Goal: Task Accomplishment & Management: Complete application form

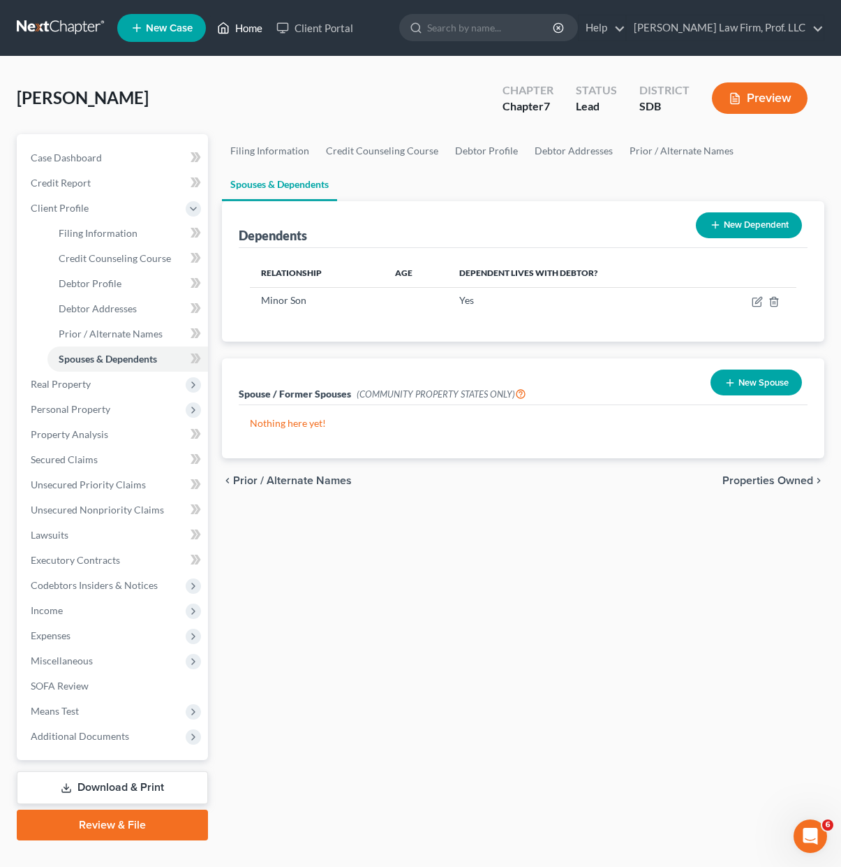
click at [233, 23] on link "Home" at bounding box center [239, 27] width 59 height 25
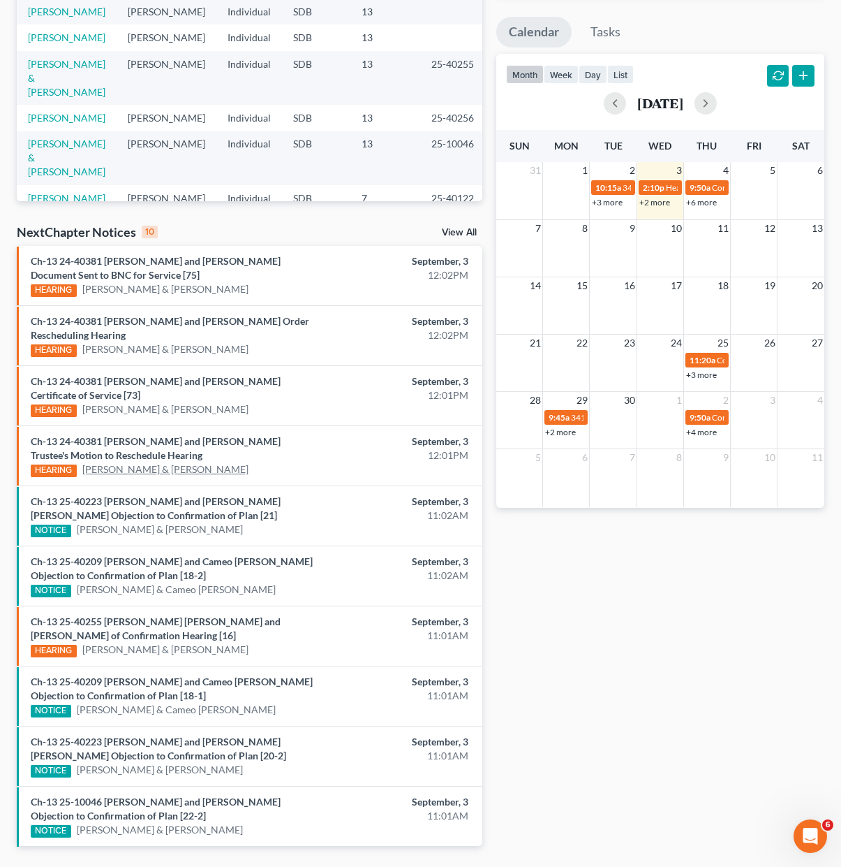
scroll to position [278, 0]
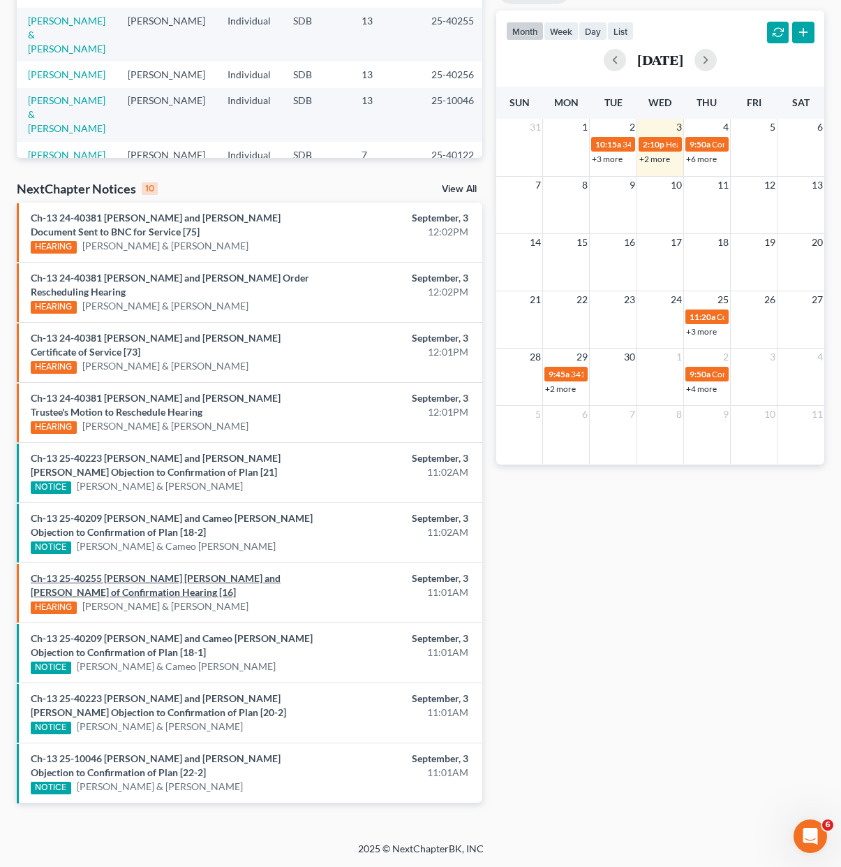
click at [115, 591] on link "Ch-13 25-40255 Brian James Burroughs and Alexandrea Carol Thallas Notice of Con…" at bounding box center [156, 585] width 250 height 26
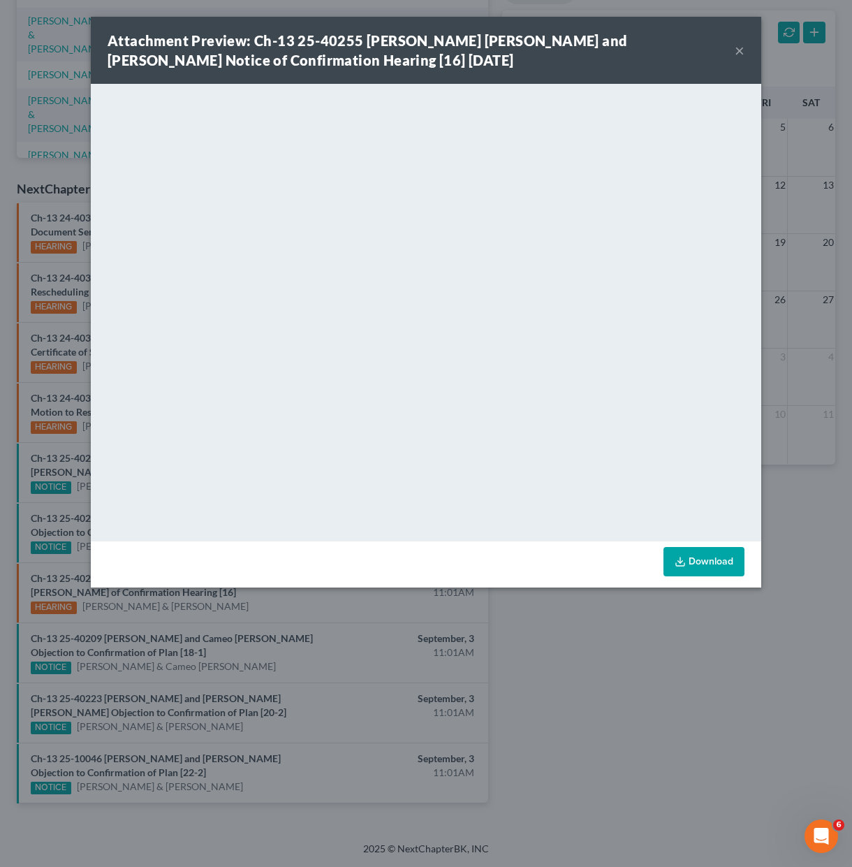
click at [692, 542] on div "Download" at bounding box center [426, 564] width 670 height 46
click at [693, 565] on link "Download" at bounding box center [703, 561] width 81 height 29
click at [739, 51] on button "×" at bounding box center [740, 50] width 10 height 17
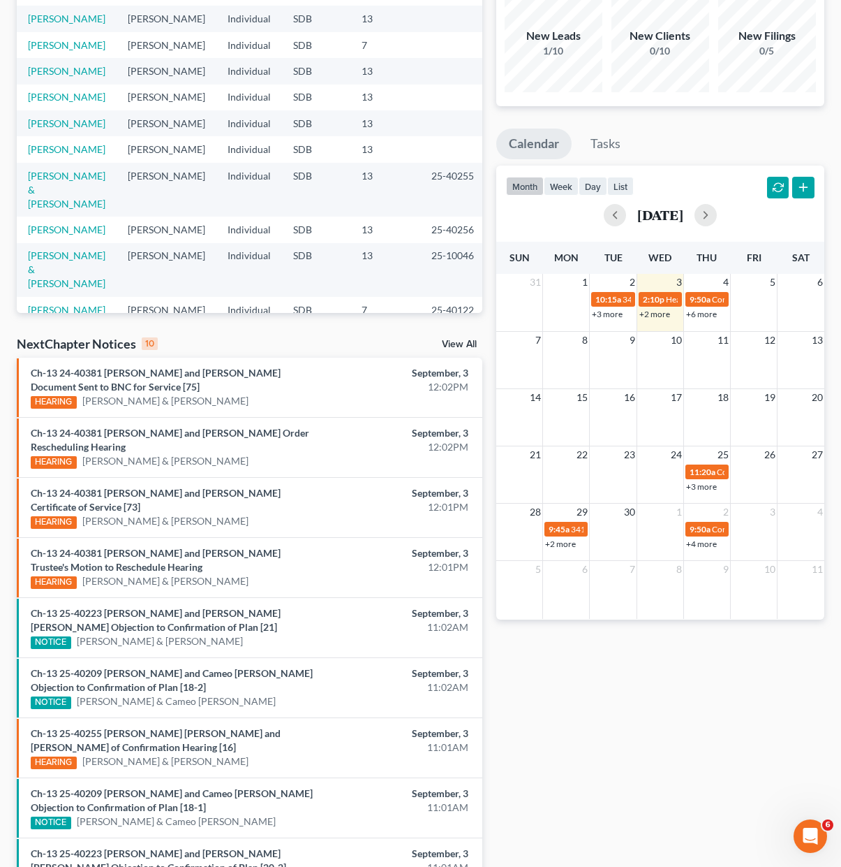
scroll to position [0, 0]
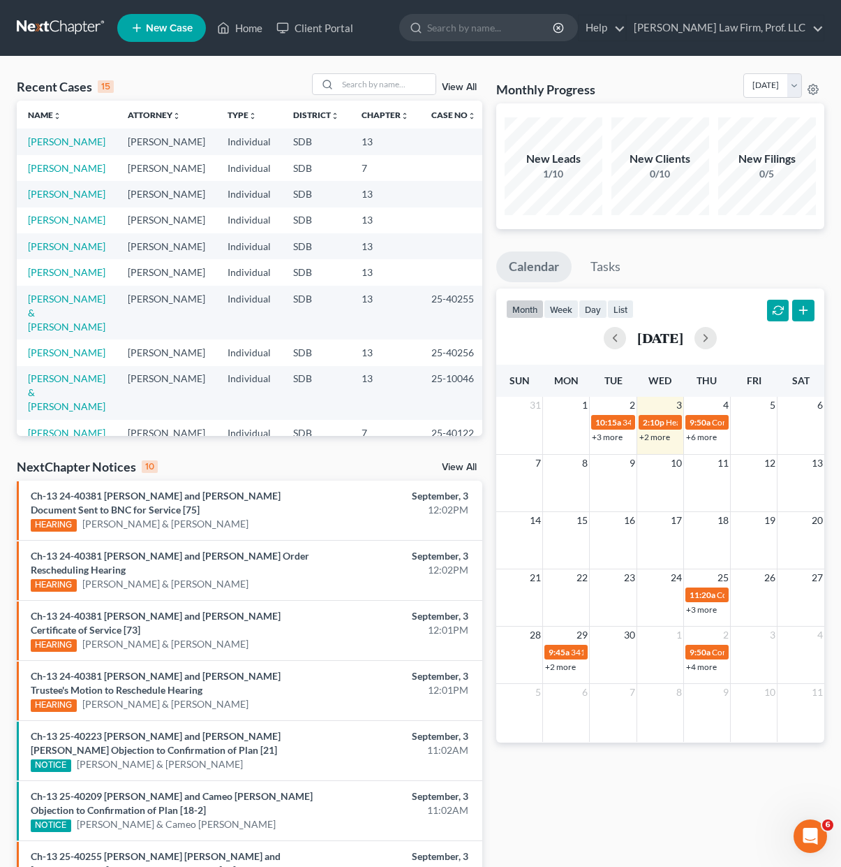
click at [59, 160] on td "[PERSON_NAME]" at bounding box center [67, 168] width 100 height 26
click at [59, 163] on link "[PERSON_NAME]" at bounding box center [67, 168] width 78 height 12
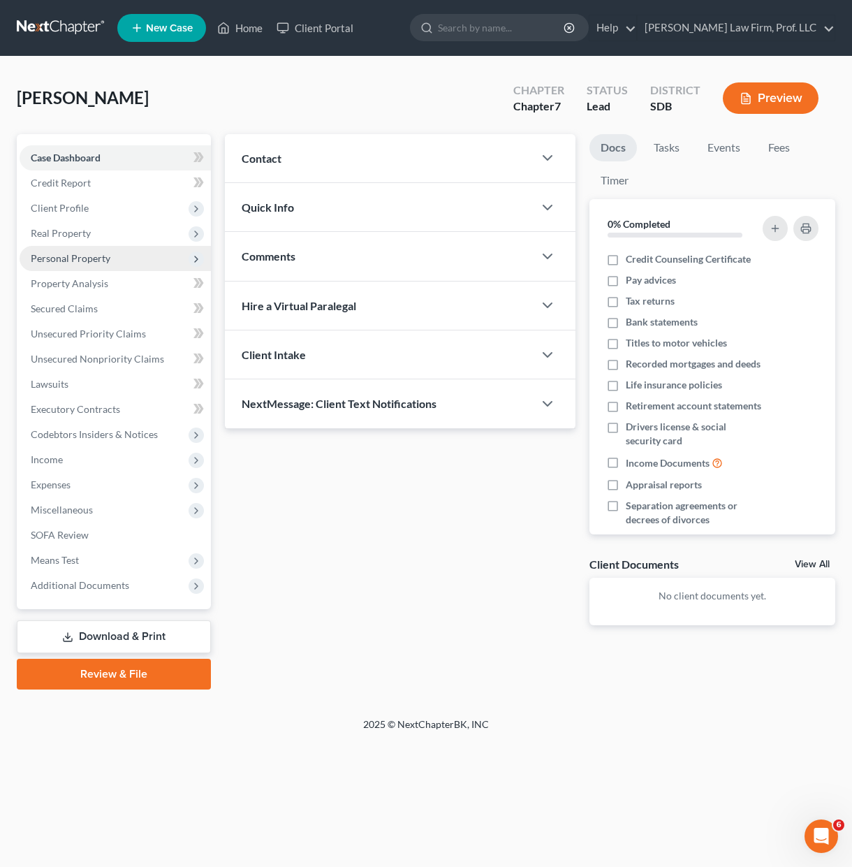
click at [90, 262] on span "Personal Property" at bounding box center [71, 258] width 80 height 12
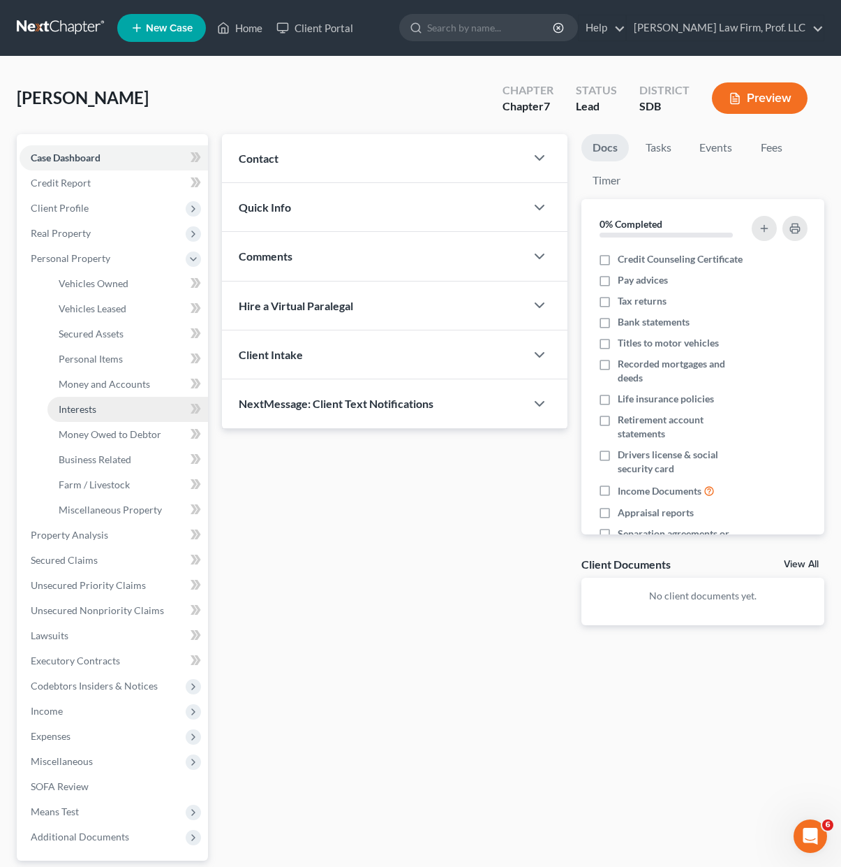
click at [124, 411] on link "Interests" at bounding box center [127, 409] width 161 height 25
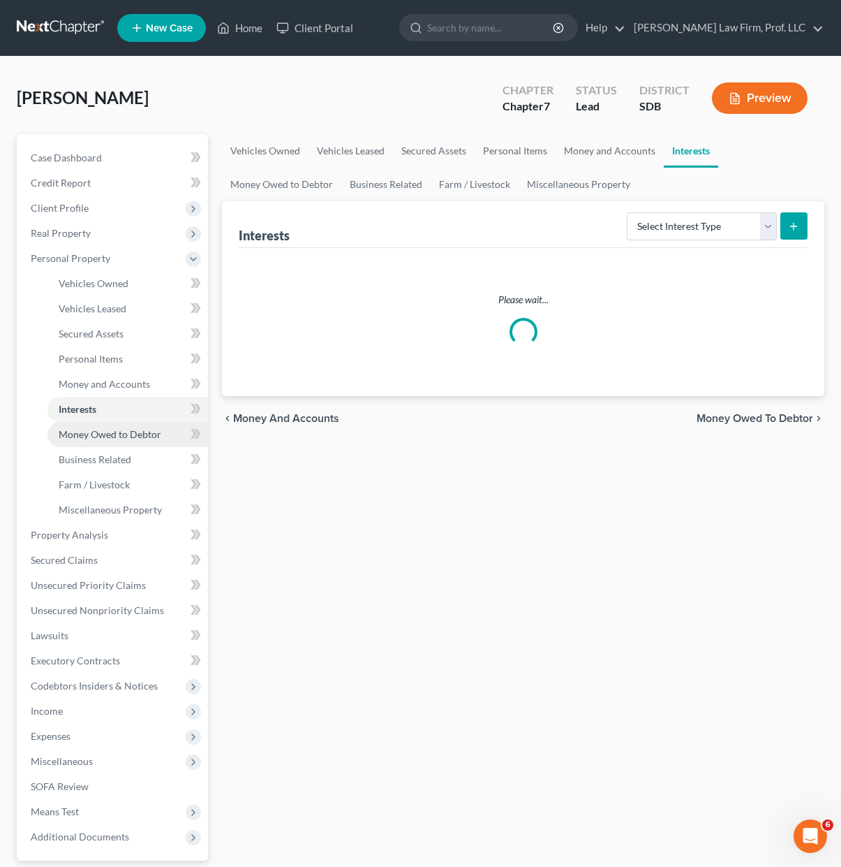
click at [118, 434] on span "Money Owed to Debtor" at bounding box center [110, 434] width 103 height 12
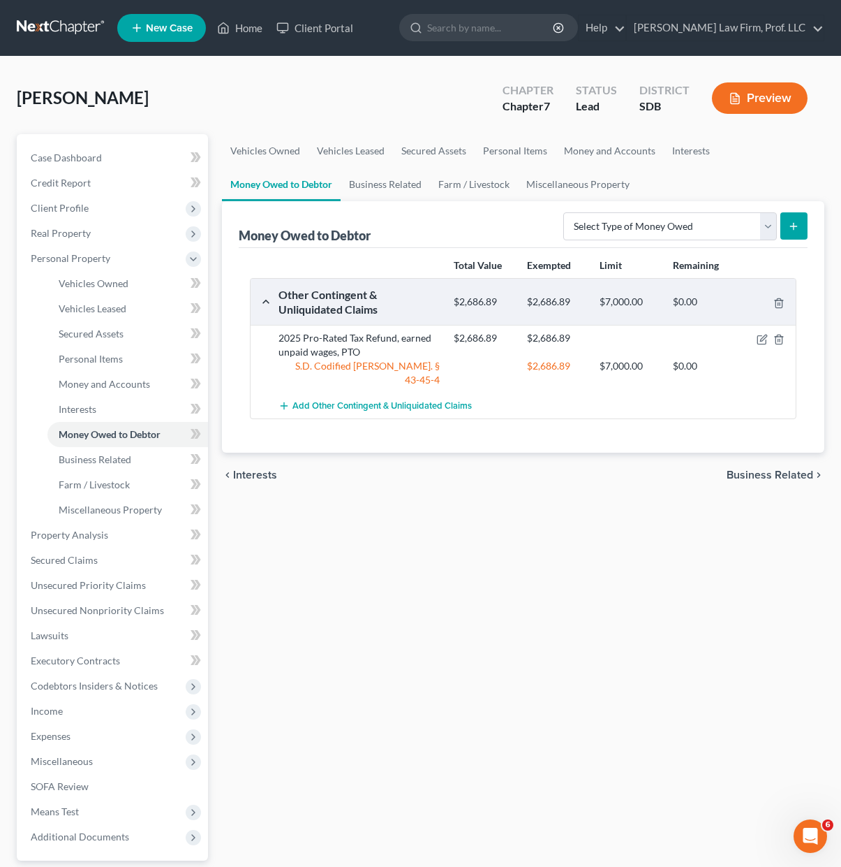
click at [576, 612] on div "Vehicles Owned Vehicles Leased Secured Assets Personal Items Money and Accounts…" at bounding box center [523, 537] width 617 height 806
click at [116, 272] on link "Vehicles Owned" at bounding box center [127, 283] width 161 height 25
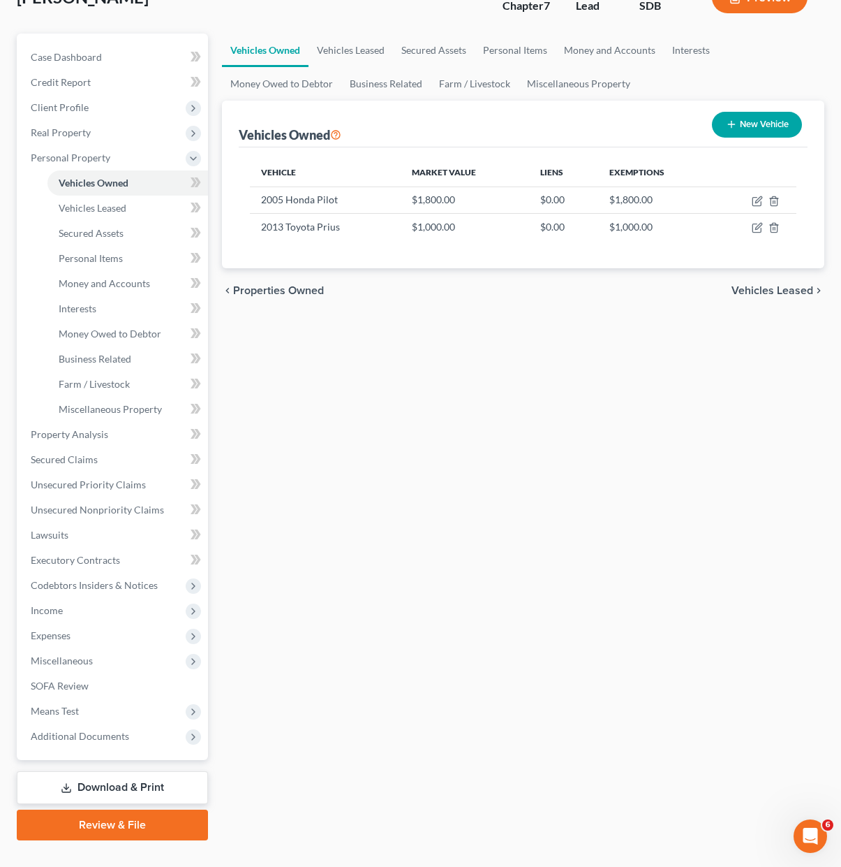
scroll to position [127, 0]
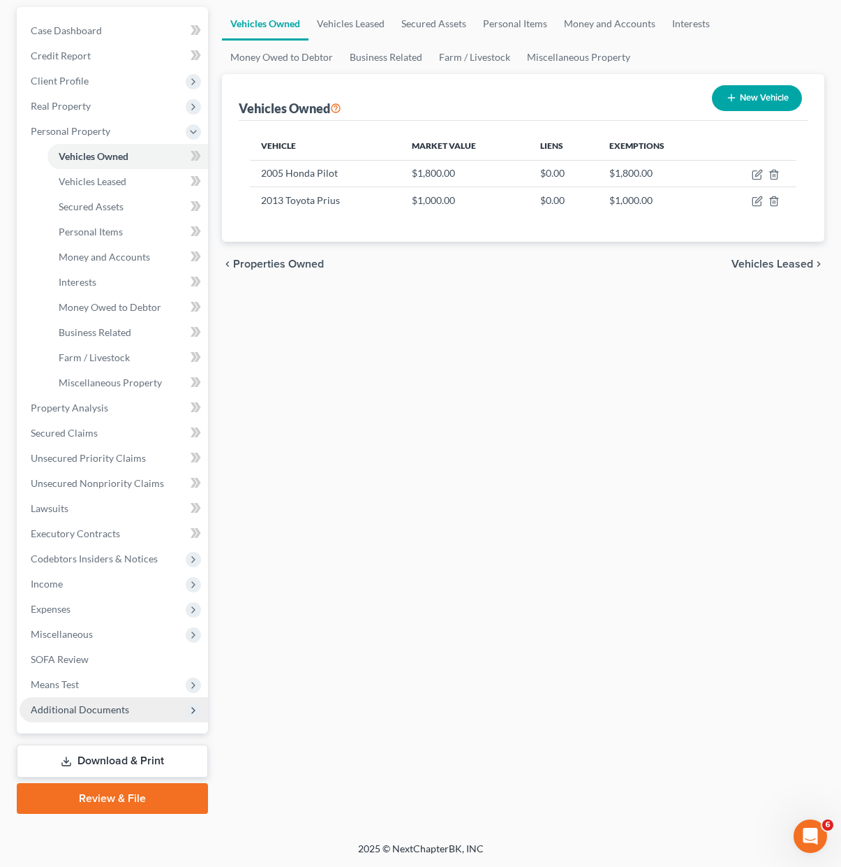
click at [113, 719] on span "Additional Documents" at bounding box center [114, 709] width 189 height 25
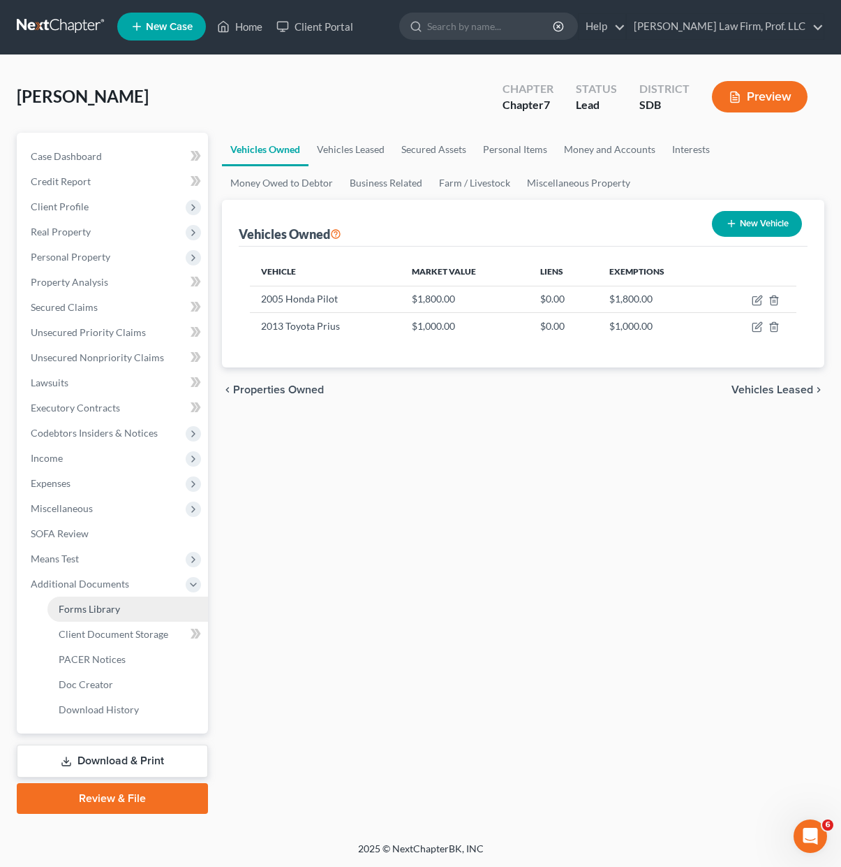
scroll to position [1, 0]
click at [114, 651] on link "PACER Notices" at bounding box center [127, 659] width 161 height 25
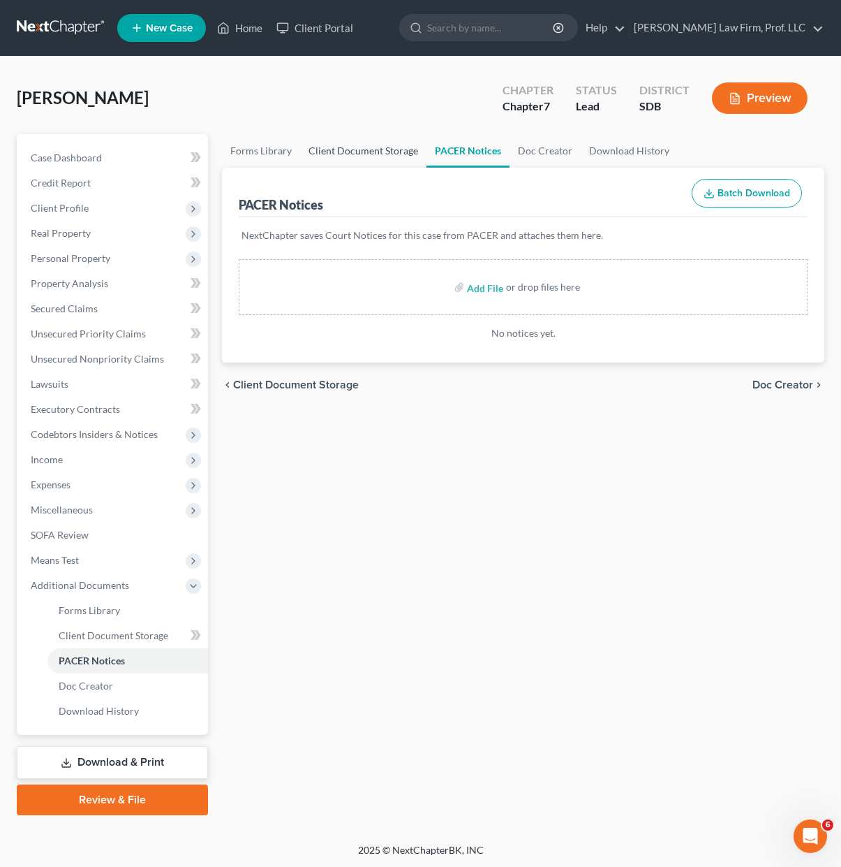
click at [348, 140] on link "Client Document Storage" at bounding box center [363, 151] width 126 height 34
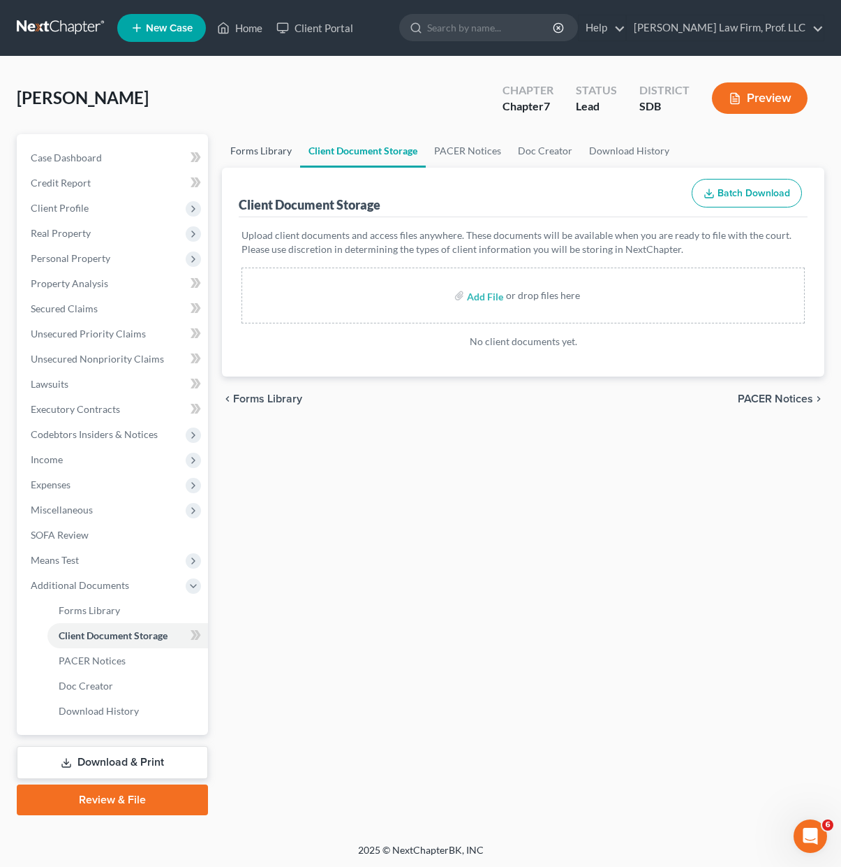
click at [267, 145] on link "Forms Library" at bounding box center [261, 151] width 78 height 34
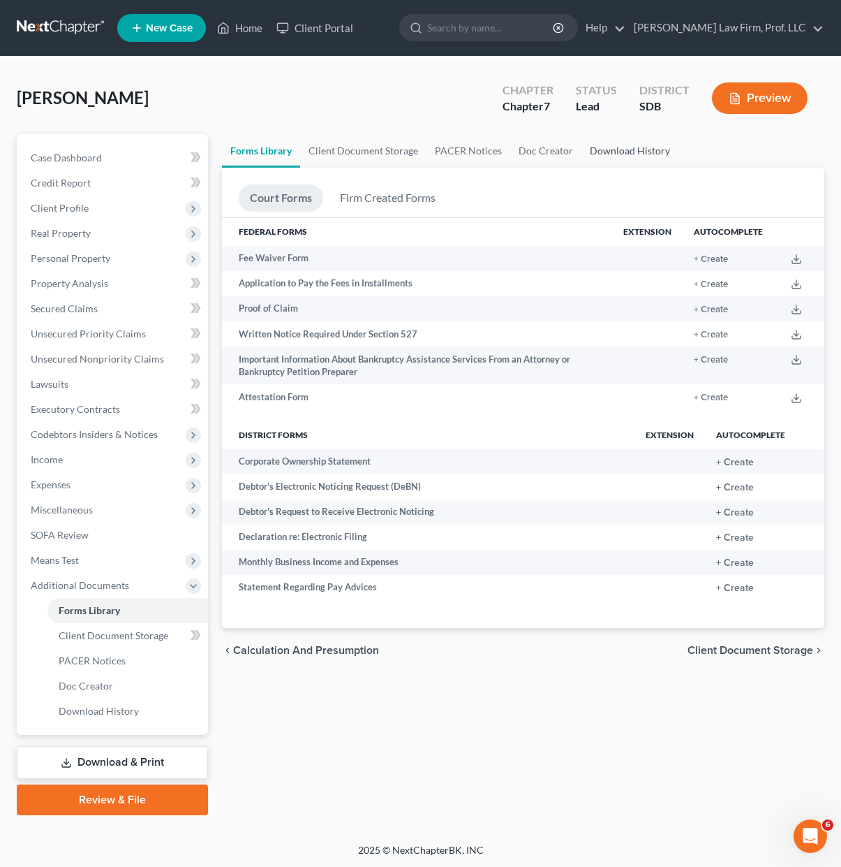
click at [617, 152] on link "Download History" at bounding box center [630, 151] width 97 height 34
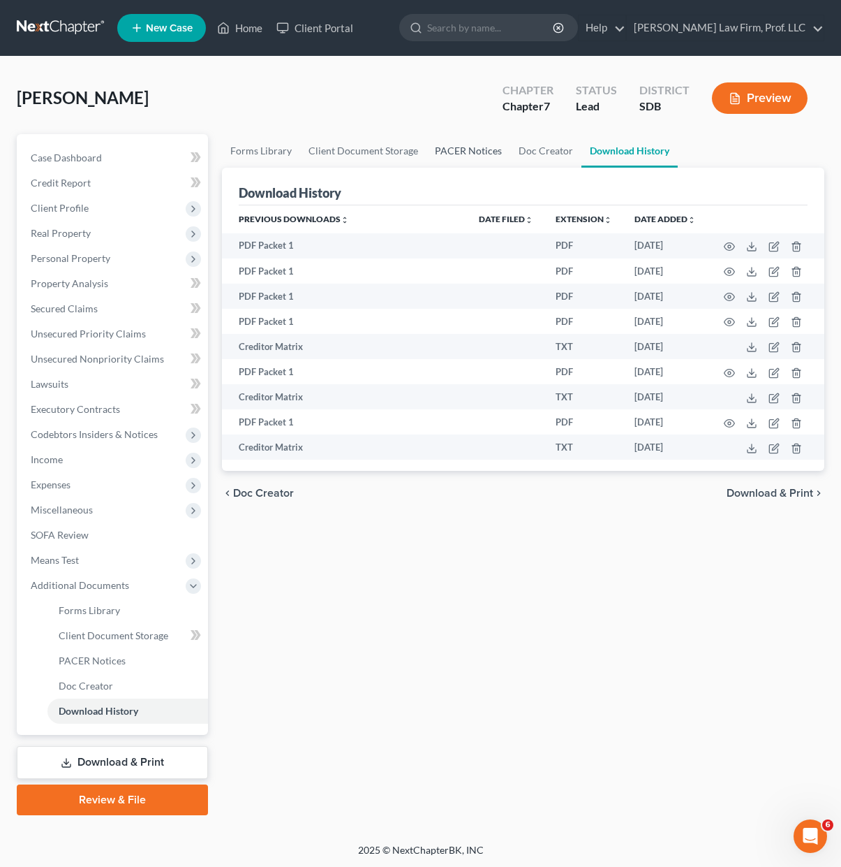
click at [455, 147] on link "PACER Notices" at bounding box center [469, 151] width 84 height 34
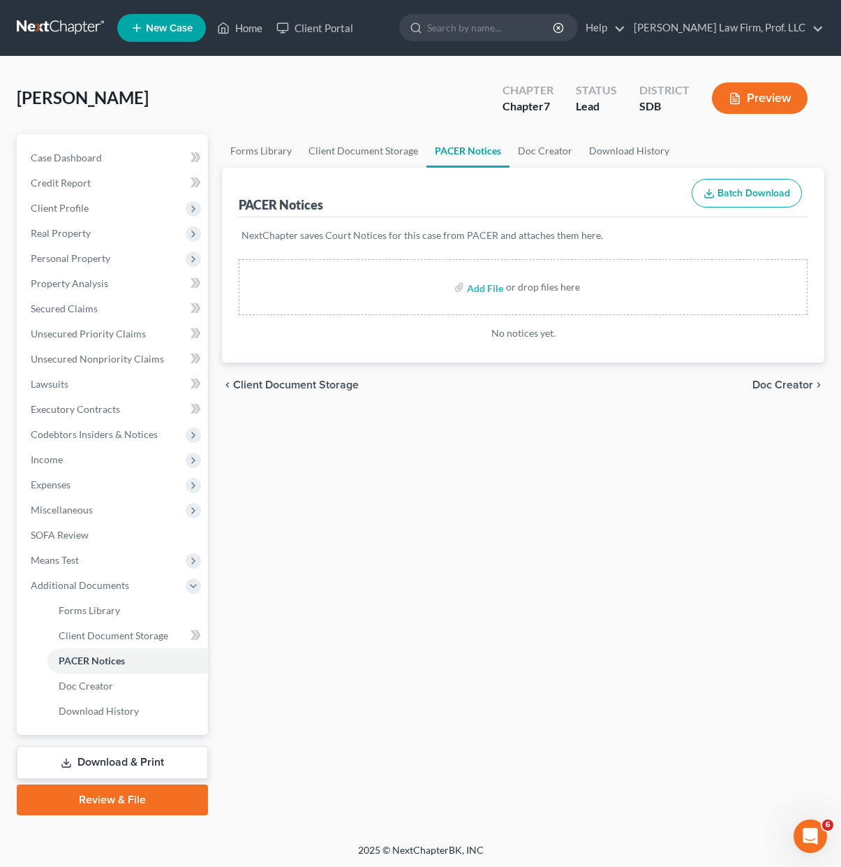
click at [445, 591] on div "Forms Library Client Document Storage PACER Notices Doc Creator Download Histor…" at bounding box center [523, 474] width 617 height 681
click at [244, 28] on link "Home" at bounding box center [239, 27] width 59 height 25
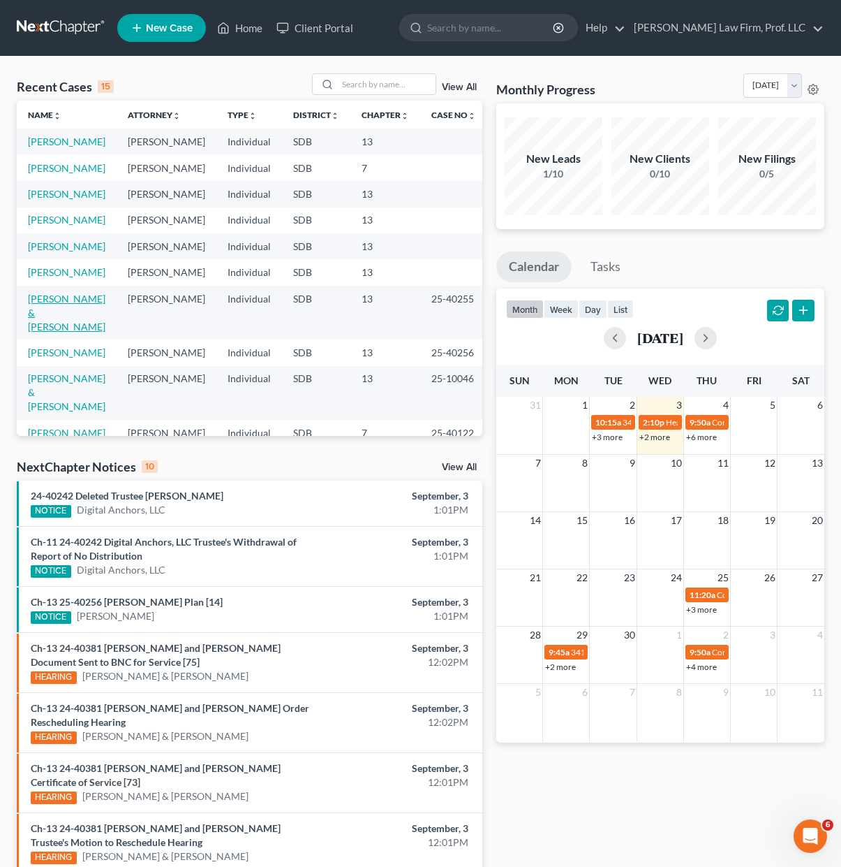
click at [65, 302] on link "[PERSON_NAME] & [PERSON_NAME]" at bounding box center [67, 313] width 78 height 40
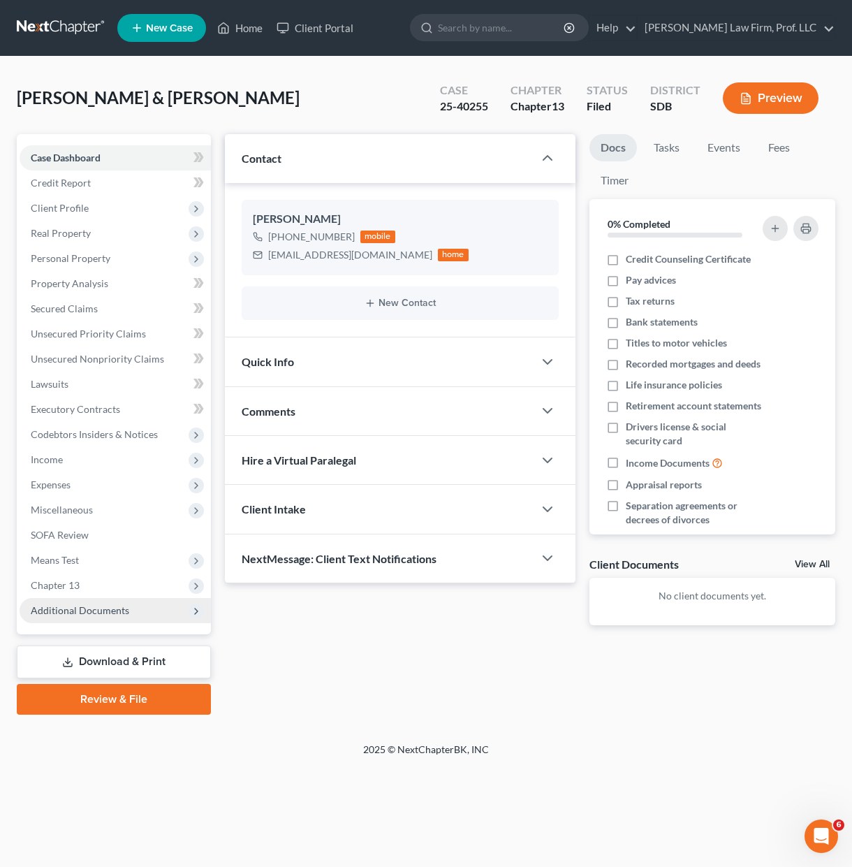
click at [72, 618] on span "Additional Documents" at bounding box center [115, 610] width 191 height 25
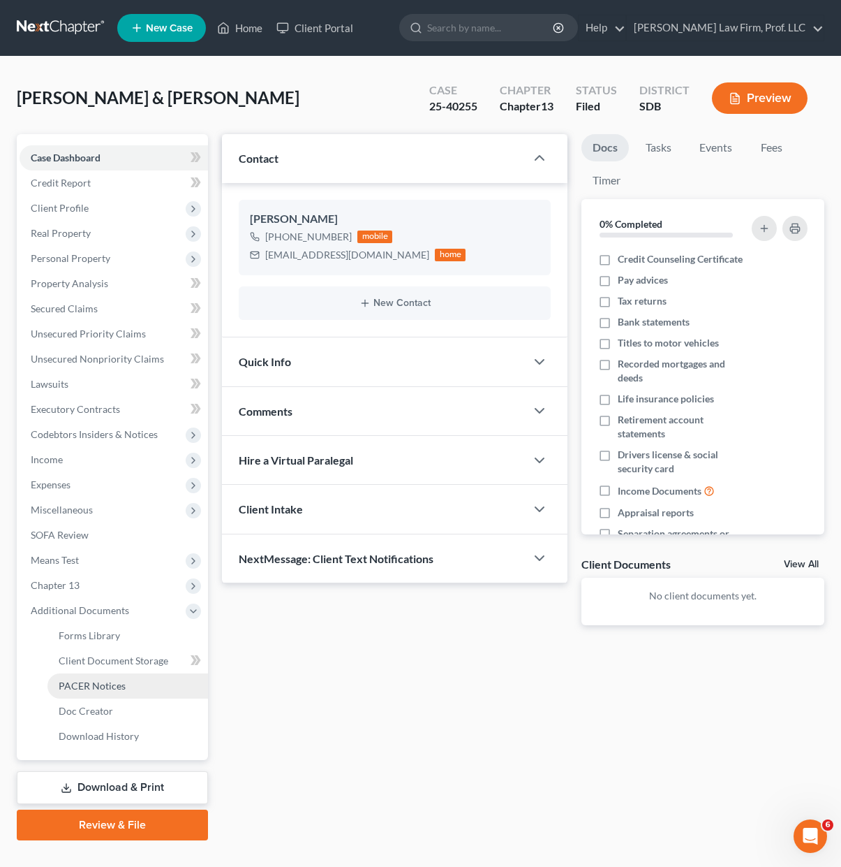
click at [96, 687] on span "PACER Notices" at bounding box center [92, 685] width 67 height 12
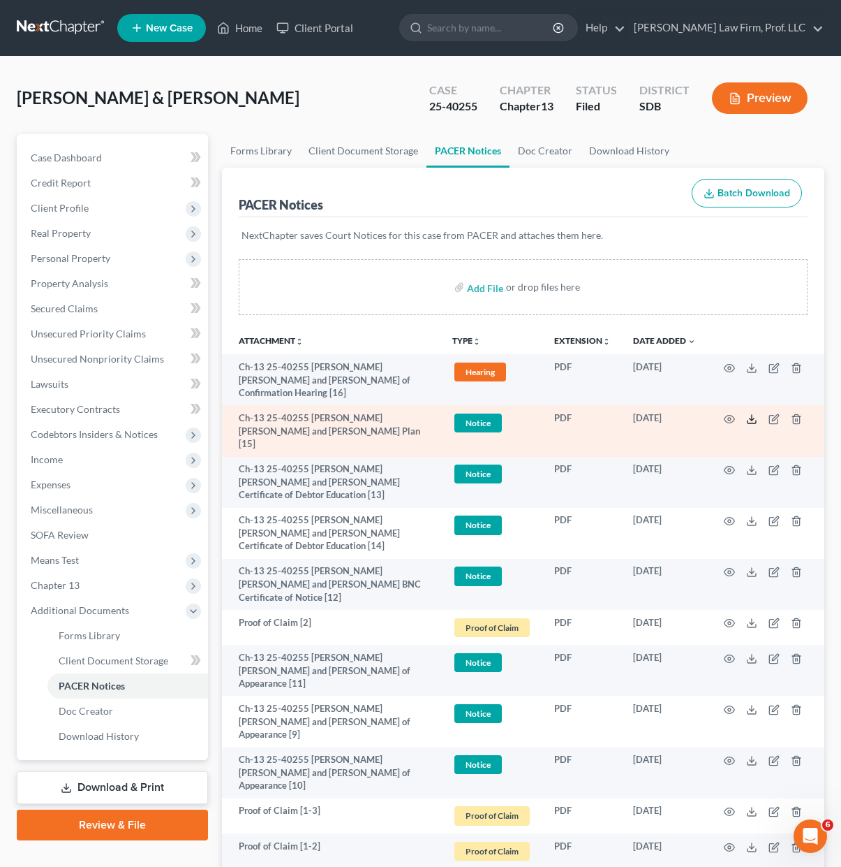
click at [751, 420] on icon at bounding box center [751, 418] width 11 height 11
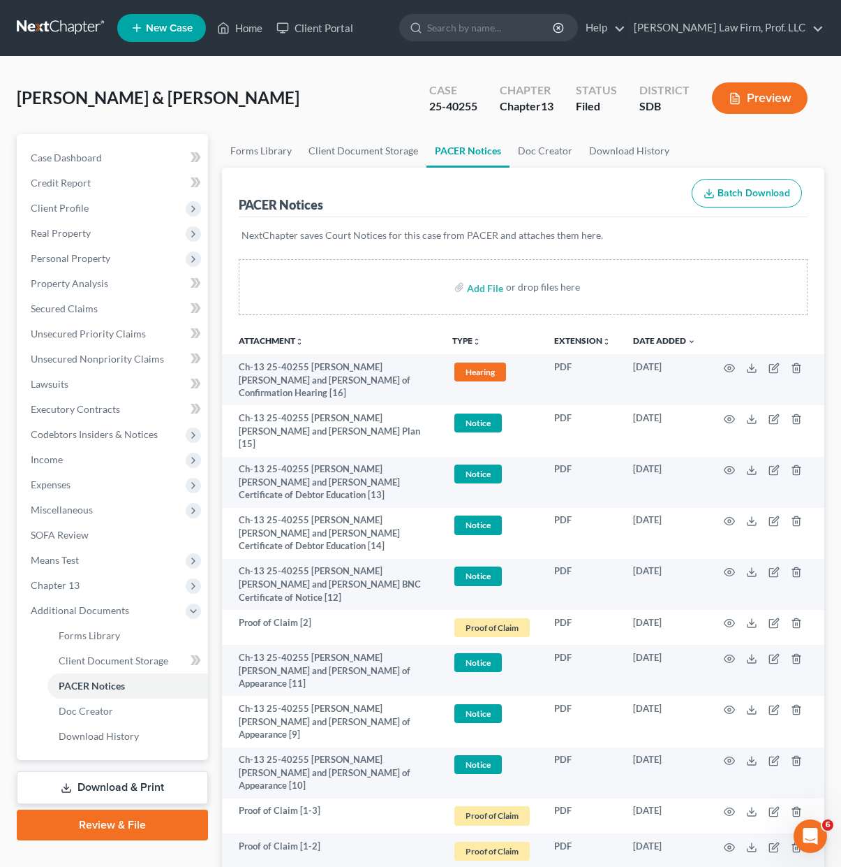
drag, startPoint x: 242, startPoint y: 27, endPoint x: 246, endPoint y: 54, distance: 27.0
click at [242, 27] on link "Home" at bounding box center [239, 27] width 59 height 25
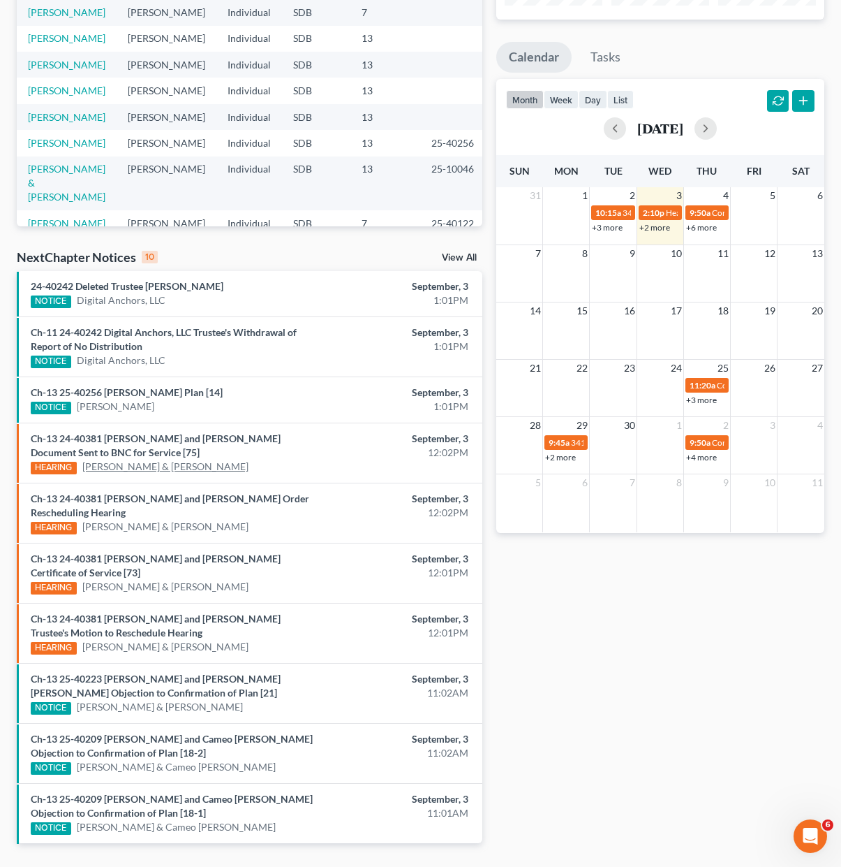
scroll to position [250, 0]
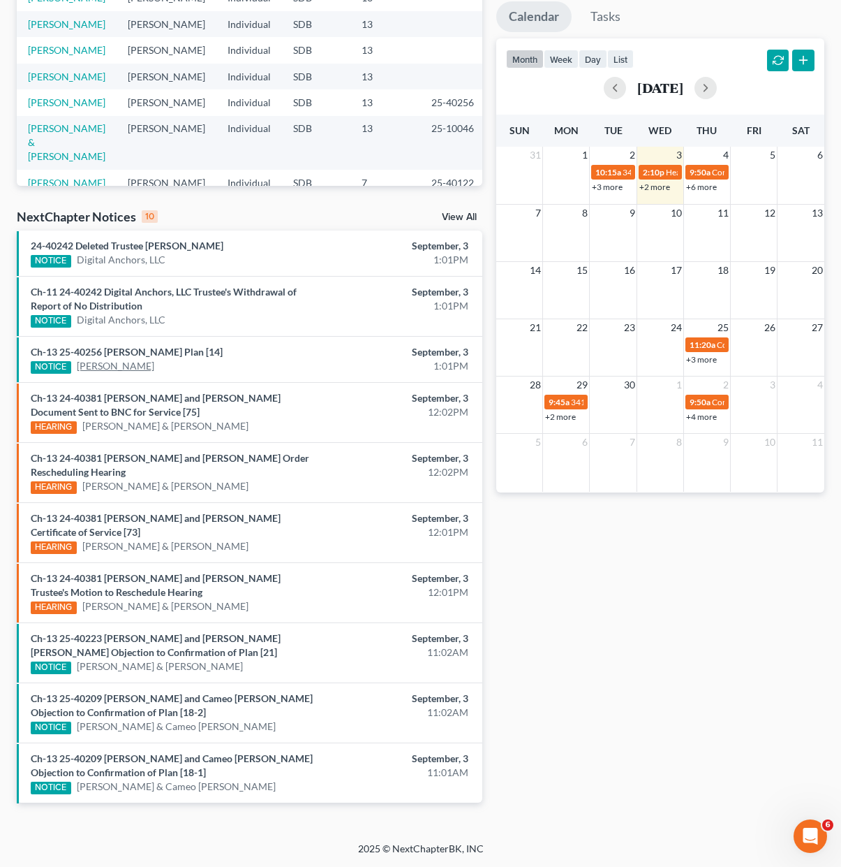
click at [128, 367] on link "[PERSON_NAME]" at bounding box center [116, 366] width 78 height 14
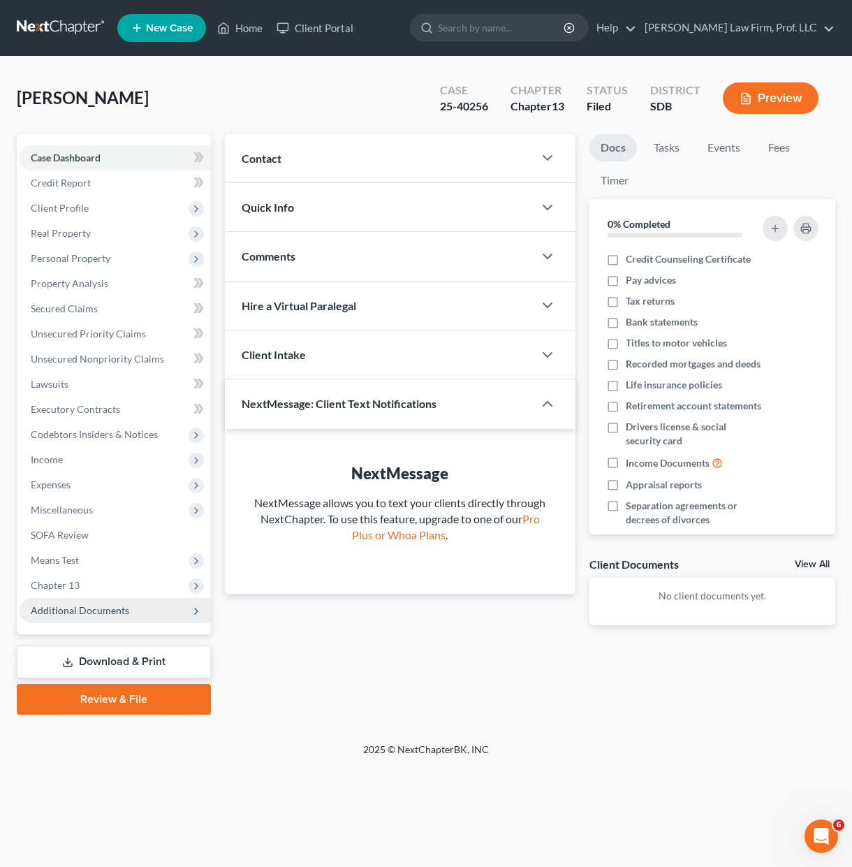
click at [94, 603] on span "Additional Documents" at bounding box center [115, 610] width 191 height 25
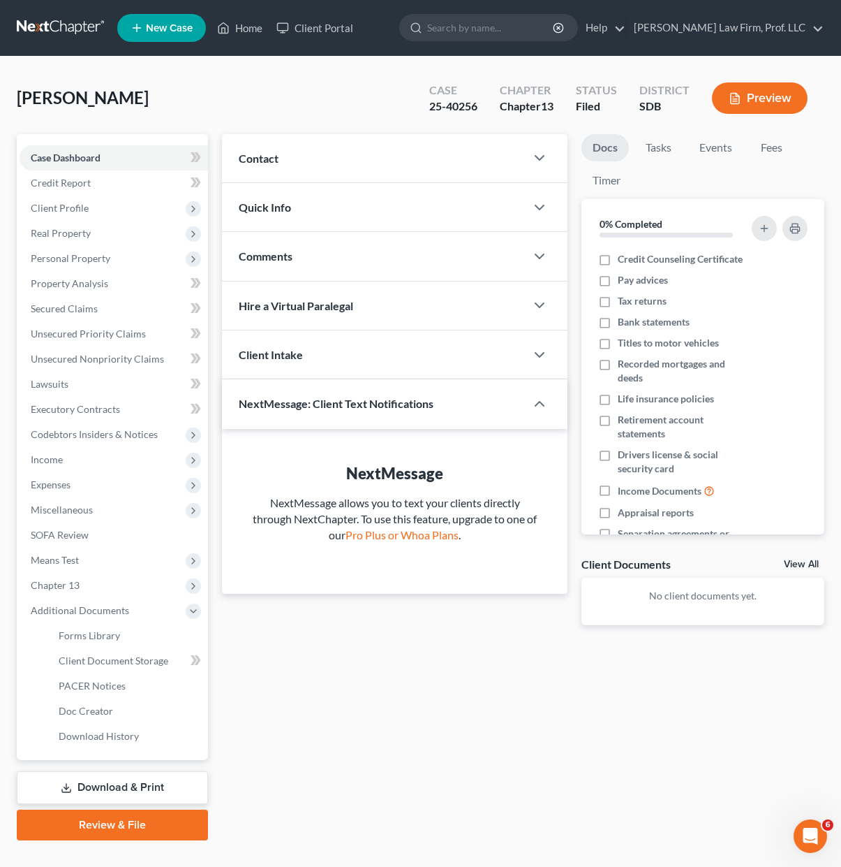
drag, startPoint x: 367, startPoint y: 702, endPoint x: 304, endPoint y: 13, distance: 692.0
click at [365, 696] on div "Updates & News × Contact New Contact Quick Info Status Discharged Discharged & …" at bounding box center [523, 487] width 617 height 706
click at [237, 31] on link "Home" at bounding box center [239, 27] width 59 height 25
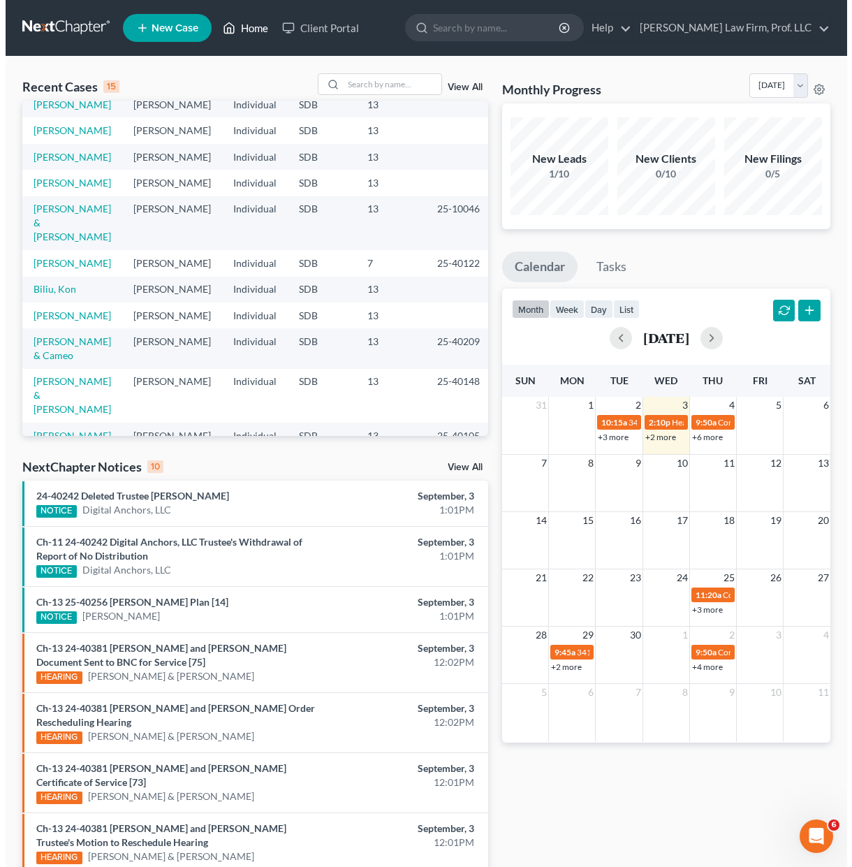
scroll to position [193, 0]
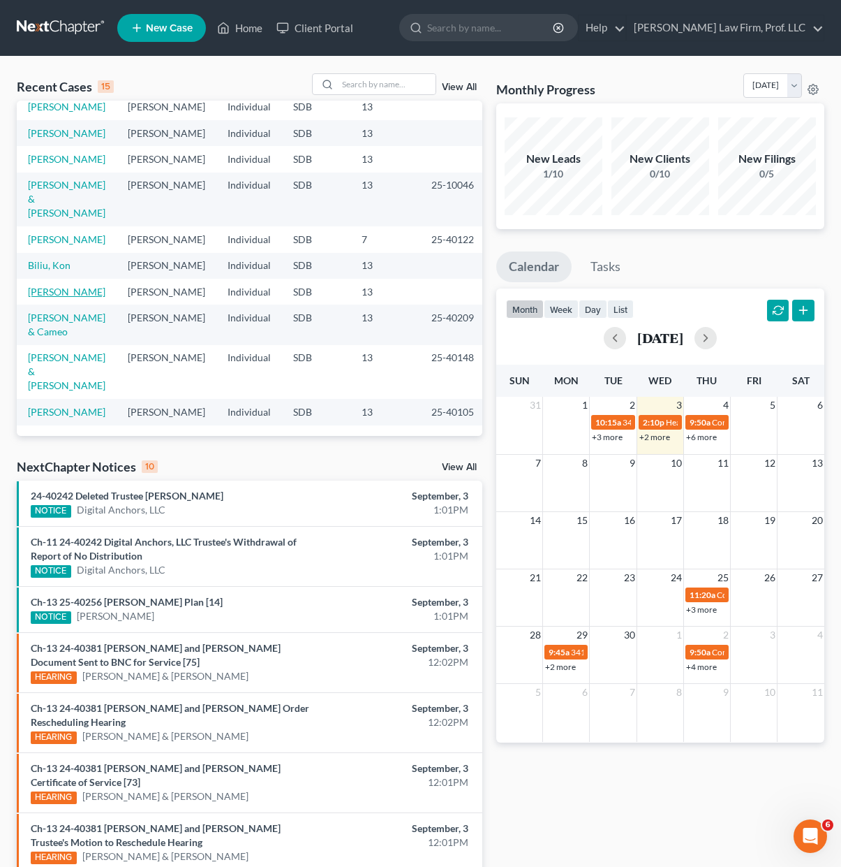
click at [49, 295] on link "[PERSON_NAME]" at bounding box center [67, 292] width 78 height 12
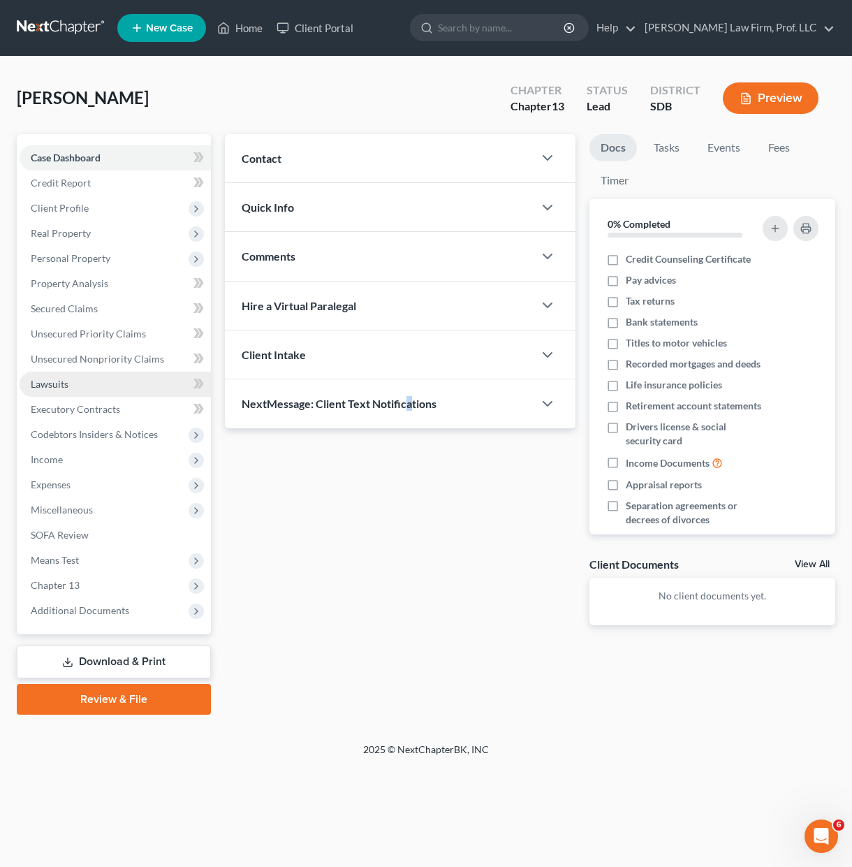
drag, startPoint x: 408, startPoint y: 522, endPoint x: 176, endPoint y: 376, distance: 274.3
click at [408, 523] on div "Updates & News × Contact New Contact Quick Info Status Discharged Discharged & …" at bounding box center [400, 390] width 364 height 513
click at [71, 388] on link "Lawsuits" at bounding box center [115, 383] width 191 height 25
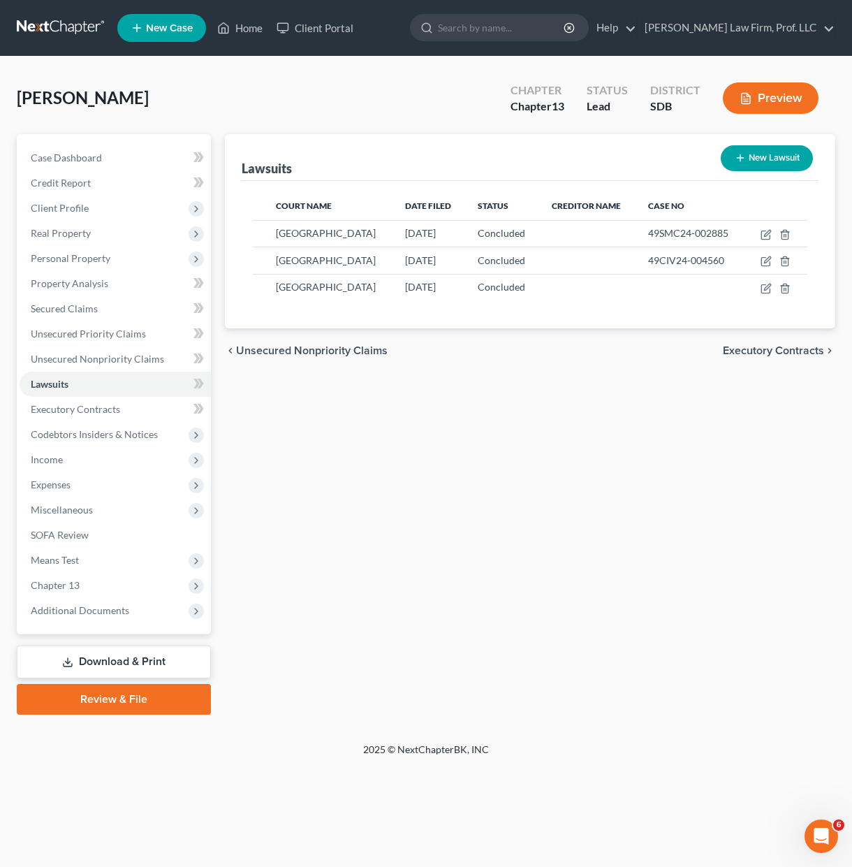
click at [431, 494] on div "Lawsuits New Lawsuit Court Name Date Filed Status Creditor Name Case No Minneha…" at bounding box center [530, 424] width 624 height 580
click at [769, 293] on icon "button" at bounding box center [765, 288] width 8 height 8
select select "43"
select select "2"
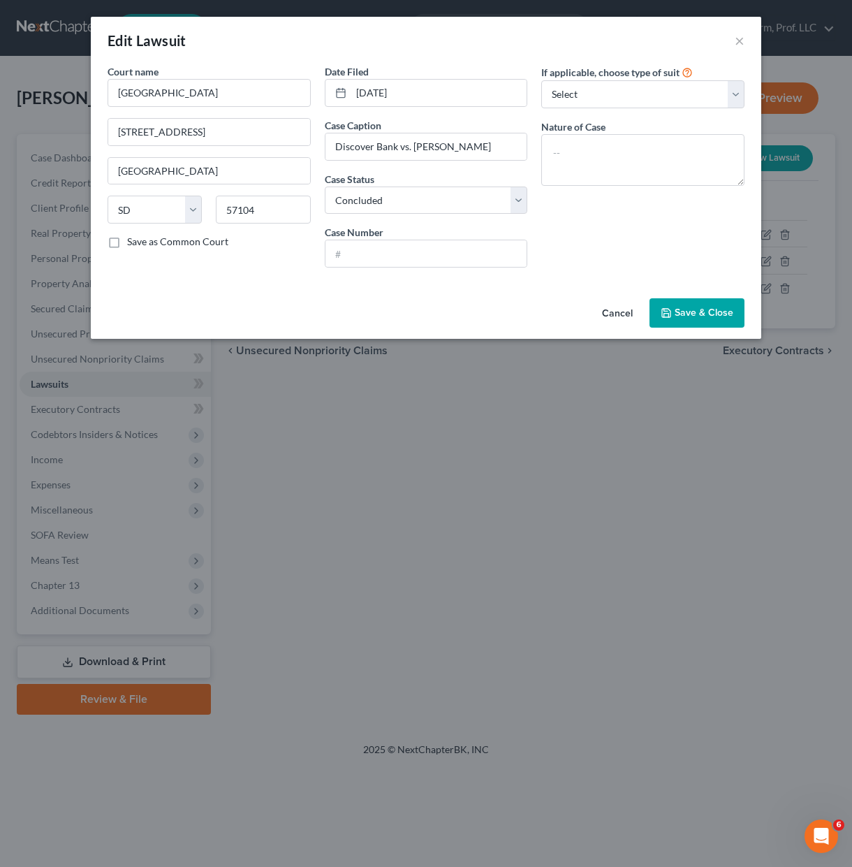
click at [605, 309] on button "Cancel" at bounding box center [617, 314] width 53 height 28
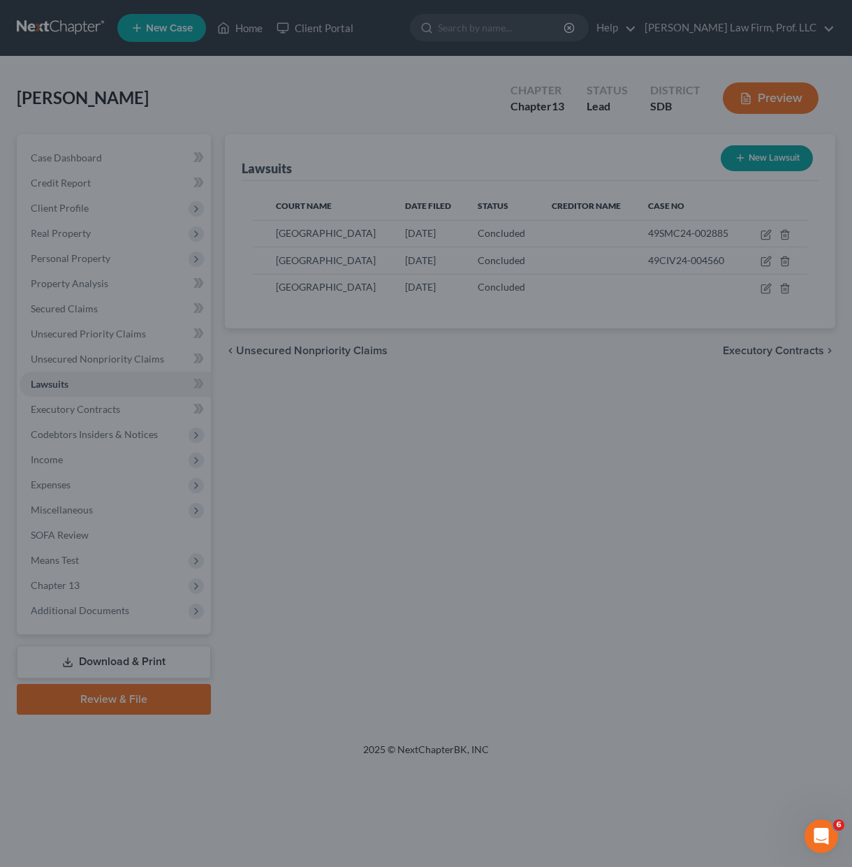
drag, startPoint x: 611, startPoint y: 508, endPoint x: 610, endPoint y: 501, distance: 7.0
click at [610, 508] on div at bounding box center [426, 433] width 852 height 867
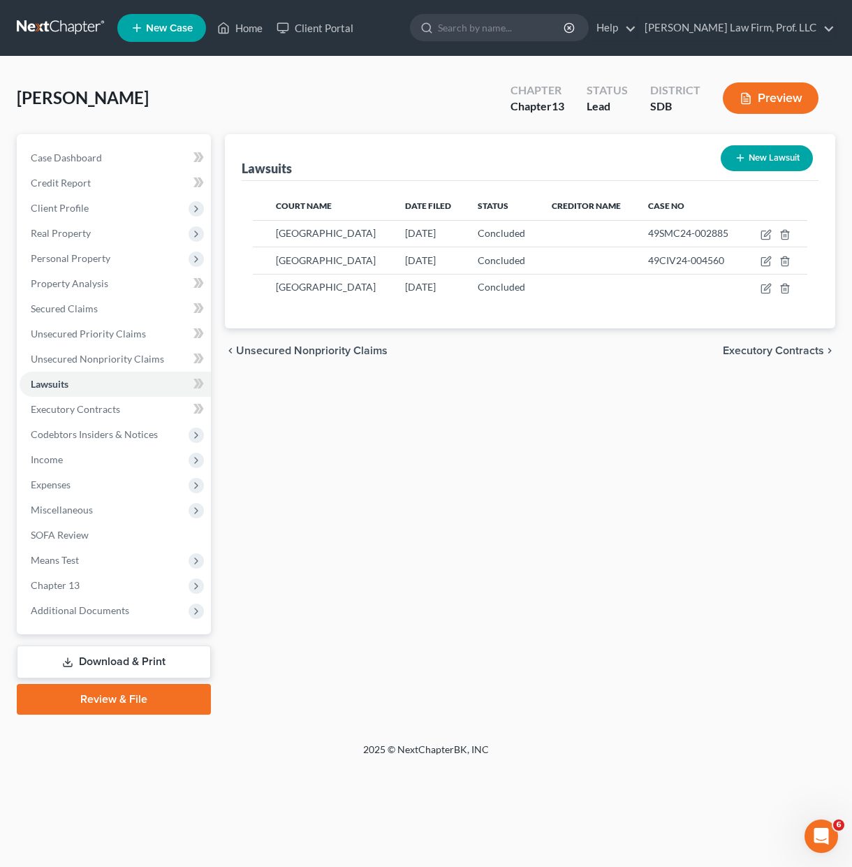
click at [753, 163] on button "New Lawsuit" at bounding box center [767, 158] width 92 height 26
select select "0"
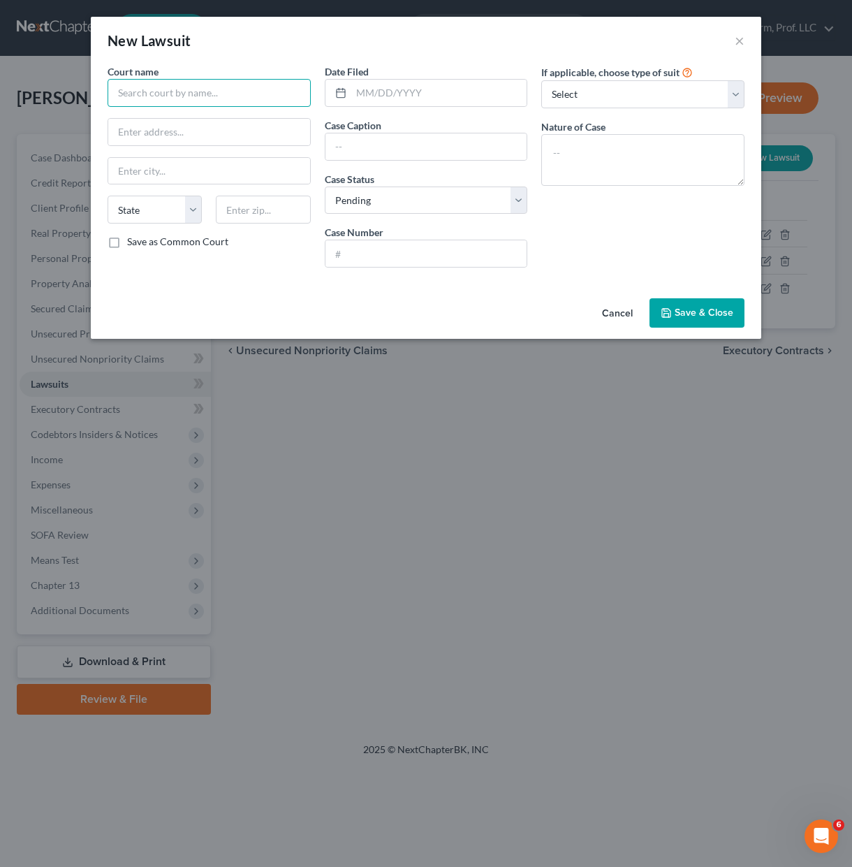
click at [230, 103] on input "text" at bounding box center [209, 93] width 203 height 28
type input "Minnehaha County Circuit Court"
click at [168, 136] on div "Minnehaha County Circuit Court" at bounding box center [191, 138] width 145 height 14
type input "425 N. Dakota Avenue"
type input "Sioux Falls"
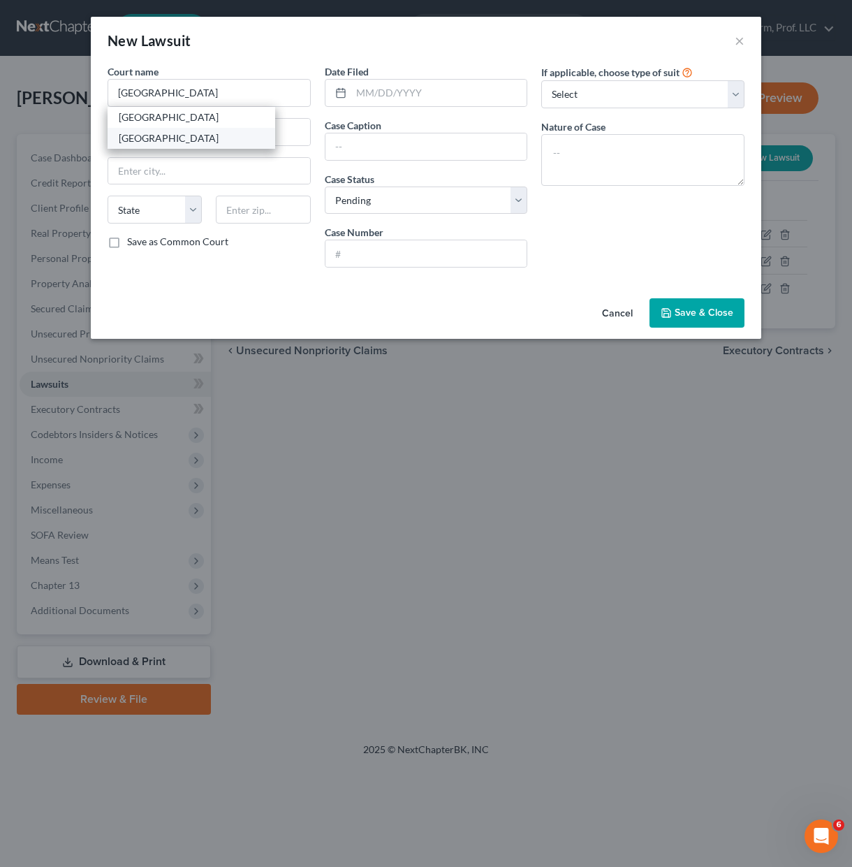
select select "43"
type input "57104"
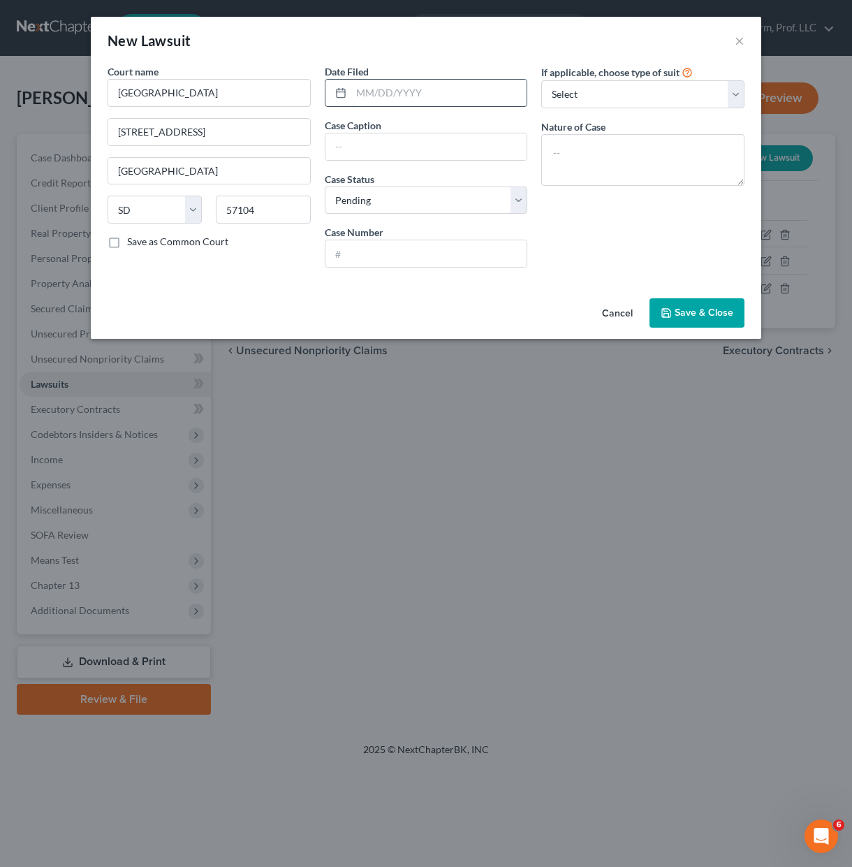
click at [416, 94] on input "text" at bounding box center [439, 93] width 176 height 27
type input "07/29/2025"
type input "C"
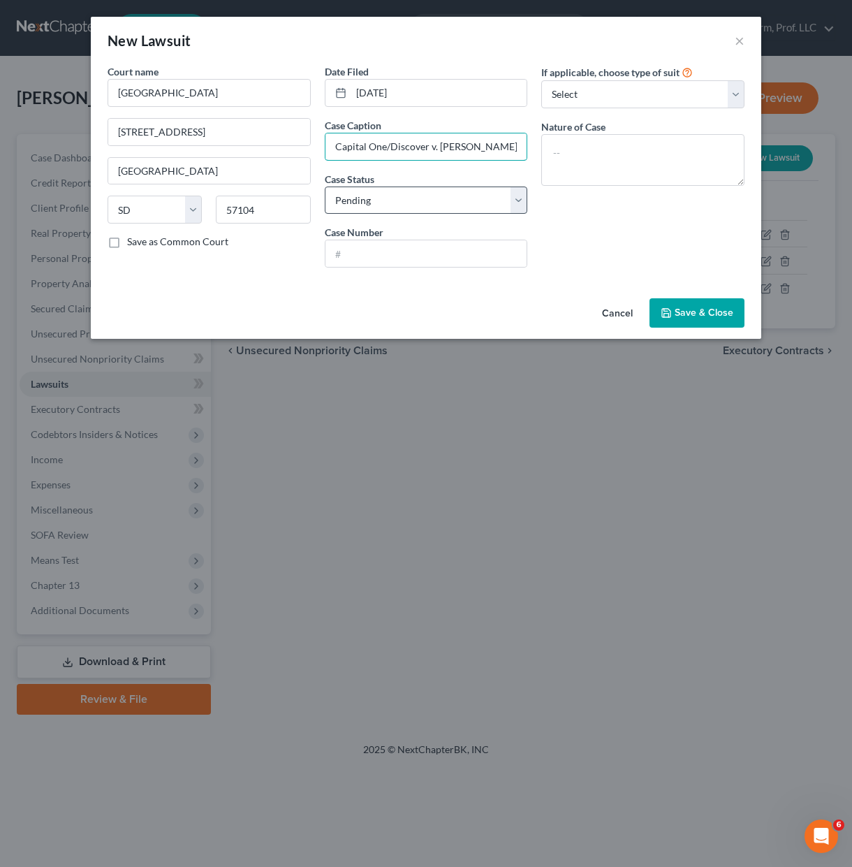
type input "Capital One/Discover v. Elizabeth Wellman"
drag, startPoint x: 484, startPoint y: 202, endPoint x: 468, endPoint y: 207, distance: 16.8
click at [484, 202] on select "Select Pending On Appeal Concluded" at bounding box center [426, 200] width 203 height 28
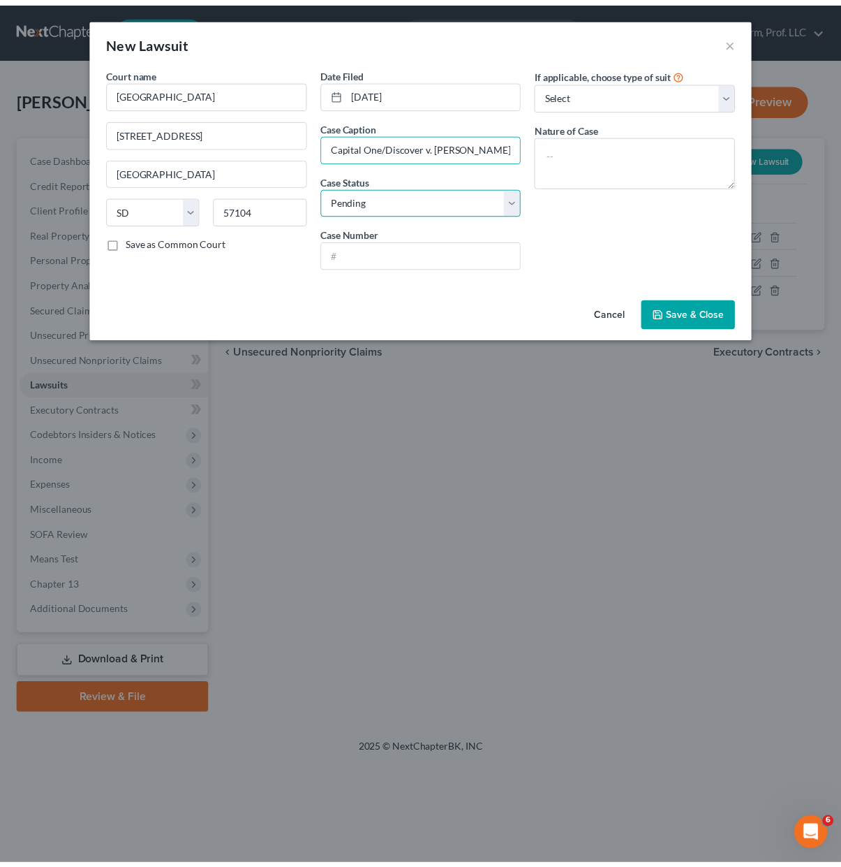
scroll to position [0, 0]
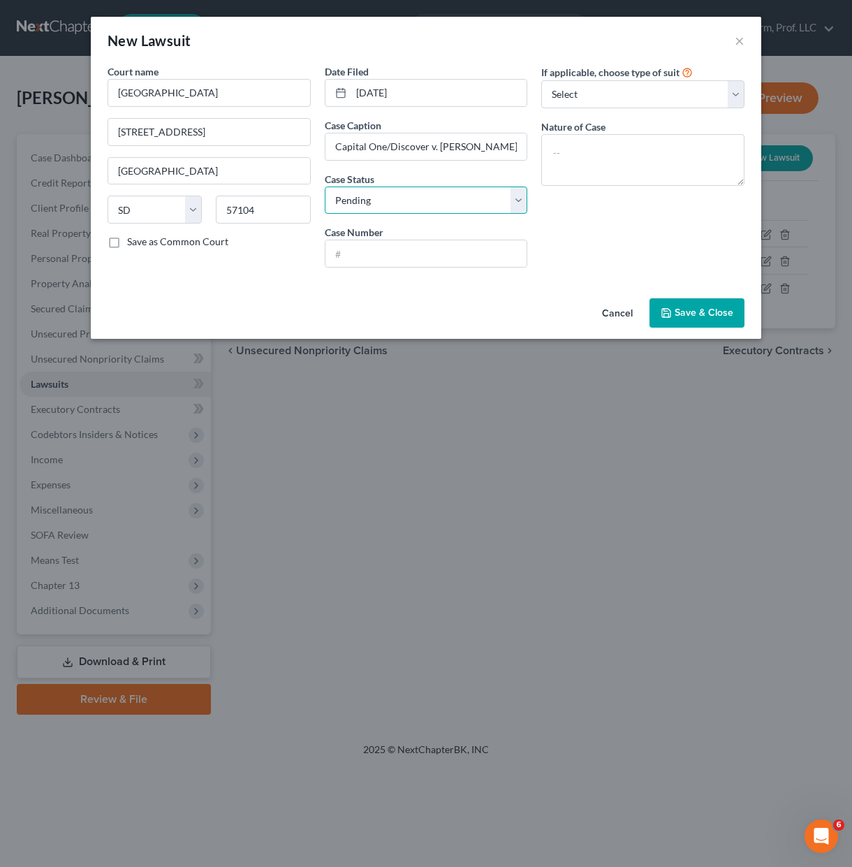
click at [457, 198] on select "Select Pending On Appeal Concluded" at bounding box center [426, 200] width 203 height 28
select select "2"
click at [325, 186] on select "Select Pending On Appeal Concluded" at bounding box center [426, 200] width 203 height 28
click at [427, 253] on input "text" at bounding box center [426, 253] width 202 height 27
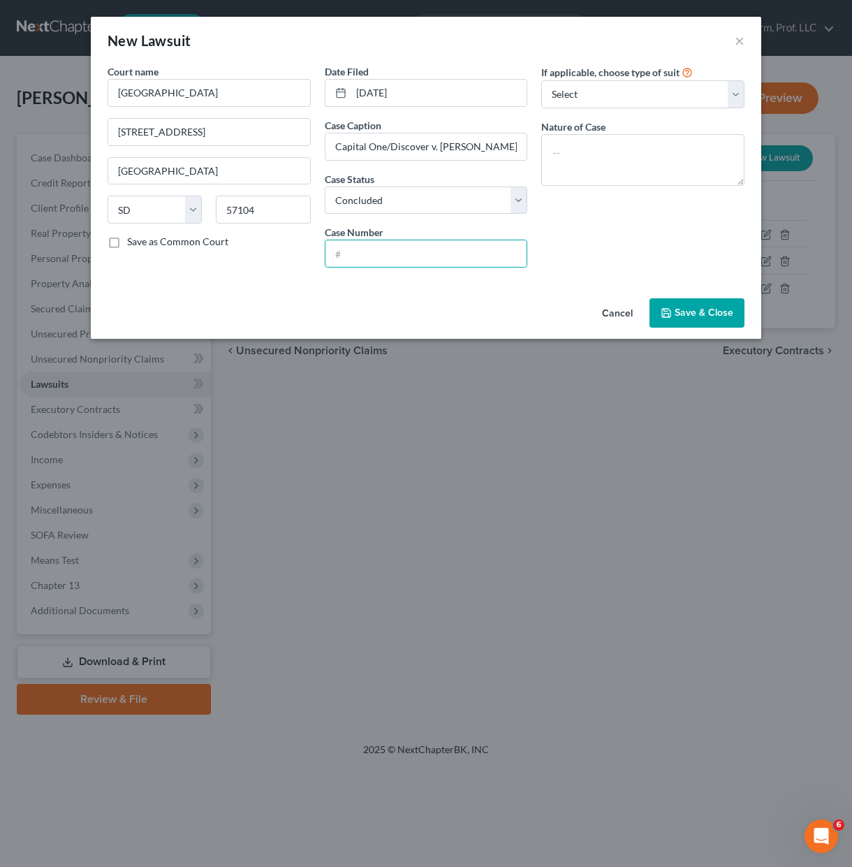
drag, startPoint x: 663, startPoint y: 244, endPoint x: 683, endPoint y: 244, distance: 20.2
click at [663, 244] on div "If applicable, choose type of suit Select Repossession Garnishment Foreclosure …" at bounding box center [642, 171] width 217 height 214
click at [662, 175] on textarea at bounding box center [642, 160] width 203 height 52
type textarea "Collections"
click at [697, 297] on div "Cancel Save & Close" at bounding box center [426, 316] width 670 height 46
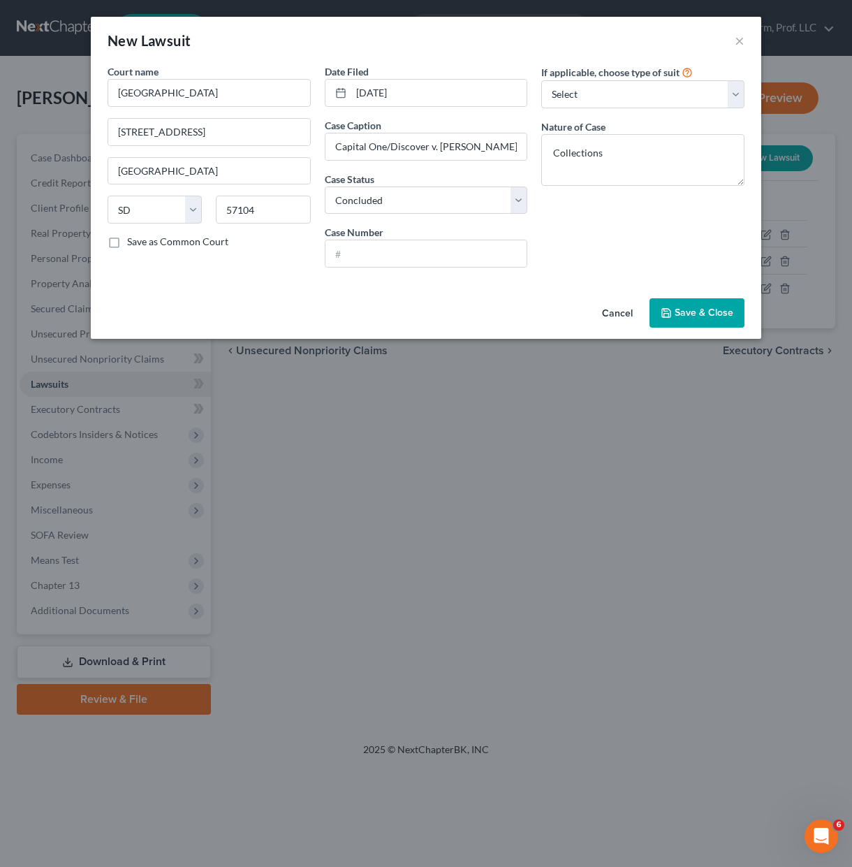
click at [695, 334] on div "Cancel Save & Close" at bounding box center [426, 316] width 670 height 46
click at [695, 313] on span "Save & Close" at bounding box center [704, 313] width 59 height 12
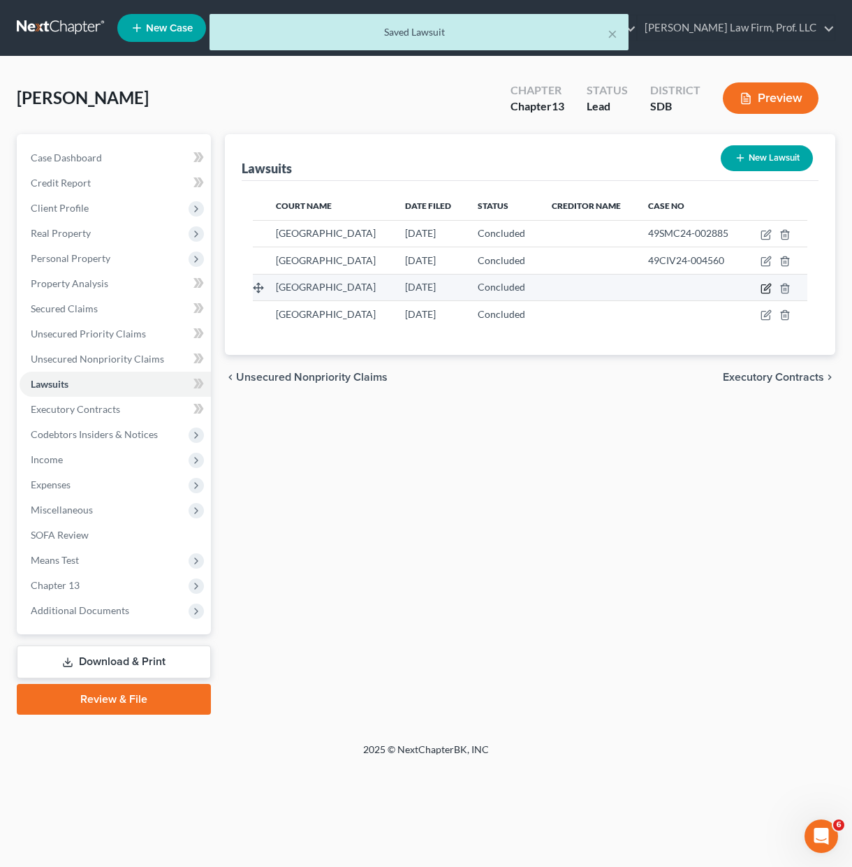
click at [770, 290] on icon "button" at bounding box center [767, 286] width 6 height 6
select select "43"
select select "2"
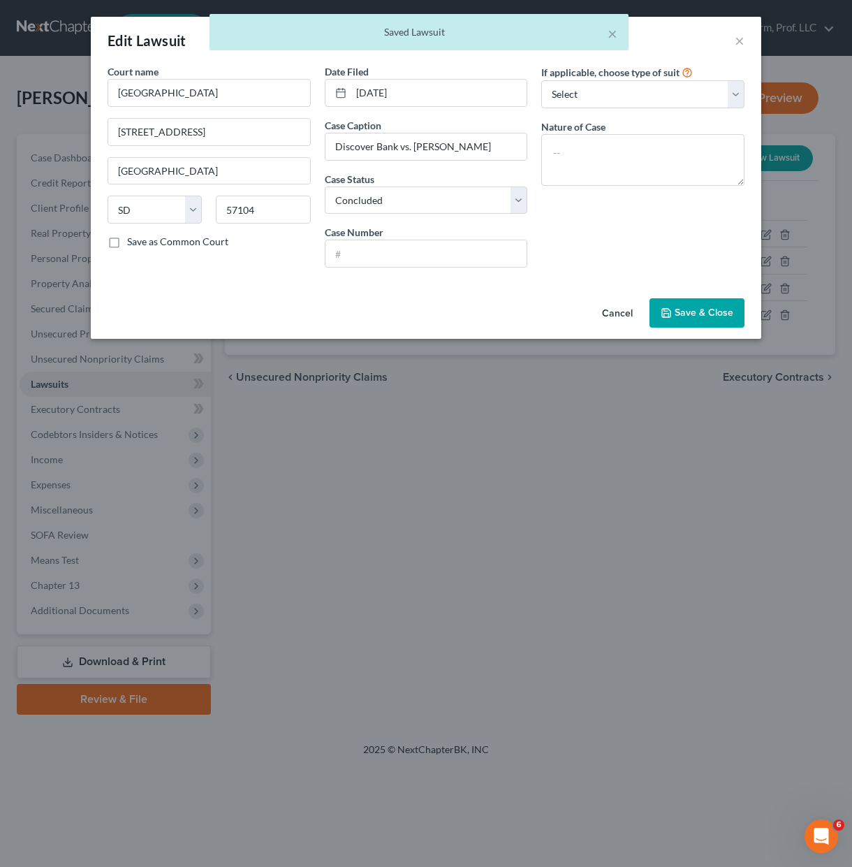
click at [617, 227] on div "If applicable, choose type of suit Select Repossession Garnishment Foreclosure …" at bounding box center [642, 171] width 217 height 214
click at [735, 36] on div "× Saved Lawsuit" at bounding box center [419, 35] width 852 height 43
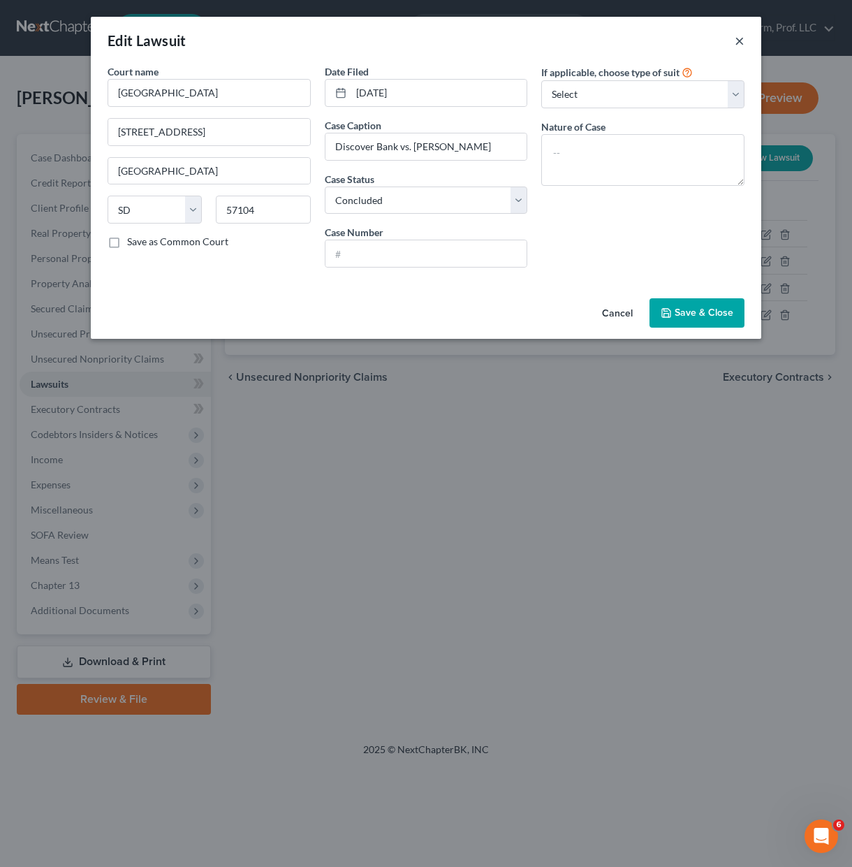
click at [737, 38] on button "×" at bounding box center [740, 40] width 10 height 17
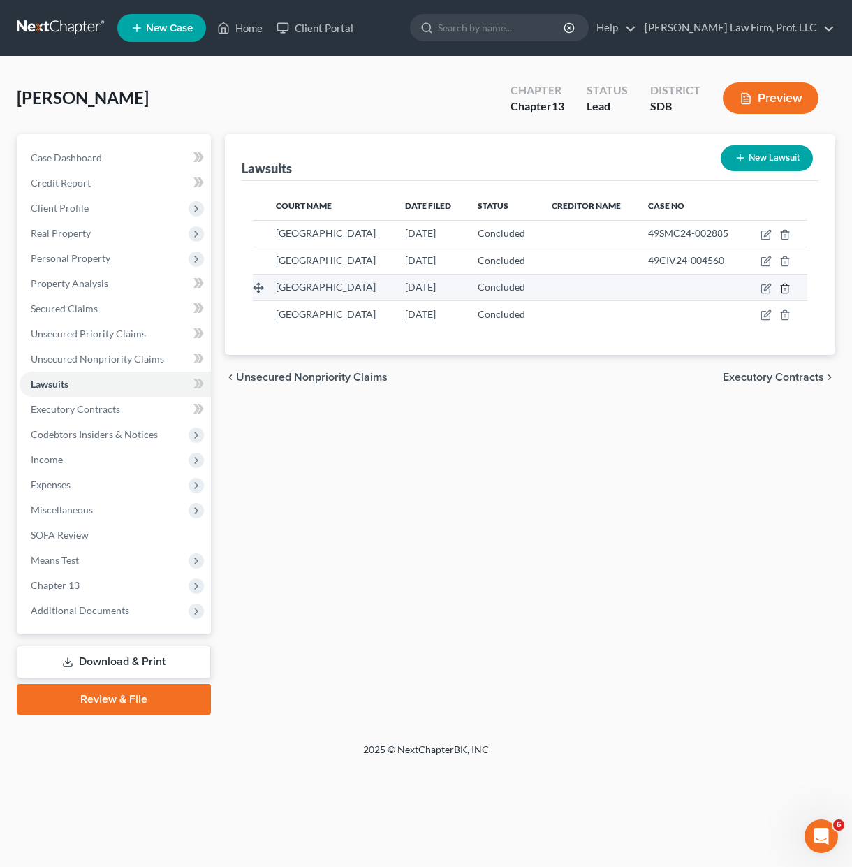
click at [784, 290] on line "button" at bounding box center [784, 289] width 0 height 3
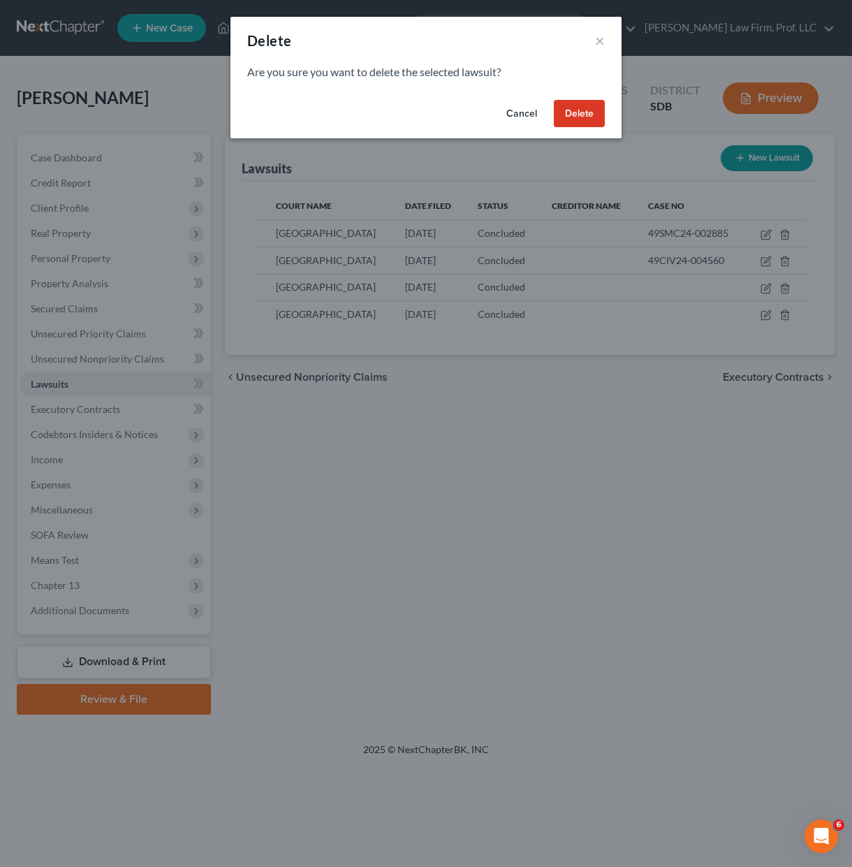
click at [582, 121] on button "Delete" at bounding box center [579, 114] width 51 height 28
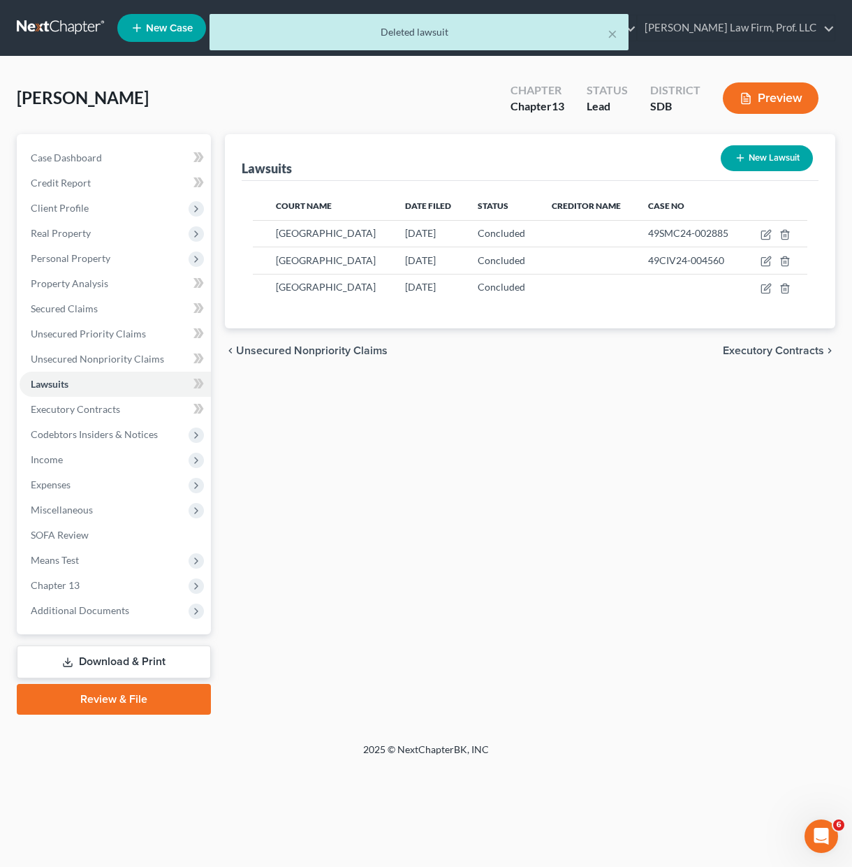
click at [720, 598] on div "Lawsuits New Lawsuit Court Name Date Filed Status Creditor Name Case No Minneha…" at bounding box center [530, 424] width 624 height 580
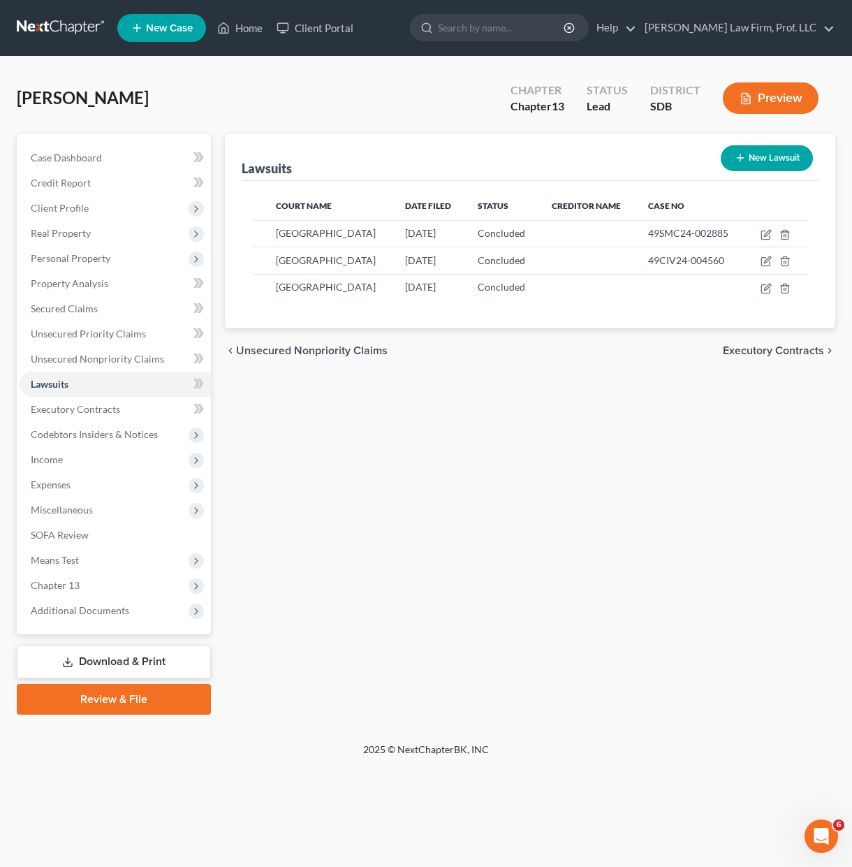
click at [415, 534] on div "Lawsuits New Lawsuit Court Name Date Filed Status Creditor Name Case No Minneha…" at bounding box center [530, 424] width 624 height 580
drag, startPoint x: 154, startPoint y: 359, endPoint x: 196, endPoint y: 359, distance: 41.9
click at [154, 359] on span "Unsecured Nonpriority Claims" at bounding box center [97, 359] width 133 height 12
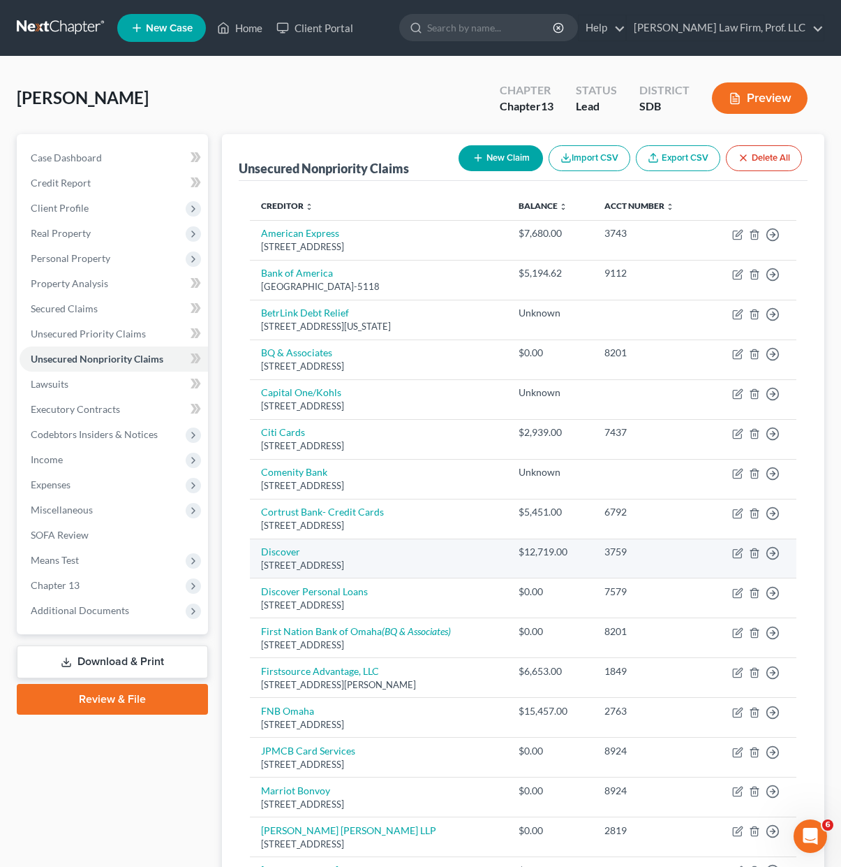
drag, startPoint x: 440, startPoint y: 563, endPoint x: 261, endPoint y: 565, distance: 178.8
click at [261, 565] on div "PO Box 30939, Salt Lake City, UT 84130-0939" at bounding box center [378, 565] width 235 height 13
copy div "PO Box 30939, Salt Lake City, UT 84130-0939"
click at [751, 553] on icon "button" at bounding box center [754, 552] width 6 height 9
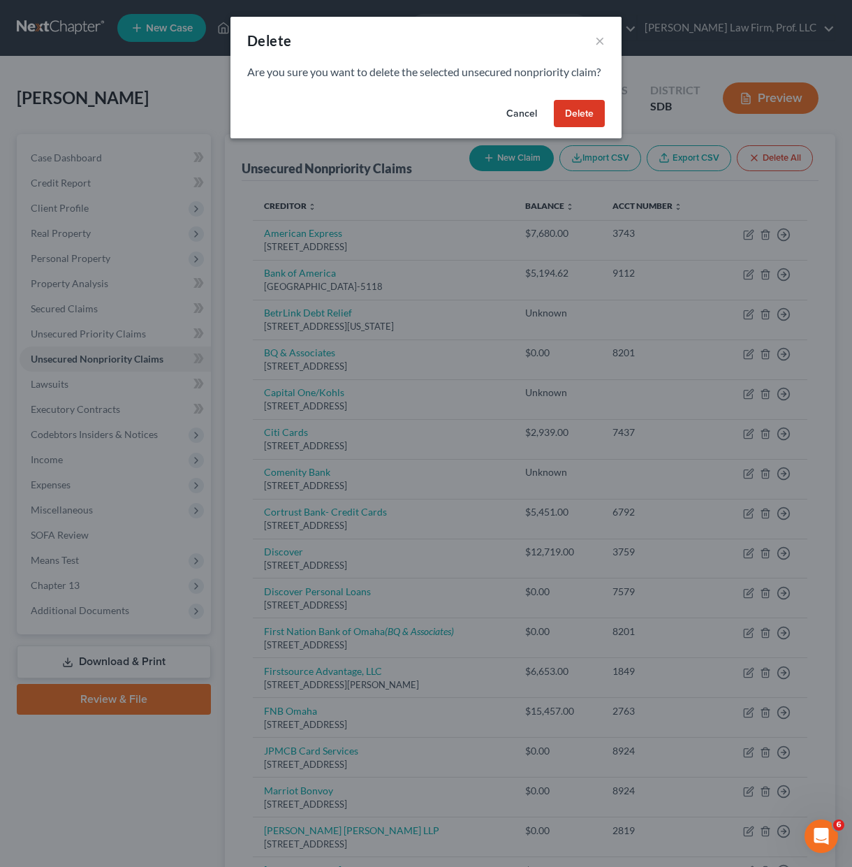
click at [582, 128] on button "Delete" at bounding box center [579, 114] width 51 height 28
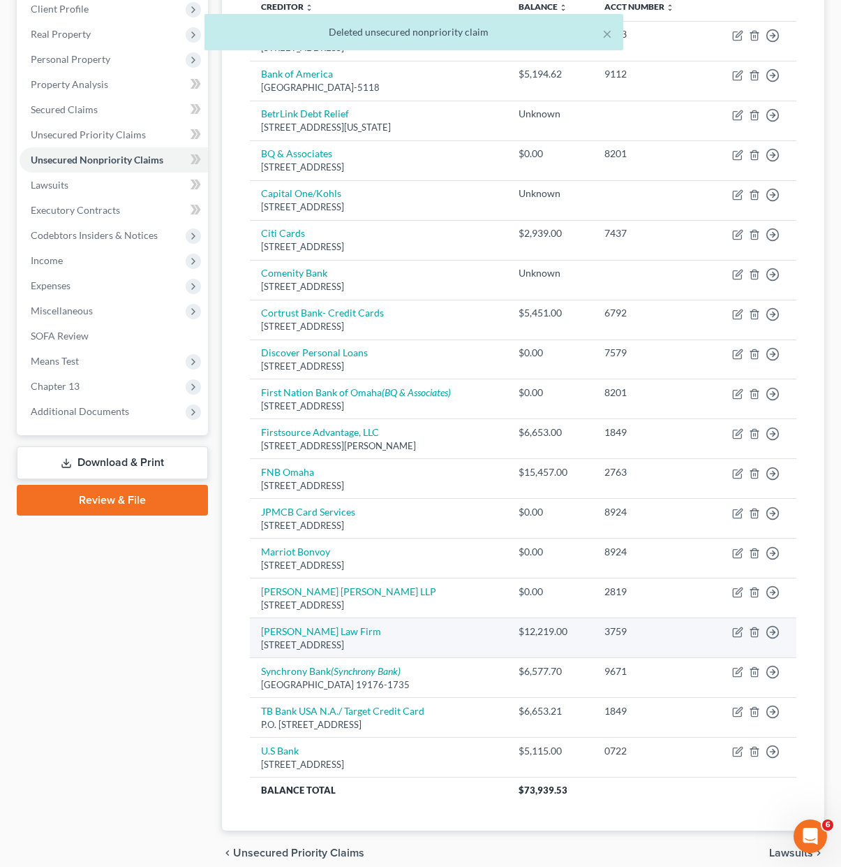
scroll to position [260, 0]
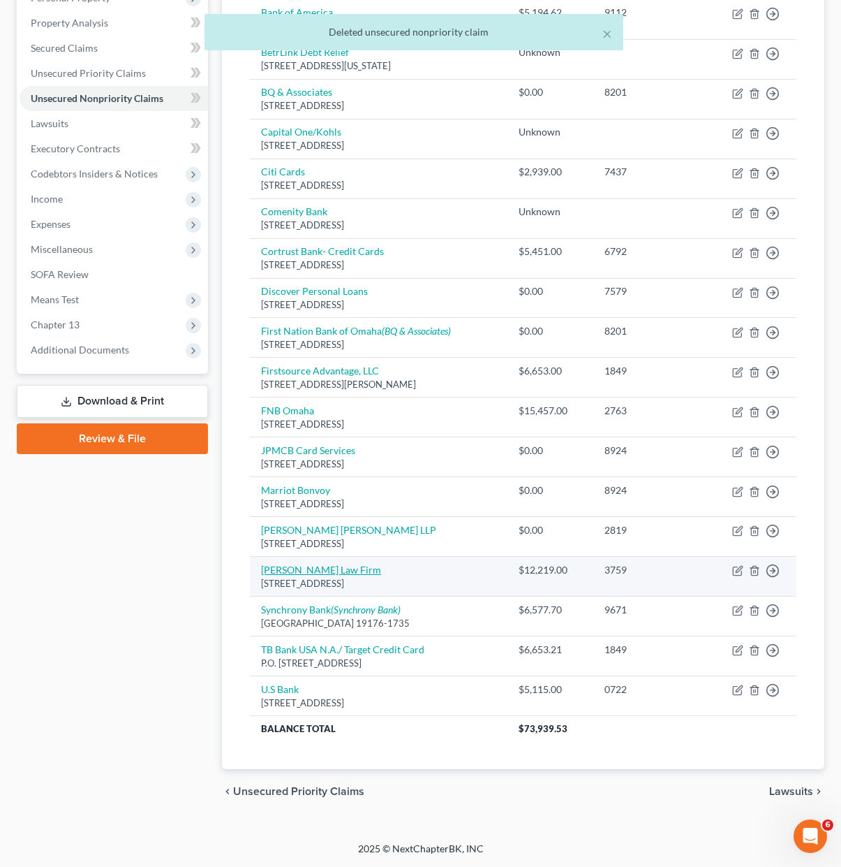
click at [283, 565] on link "Rodenburg Law Firm" at bounding box center [321, 569] width 120 height 12
select select "29"
select select "14"
select select "0"
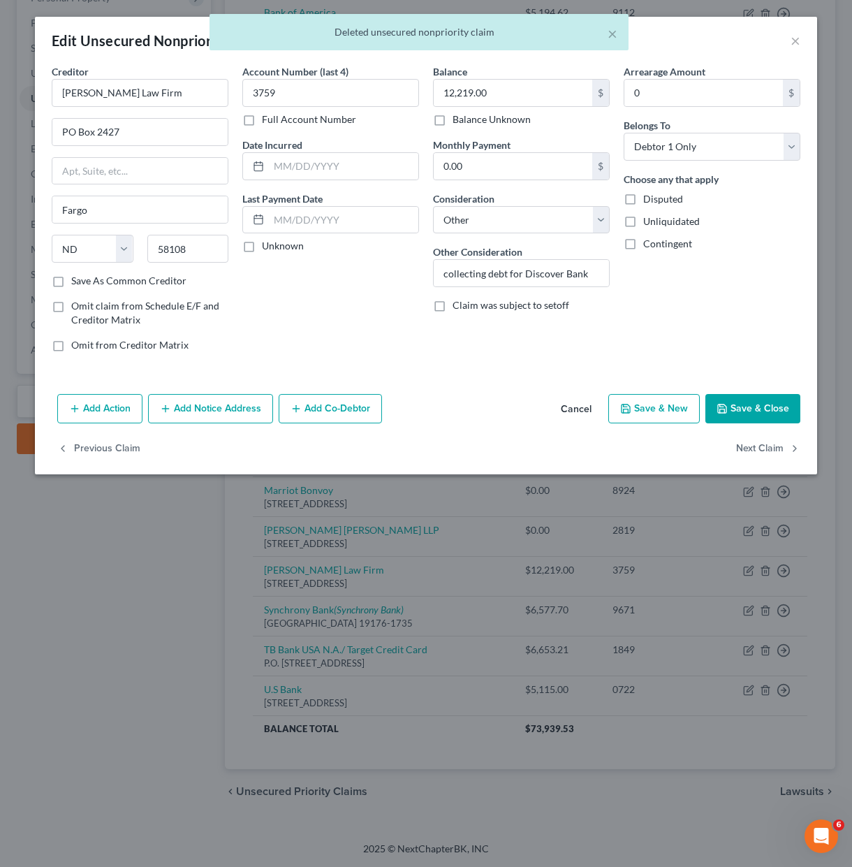
click at [299, 297] on div "Account Number (last 4) 3759 Full Account Number Date Incurred Last Payment Dat…" at bounding box center [330, 213] width 191 height 299
click at [216, 404] on button "Add Notice Address" at bounding box center [210, 408] width 125 height 29
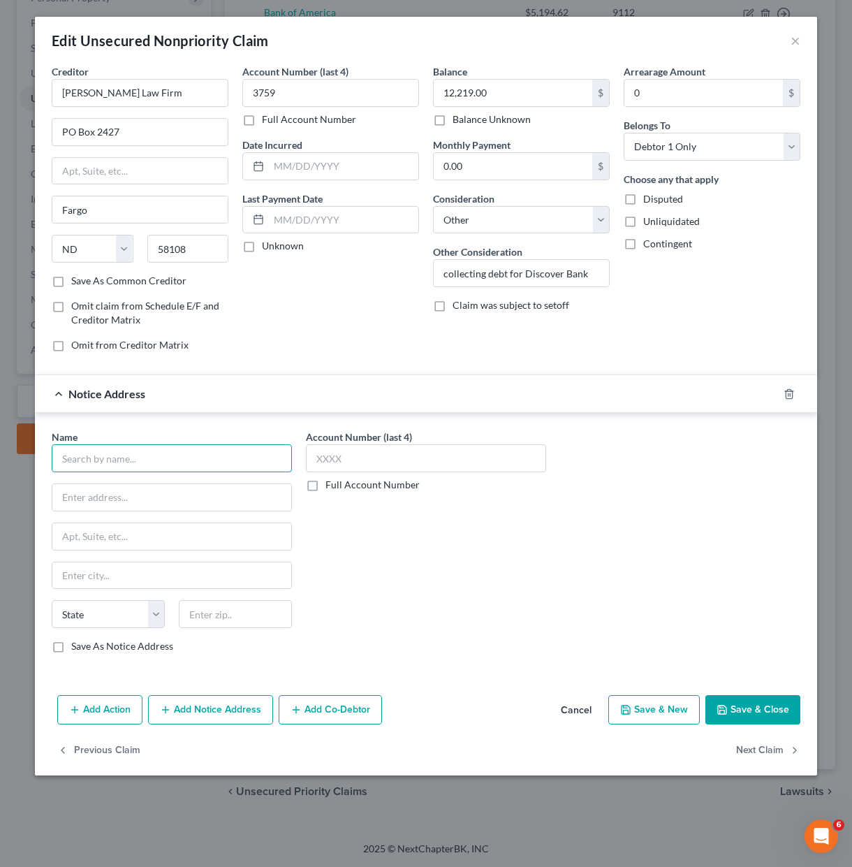
click at [175, 467] on input "text" at bounding box center [172, 458] width 240 height 28
type input "Discover"
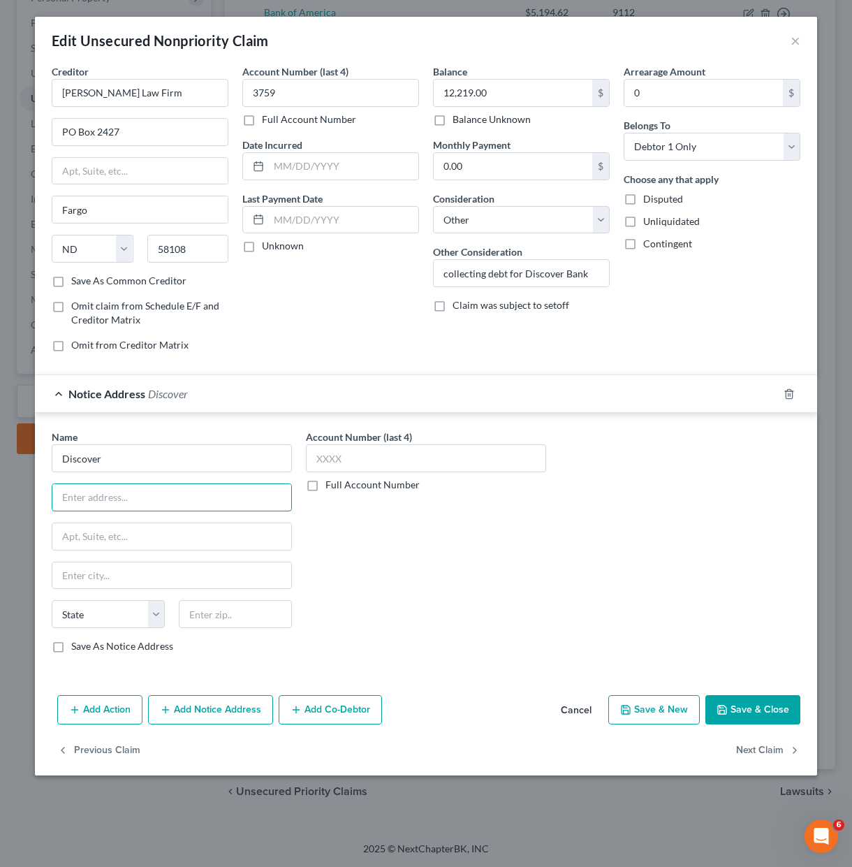
paste input "PO Box 30939, Salt Lake City, UT 84130-0939"
type input "PO Box 30939, Salt Lake City, UT 84130-0939"
drag, startPoint x: 242, startPoint y: 643, endPoint x: 247, endPoint y: 613, distance: 30.4
click at [245, 636] on div "Name * Discover PO Box 30939, Salt Lake City, UT 84130-0939 State AL AK AR AZ C…" at bounding box center [172, 540] width 240 height 223
drag, startPoint x: 247, startPoint y: 613, endPoint x: 254, endPoint y: 614, distance: 7.0
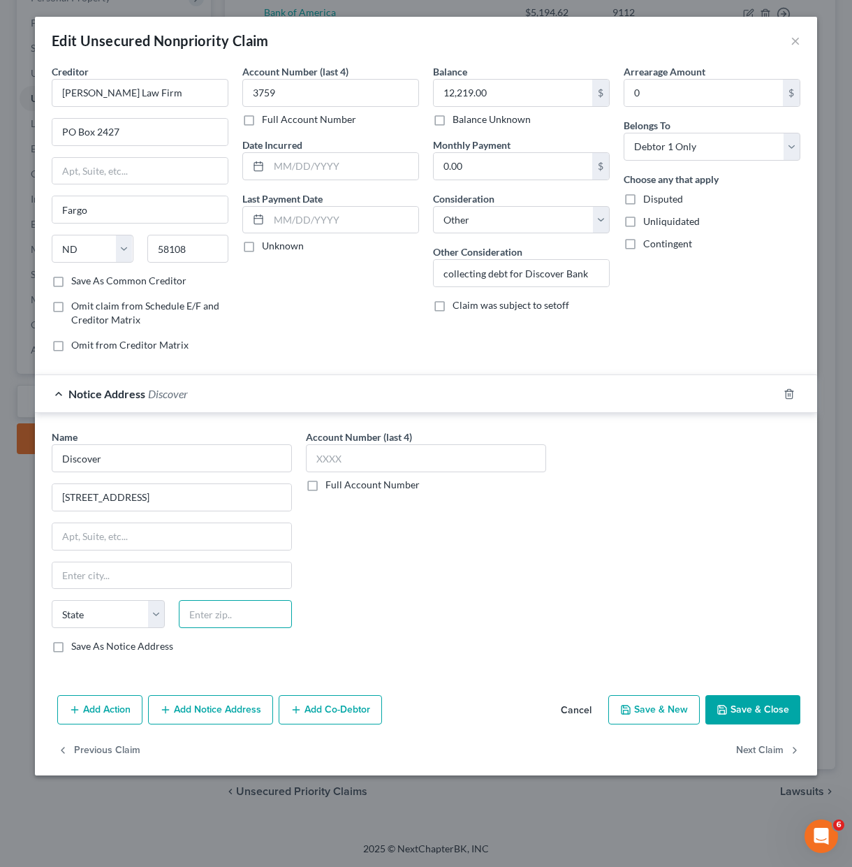
click at [247, 613] on input "text" at bounding box center [235, 614] width 113 height 28
type input "84130"
type input "Salt Lake City"
select select "46"
drag, startPoint x: 416, startPoint y: 592, endPoint x: 332, endPoint y: 546, distance: 95.6
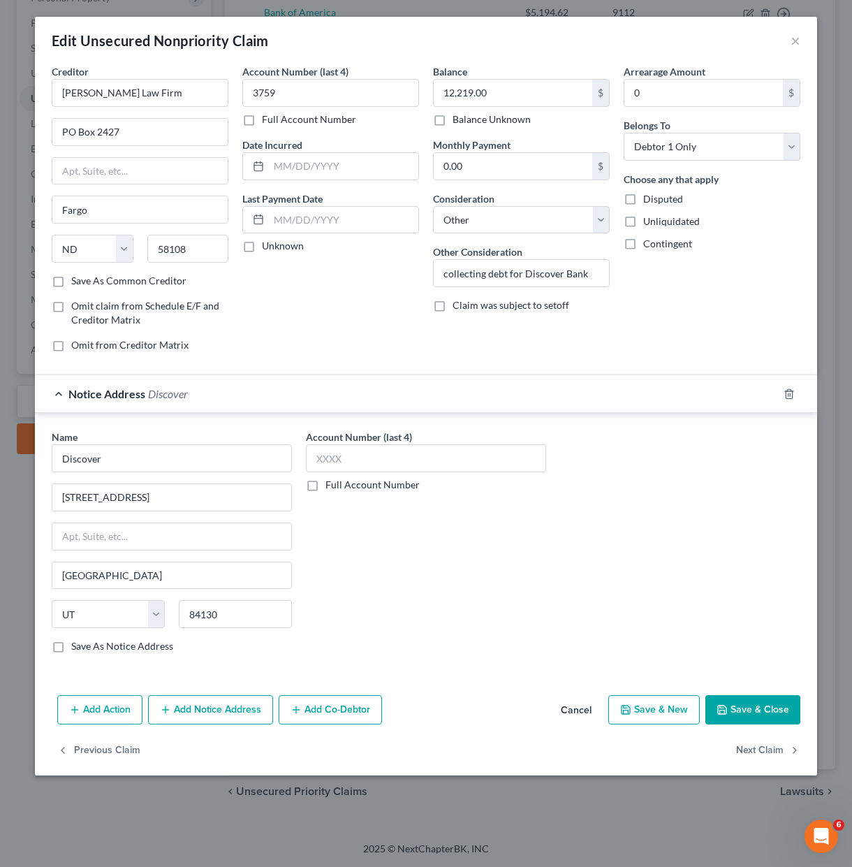
click at [416, 591] on div "Account Number (last 4) Full Account Number" at bounding box center [426, 546] width 254 height 235
drag, startPoint x: 275, startPoint y: 494, endPoint x: 123, endPoint y: 502, distance: 152.5
click at [123, 502] on input "PO Box 30939, Salt Lake City, UT 84130-0939" at bounding box center [171, 497] width 239 height 27
type input "PO Box 30939"
click at [383, 573] on div "Account Number (last 4) Full Account Number" at bounding box center [426, 546] width 254 height 235
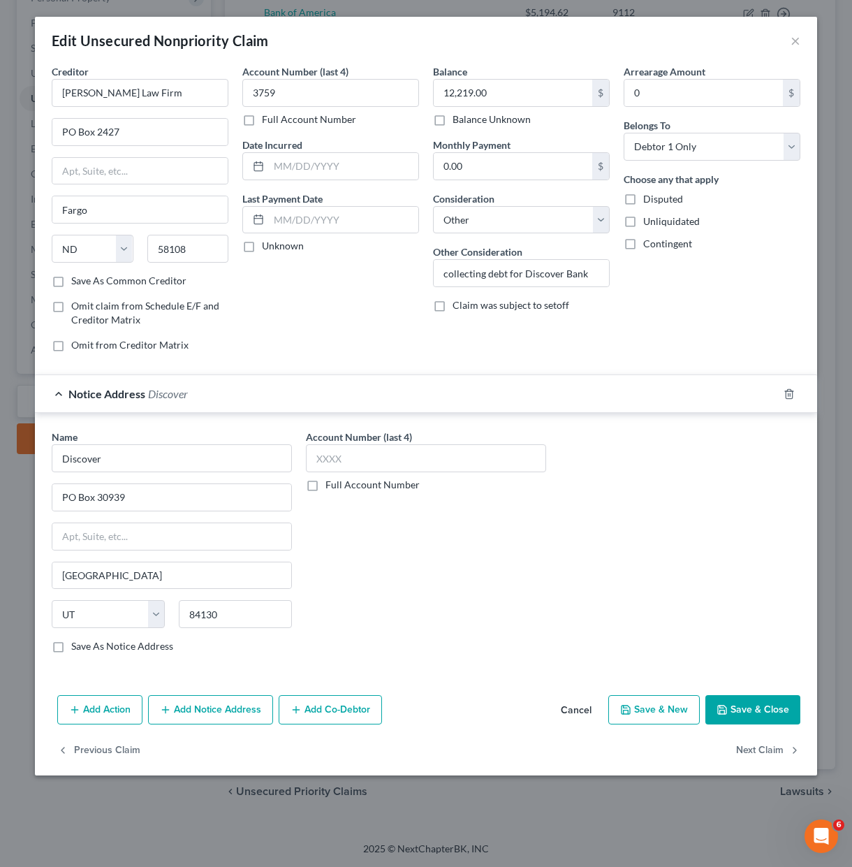
click at [765, 708] on button "Save & Close" at bounding box center [752, 709] width 95 height 29
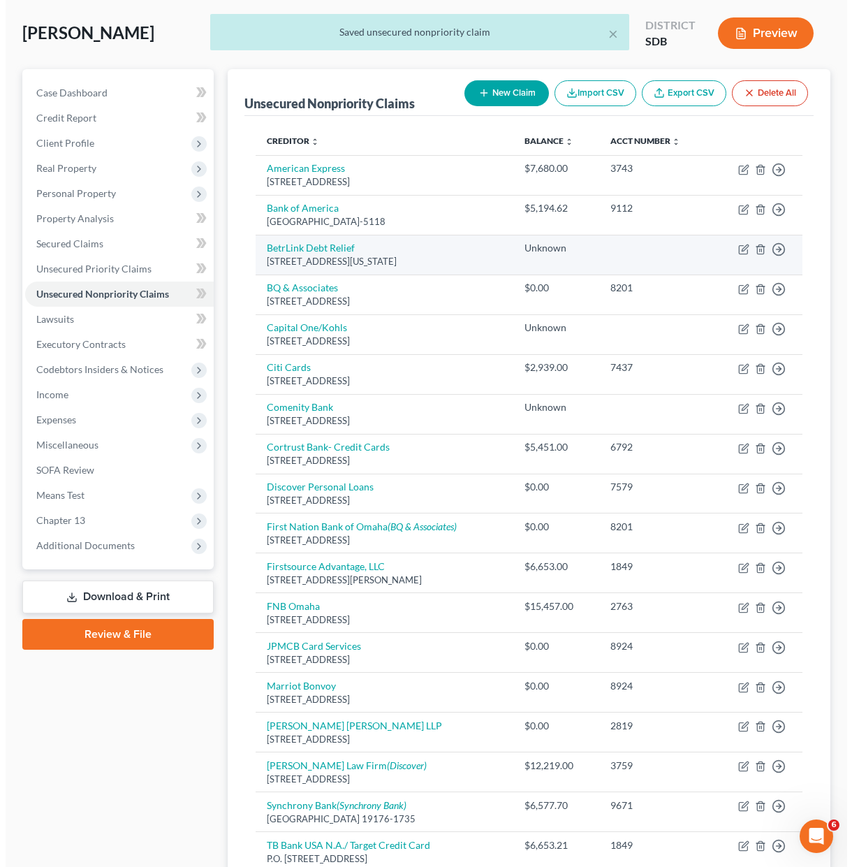
scroll to position [51, 0]
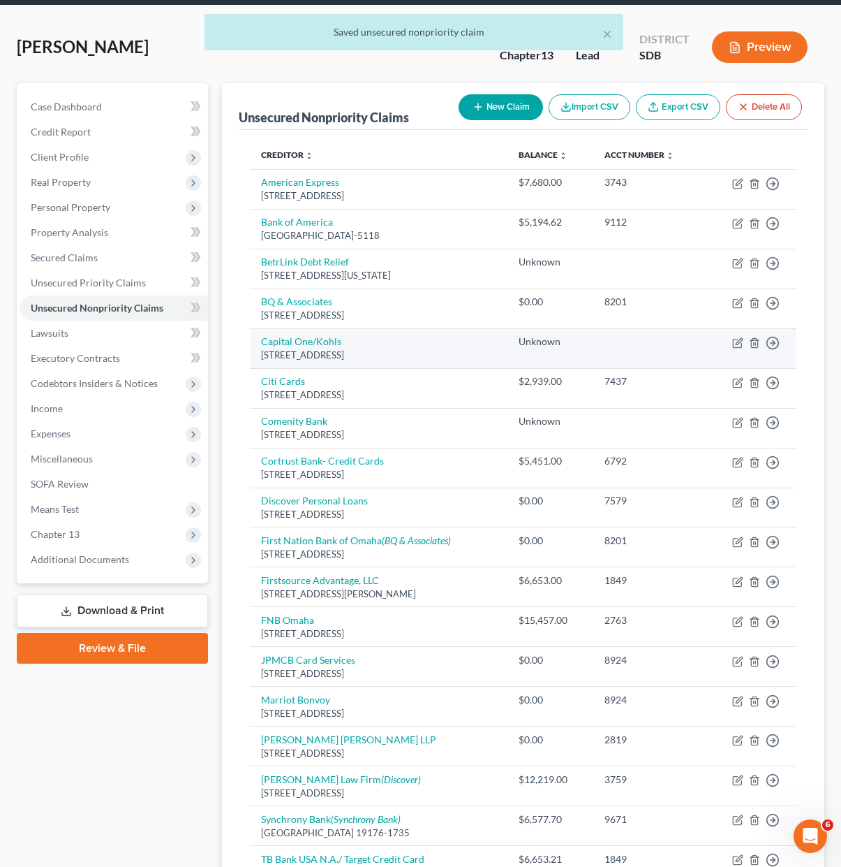
drag, startPoint x: 420, startPoint y: 357, endPoint x: 260, endPoint y: 362, distance: 160.7
click at [261, 356] on div "PO Box 3115, Milwaukee, WI 53201" at bounding box center [378, 354] width 235 height 13
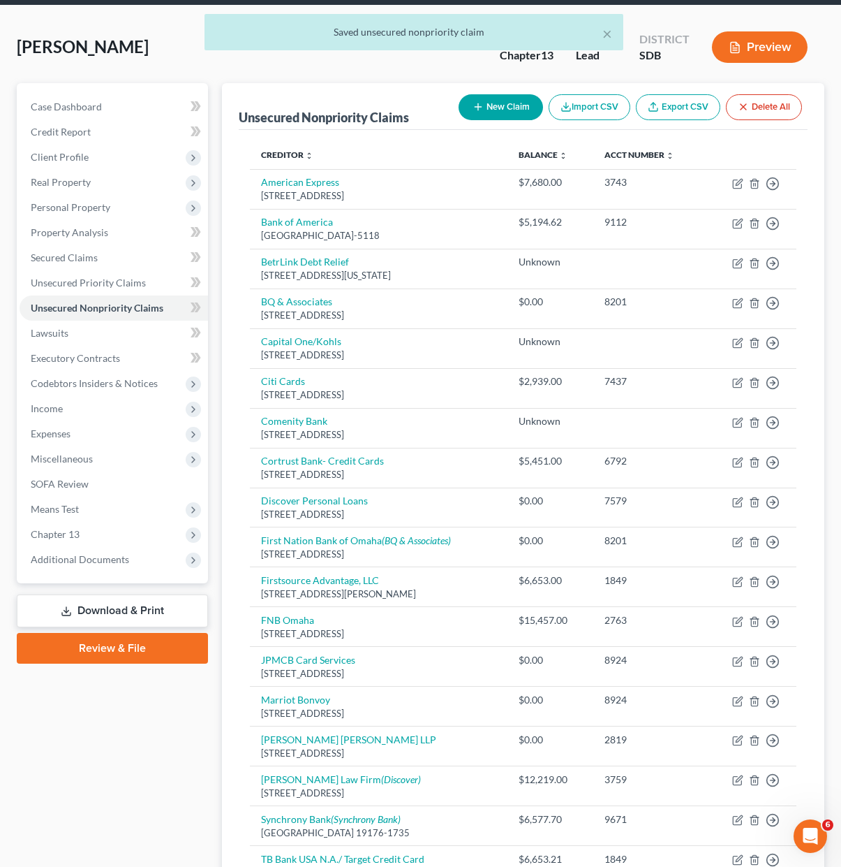
click at [238, 386] on div "Unsecured Nonpriority Claims New Claim Import CSV Export CSV Delete All Credito…" at bounding box center [523, 530] width 603 height 895
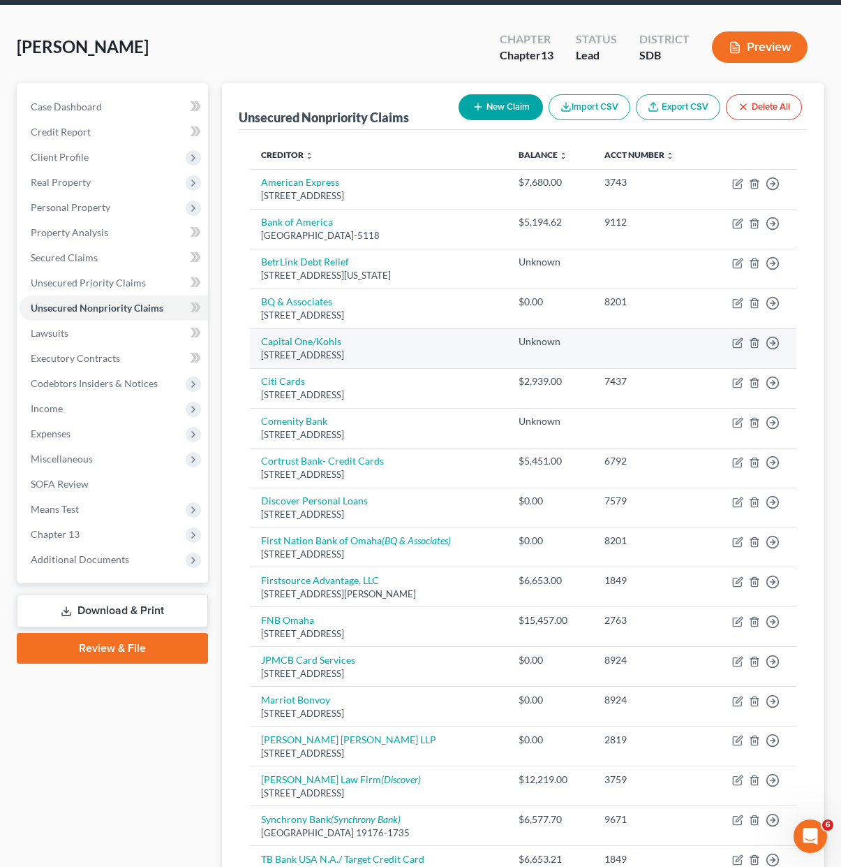
drag, startPoint x: 429, startPoint y: 360, endPoint x: 253, endPoint y: 352, distance: 176.1
click at [253, 352] on td "Capital One/Kohls PO Box 3115, Milwaukee, WI 53201" at bounding box center [378, 348] width 257 height 40
copy div "PO Box 3115, Milwaukee, WI 53201"
click at [735, 341] on icon "button" at bounding box center [737, 342] width 11 height 11
select select "52"
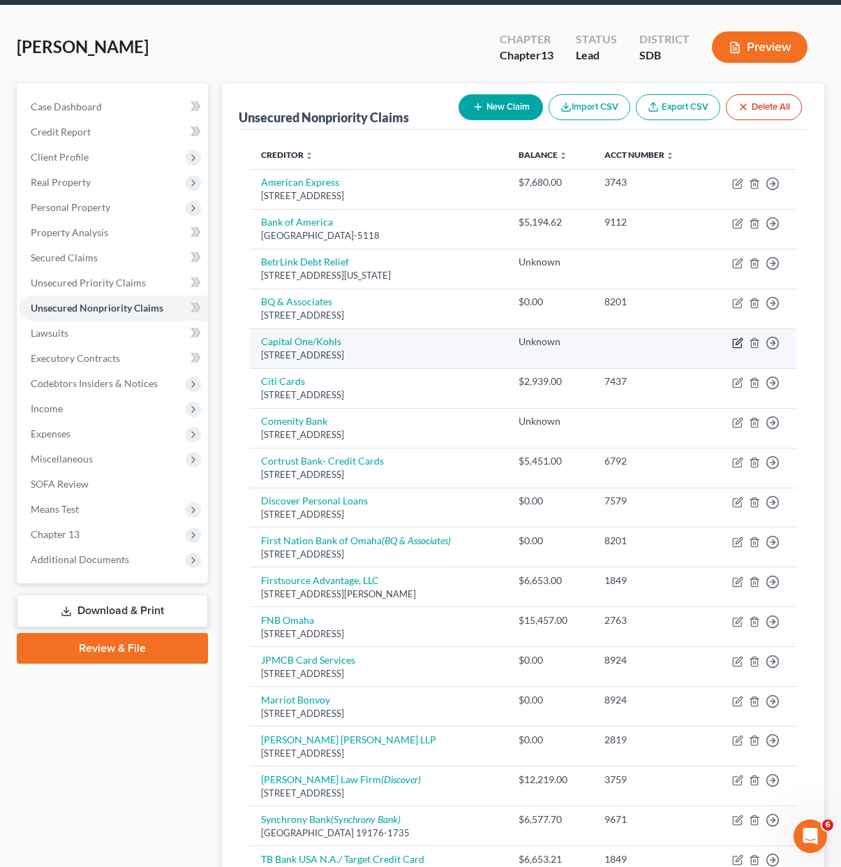
select select "0"
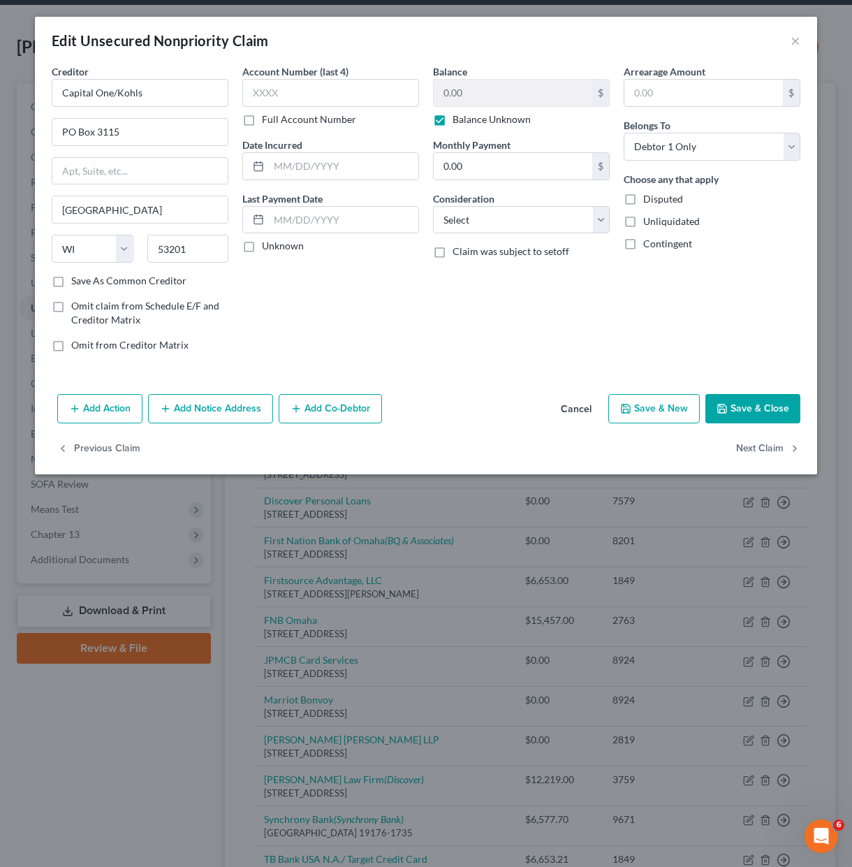
click at [115, 277] on label "Save As Common Creditor" at bounding box center [128, 281] width 115 height 14
click at [86, 277] on input "Save As Common Creditor" at bounding box center [81, 278] width 9 height 9
click at [760, 408] on button "Save & Close" at bounding box center [752, 408] width 95 height 29
checkbox input "false"
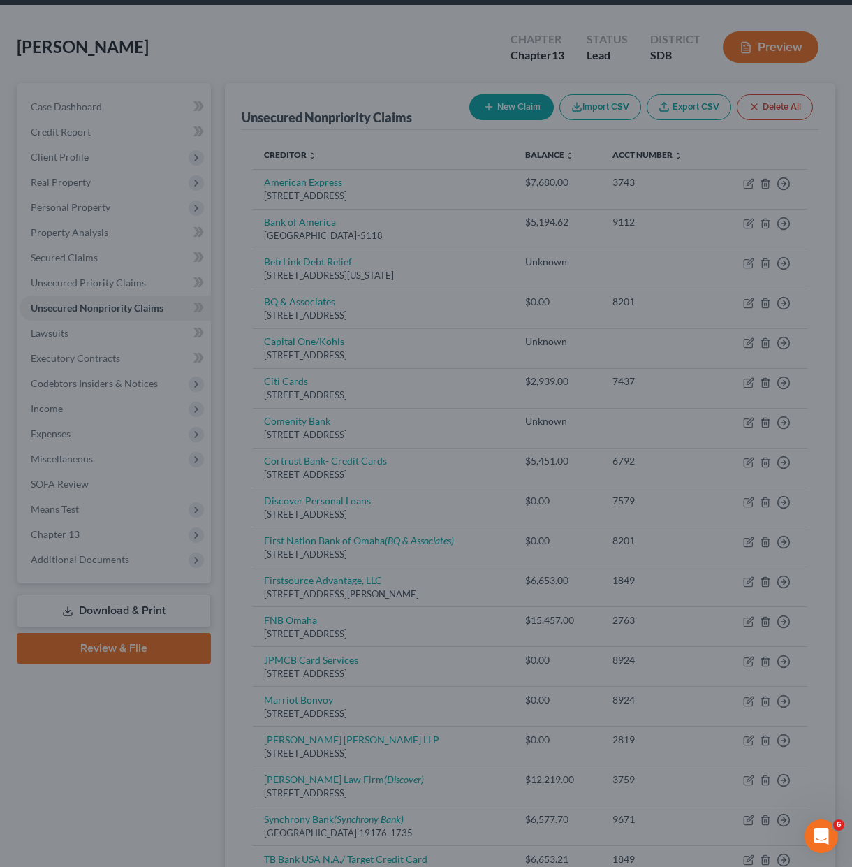
type input "0"
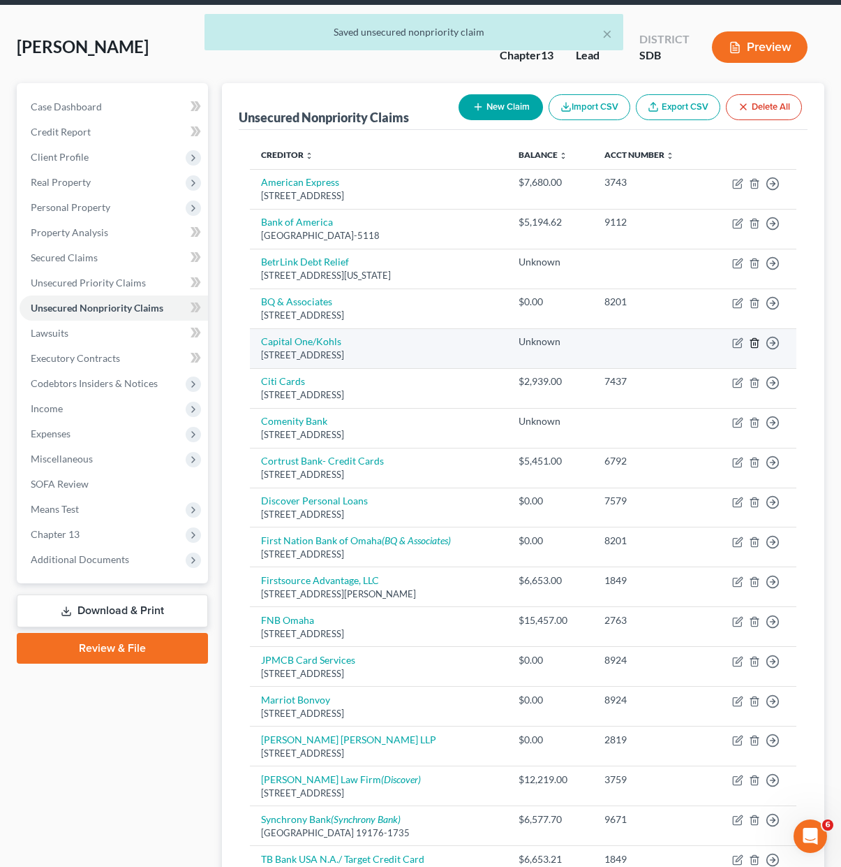
click at [753, 346] on icon "button" at bounding box center [754, 342] width 11 height 11
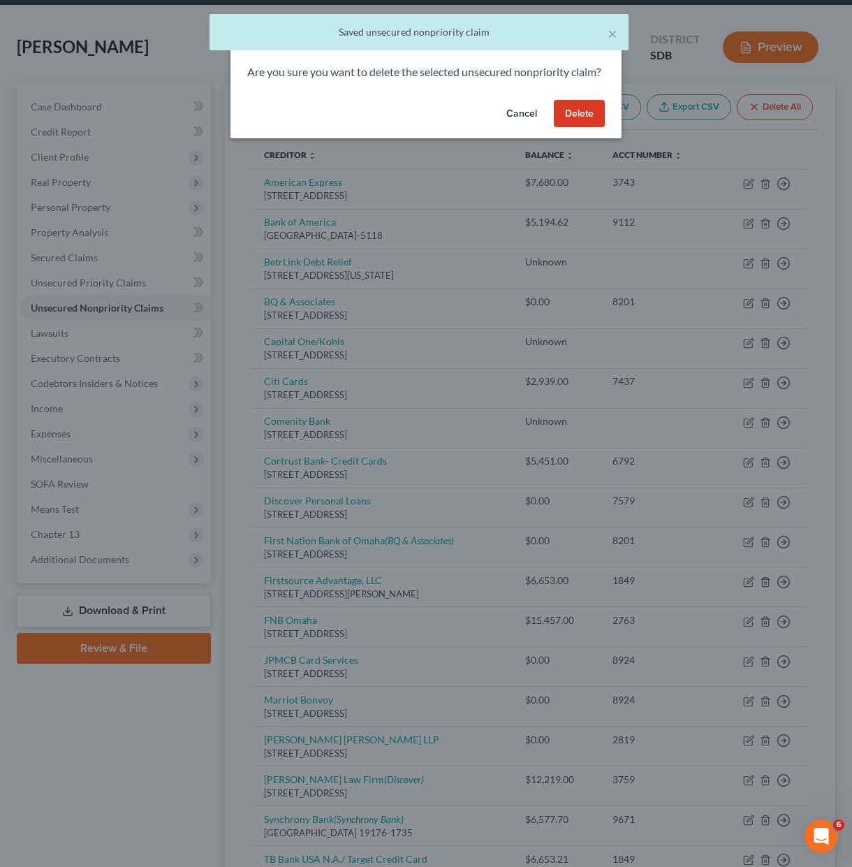
click at [577, 128] on button "Delete" at bounding box center [579, 114] width 51 height 28
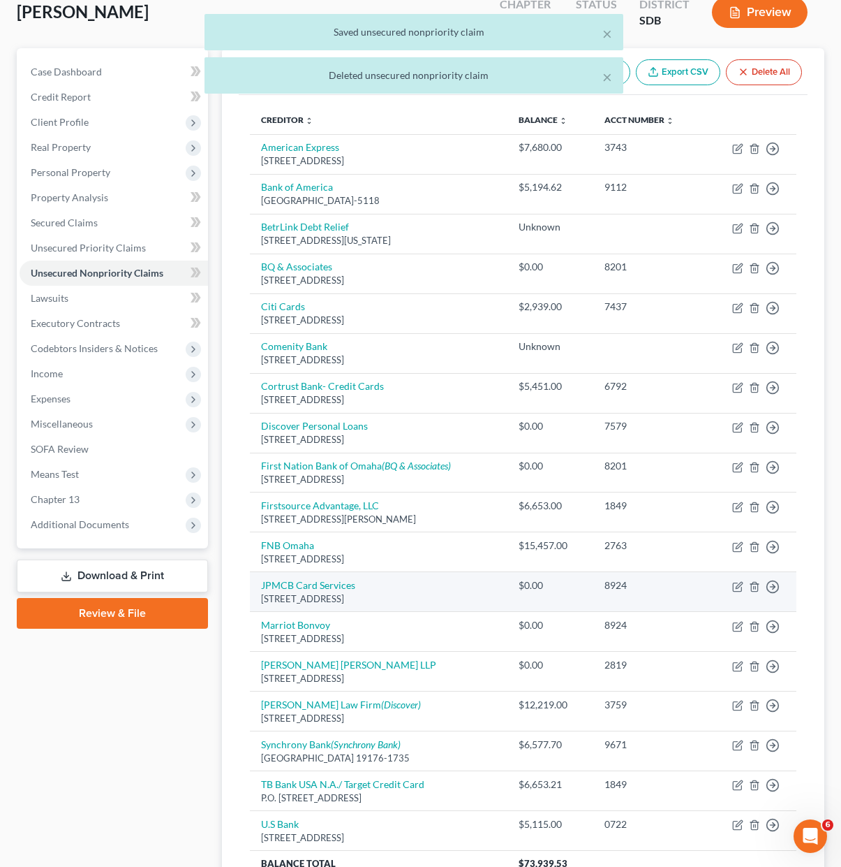
scroll to position [121, 0]
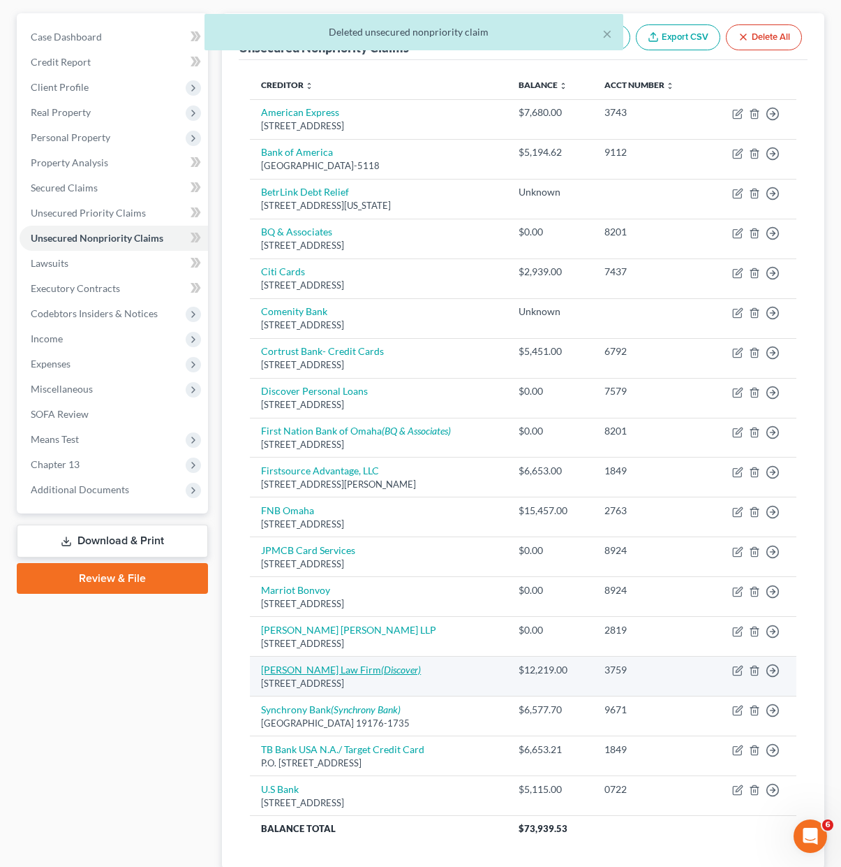
click at [381, 664] on icon "(Discover)" at bounding box center [401, 669] width 40 height 12
select select "29"
select select "14"
select select "0"
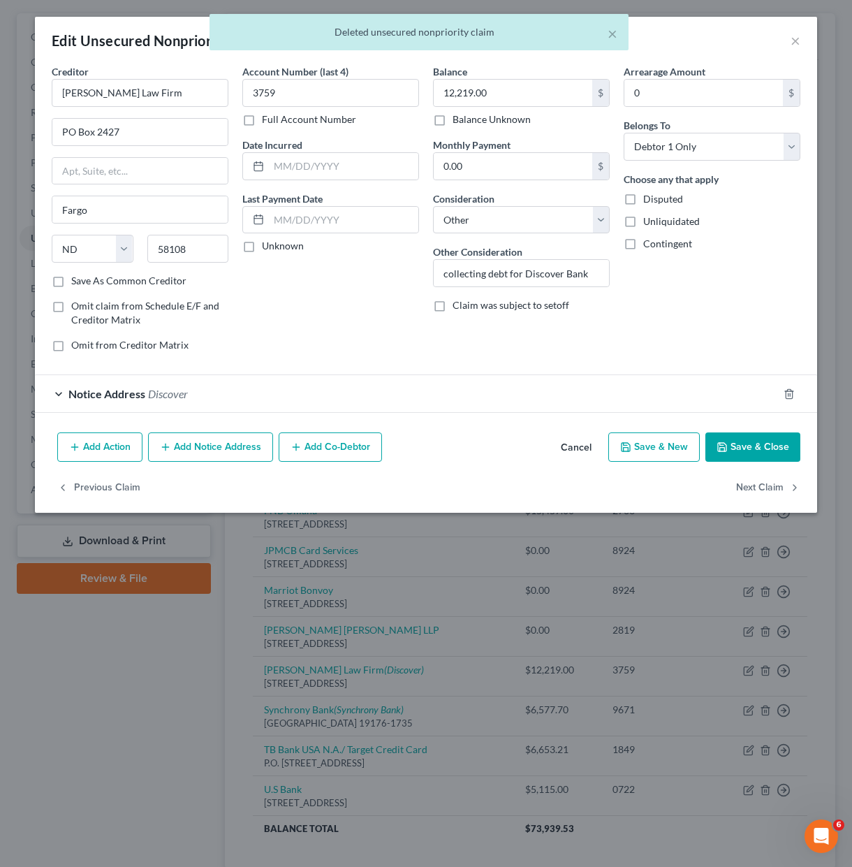
click at [198, 450] on button "Add Notice Address" at bounding box center [210, 446] width 125 height 29
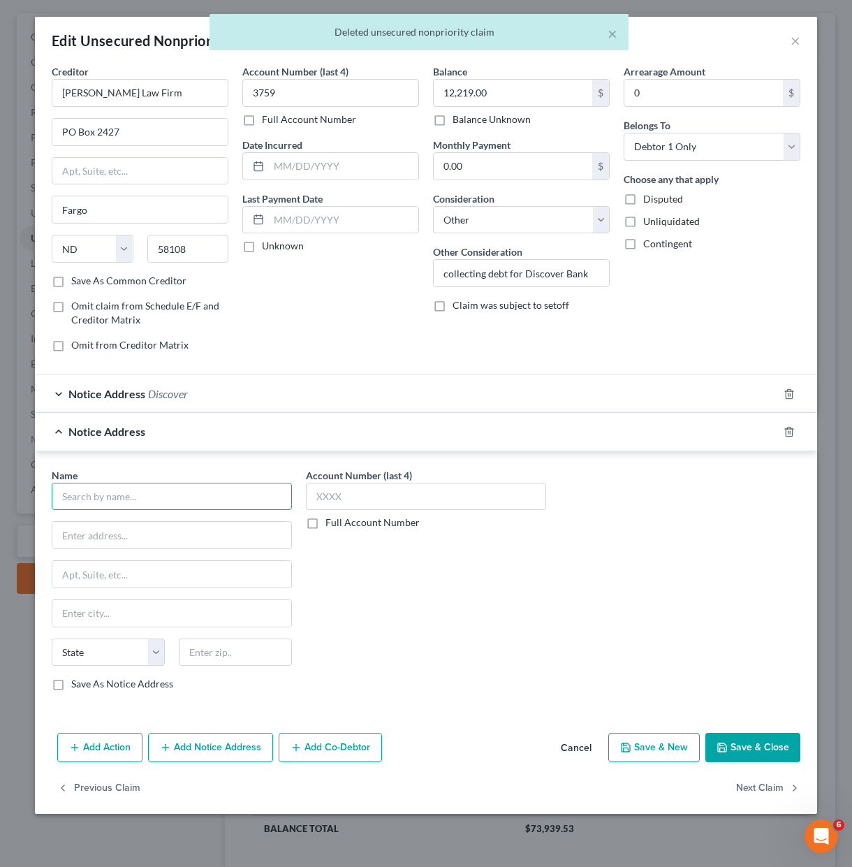
click at [126, 496] on input "text" at bounding box center [172, 496] width 240 height 28
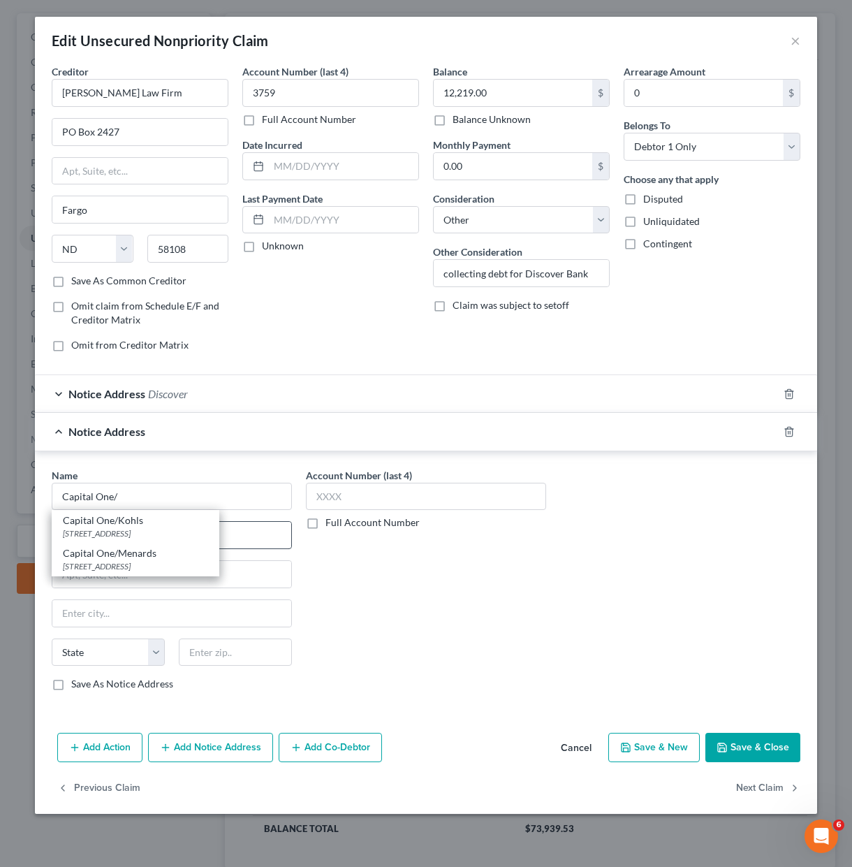
drag, startPoint x: 133, startPoint y: 530, endPoint x: 142, endPoint y: 527, distance: 9.5
click at [134, 529] on div "PO Box 3115, Milwaukee, WI 53201" at bounding box center [135, 533] width 145 height 12
type input "Capital One/Kohls"
type input "PO Box 3115"
type input "Milwaukee"
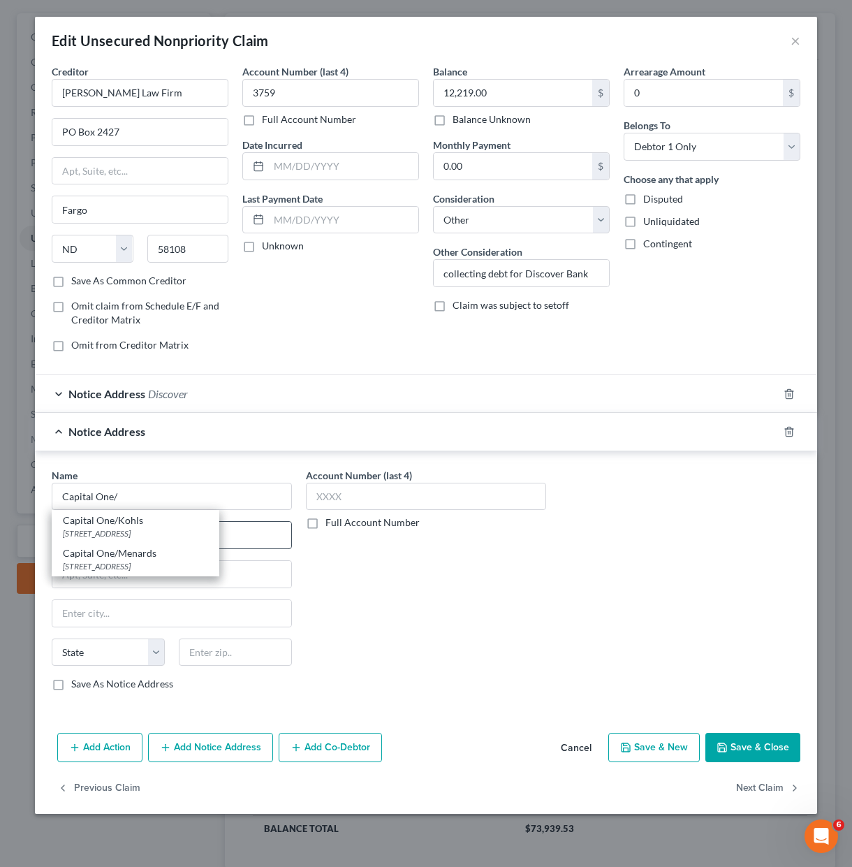
select select "52"
type input "53201"
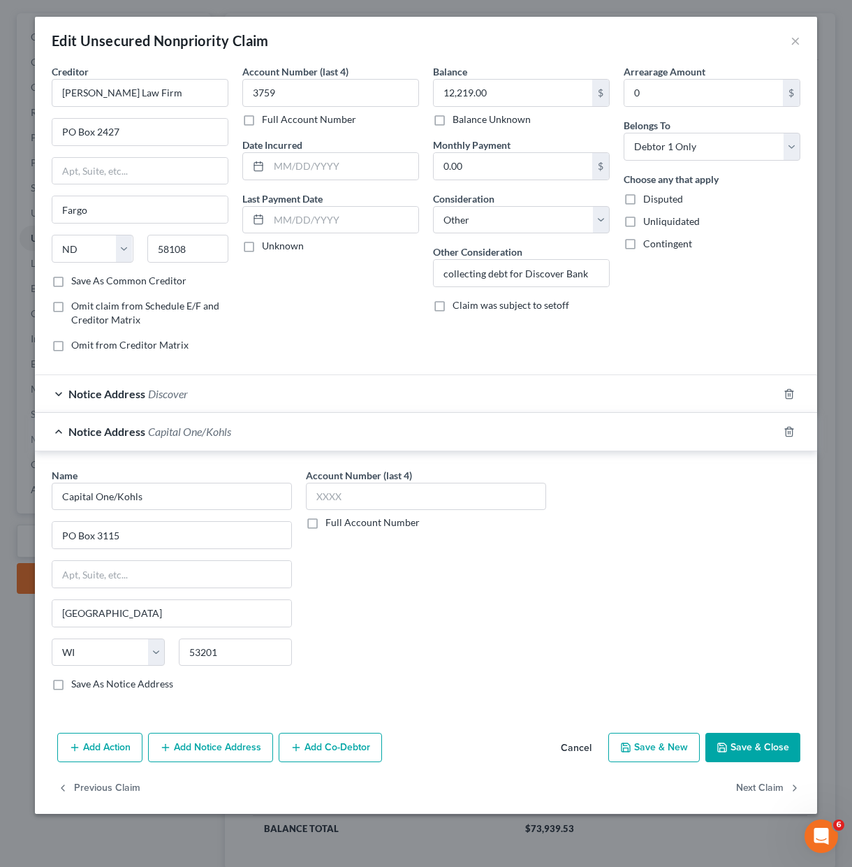
drag, startPoint x: 371, startPoint y: 606, endPoint x: 364, endPoint y: 608, distance: 7.3
click at [369, 607] on div "Account Number (last 4) Full Account Number" at bounding box center [426, 585] width 254 height 235
click at [777, 754] on button "Save & Close" at bounding box center [752, 746] width 95 height 29
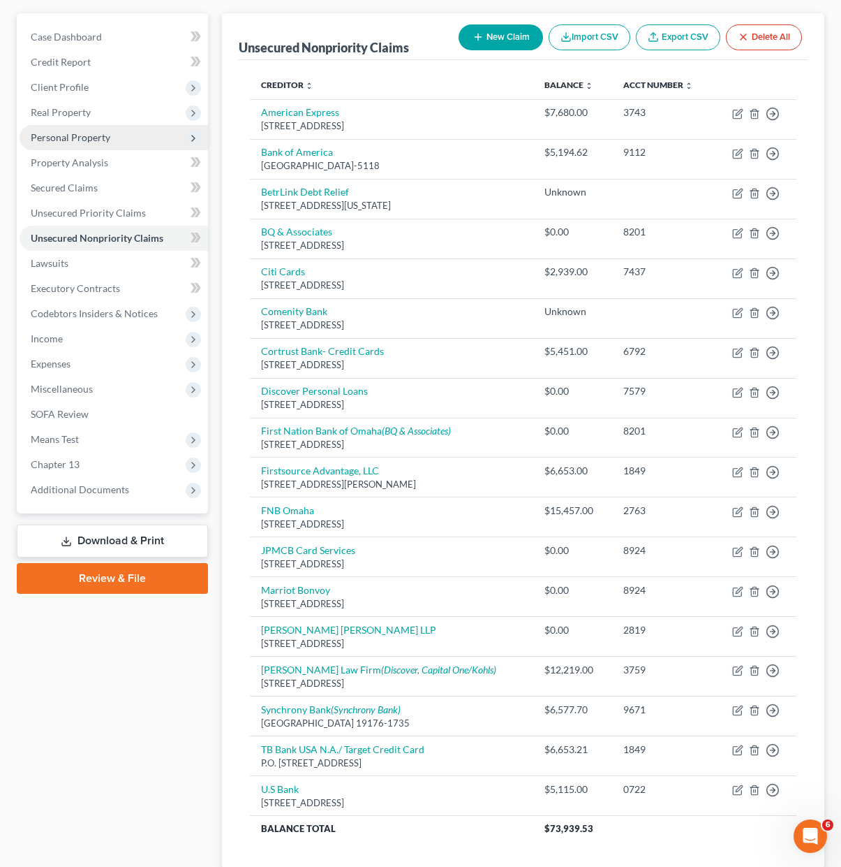
click at [54, 117] on span "Real Property" at bounding box center [61, 112] width 60 height 12
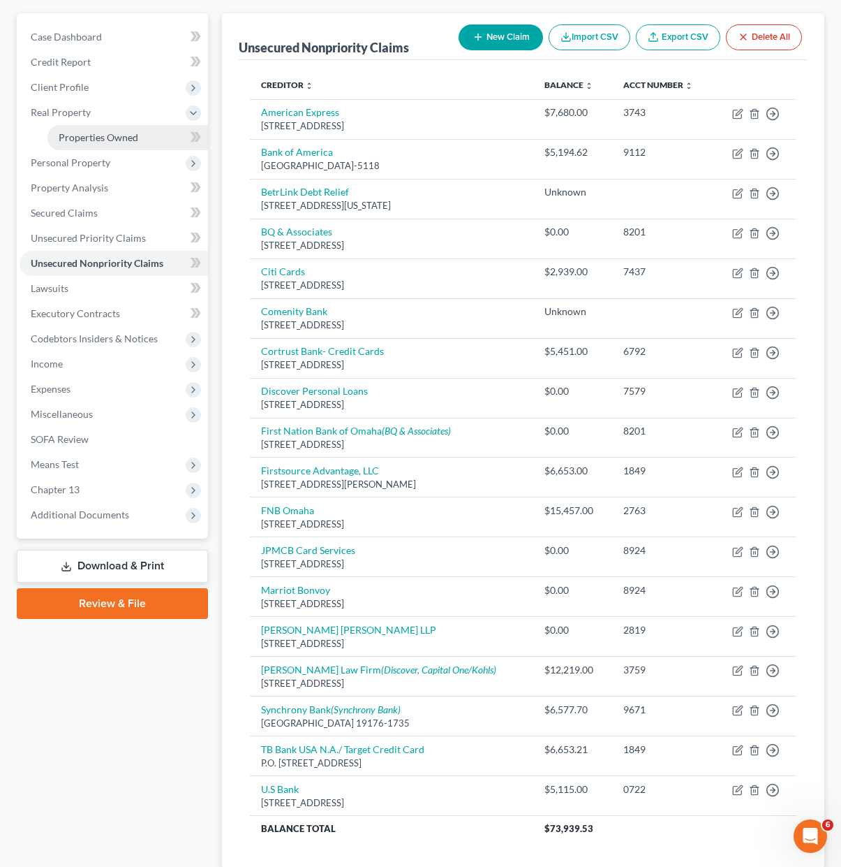
click at [96, 131] on span "Properties Owned" at bounding box center [99, 137] width 80 height 12
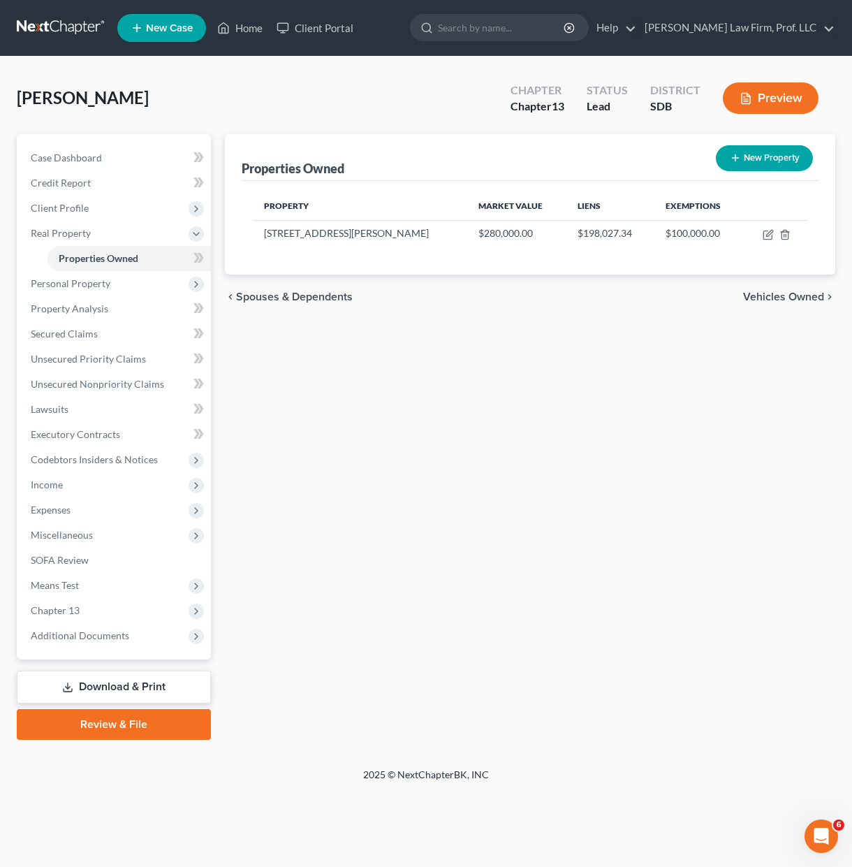
click at [550, 333] on div "Properties Owned New Property Property Market Value Liens Exemptions 9111 West …" at bounding box center [530, 436] width 624 height 605
click at [71, 277] on span "Personal Property" at bounding box center [71, 283] width 80 height 12
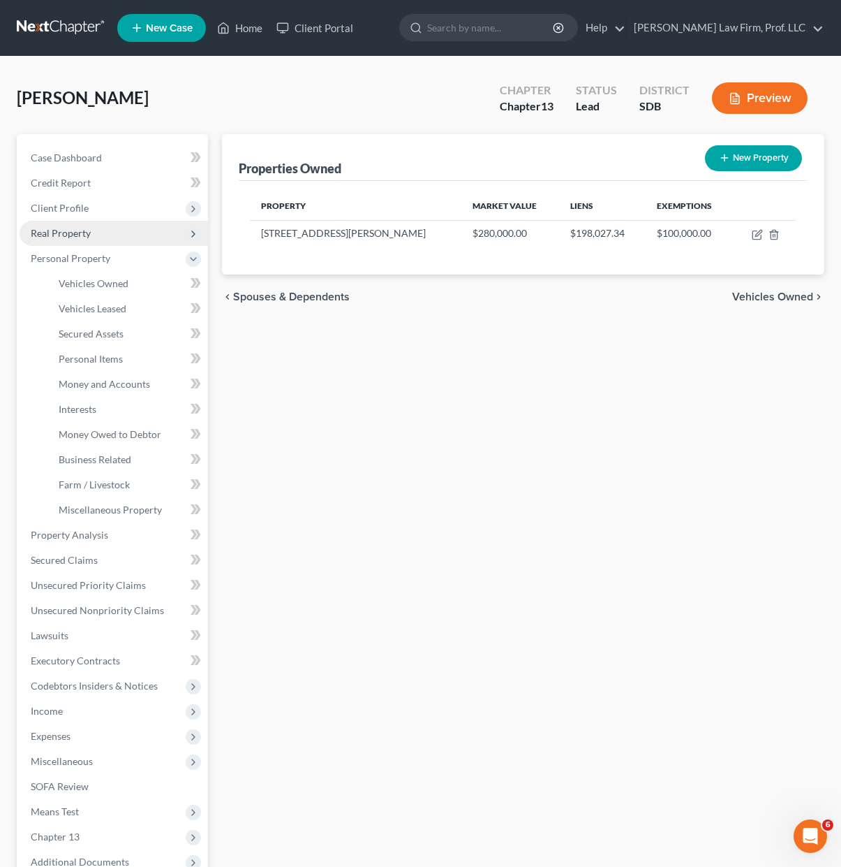
click at [70, 241] on span "Real Property" at bounding box center [114, 233] width 189 height 25
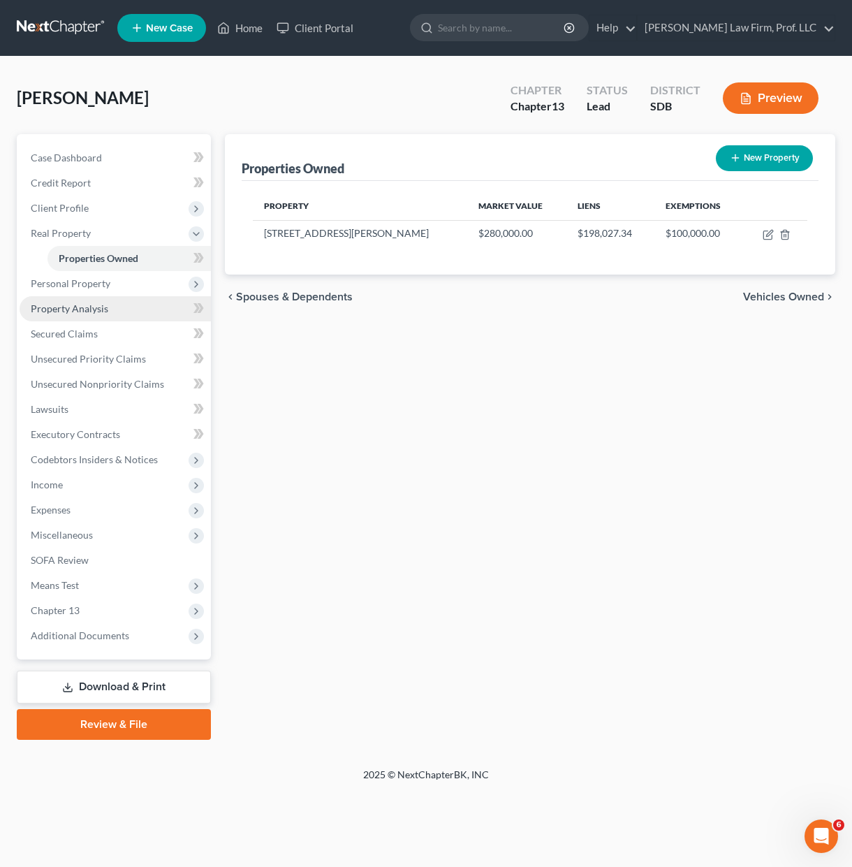
click at [81, 314] on span "Property Analysis" at bounding box center [70, 308] width 78 height 12
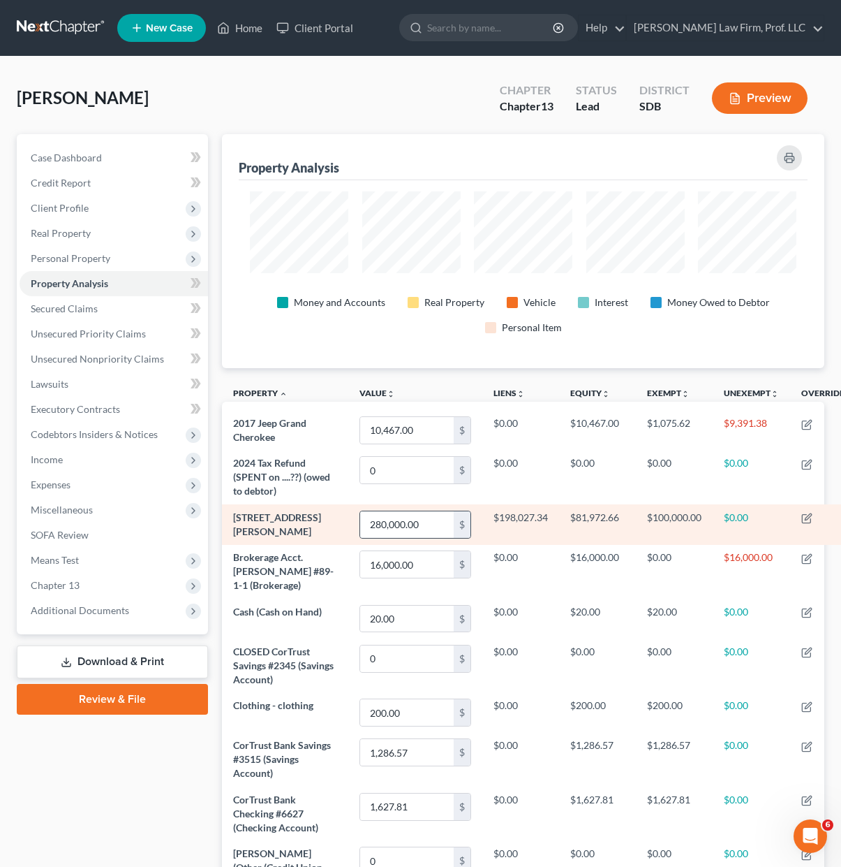
scroll to position [70, 0]
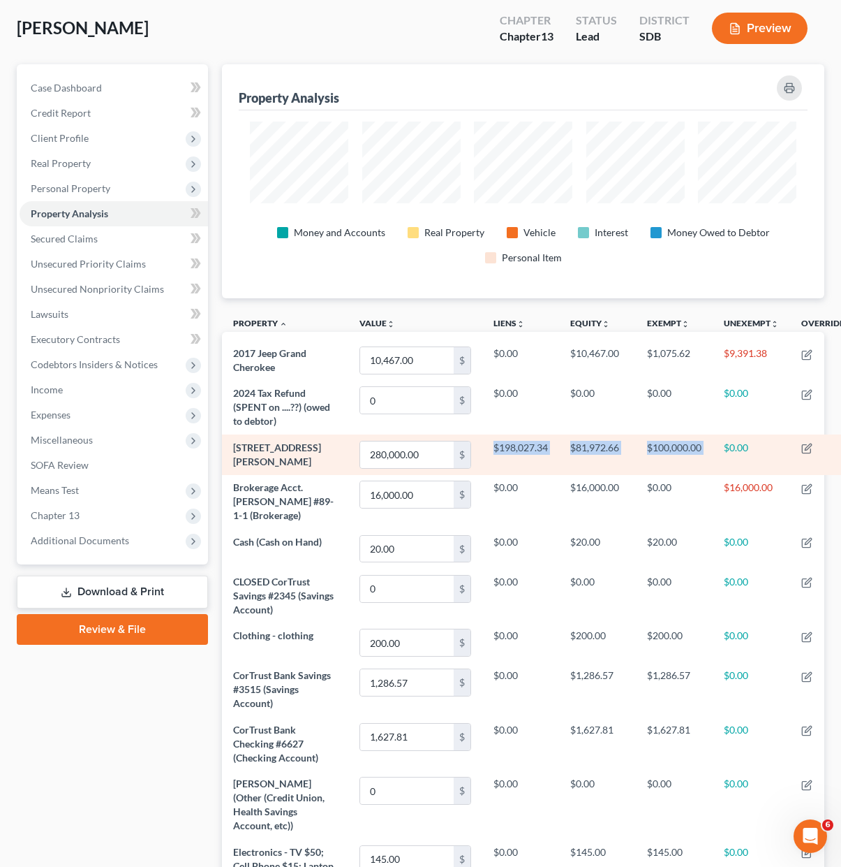
drag, startPoint x: 672, startPoint y: 489, endPoint x: 448, endPoint y: 484, distance: 224.2
click at [448, 474] on tr "9111 West Gert St. 280,000.00 $ $198,027.34 $81,972.66 $100,000.00 $0.00" at bounding box center [539, 454] width 634 height 40
click at [492, 474] on td "$198,027.34" at bounding box center [520, 454] width 77 height 40
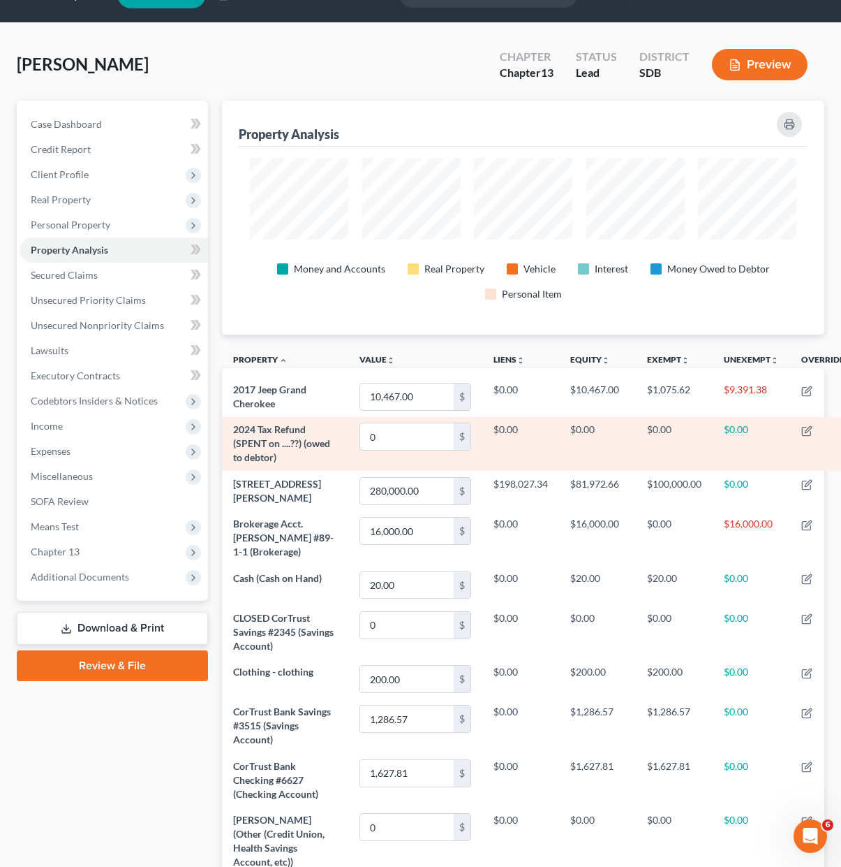
scroll to position [0, 0]
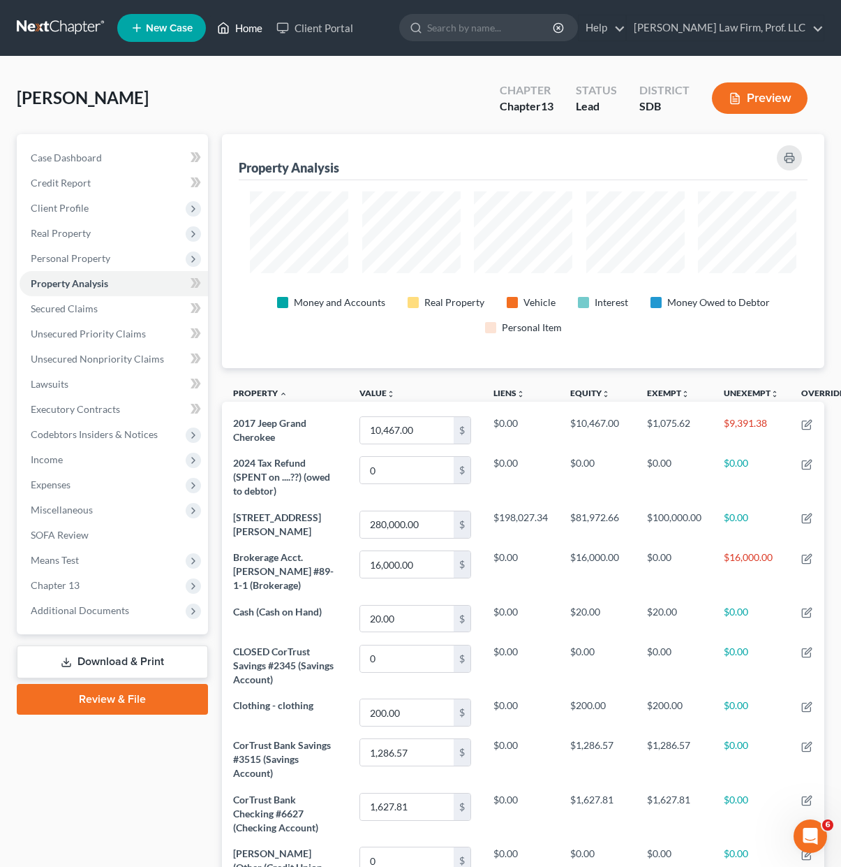
click at [244, 30] on link "Home" at bounding box center [239, 27] width 59 height 25
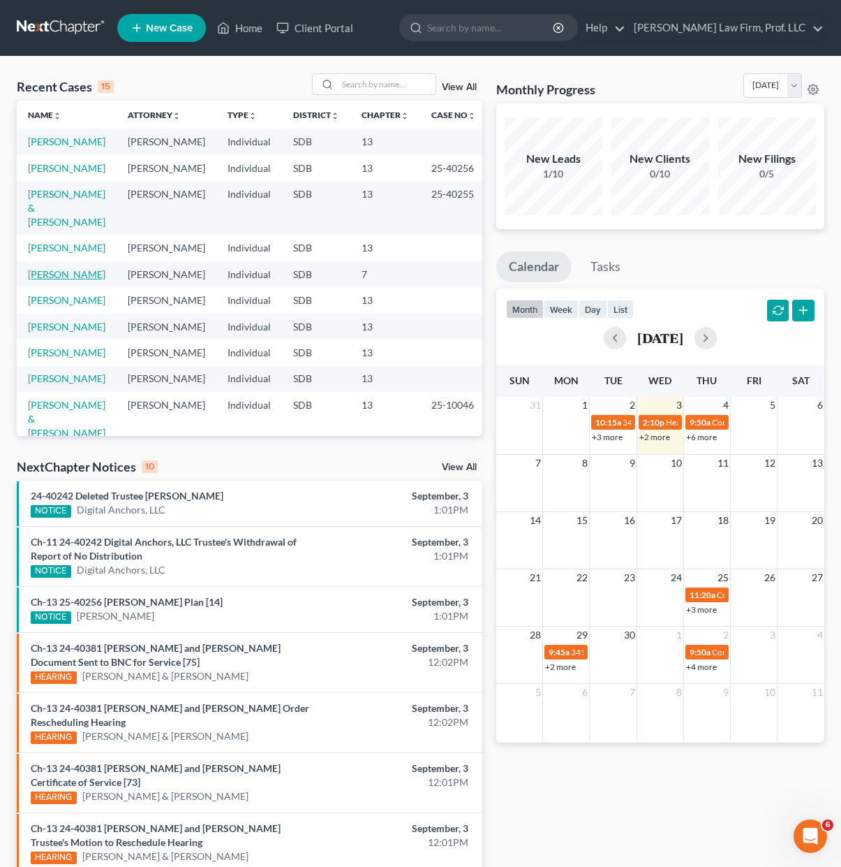
drag, startPoint x: 58, startPoint y: 286, endPoint x: 105, endPoint y: 340, distance: 72.3
click at [58, 280] on link "[PERSON_NAME]" at bounding box center [67, 274] width 78 height 12
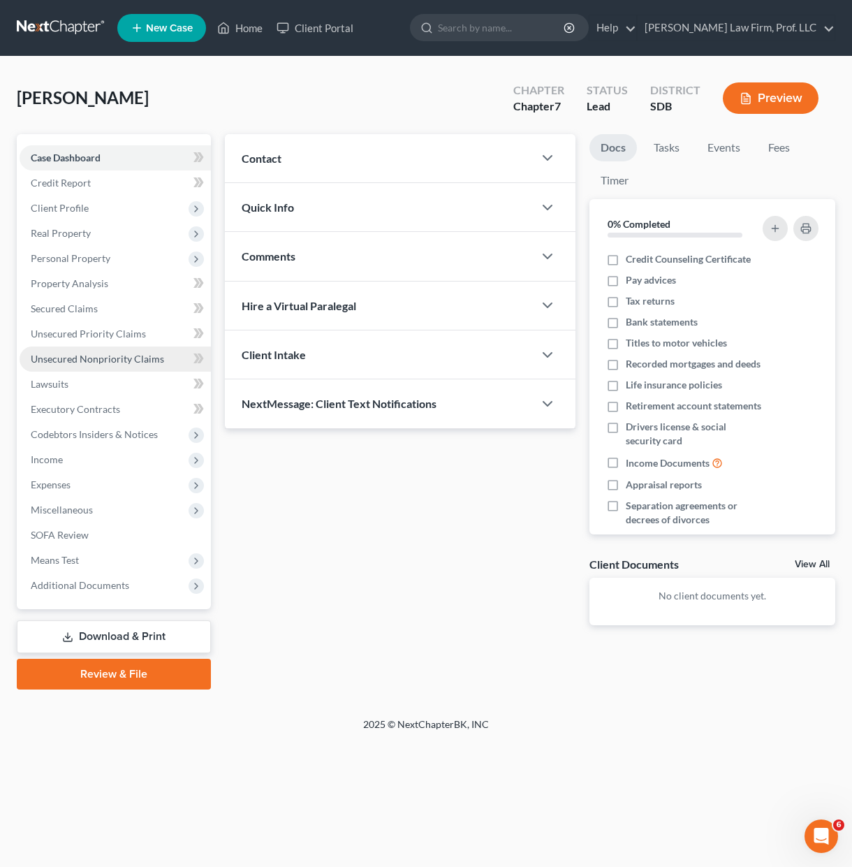
click at [82, 364] on link "Unsecured Nonpriority Claims" at bounding box center [115, 358] width 191 height 25
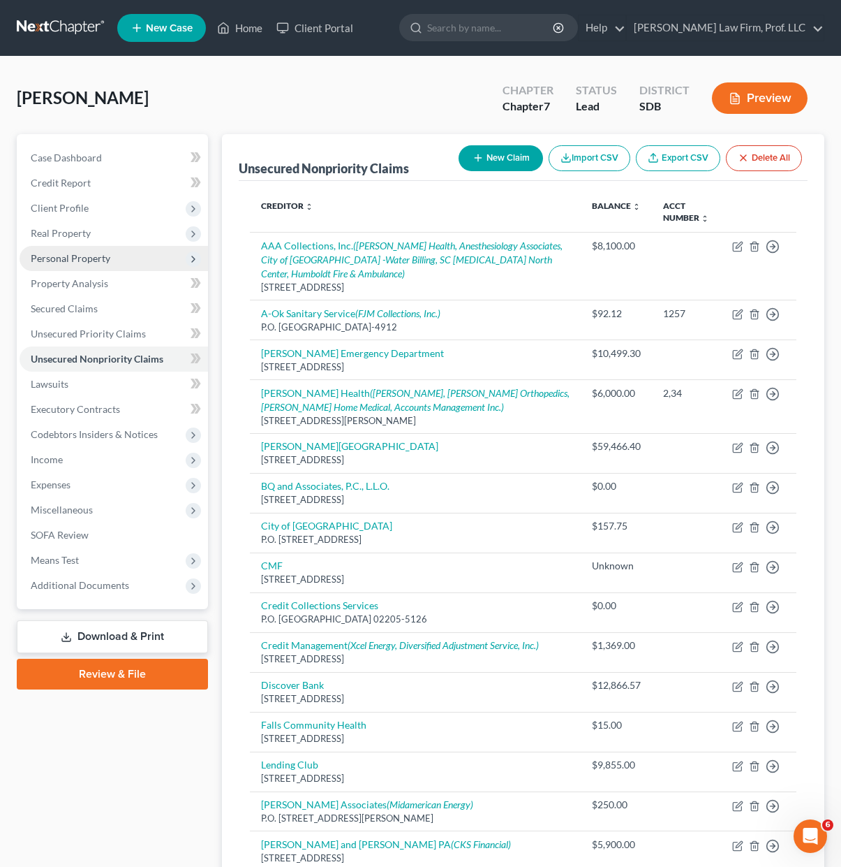
click at [94, 259] on span "Personal Property" at bounding box center [71, 258] width 80 height 12
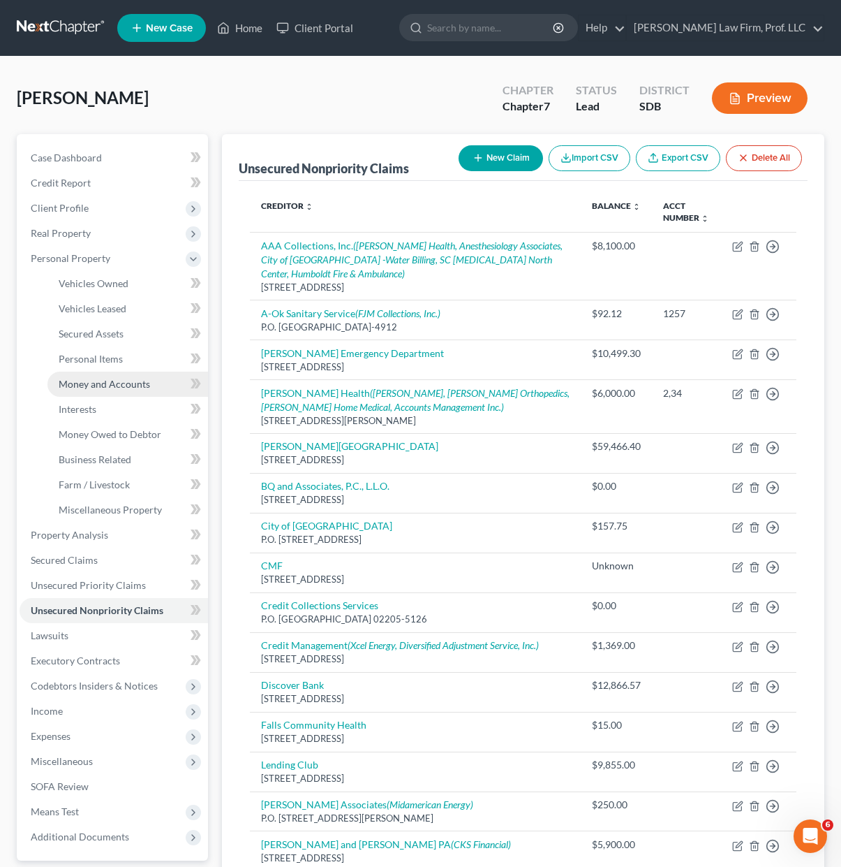
click at [124, 381] on span "Money and Accounts" at bounding box center [104, 384] width 91 height 12
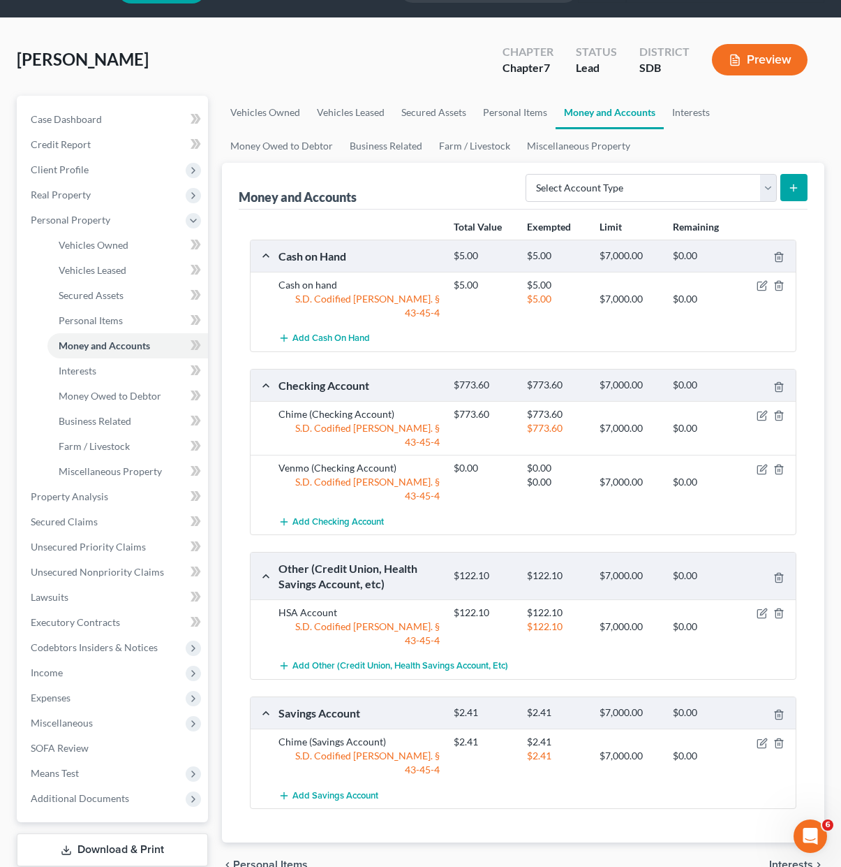
scroll to position [70, 0]
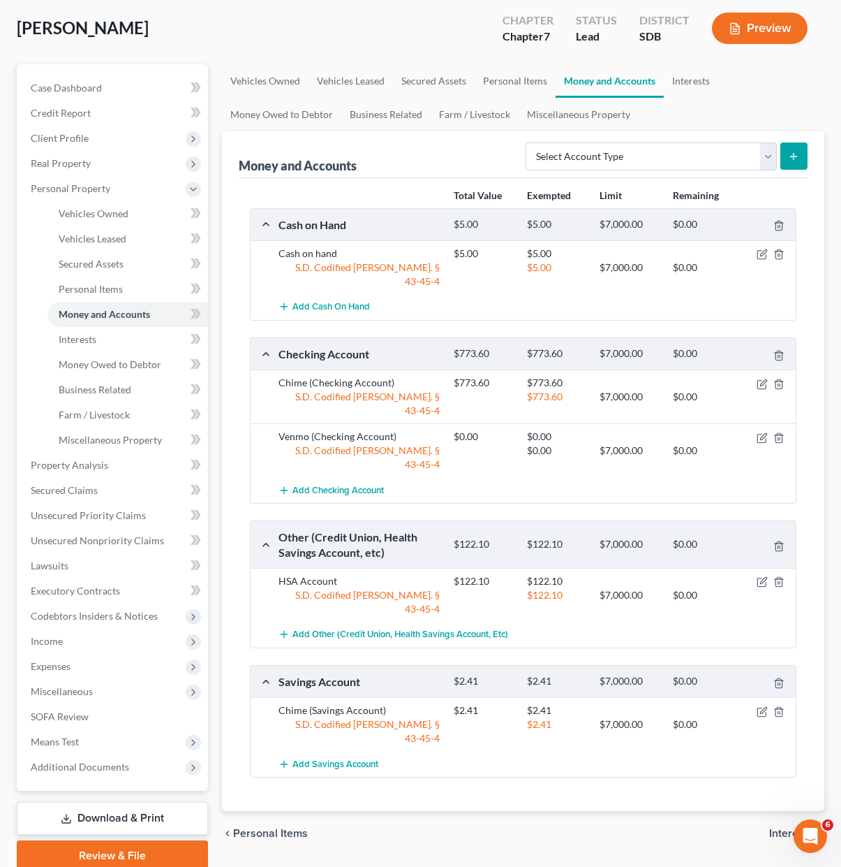
click at [520, 836] on div "Vehicles Owned Vehicles Leased Secured Assets Personal Items Money and Accounts…" at bounding box center [523, 467] width 617 height 806
click at [59, 128] on span "Client Profile" at bounding box center [114, 138] width 189 height 25
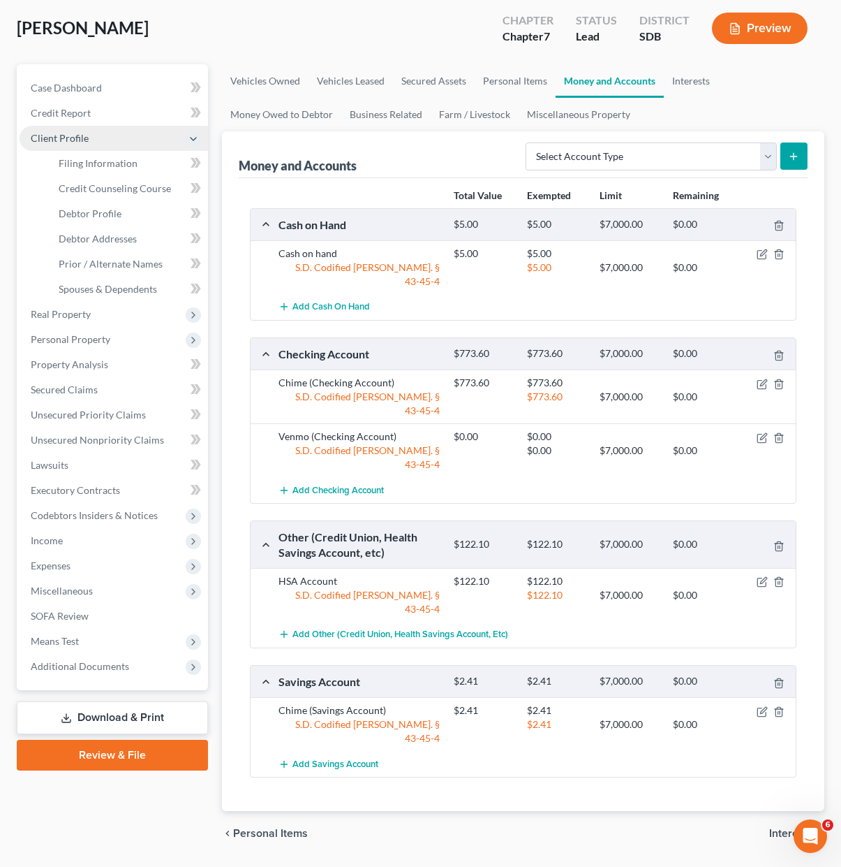
scroll to position [42, 0]
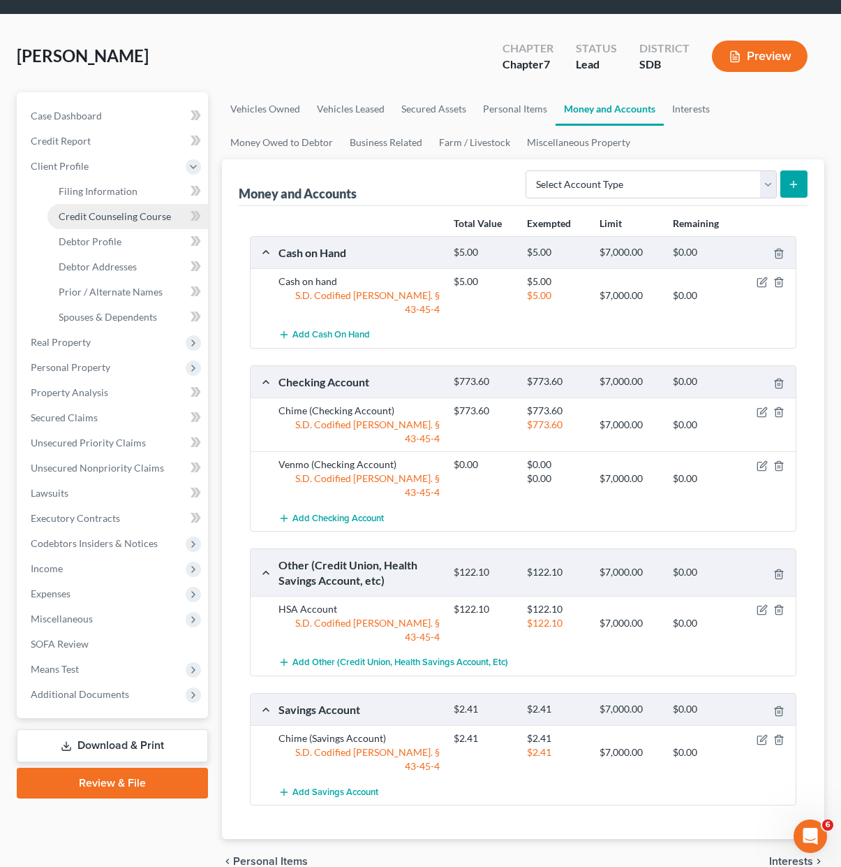
click at [91, 216] on span "Credit Counseling Course" at bounding box center [115, 216] width 112 height 12
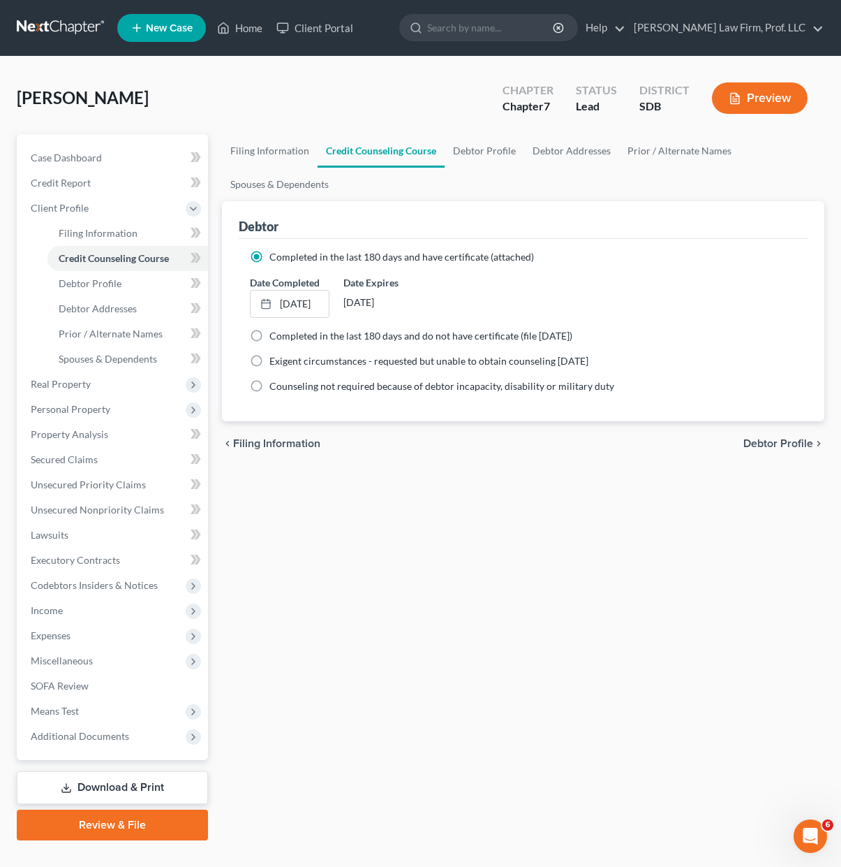
click at [550, 577] on div "Filing Information Credit Counseling Course Debtor Profile Debtor Addresses Pri…" at bounding box center [523, 487] width 617 height 706
click at [55, 601] on span "Income" at bounding box center [114, 610] width 189 height 25
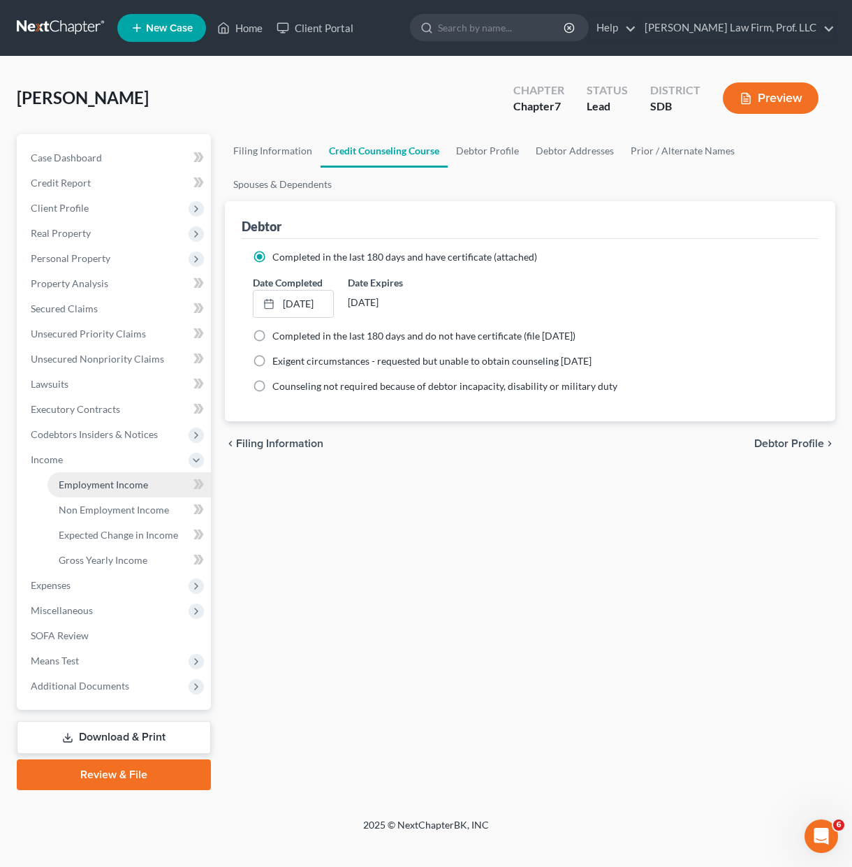
click at [94, 489] on span "Employment Income" at bounding box center [103, 484] width 89 height 12
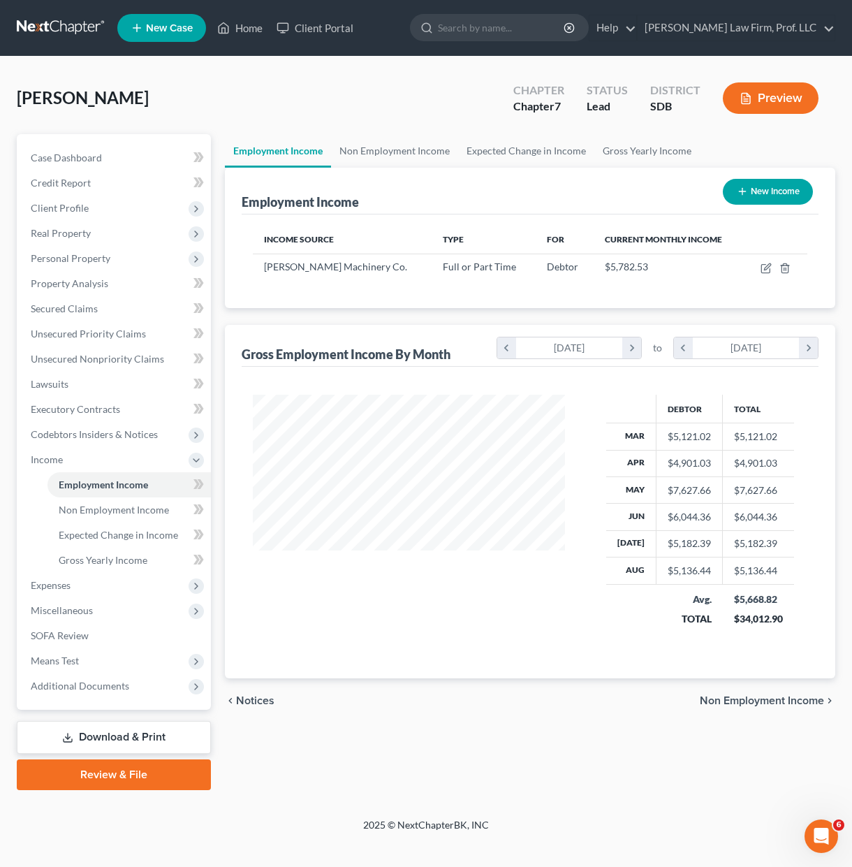
scroll to position [251, 339]
click at [764, 267] on icon "button" at bounding box center [765, 268] width 11 height 11
select select "0"
select select "29"
select select "2"
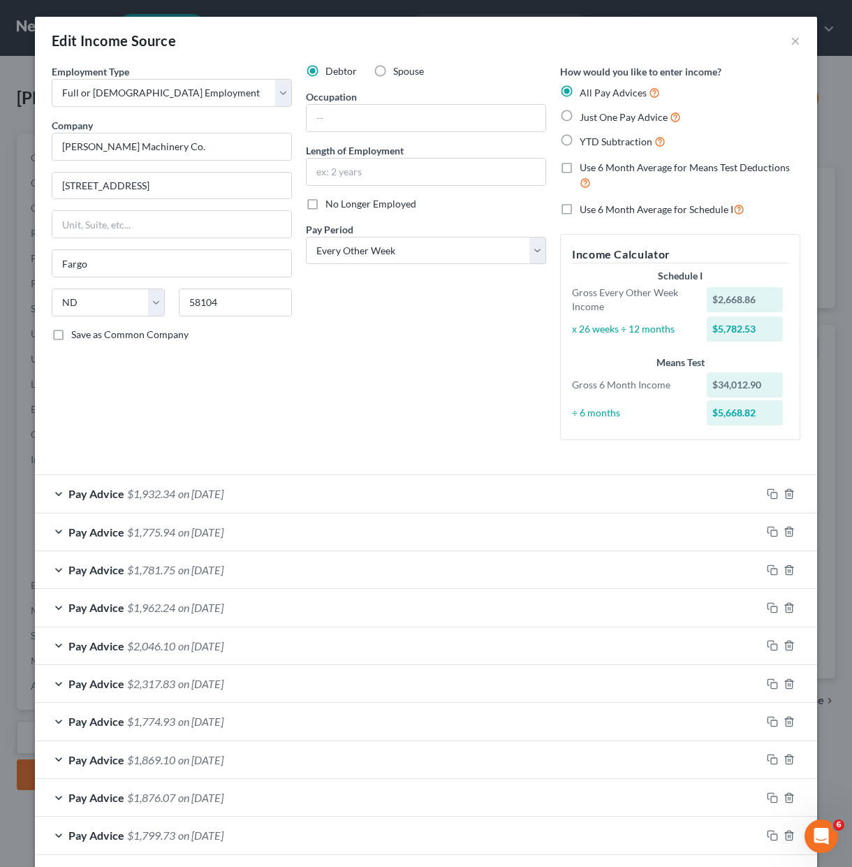
click at [261, 429] on div "Employment Type * Select Full or Part Time Employment Self Employment Company *…" at bounding box center [172, 257] width 254 height 387
drag, startPoint x: 321, startPoint y: 408, endPoint x: 337, endPoint y: 404, distance: 16.8
click at [321, 408] on div "Debtor Spouse Occupation Length of Employment No Longer Employed Pay Period * S…" at bounding box center [426, 257] width 254 height 387
drag, startPoint x: 450, startPoint y: 332, endPoint x: 432, endPoint y: 237, distance: 96.0
click at [449, 332] on div "Debtor Spouse Occupation Length of Employment No Longer Employed Pay Period * S…" at bounding box center [426, 257] width 254 height 387
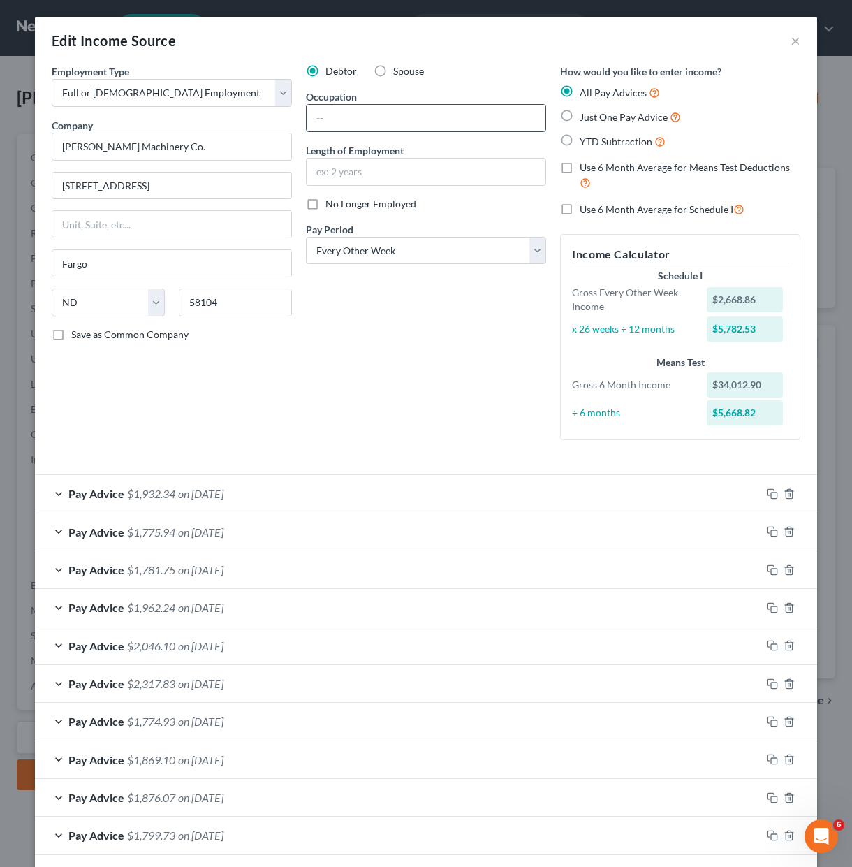
click at [436, 121] on input "text" at bounding box center [426, 118] width 239 height 27
drag, startPoint x: 397, startPoint y: 331, endPoint x: 408, endPoint y: 321, distance: 14.3
click at [397, 331] on div "Debtor Spouse Occupation Length of Employment No Longer Employed Pay Period * S…" at bounding box center [426, 257] width 254 height 387
click at [383, 415] on div "Debtor Spouse Occupation Length of Employment No Longer Employed Pay Period * S…" at bounding box center [426, 257] width 254 height 387
click at [257, 454] on div "Employment Type * Select Full or Part Time Employment Self Employment Company *…" at bounding box center [426, 263] width 763 height 399
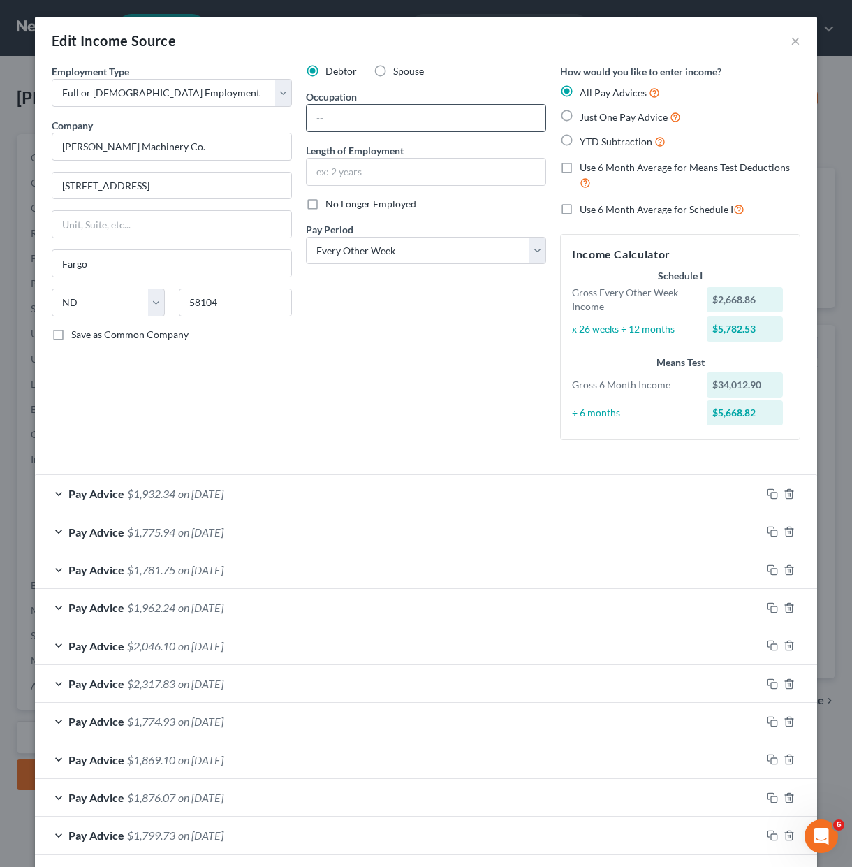
click at [407, 119] on input "text" at bounding box center [426, 118] width 239 height 27
click at [299, 401] on div "Debtor Spouse Occupation Laborer Length of Employment No Longer Employed Pay Pe…" at bounding box center [426, 257] width 254 height 387
click at [366, 296] on div "Debtor Spouse Occupation Laborer Length of Employment No Longer Employed Pay Pe…" at bounding box center [426, 257] width 254 height 387
click at [385, 131] on div "Laborer" at bounding box center [426, 118] width 240 height 28
click at [387, 128] on input "Laborer" at bounding box center [426, 118] width 239 height 27
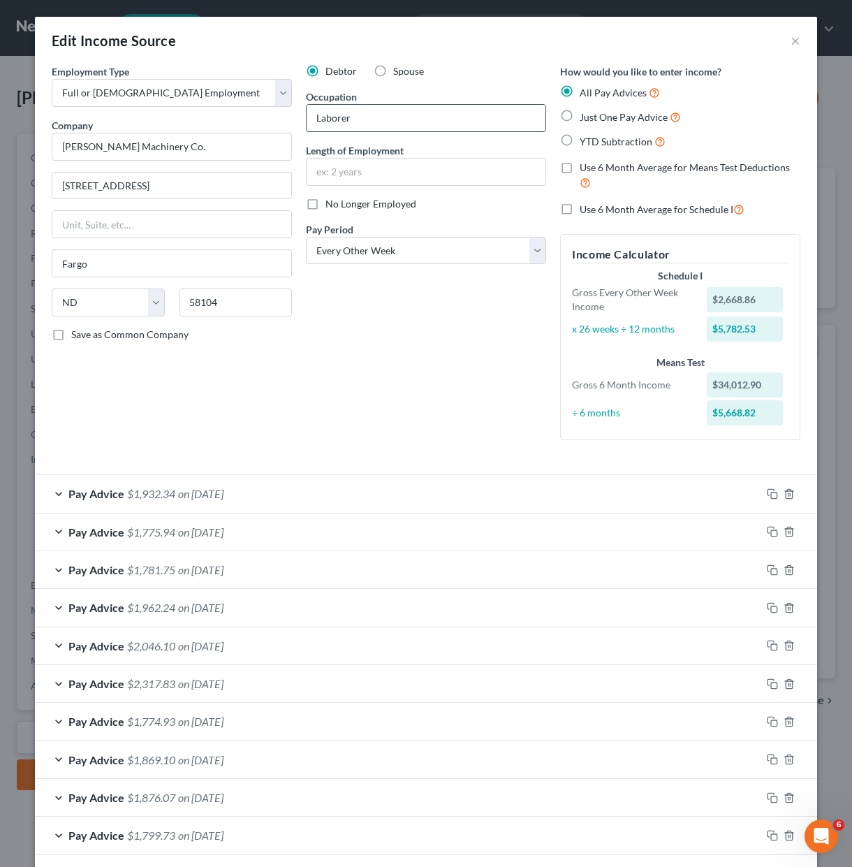
click at [387, 128] on input "Laborer" at bounding box center [426, 118] width 239 height 27
type input "Employee"
click at [393, 349] on div "Debtor Spouse Occupation Employee Length of Employment No Longer Employed Pay P…" at bounding box center [426, 257] width 254 height 387
drag, startPoint x: 261, startPoint y: 443, endPoint x: 253, endPoint y: 445, distance: 8.5
click at [261, 443] on div "Employment Type * Select Full or Part Time Employment Self Employment Company *…" at bounding box center [172, 257] width 254 height 387
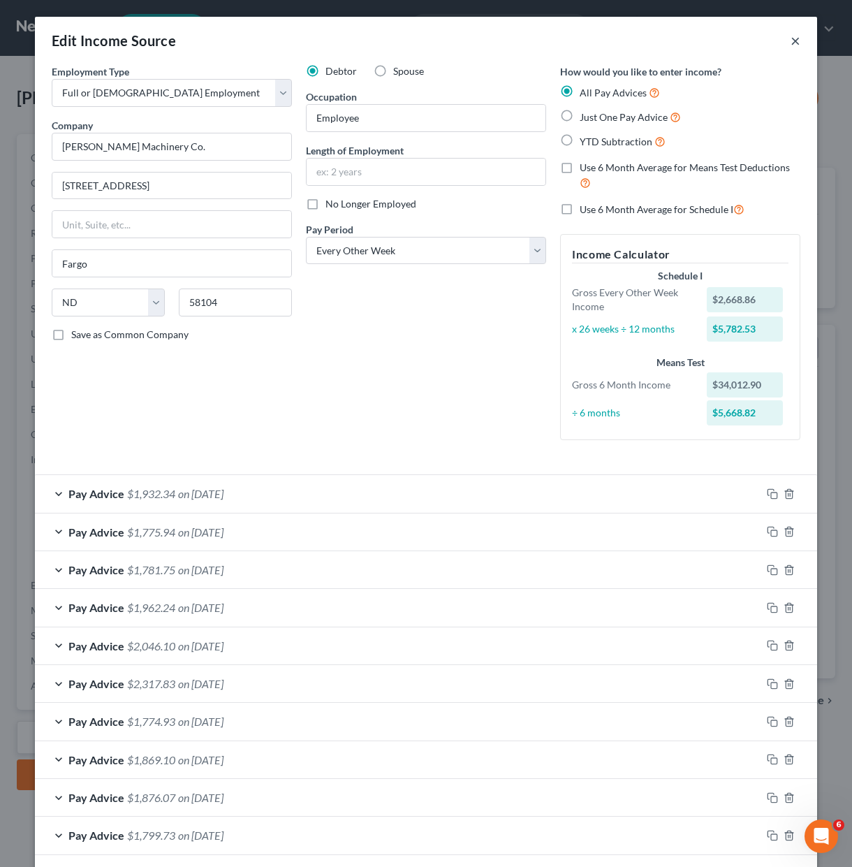
click at [791, 32] on button "×" at bounding box center [795, 40] width 10 height 17
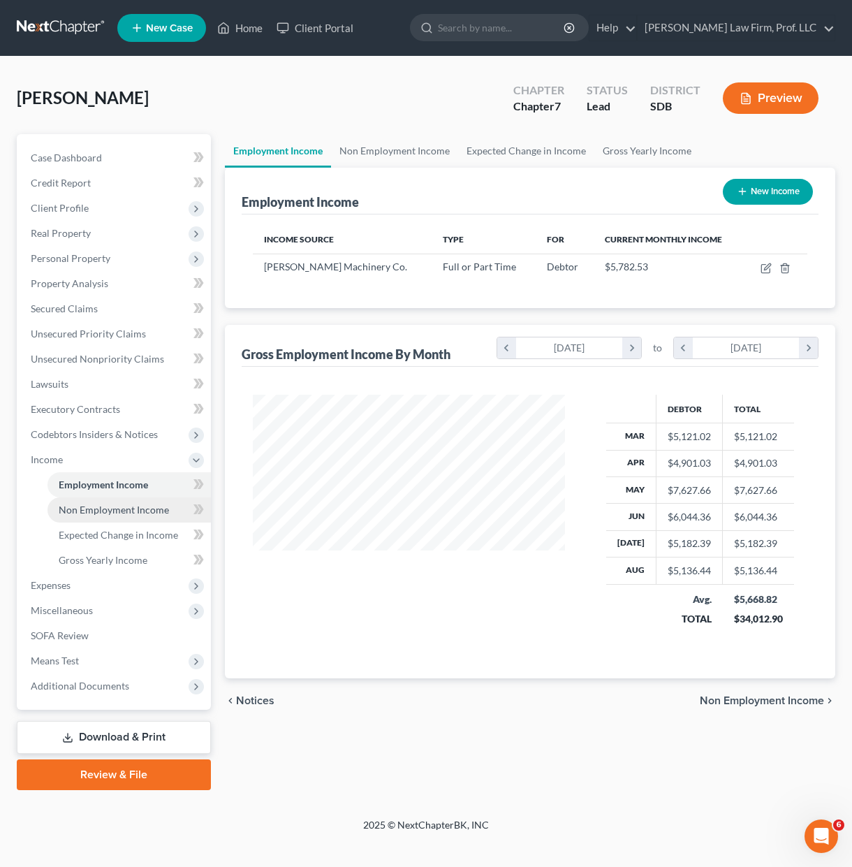
click at [103, 510] on span "Non Employment Income" at bounding box center [114, 509] width 110 height 12
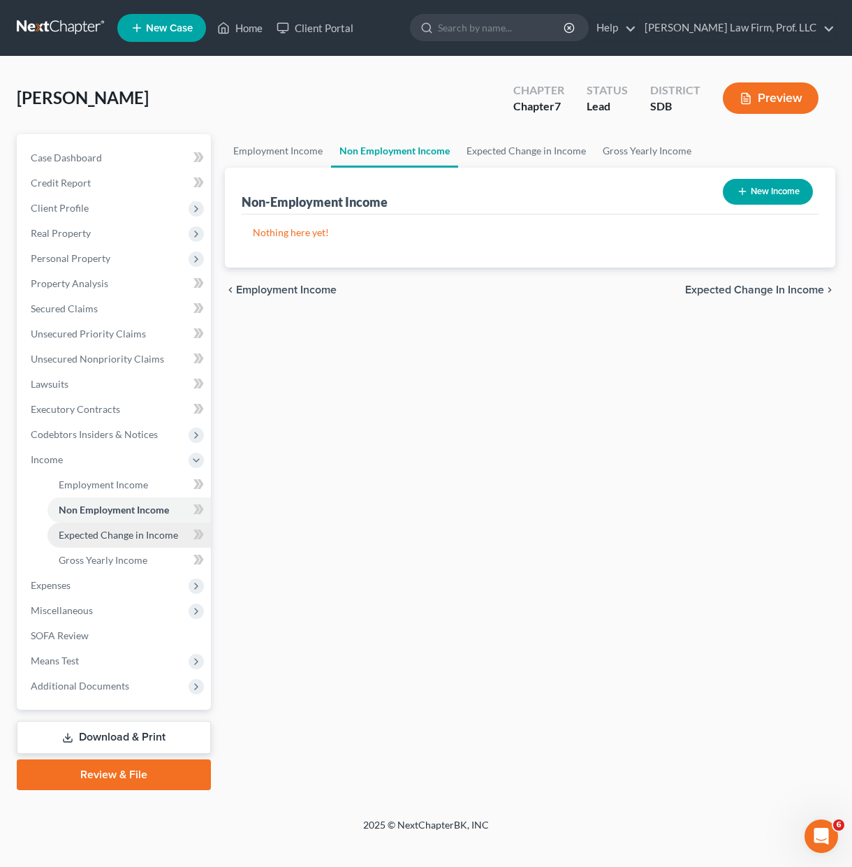
click at [106, 533] on span "Expected Change in Income" at bounding box center [118, 535] width 119 height 12
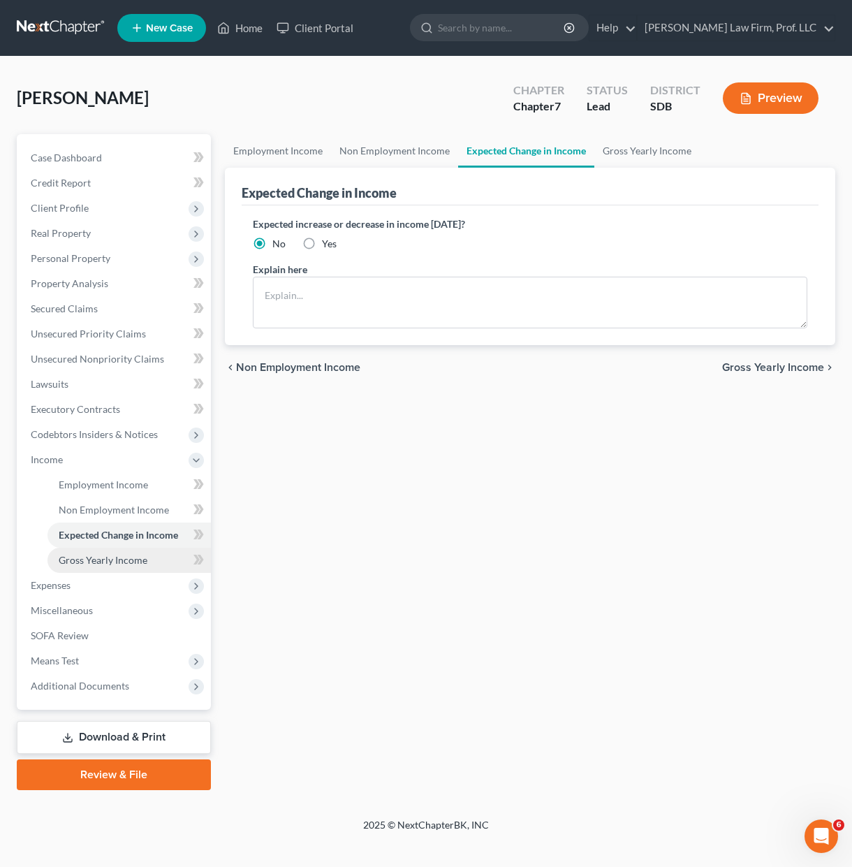
click at [115, 554] on span "Gross Yearly Income" at bounding box center [103, 560] width 89 height 12
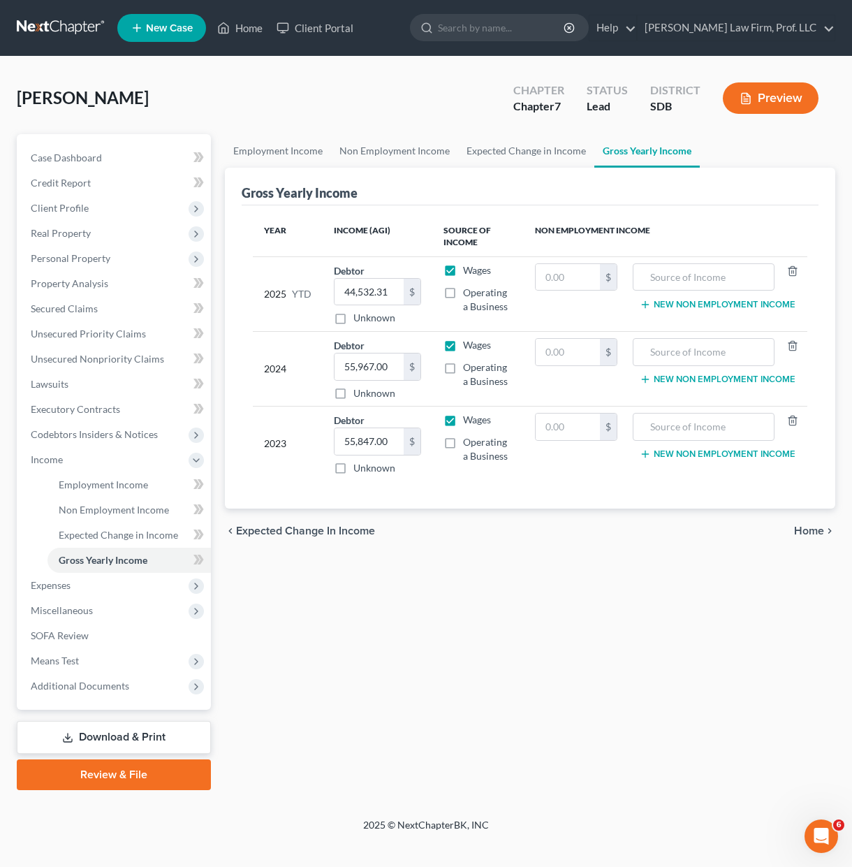
click at [493, 611] on div "Employment Income Non Employment Income Expected Change in Income Gross Yearly …" at bounding box center [530, 462] width 624 height 656
click at [82, 591] on span "Expenses" at bounding box center [115, 585] width 191 height 25
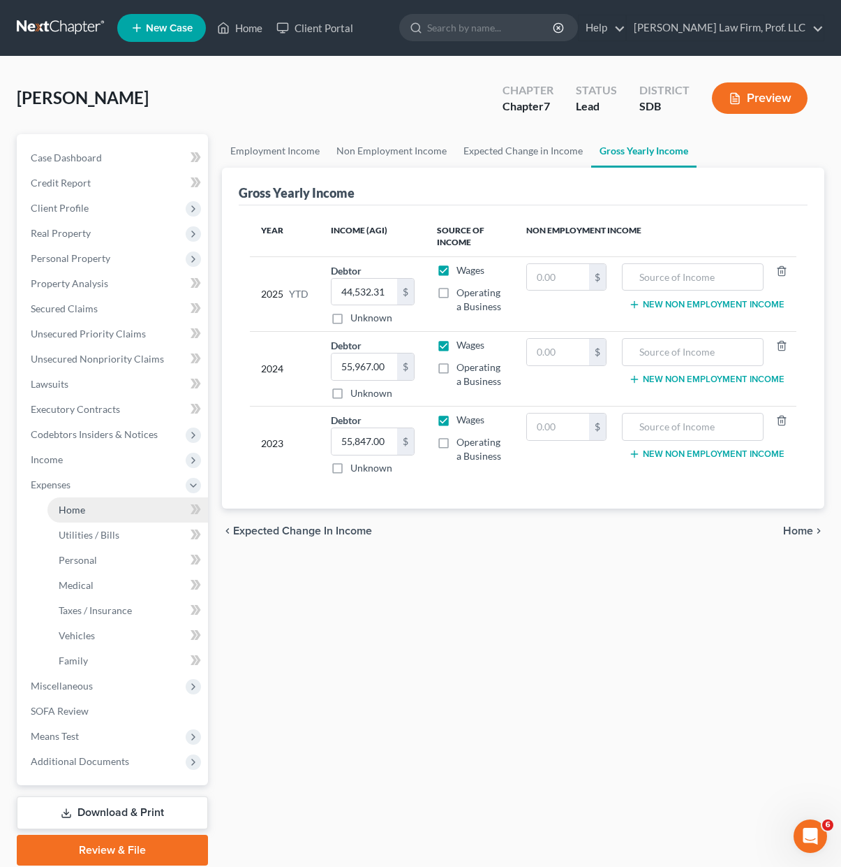
click at [94, 513] on link "Home" at bounding box center [127, 509] width 161 height 25
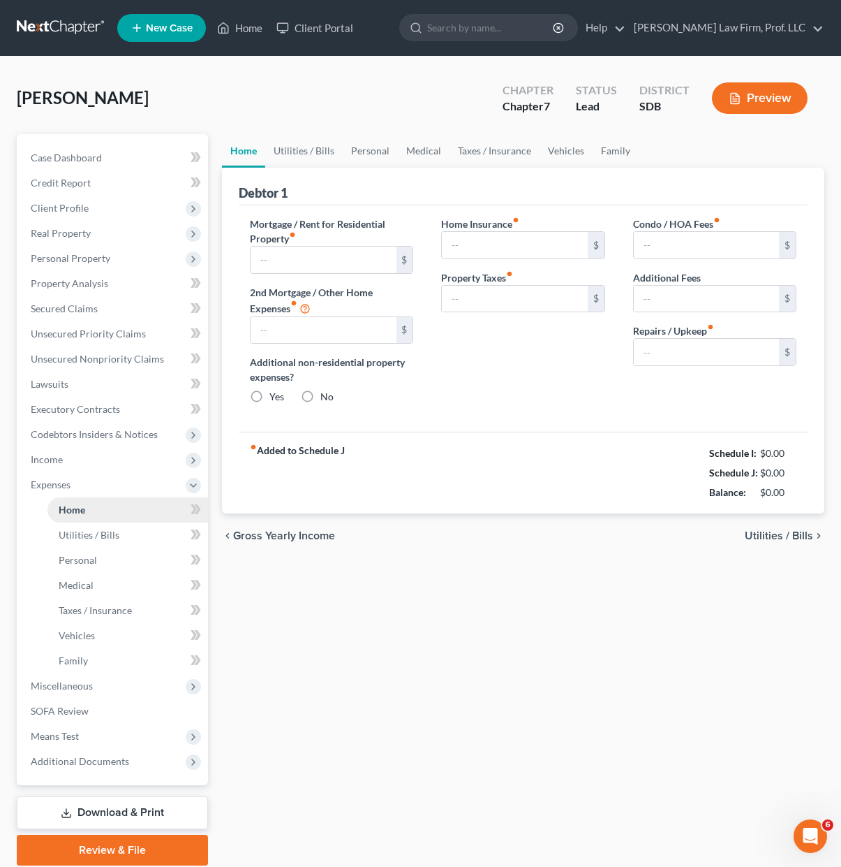
type input "800.00"
type input "0.00"
radio input "true"
type input "0.00"
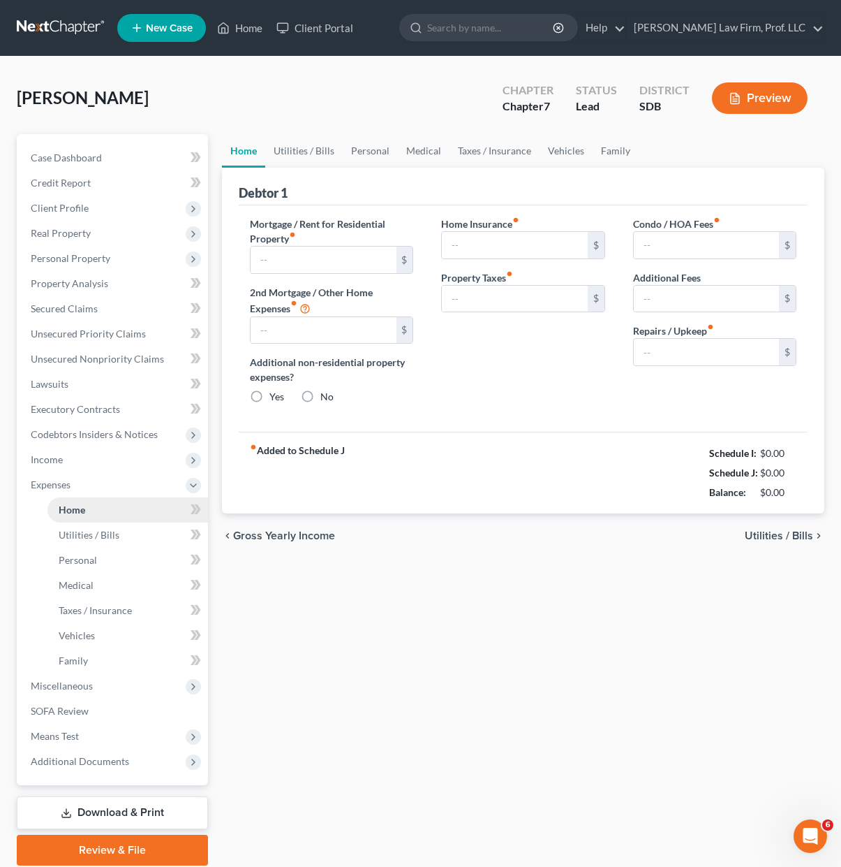
type input "0.00"
type input "50.00"
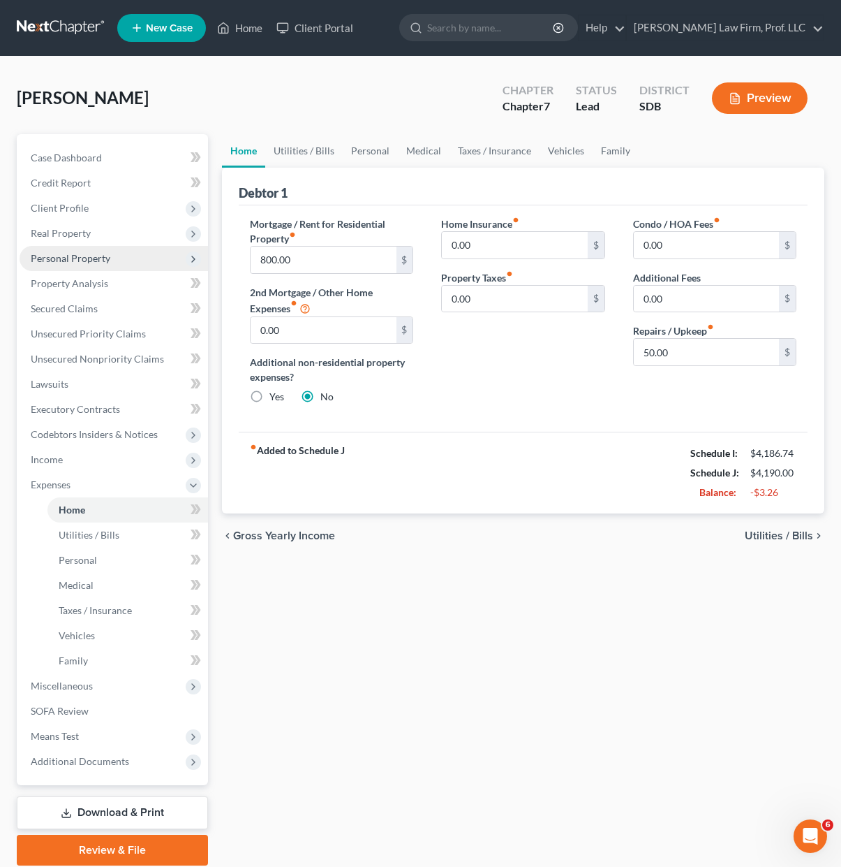
click at [91, 258] on span "Personal Property" at bounding box center [71, 258] width 80 height 12
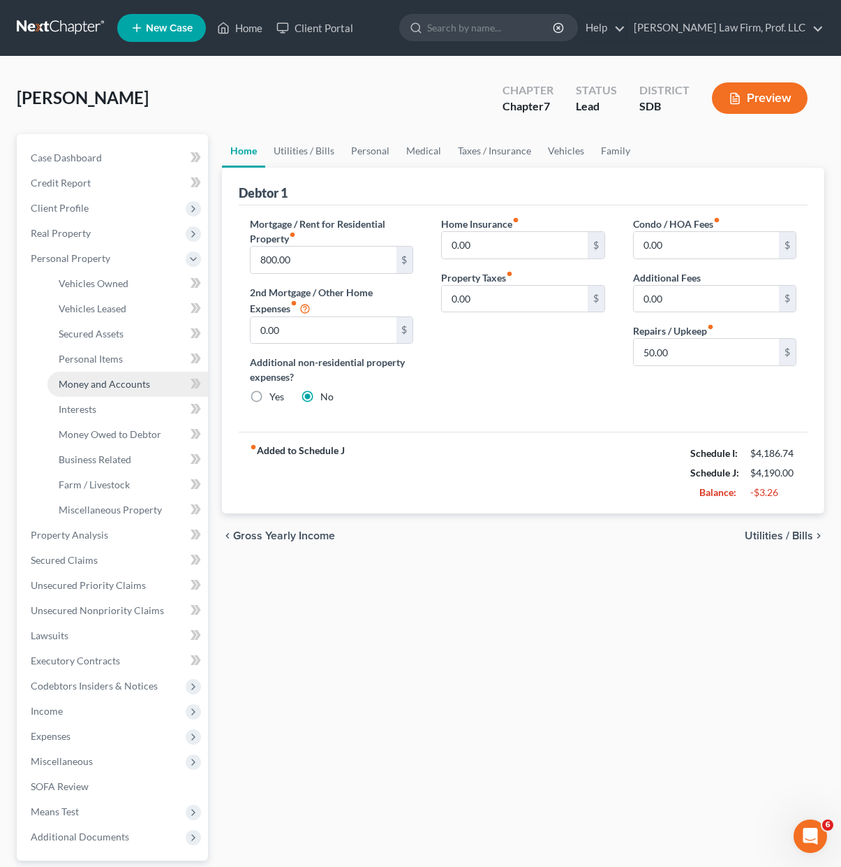
click at [110, 385] on span "Money and Accounts" at bounding box center [104, 384] width 91 height 12
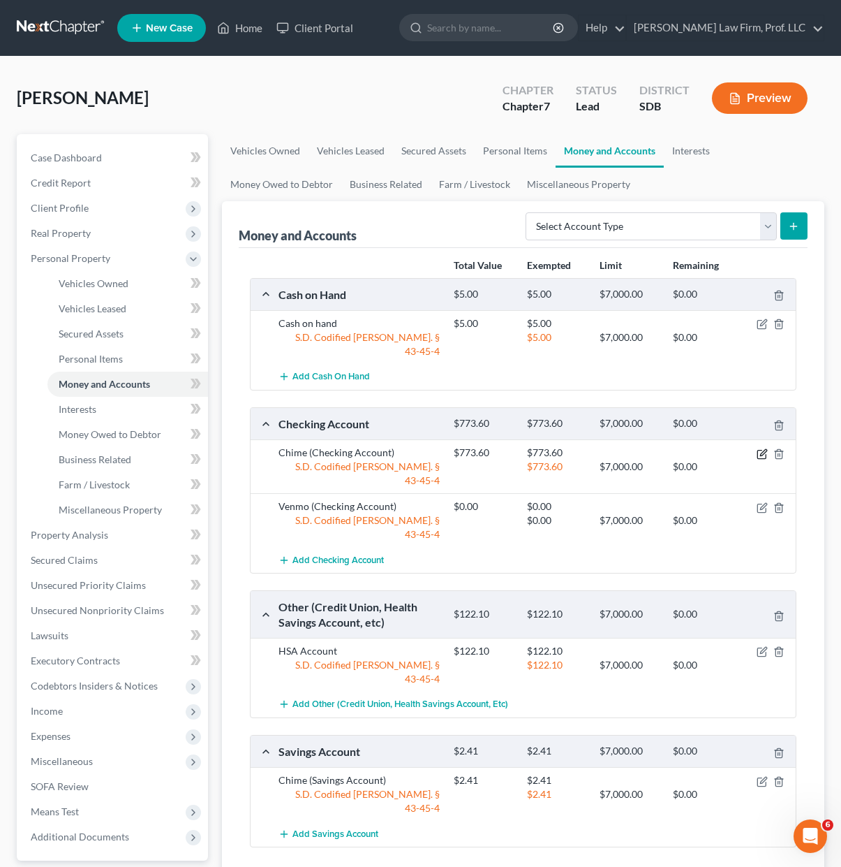
click at [758, 448] on icon "button" at bounding box center [762, 453] width 11 height 11
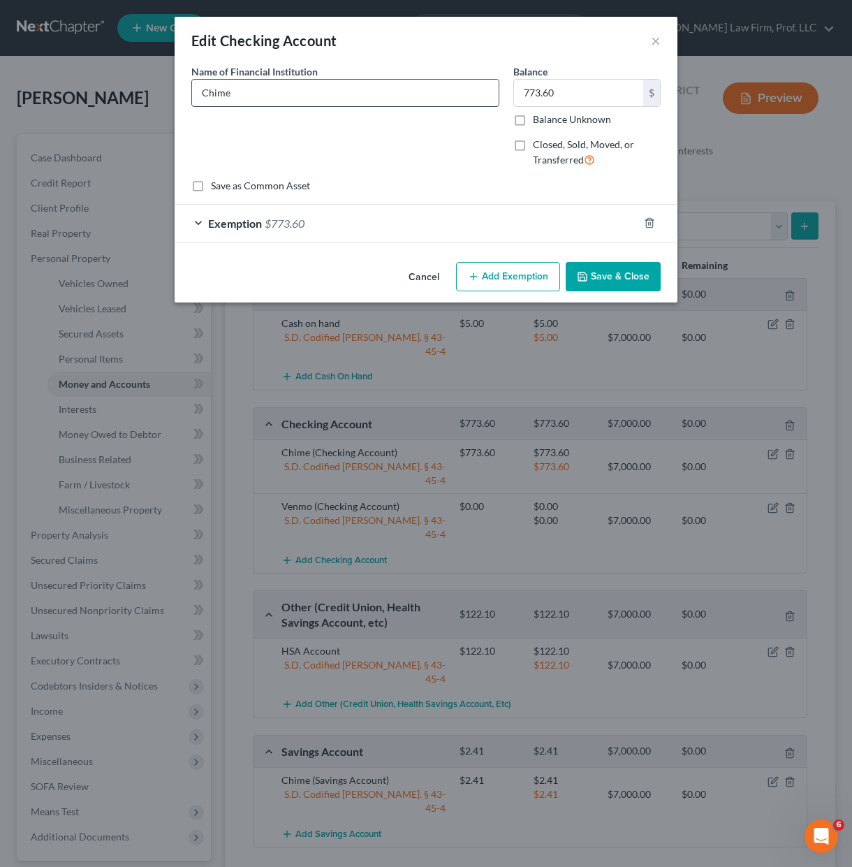
click at [410, 100] on input "Chime" at bounding box center [345, 93] width 307 height 27
click at [568, 78] on div "Balance 773.60 $ Balance Unknown Balance Undetermined 773.60 $ Balance Unknown" at bounding box center [586, 95] width 147 height 62
click at [576, 95] on input "773.60" at bounding box center [578, 93] width 129 height 27
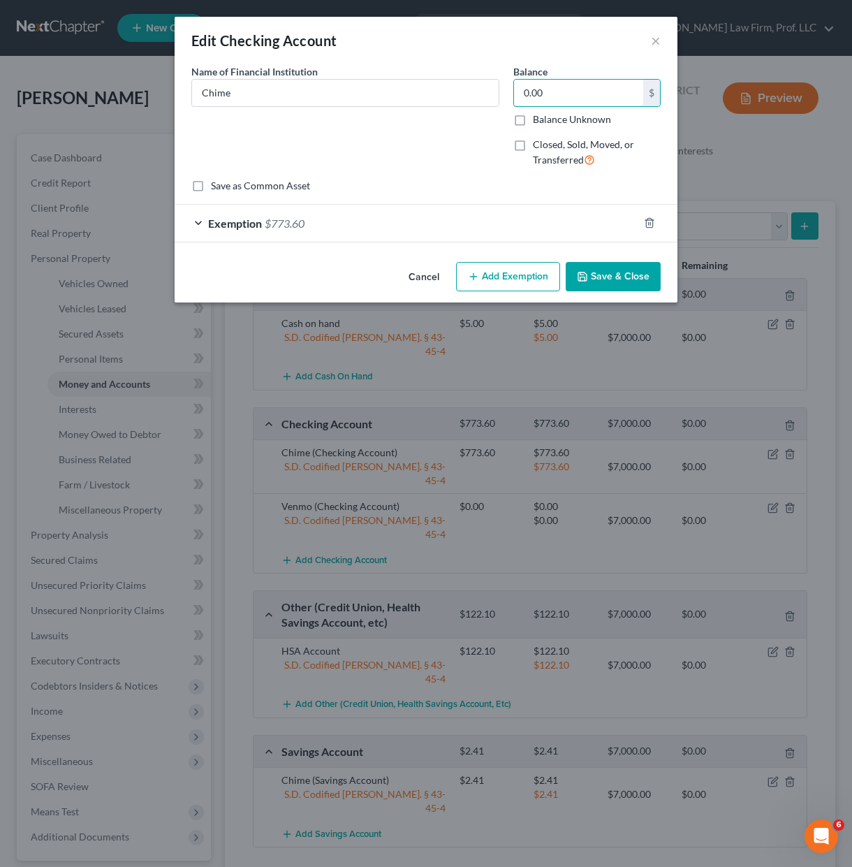
type input "0.00"
click at [379, 214] on div "Exemption $773.60" at bounding box center [407, 223] width 464 height 37
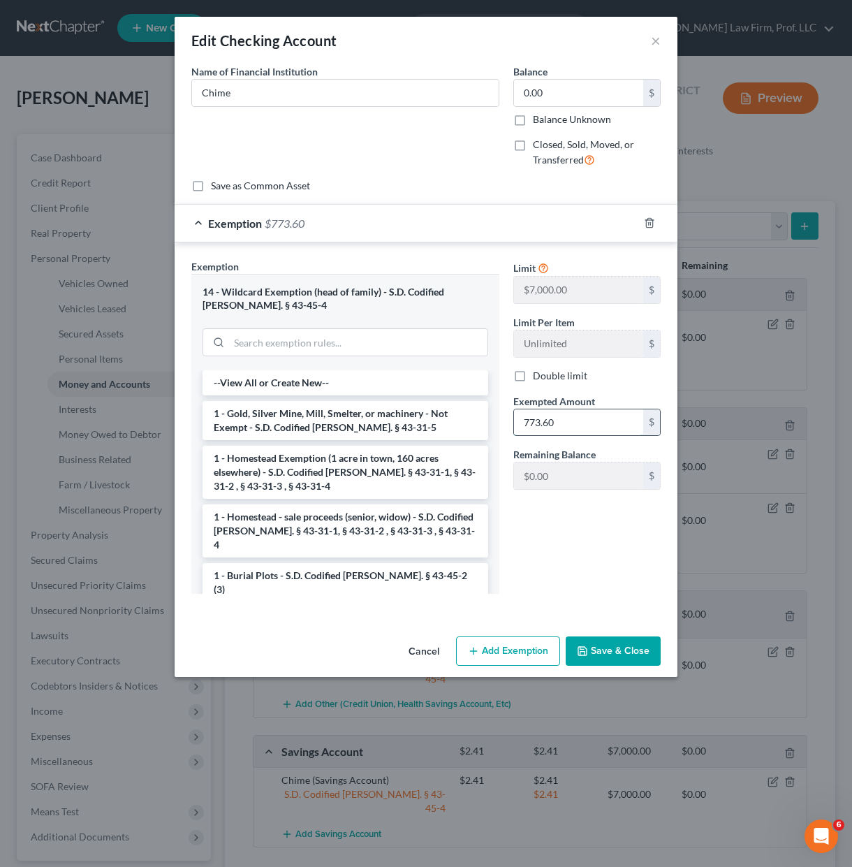
click at [606, 428] on input "773.60" at bounding box center [578, 422] width 129 height 27
type input "0.00"
click at [520, 591] on div "Limit $7,000.00 $ Limit Per Item Unlimited $ Double limit Exempted Amount * 0.0…" at bounding box center [586, 432] width 161 height 346
click at [600, 656] on button "Save & Close" at bounding box center [613, 650] width 95 height 29
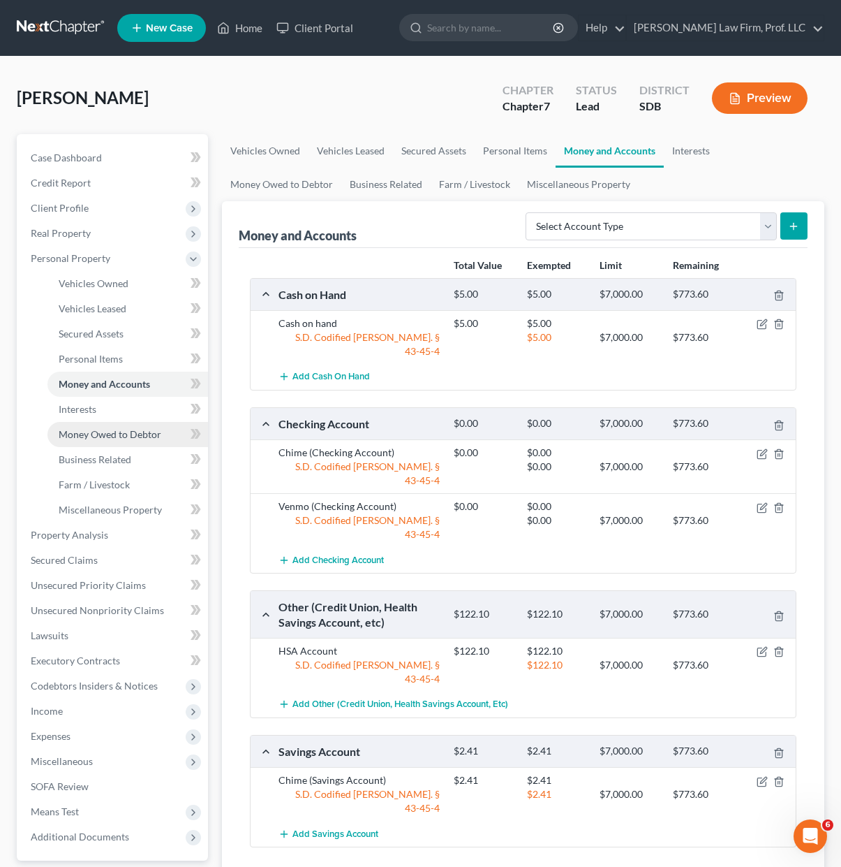
click at [110, 423] on link "Money Owed to Debtor" at bounding box center [127, 434] width 161 height 25
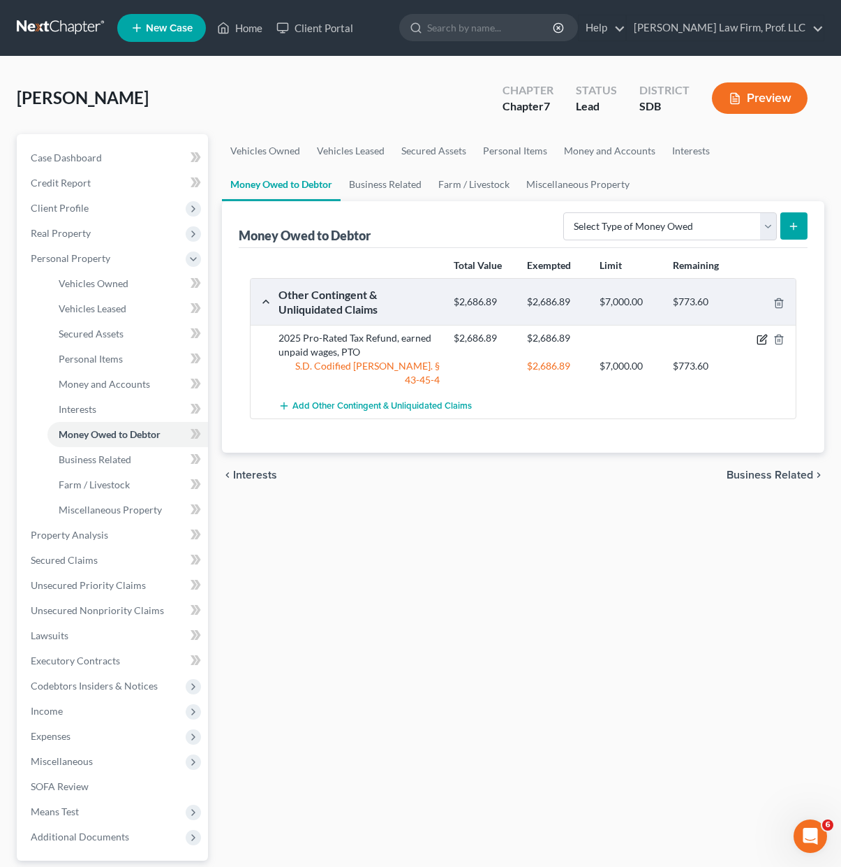
click at [759, 336] on icon "button" at bounding box center [762, 339] width 8 height 8
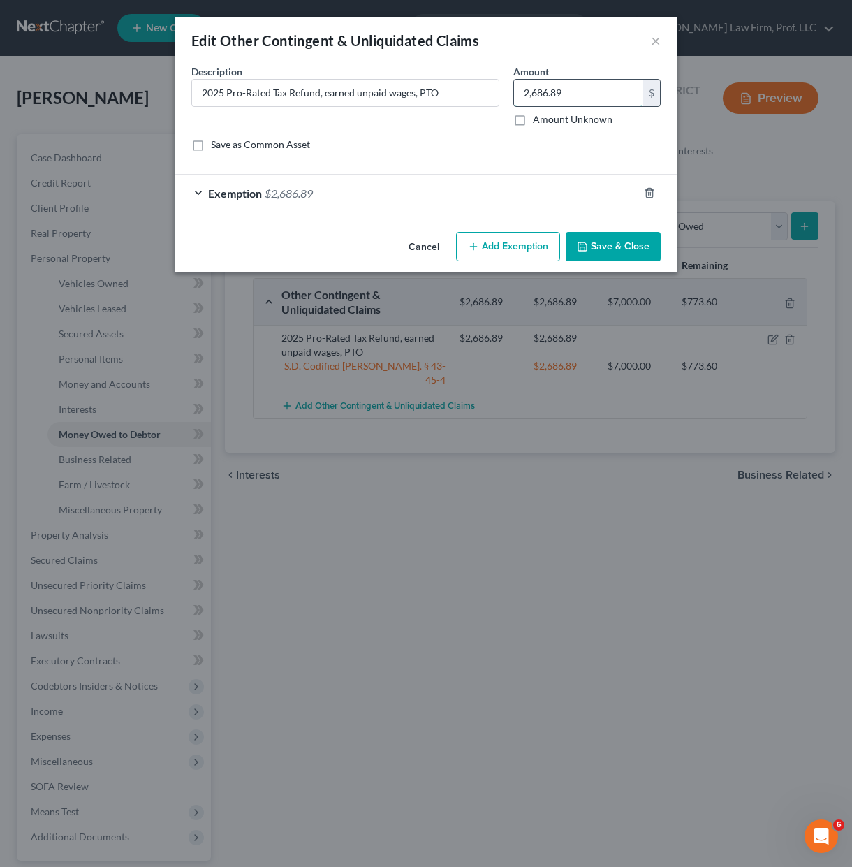
click at [525, 99] on input "2,686.89" at bounding box center [578, 93] width 129 height 27
click at [458, 193] on div "Exemption $2,686.89" at bounding box center [407, 193] width 464 height 37
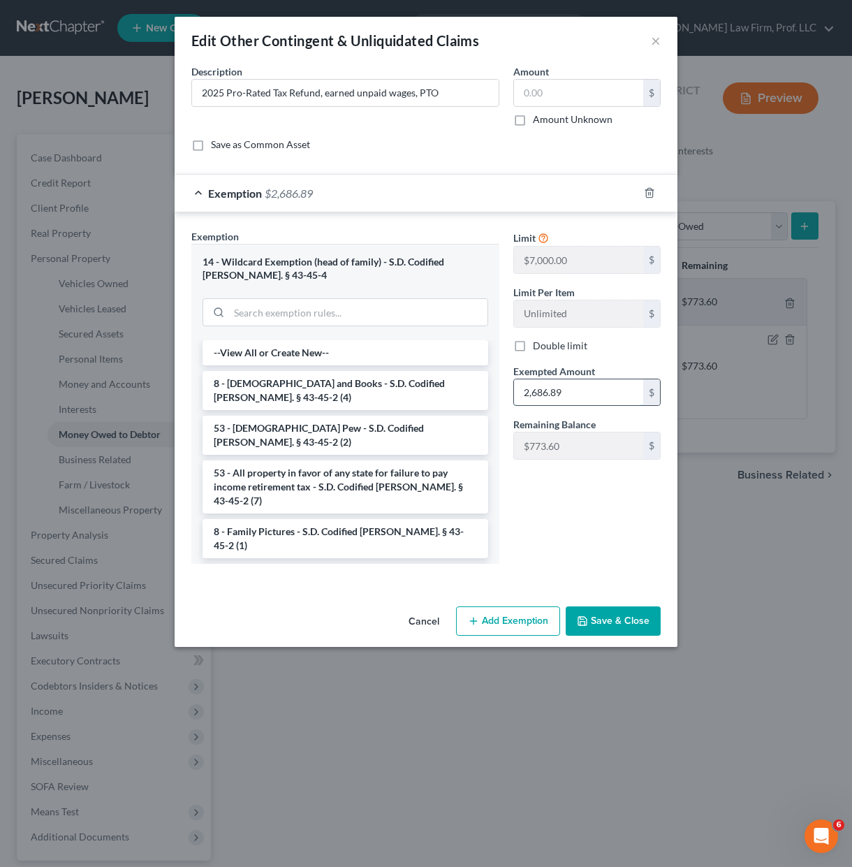
click at [563, 387] on input "2,686.89" at bounding box center [578, 392] width 129 height 27
type input "9"
type input "3,460.49"
click at [557, 101] on input "text" at bounding box center [578, 93] width 129 height 27
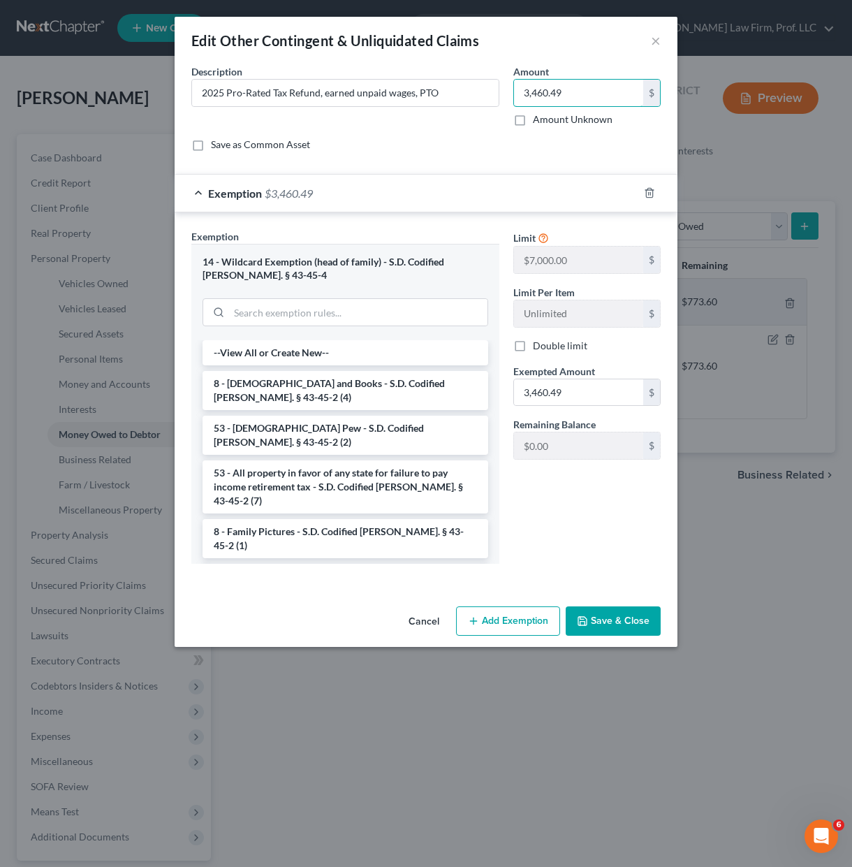
type input "3,460.49"
click at [594, 613] on button "Save & Close" at bounding box center [613, 620] width 95 height 29
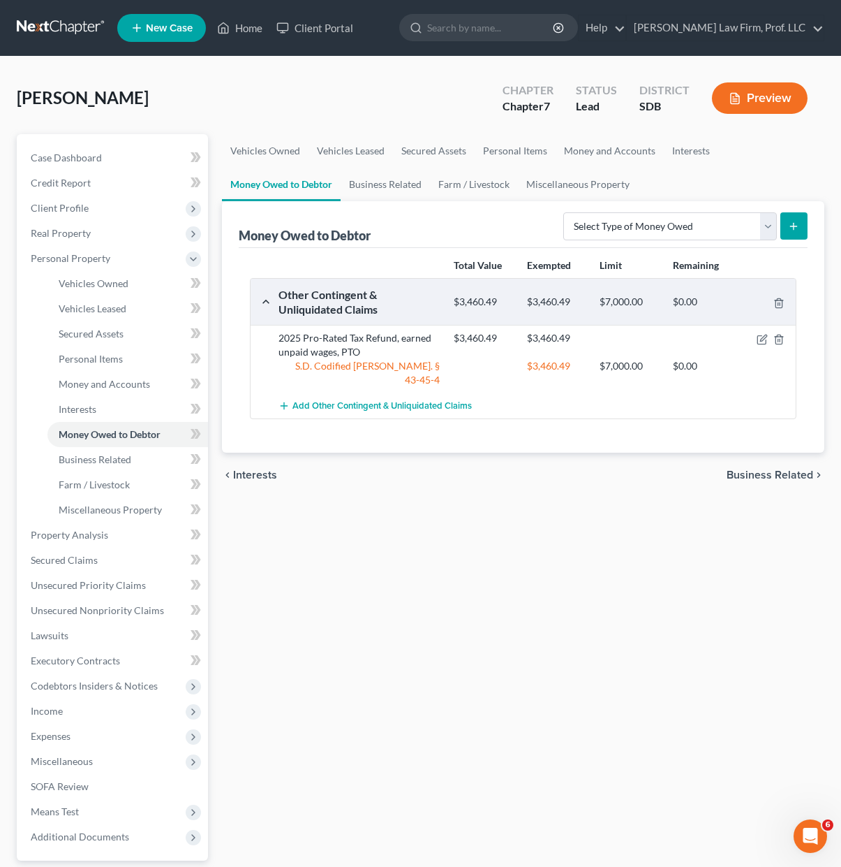
click at [523, 579] on div "Vehicles Owned Vehicles Leased Secured Assets Personal Items Money and Accounts…" at bounding box center [523, 537] width 617 height 806
drag, startPoint x: 122, startPoint y: 462, endPoint x: 122, endPoint y: 473, distance: 11.2
click at [122, 462] on span "Business Related" at bounding box center [95, 459] width 73 height 12
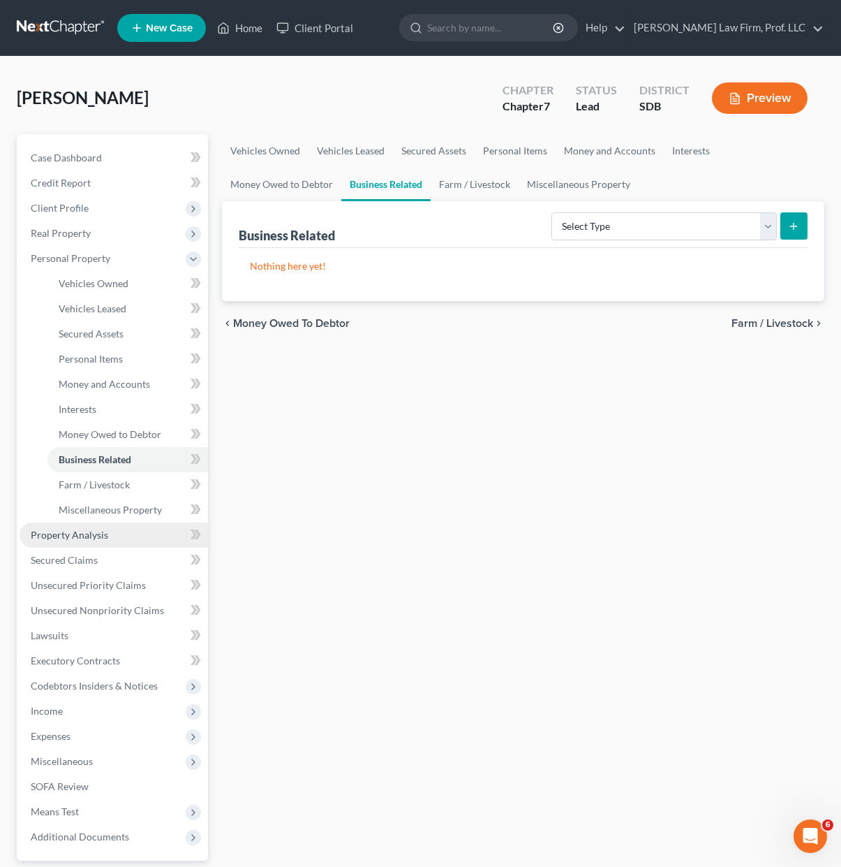
click at [54, 542] on link "Property Analysis" at bounding box center [114, 534] width 189 height 25
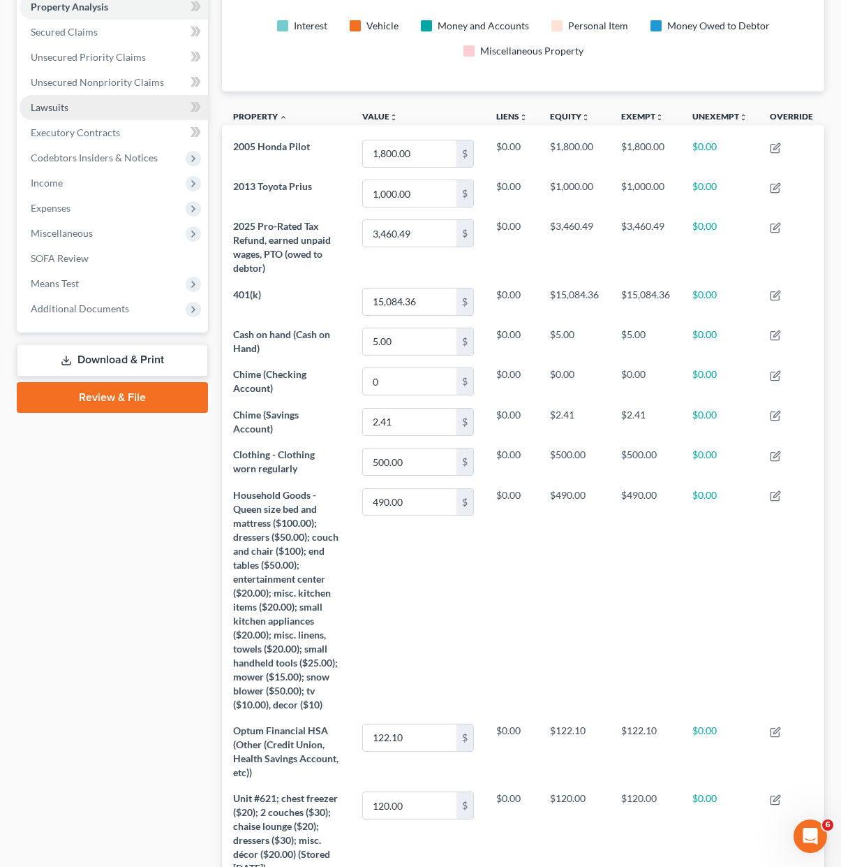
scroll to position [209, 0]
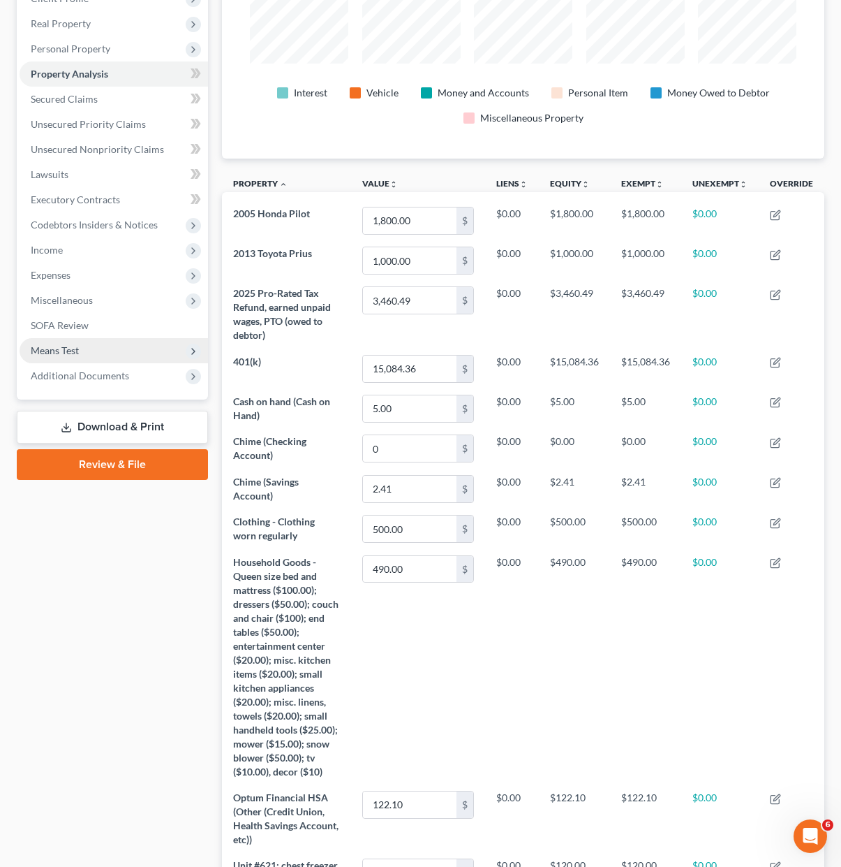
click at [75, 355] on span "Means Test" at bounding box center [55, 350] width 48 height 12
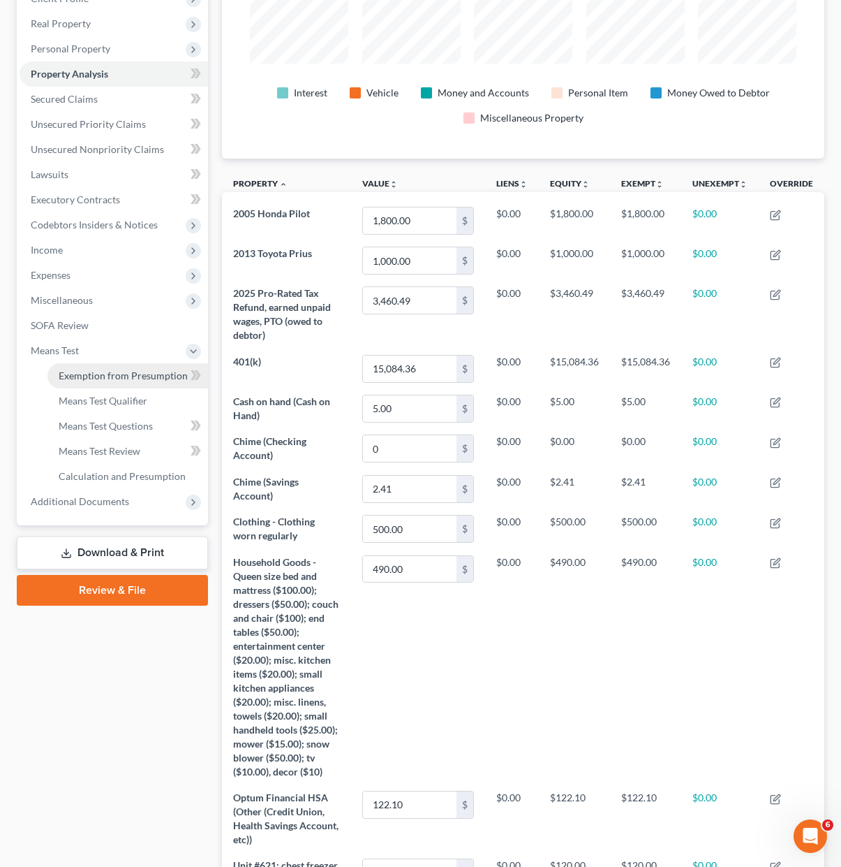
click at [97, 371] on span "Exemption from Presumption" at bounding box center [123, 375] width 129 height 12
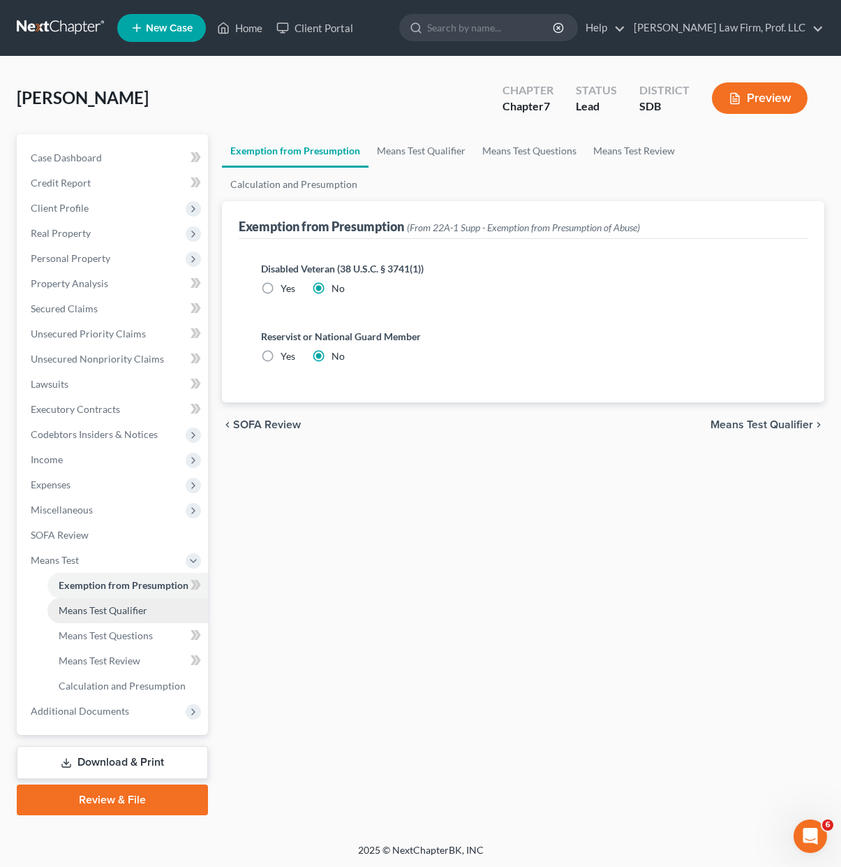
click at [83, 601] on link "Means Test Qualifier" at bounding box center [127, 610] width 161 height 25
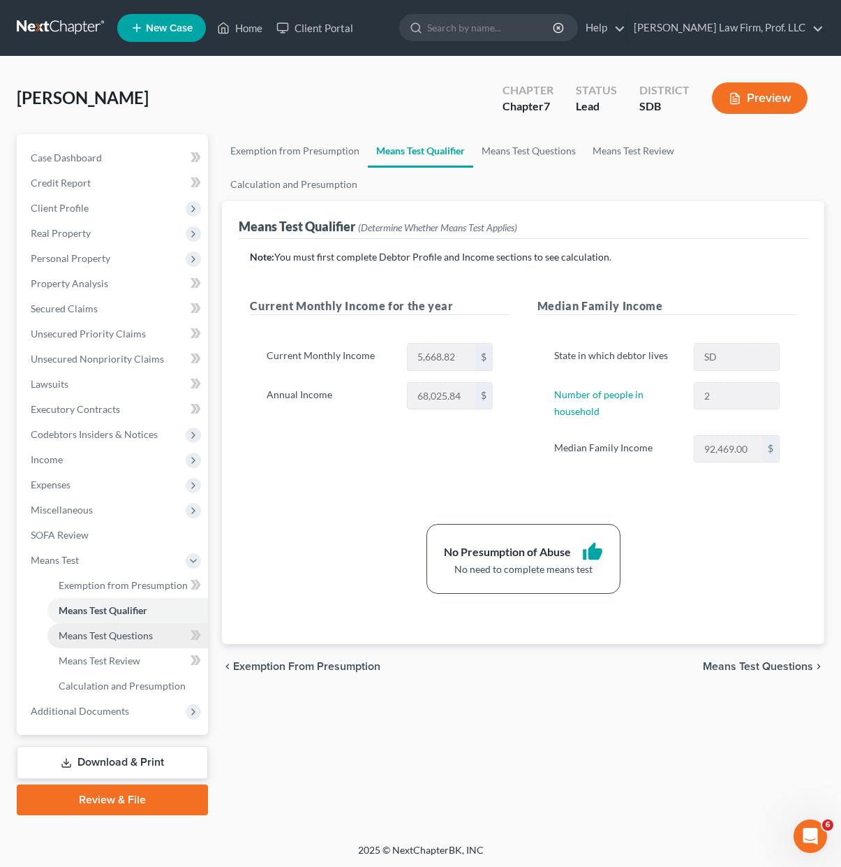
click at [115, 635] on span "Means Test Questions" at bounding box center [106, 635] width 94 height 12
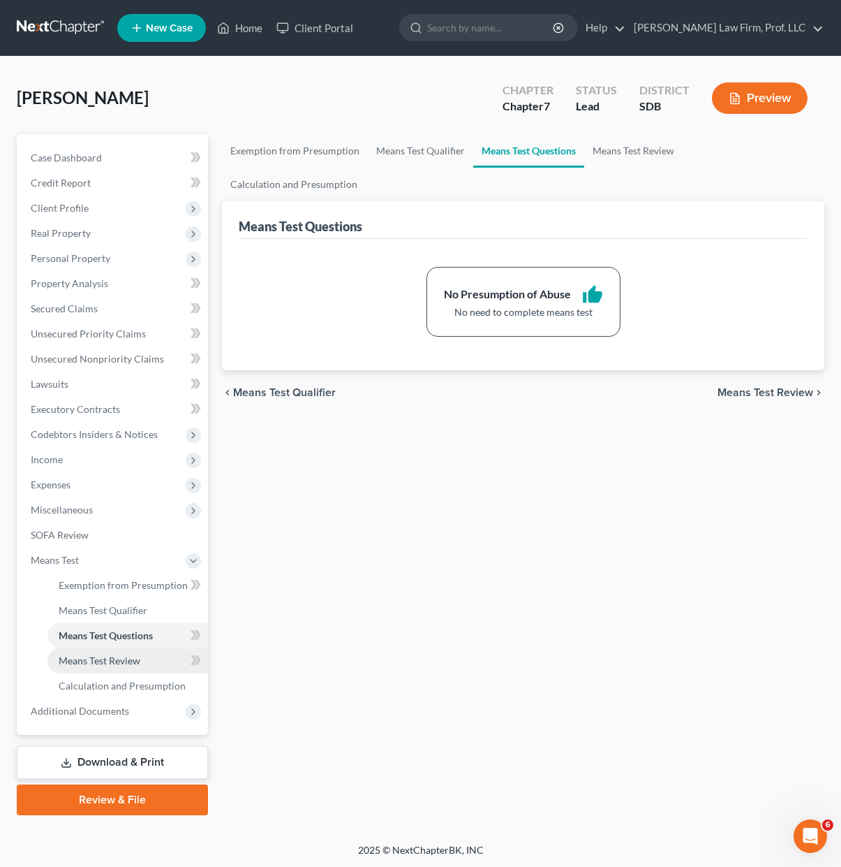
click at [109, 659] on span "Means Test Review" at bounding box center [100, 660] width 82 height 12
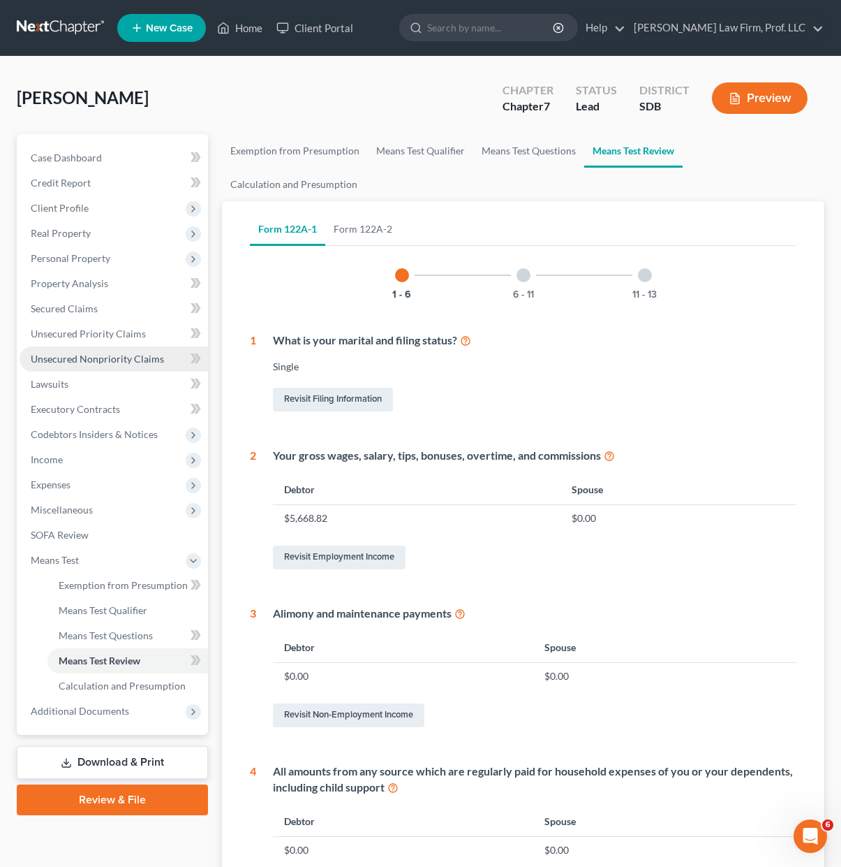
click at [100, 362] on span "Unsecured Nonpriority Claims" at bounding box center [97, 359] width 133 height 12
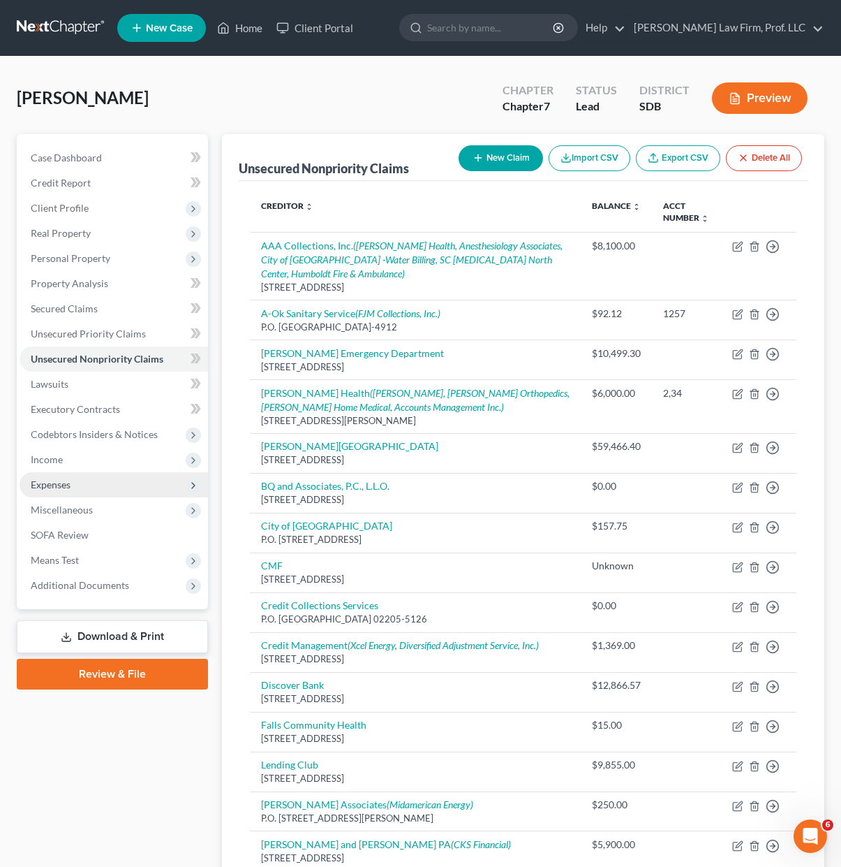
click at [51, 485] on span "Expenses" at bounding box center [51, 484] width 40 height 12
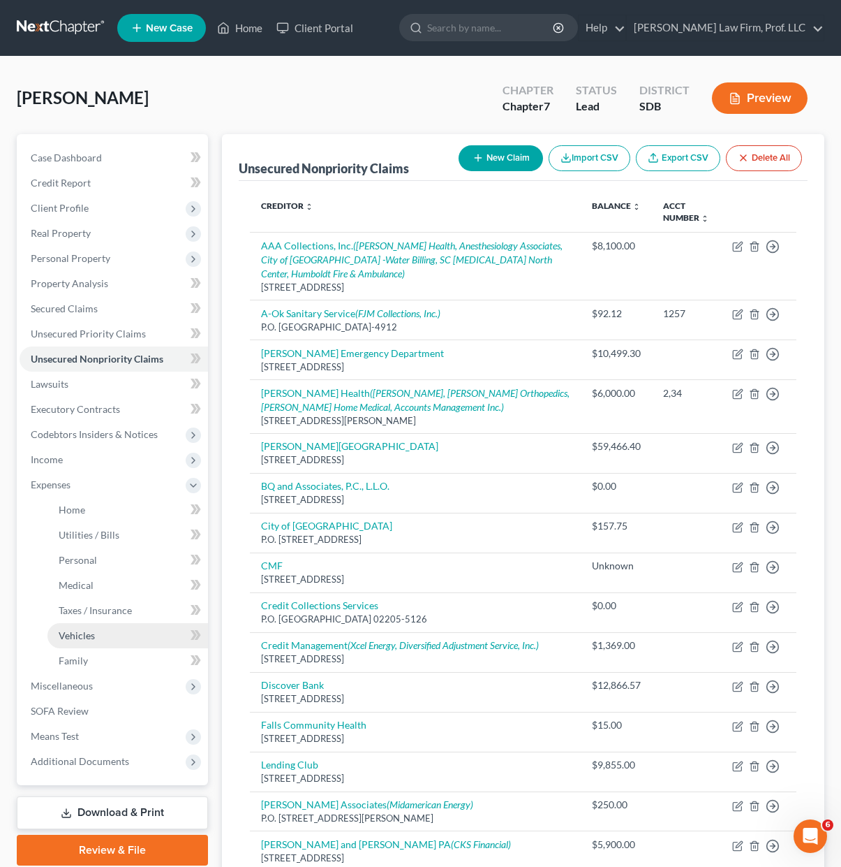
click at [82, 638] on span "Vehicles" at bounding box center [77, 635] width 36 height 12
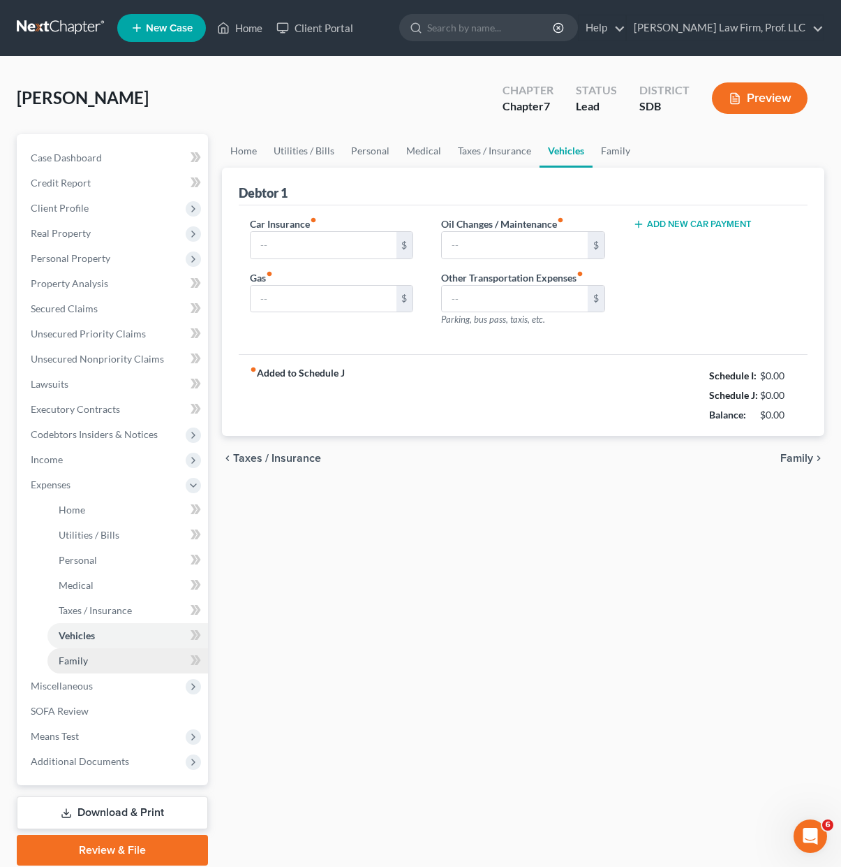
type input "140.00"
type input "500.00"
type input "40.00"
type input "0.00"
click at [82, 662] on span "Family" at bounding box center [73, 660] width 29 height 12
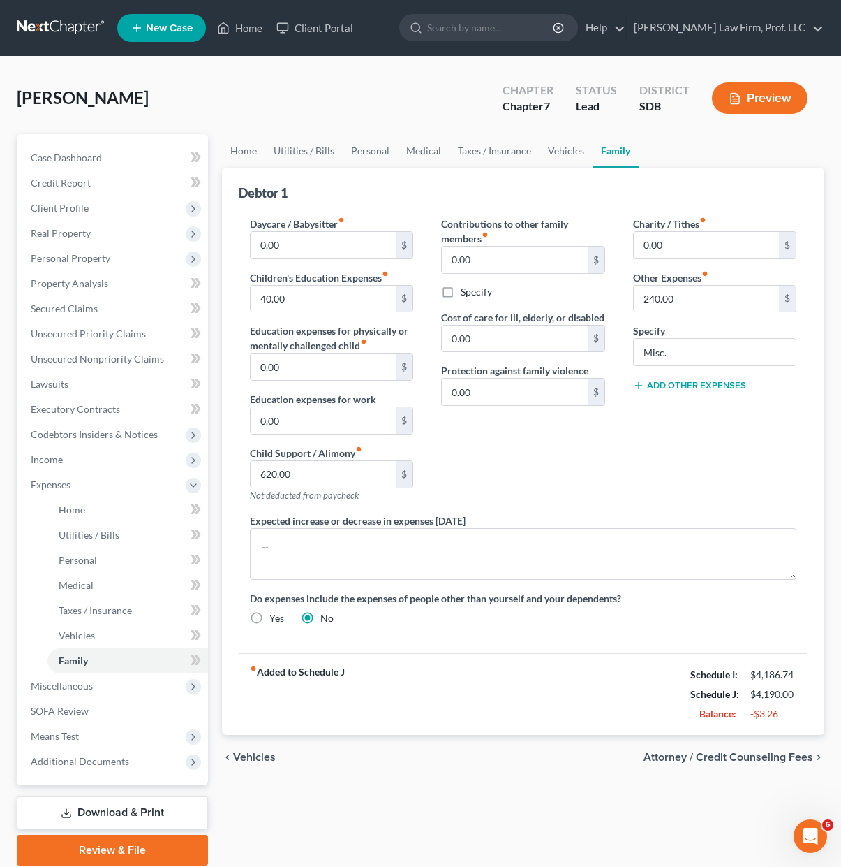
click at [580, 436] on div "Contributions to other family members fiber_manual_record 0.00 $ Specify Cost o…" at bounding box center [522, 364] width 191 height 297
click at [695, 472] on div "Charity / Tithes fiber_manual_record 0.00 $ Other Expenses fiber_manual_record …" at bounding box center [714, 364] width 191 height 297
click at [788, 469] on div "Charity / Tithes fiber_manual_record 0.00 $ Other Expenses fiber_manual_record …" at bounding box center [714, 364] width 191 height 297
drag, startPoint x: 685, startPoint y: 438, endPoint x: 647, endPoint y: 423, distance: 41.1
click at [684, 439] on div "Charity / Tithes fiber_manual_record 0.00 $ Other Expenses fiber_manual_record …" at bounding box center [714, 364] width 191 height 297
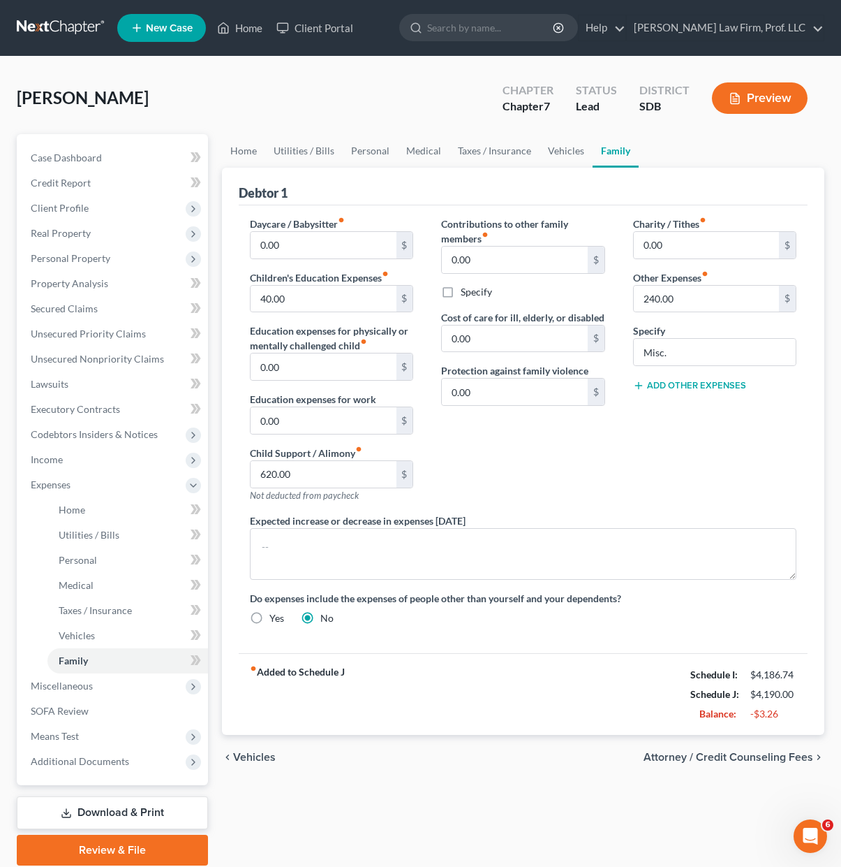
click at [711, 470] on div "Charity / Tithes fiber_manual_record 0.00 $ Other Expenses fiber_manual_record …" at bounding box center [714, 364] width 191 height 297
drag, startPoint x: 723, startPoint y: 462, endPoint x: 851, endPoint y: 606, distance: 192.9
click at [723, 462] on div "Charity / Tithes fiber_manual_record 0.00 $ Other Expenses fiber_manual_record …" at bounding box center [714, 364] width 191 height 297
click at [644, 454] on div "Charity / Tithes fiber_manual_record 0.00 $ Other Expenses fiber_manual_record …" at bounding box center [714, 364] width 191 height 297
click at [559, 147] on link "Vehicles" at bounding box center [566, 151] width 53 height 34
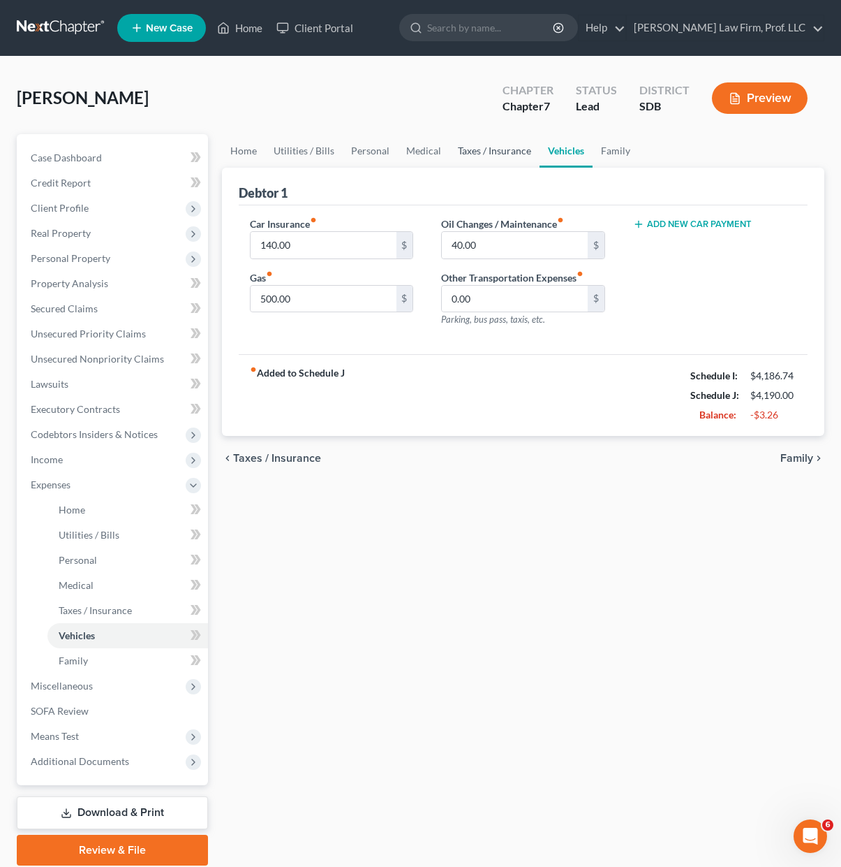
click at [515, 161] on link "Taxes / Insurance" at bounding box center [495, 151] width 90 height 34
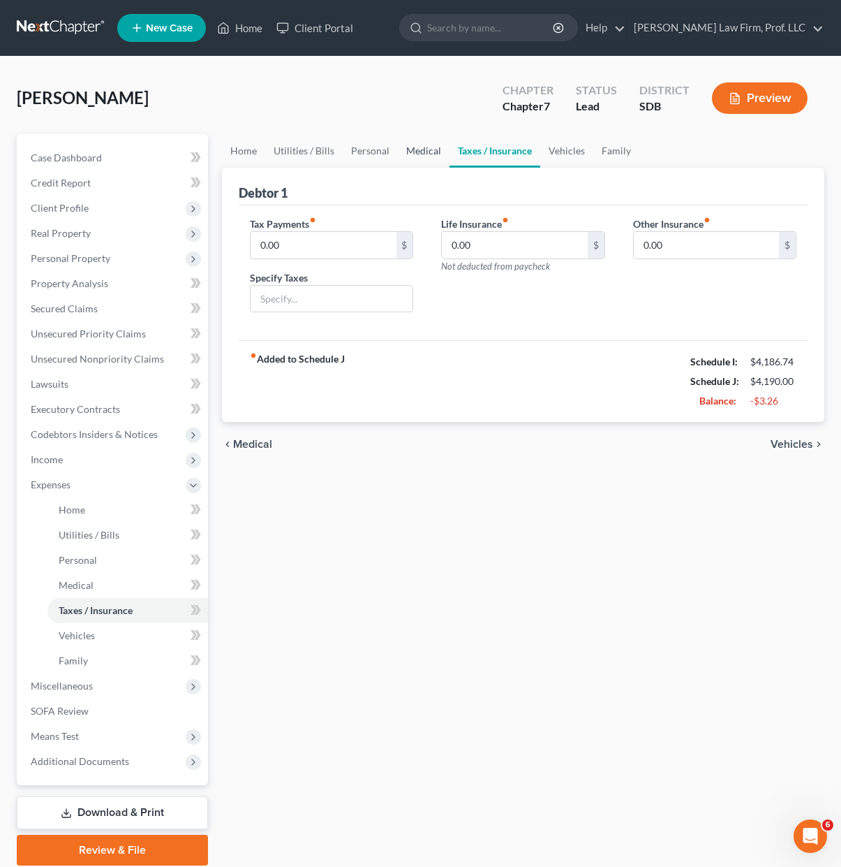
click at [422, 148] on link "Medical" at bounding box center [424, 151] width 52 height 34
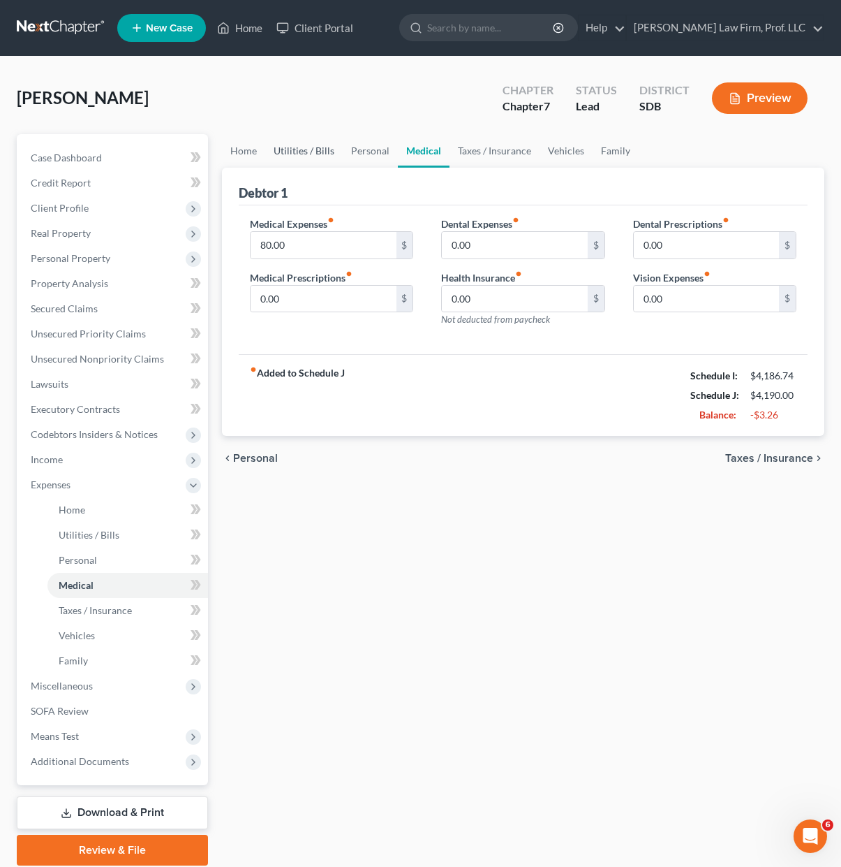
click at [283, 151] on link "Utilities / Bills" at bounding box center [304, 151] width 78 height 34
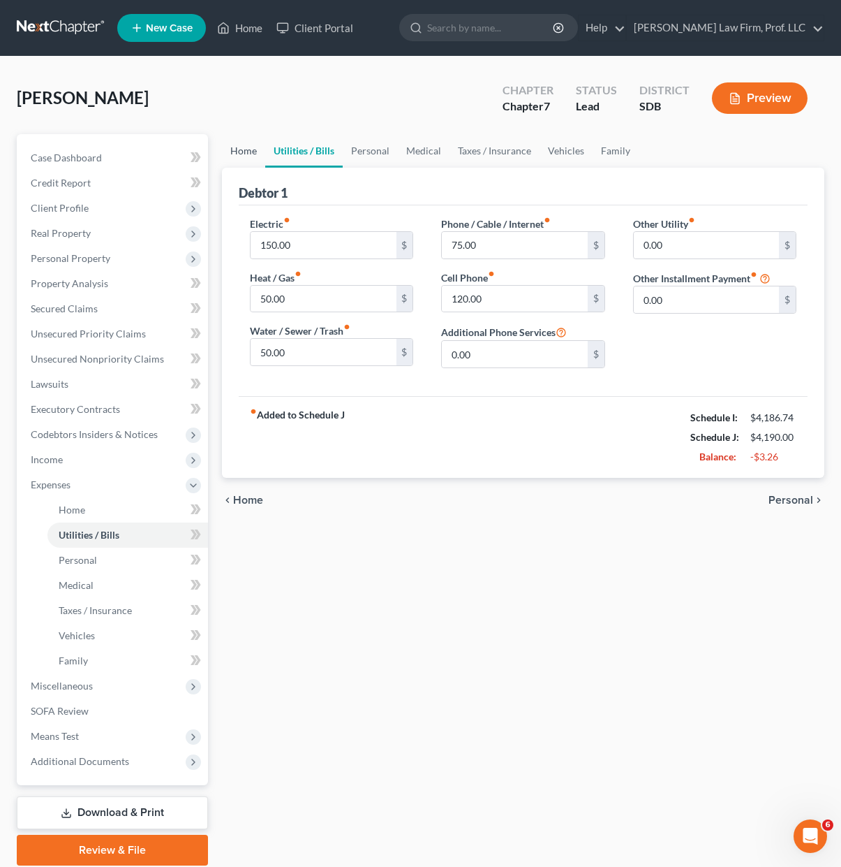
click at [256, 163] on link "Home" at bounding box center [243, 151] width 43 height 34
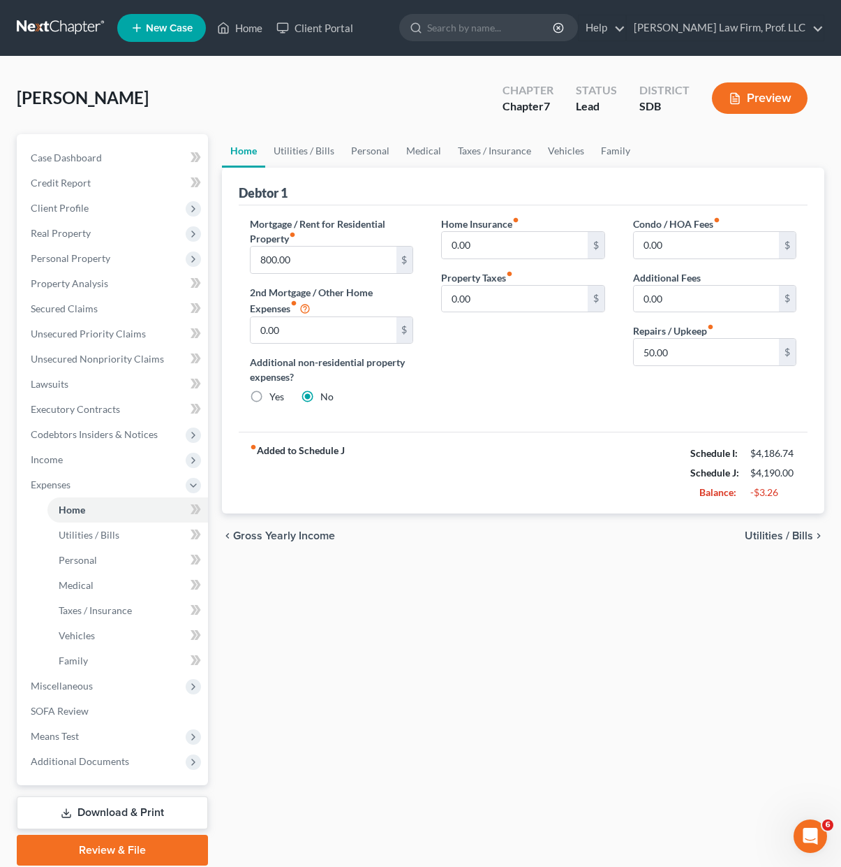
click at [434, 556] on div "chevron_left Gross Yearly Income Utilities / Bills chevron_right" at bounding box center [523, 535] width 603 height 45
click at [374, 552] on div "chevron_left Gross Yearly Income Utilities / Bills chevron_right" at bounding box center [523, 535] width 603 height 45
drag, startPoint x: 68, startPoint y: 691, endPoint x: 77, endPoint y: 691, distance: 9.1
click at [68, 691] on span "Miscellaneous" at bounding box center [62, 685] width 62 height 12
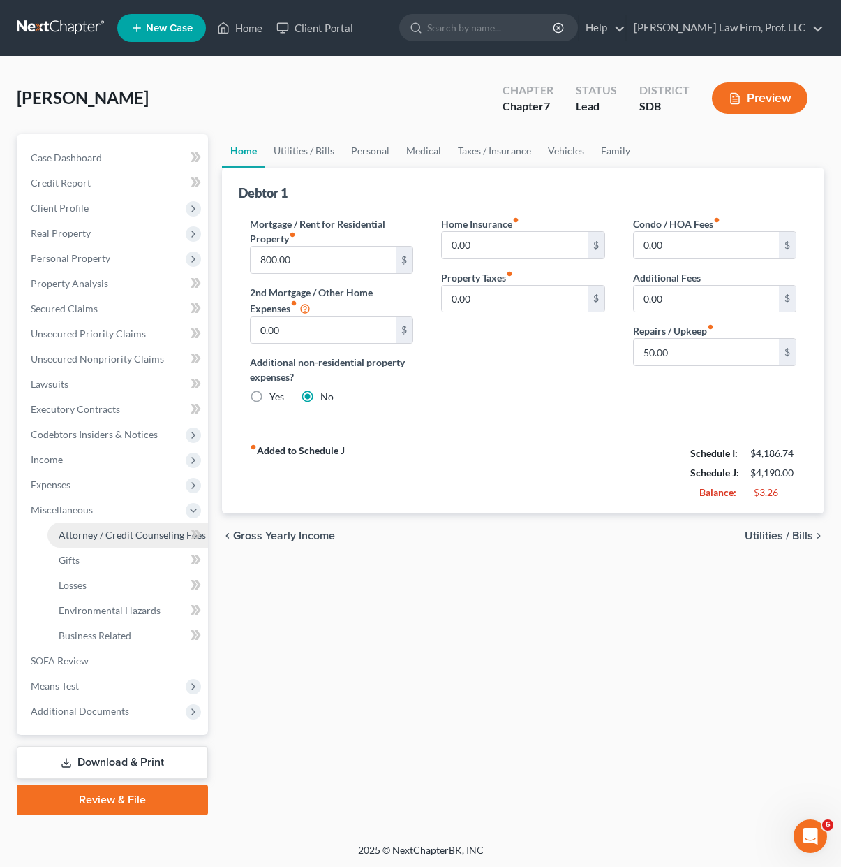
click at [133, 535] on span "Attorney / Credit Counseling Fees" at bounding box center [132, 535] width 147 height 12
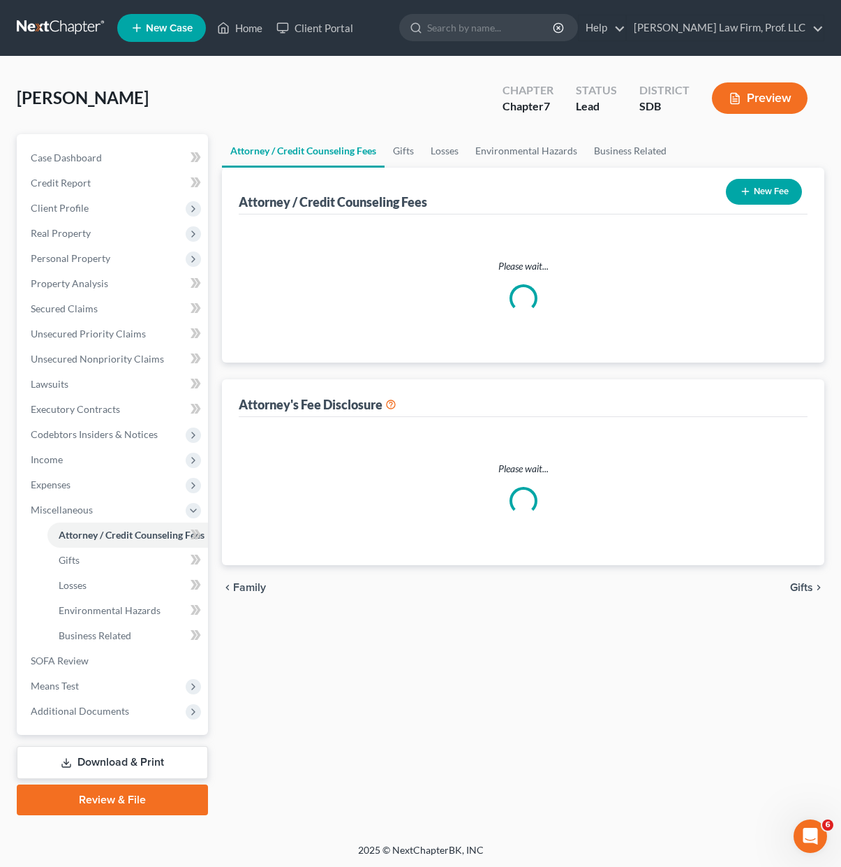
select select "0"
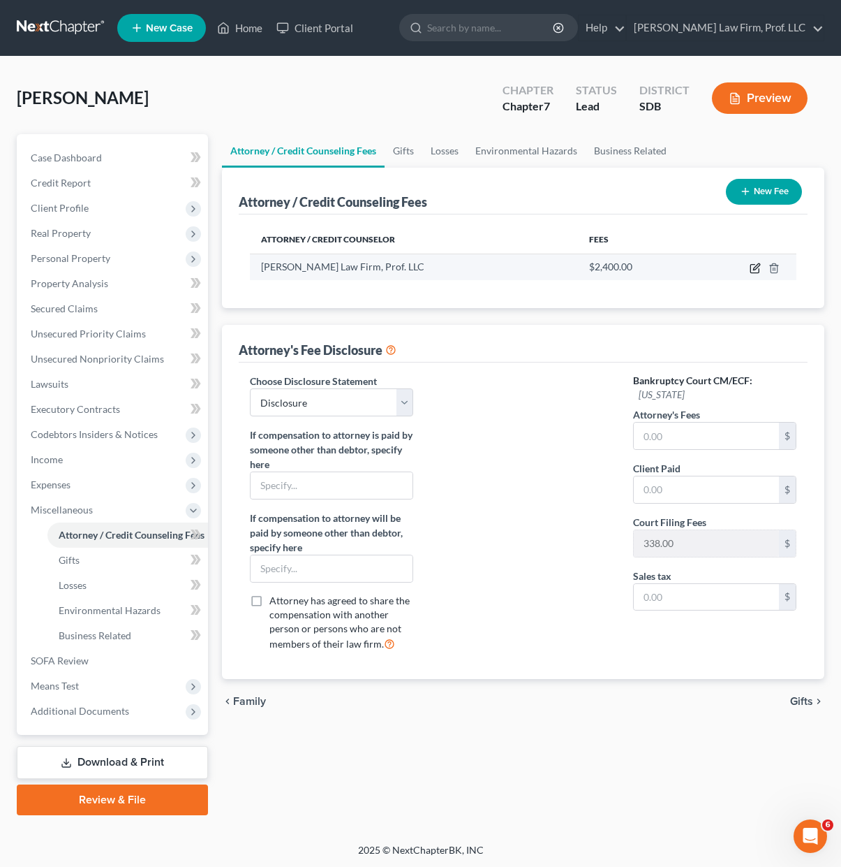
click at [751, 270] on icon "button" at bounding box center [755, 269] width 8 height 8
select select "43"
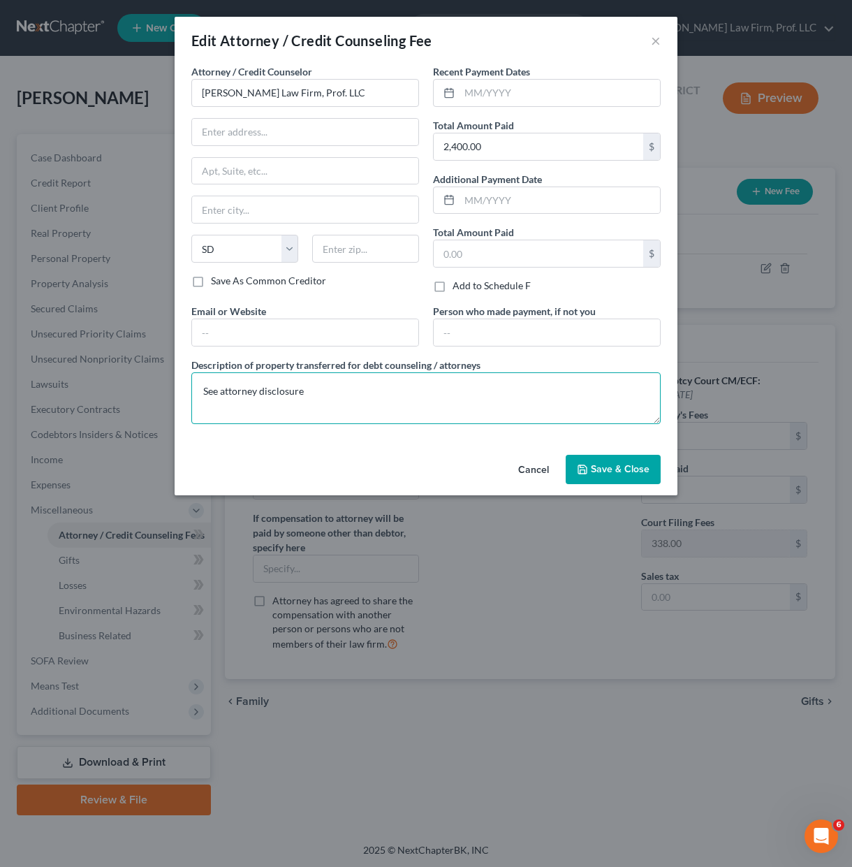
click at [491, 399] on textarea "See attorney disclosure" at bounding box center [425, 398] width 469 height 52
click at [586, 465] on icon "button" at bounding box center [582, 469] width 8 height 8
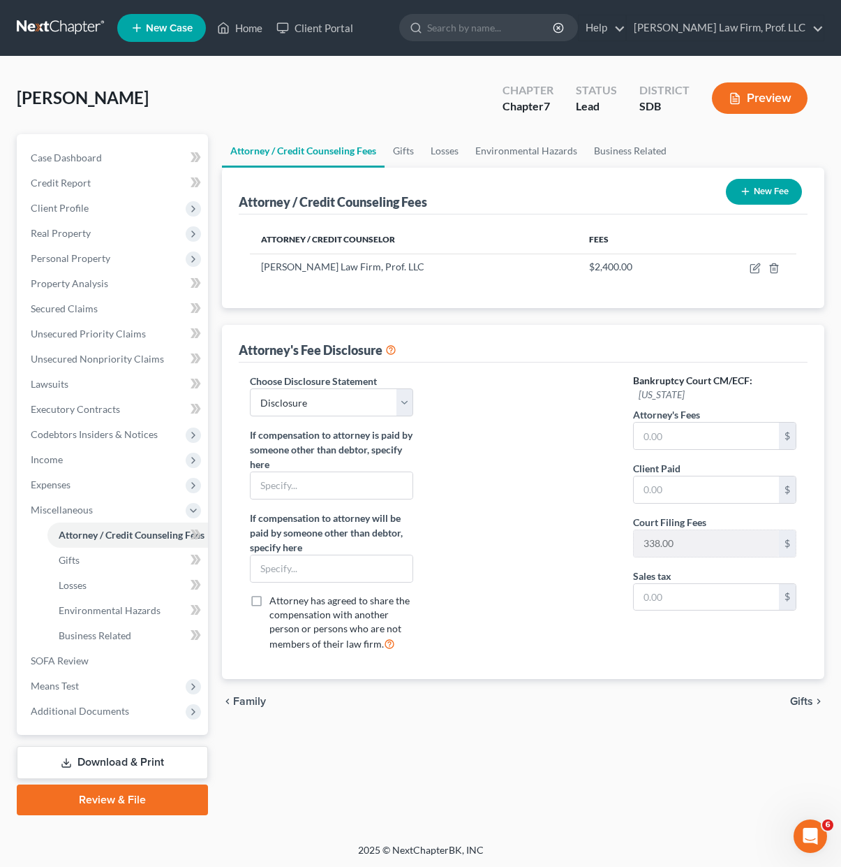
drag, startPoint x: 450, startPoint y: 826, endPoint x: 381, endPoint y: 769, distance: 90.3
click at [452, 826] on div "Foster, Brian Upgraded Chapter Chapter 7 Status Lead District SDB Preview Petit…" at bounding box center [420, 450] width 841 height 786
click at [559, 709] on div "chevron_left Family Gifts chevron_right" at bounding box center [523, 701] width 603 height 45
click at [397, 767] on div "Attorney / Credit Counseling Fees Gifts Losses Environmental Hazards Business R…" at bounding box center [523, 474] width 617 height 681
click at [71, 418] on link "Executory Contracts" at bounding box center [114, 409] width 189 height 25
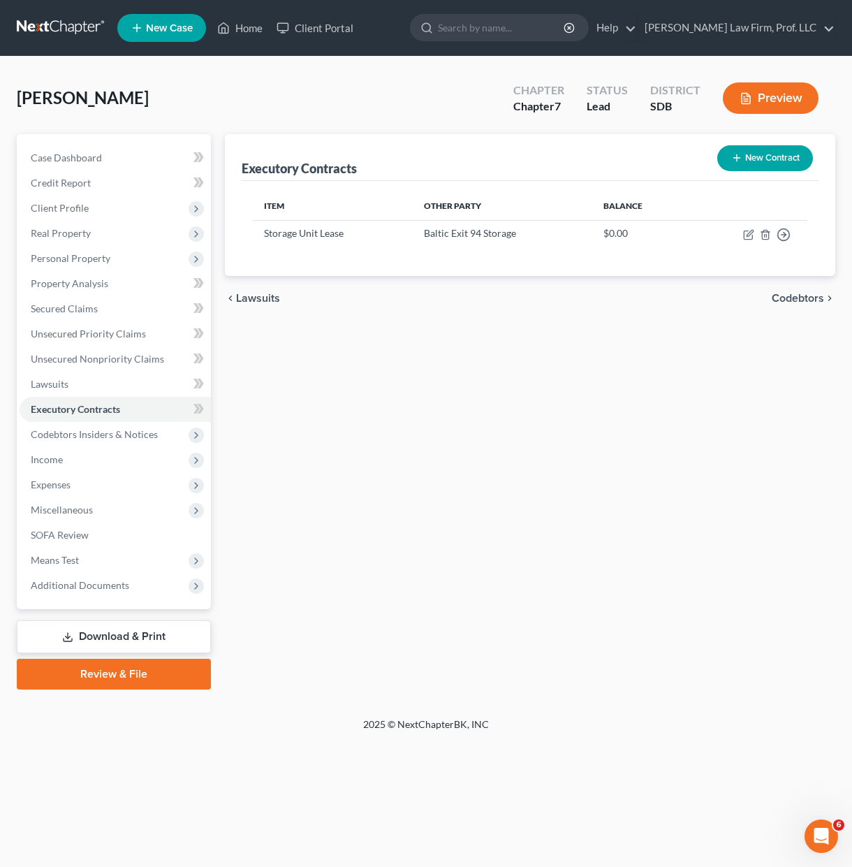
click at [466, 533] on div "Executory Contracts New Contract Item Other Party Balance Storage Unit Lease Ba…" at bounding box center [530, 411] width 624 height 555
click at [749, 233] on icon "button" at bounding box center [748, 234] width 11 height 11
select select "3"
select select "43"
select select "0"
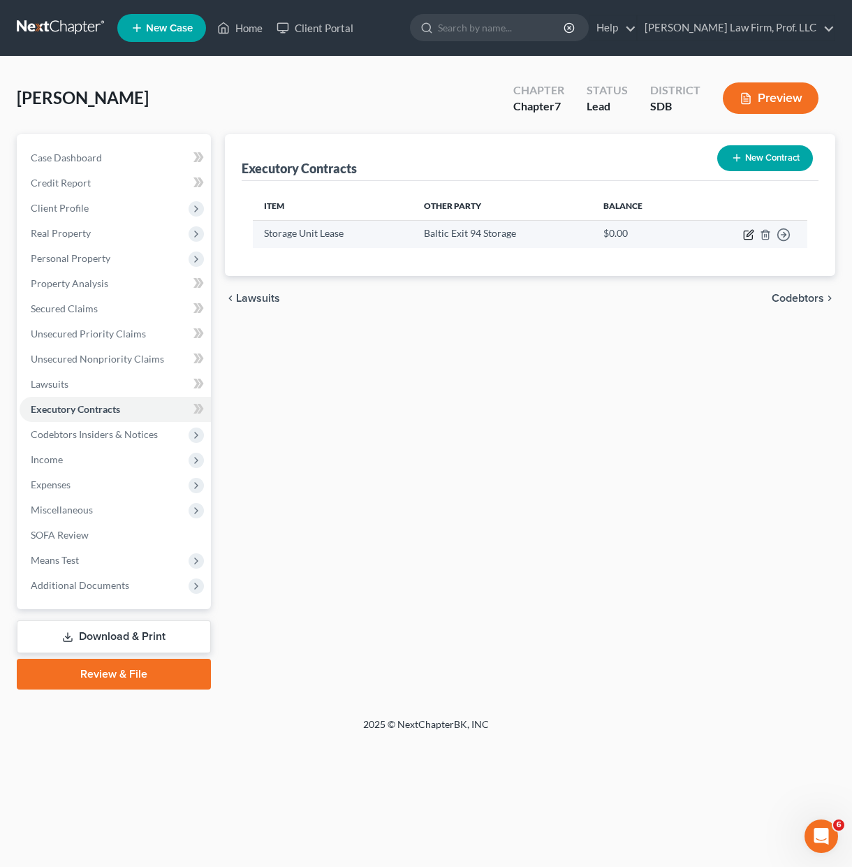
select select "2"
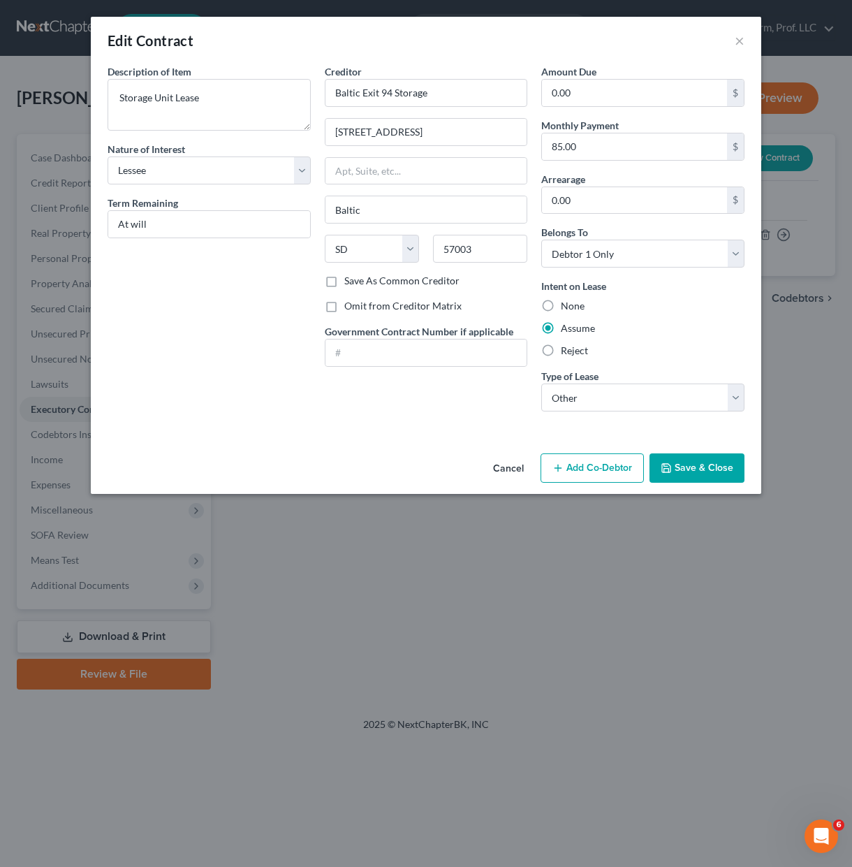
click at [308, 417] on div "Description of non-residential real property * Description of Item * Storage Un…" at bounding box center [209, 243] width 217 height 358
click at [689, 323] on div "Assume" at bounding box center [642, 328] width 203 height 14
click at [709, 474] on button "Save & Close" at bounding box center [696, 467] width 95 height 29
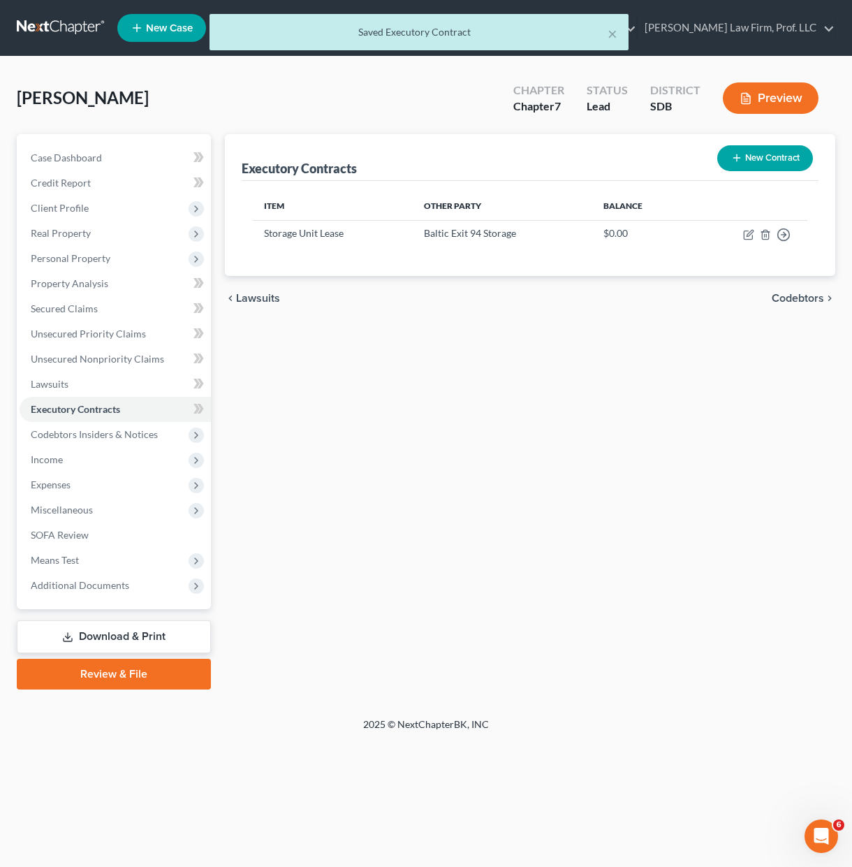
click at [536, 506] on div "Executory Contracts New Contract Item Other Party Balance Storage Unit Lease Ba…" at bounding box center [530, 411] width 624 height 555
click at [86, 509] on span "Miscellaneous" at bounding box center [62, 509] width 62 height 12
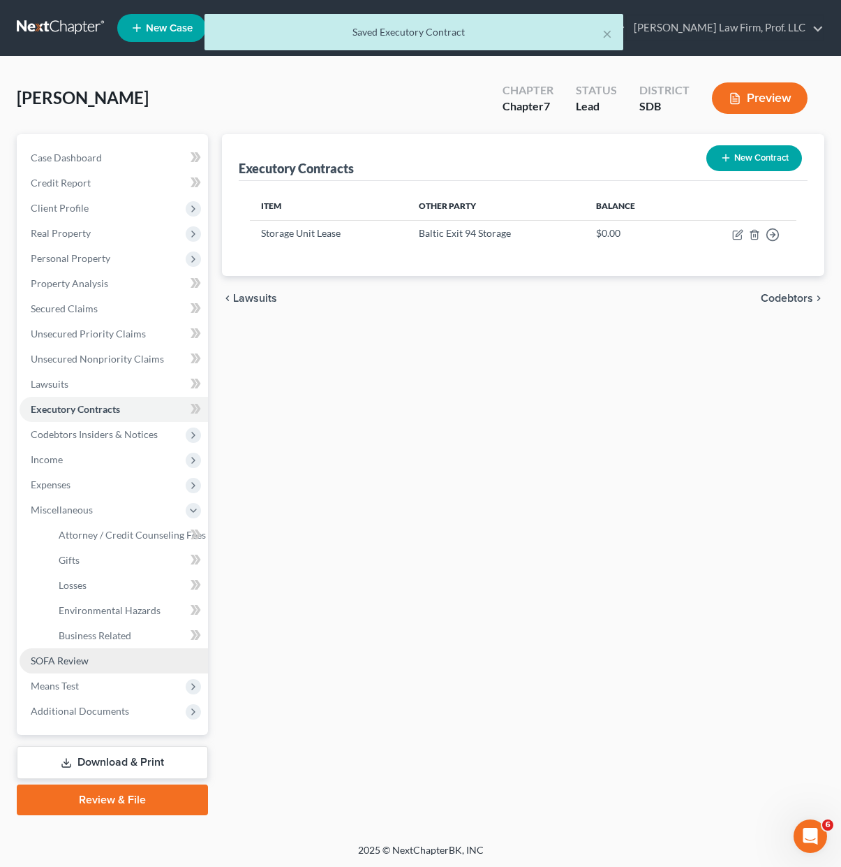
scroll to position [1, 0]
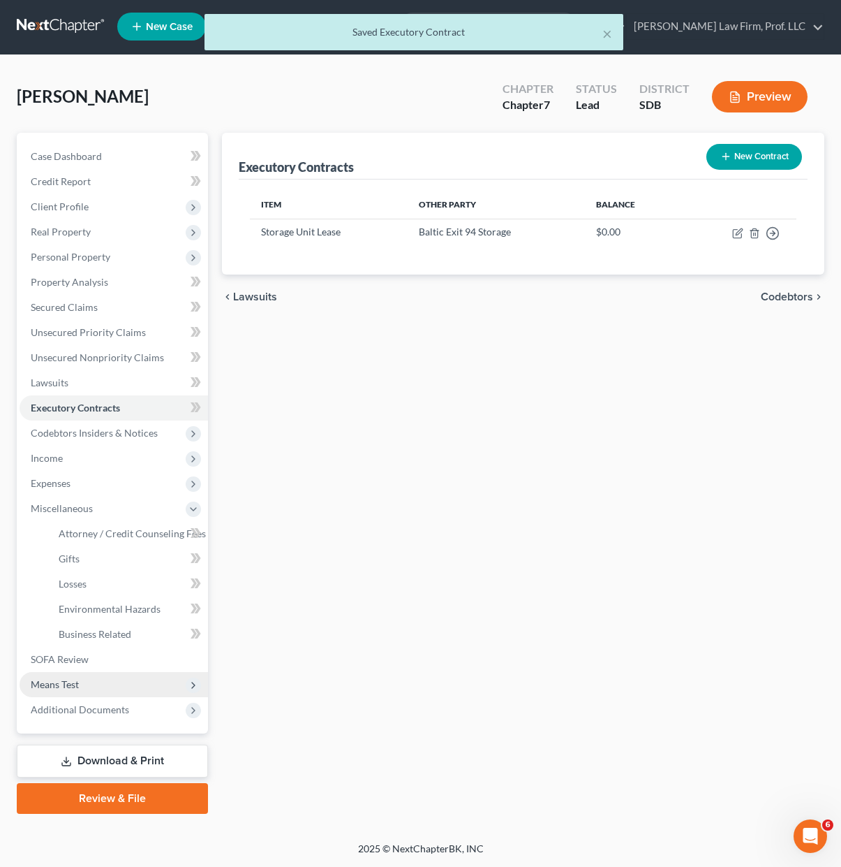
click at [91, 682] on span "Means Test" at bounding box center [114, 684] width 189 height 25
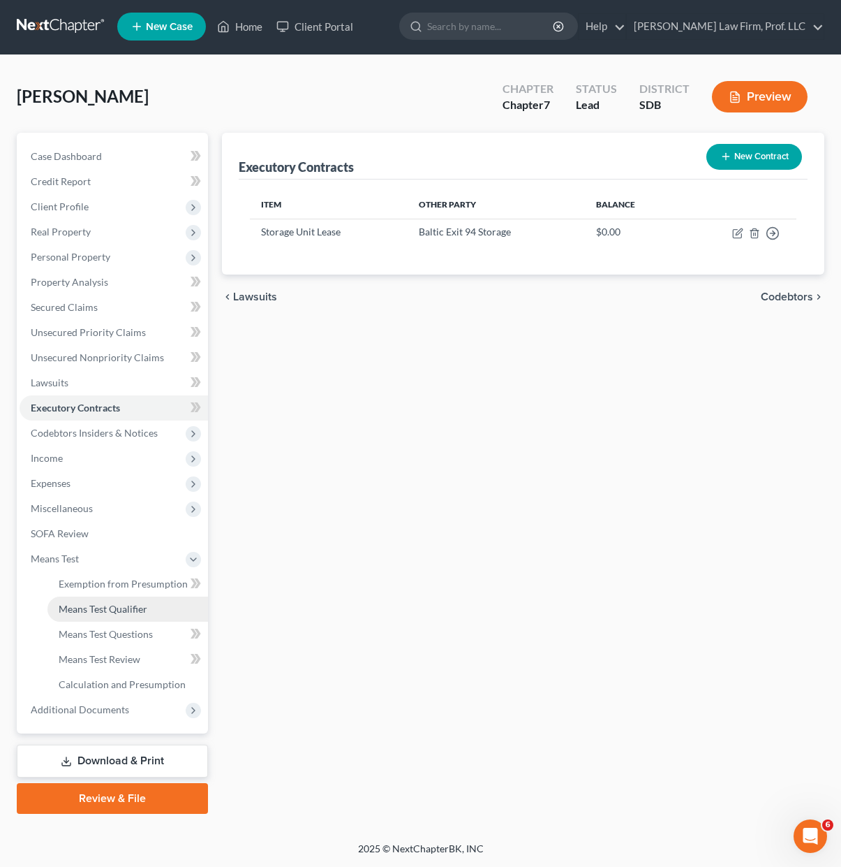
click at [126, 617] on link "Means Test Qualifier" at bounding box center [127, 608] width 161 height 25
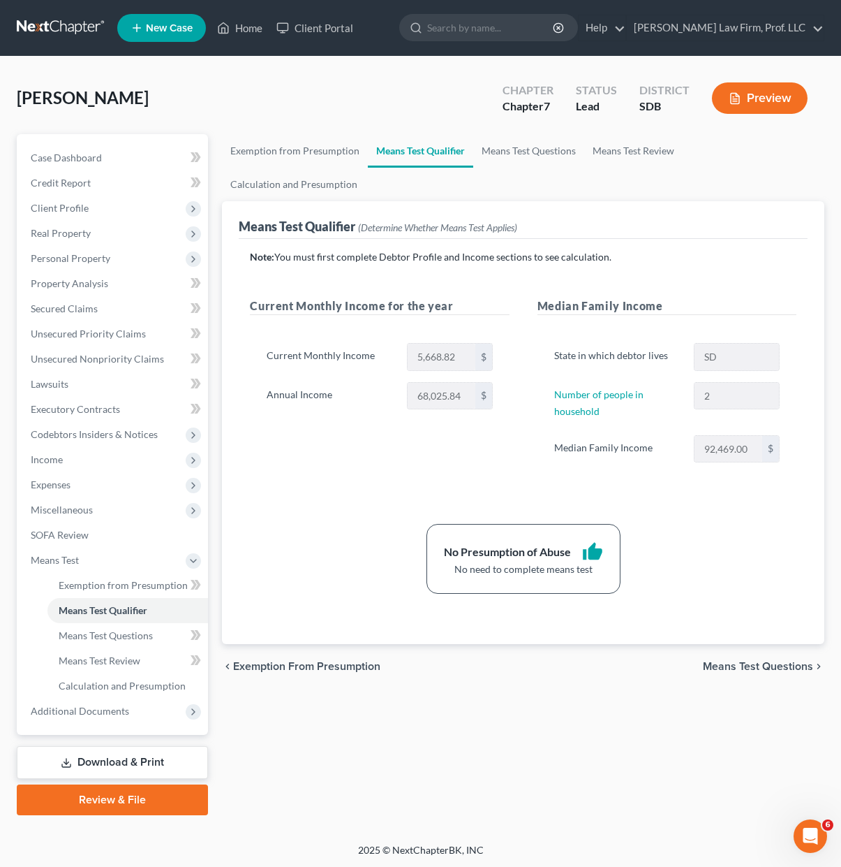
drag, startPoint x: 436, startPoint y: 740, endPoint x: 481, endPoint y: 641, distance: 109.0
click at [436, 740] on div "Exemption from Presumption Means Test Qualifier Means Test Questions Means Test…" at bounding box center [523, 474] width 617 height 681
click at [113, 153] on link "Case Dashboard" at bounding box center [114, 157] width 189 height 25
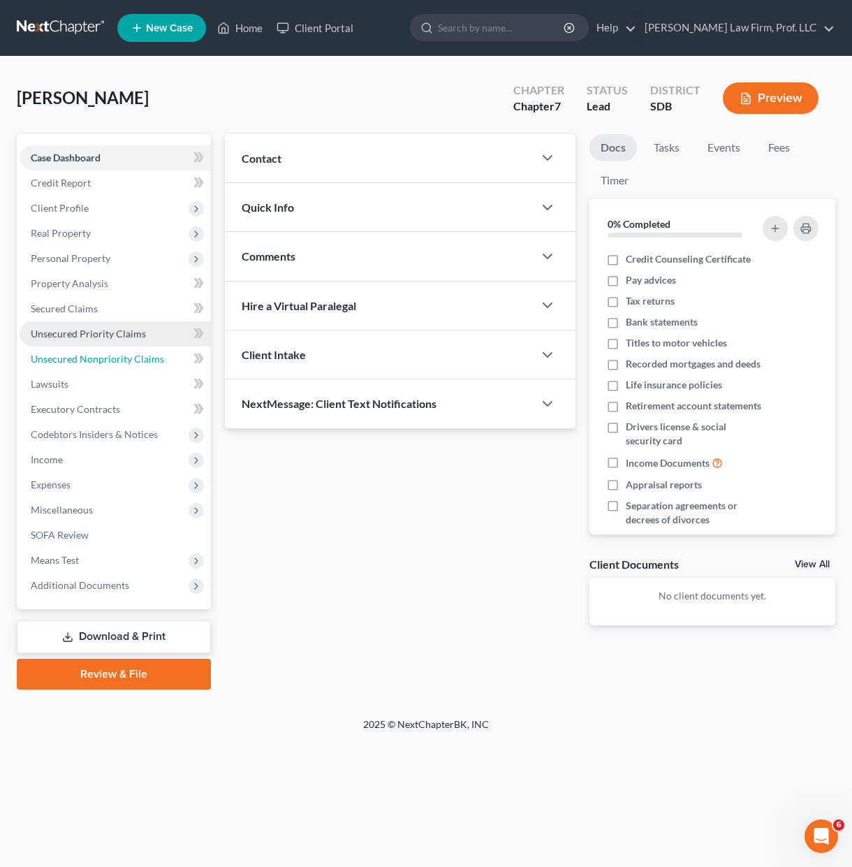
click at [108, 360] on span "Unsecured Nonpriority Claims" at bounding box center [97, 359] width 133 height 12
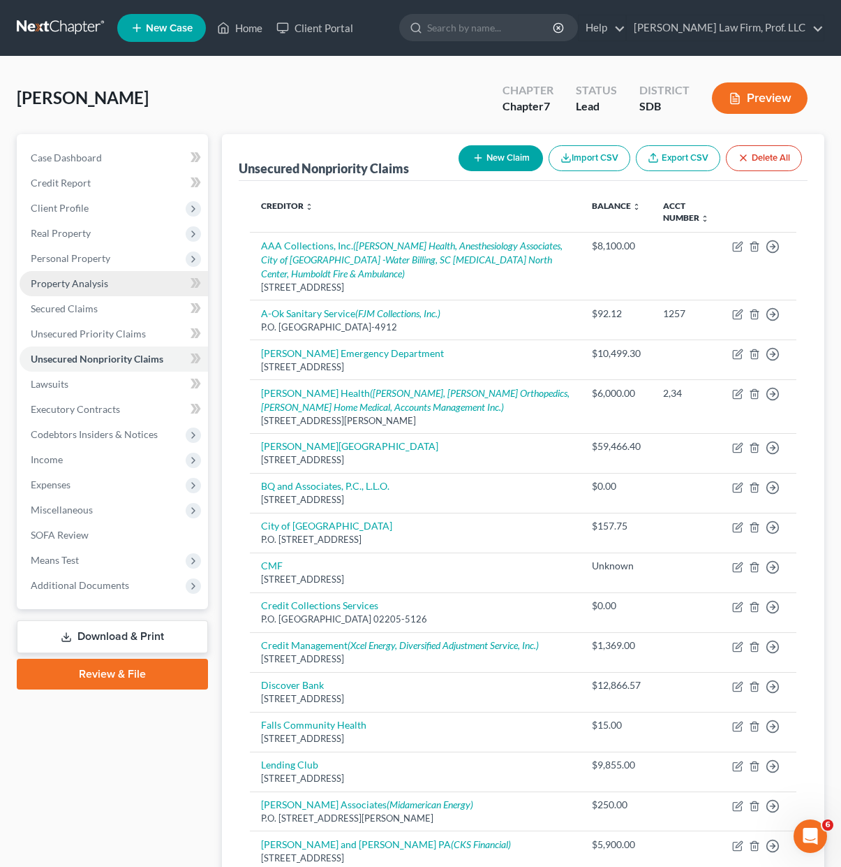
click at [101, 287] on span "Property Analysis" at bounding box center [70, 283] width 78 height 12
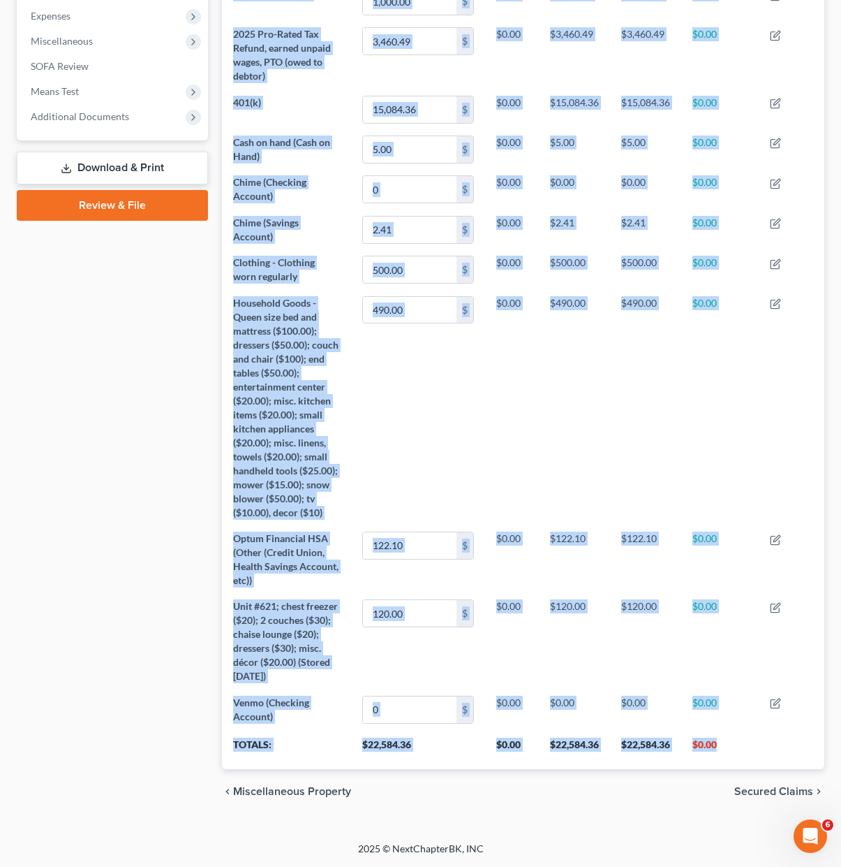
drag, startPoint x: 723, startPoint y: 751, endPoint x: 219, endPoint y: 708, distance: 506.0
click at [219, 708] on div "Property Analysis Interest Vehicle Money and Accounts Personal Item Money Owed …" at bounding box center [523, 240] width 617 height 1148
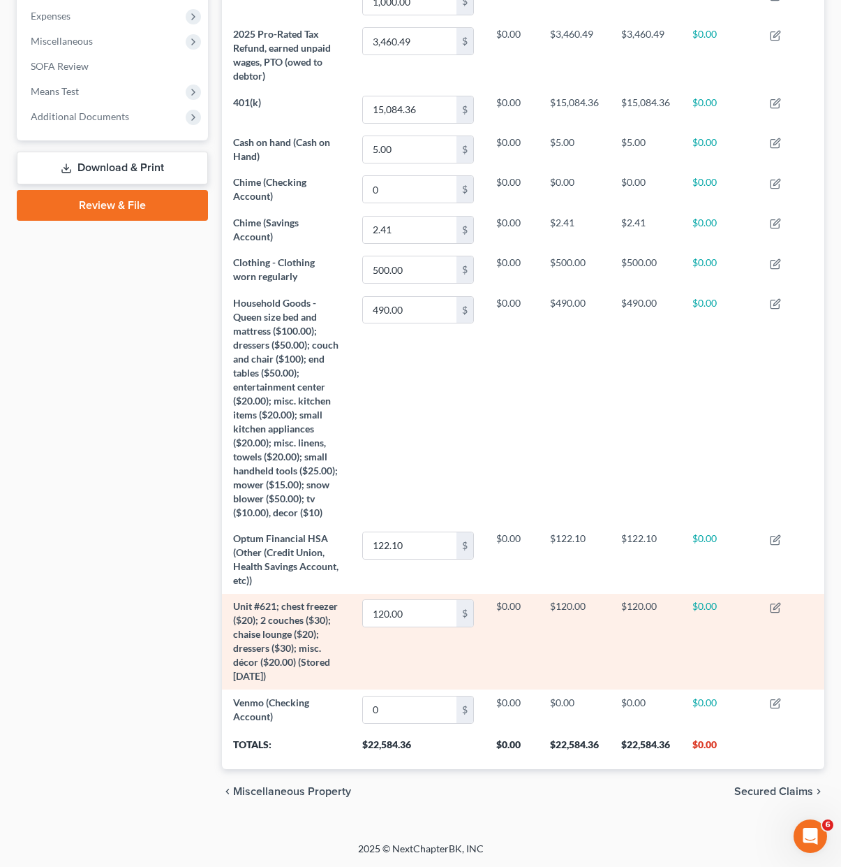
click at [147, 707] on div "Case Dashboard Payments Invoices Payments Payments Credit Report Client Profile" at bounding box center [112, 240] width 205 height 1148
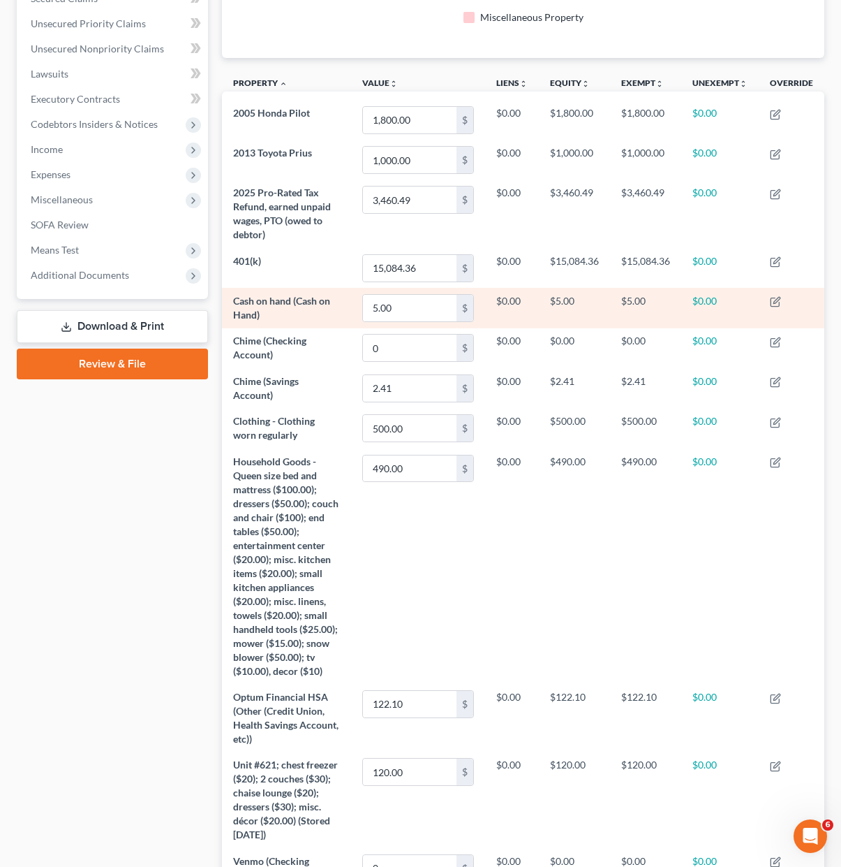
scroll to position [78, 0]
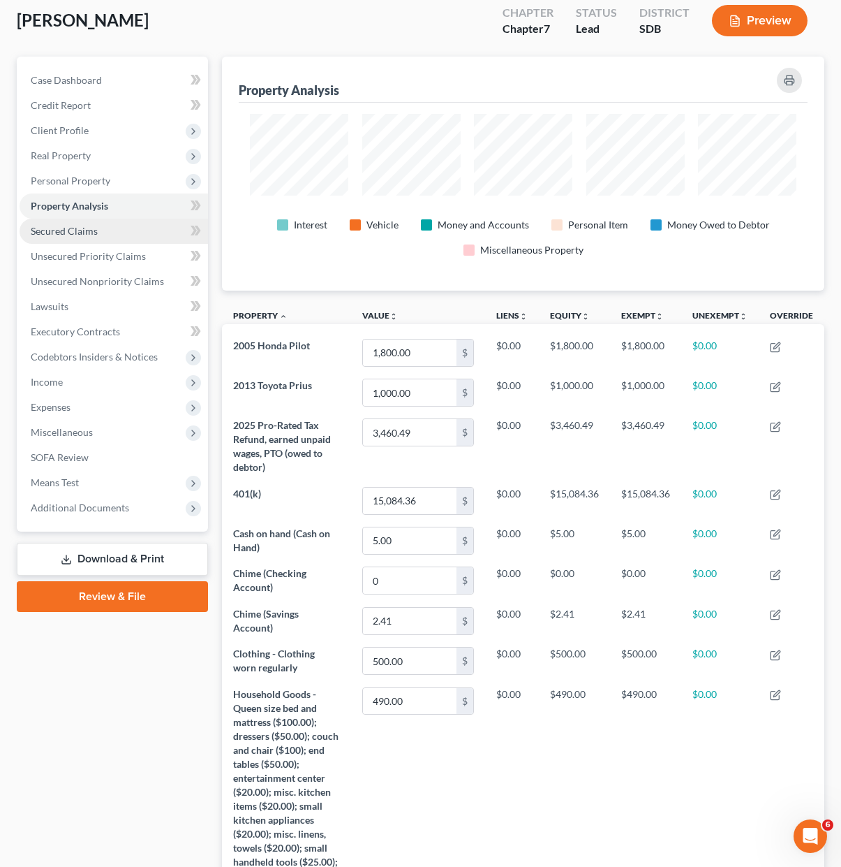
click at [103, 227] on link "Secured Claims" at bounding box center [114, 231] width 189 height 25
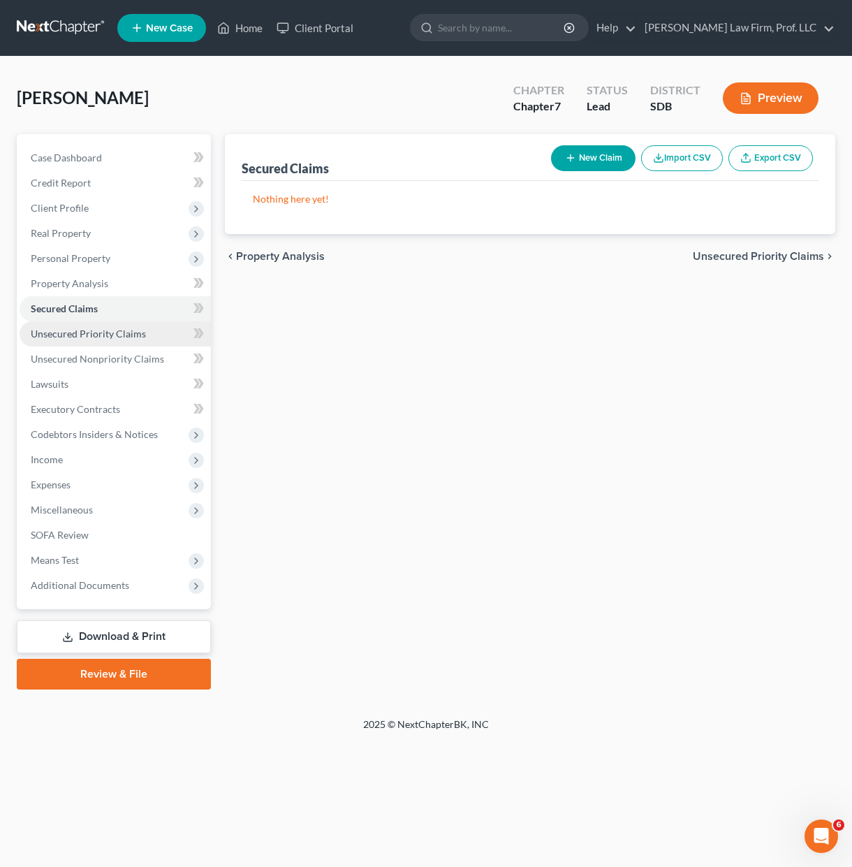
click at [89, 336] on span "Unsecured Priority Claims" at bounding box center [88, 333] width 115 height 12
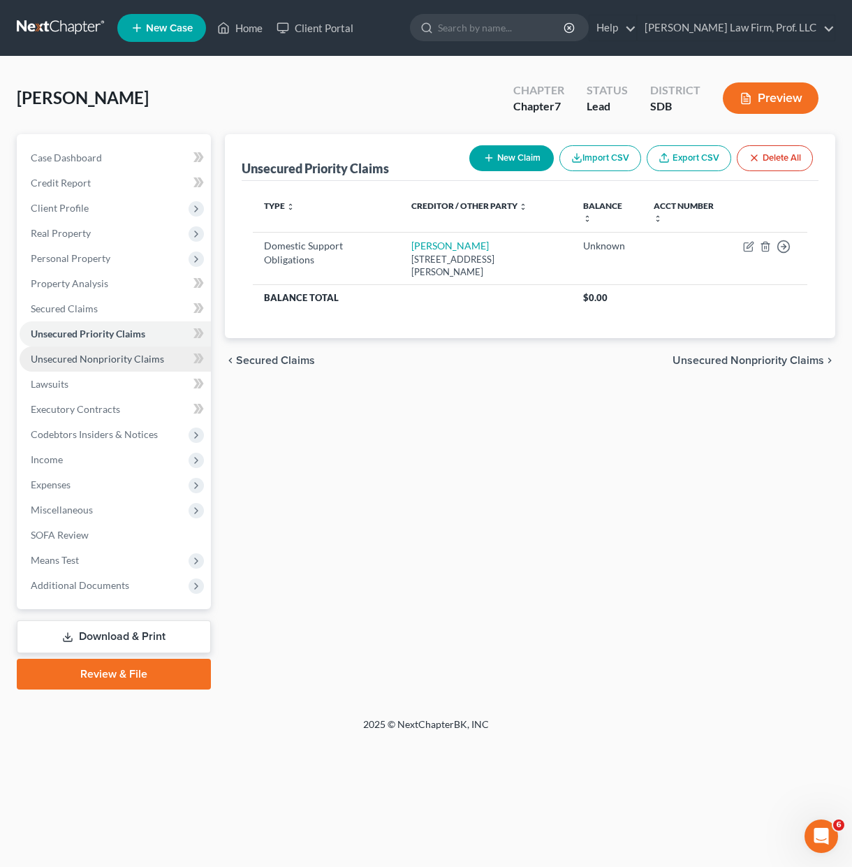
click at [103, 362] on span "Unsecured Nonpriority Claims" at bounding box center [97, 359] width 133 height 12
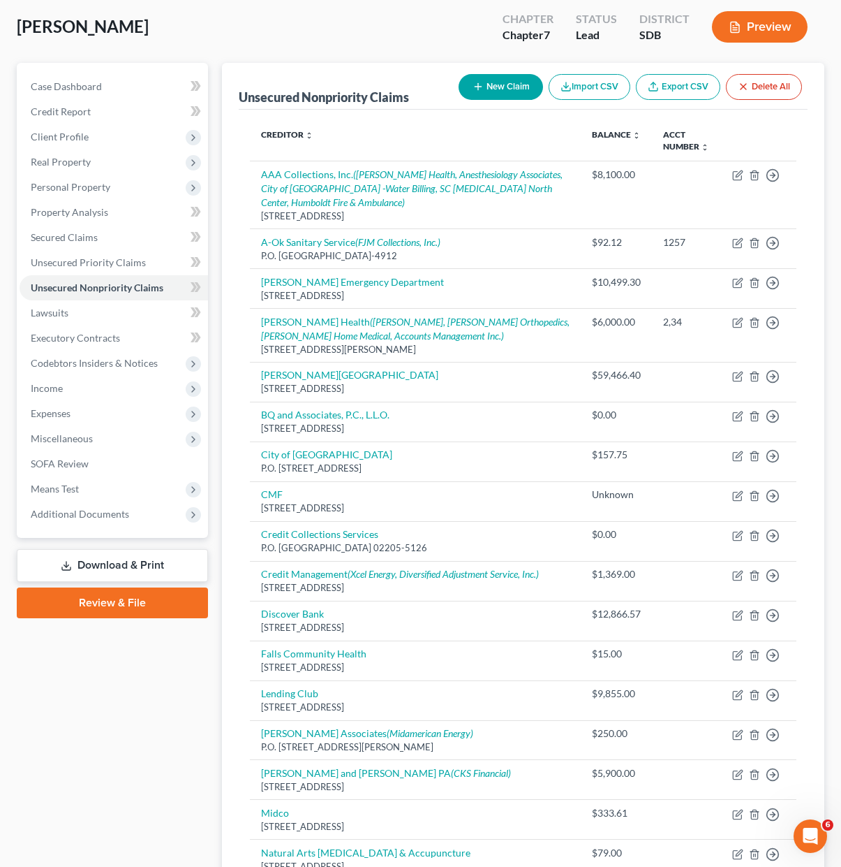
scroll to position [140, 0]
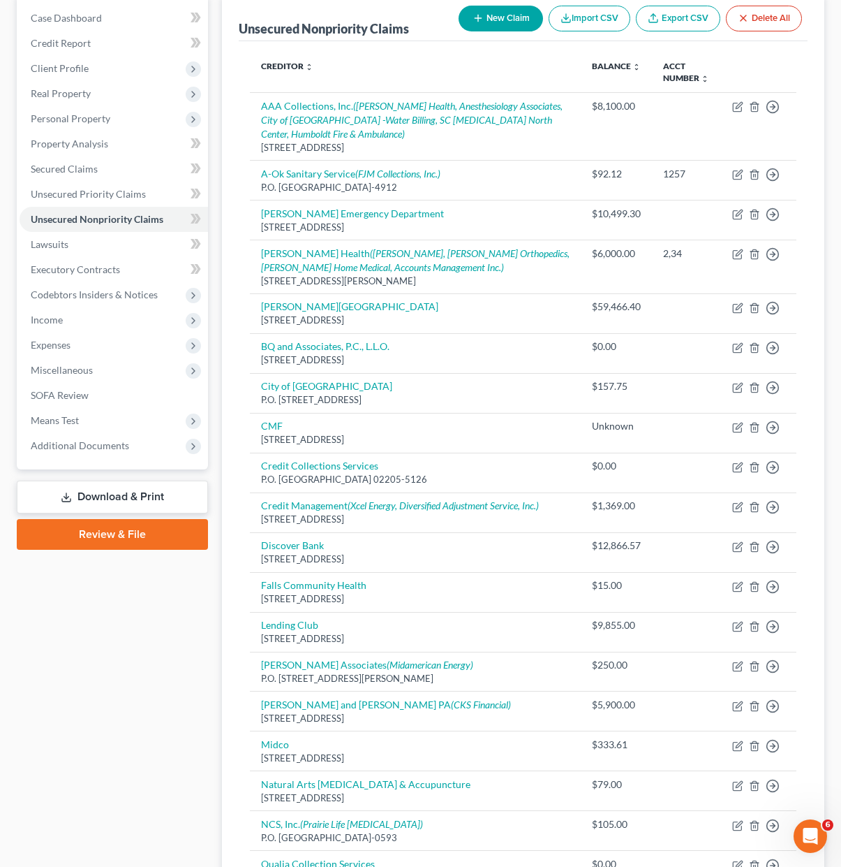
click at [161, 647] on div "Case Dashboard Payments Invoices Payments Payments Credit Report Client Profile" at bounding box center [112, 637] width 205 height 1286
click at [168, 674] on div "Case Dashboard Payments Invoices Payments Payments Credit Report Client Profile" at bounding box center [112, 637] width 205 height 1286
click at [117, 538] on link "Review & File" at bounding box center [112, 534] width 191 height 31
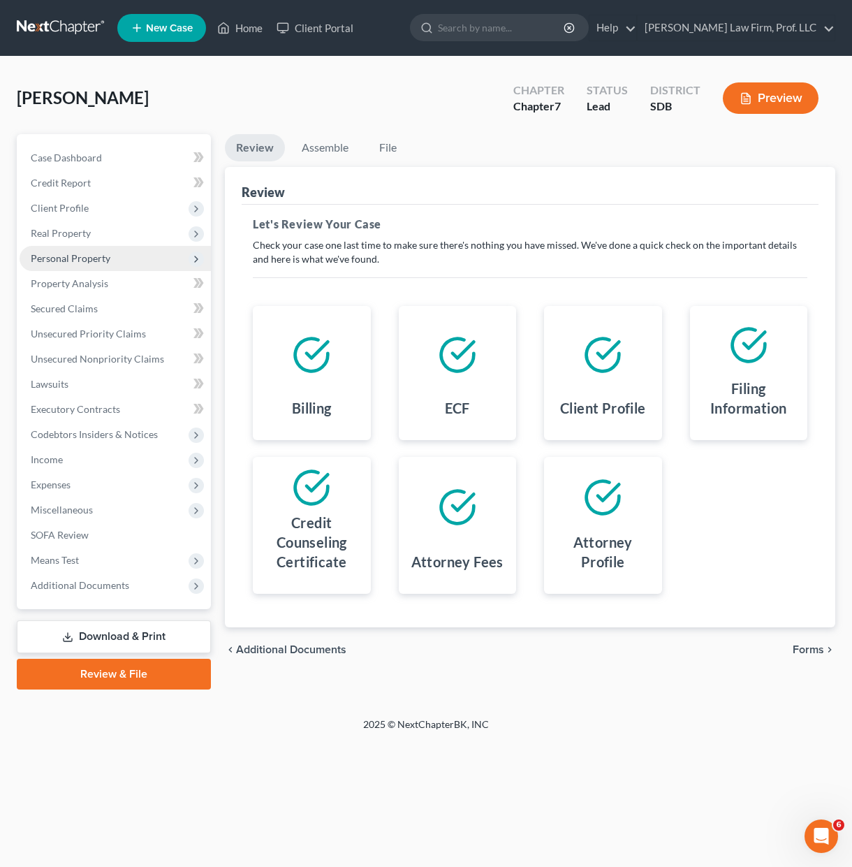
click at [103, 255] on span "Personal Property" at bounding box center [71, 258] width 80 height 12
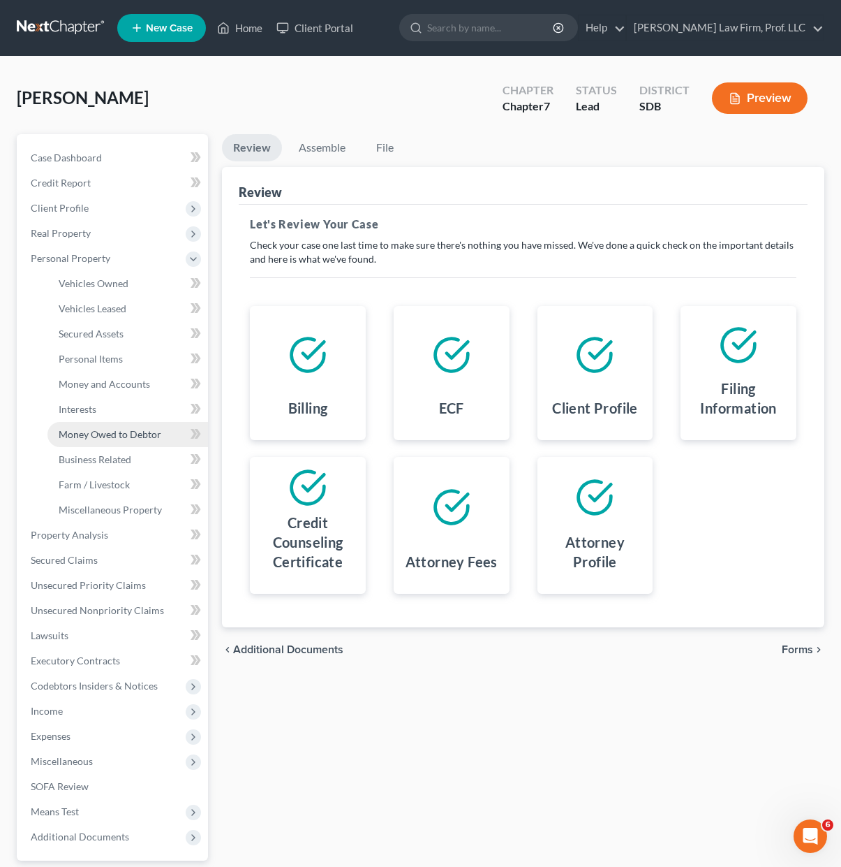
click at [123, 431] on span "Money Owed to Debtor" at bounding box center [110, 434] width 103 height 12
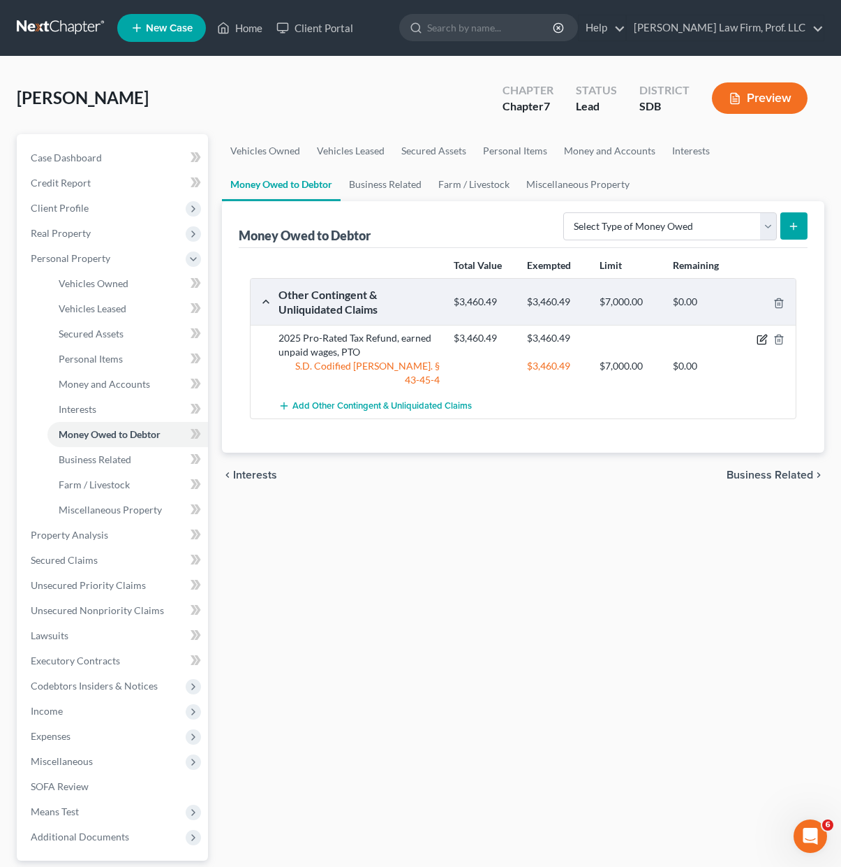
click at [766, 337] on icon "button" at bounding box center [763, 337] width 6 height 6
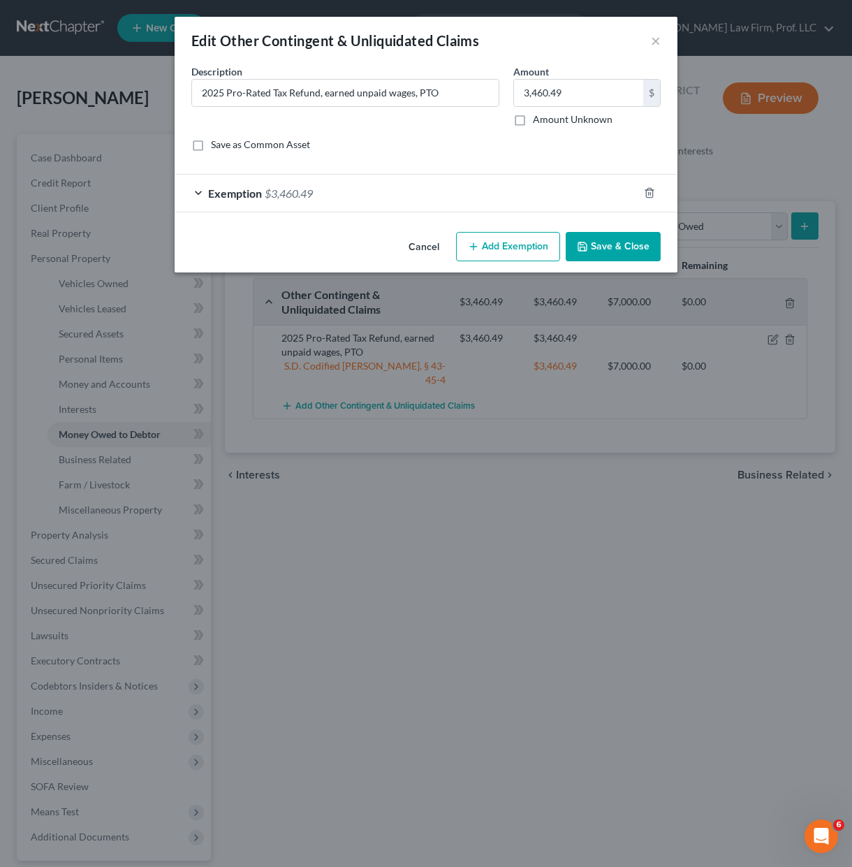
click at [519, 209] on div "Exemption $3,460.49" at bounding box center [407, 193] width 464 height 37
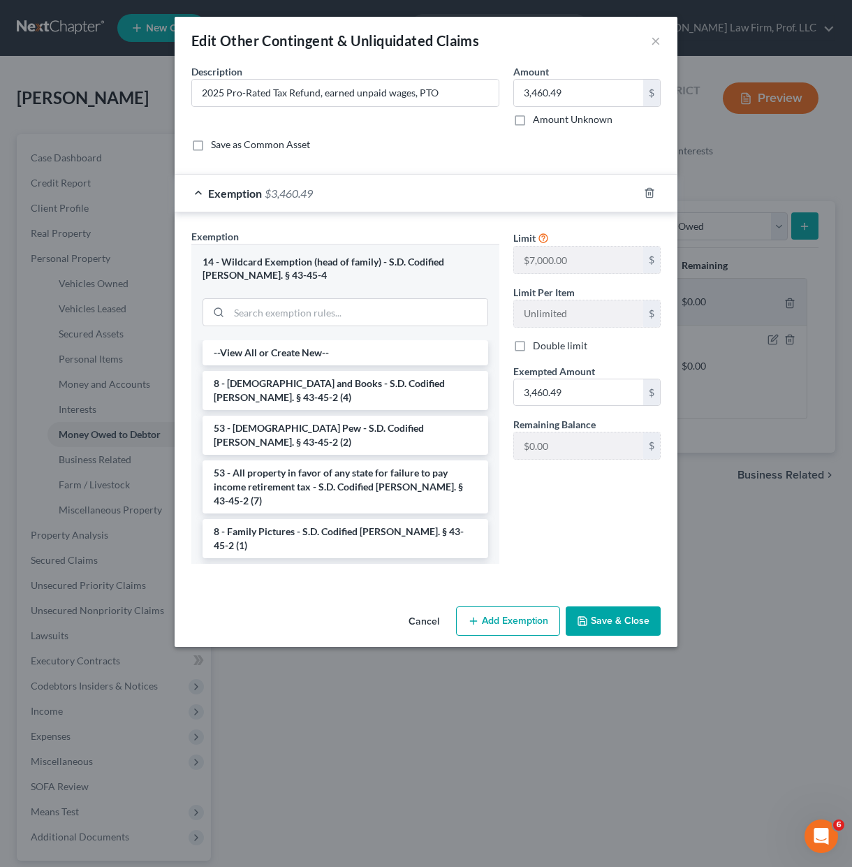
click at [586, 508] on div "Limit $7,000.00 $ Limit Per Item Unlimited $ Double limit Exempted Amount * 3,4…" at bounding box center [586, 402] width 161 height 346
click at [580, 500] on div "Limit $7,000.00 $ Limit Per Item Unlimited $ Double limit Exempted Amount * 3,4…" at bounding box center [586, 402] width 161 height 346
click at [601, 628] on button "Save & Close" at bounding box center [613, 620] width 95 height 29
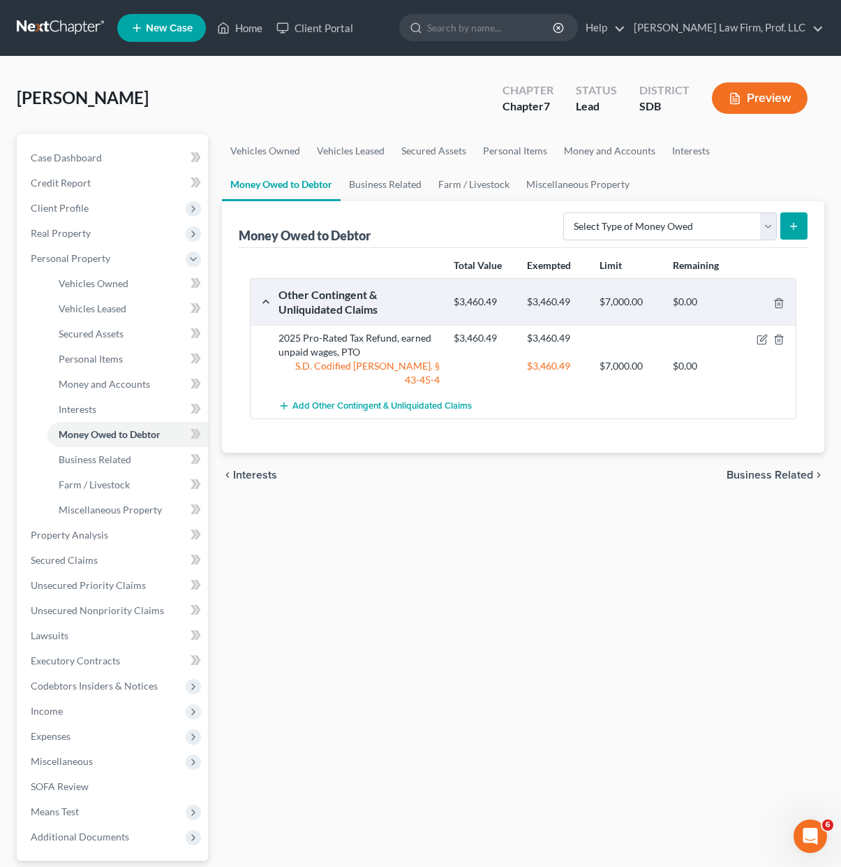
drag, startPoint x: 596, startPoint y: 630, endPoint x: 601, endPoint y: 582, distance: 48.4
click at [594, 626] on div "Vehicles Owned Vehicles Leased Secured Assets Personal Items Money and Accounts…" at bounding box center [523, 537] width 617 height 806
click at [487, 182] on link "Farm / Livestock" at bounding box center [474, 185] width 88 height 34
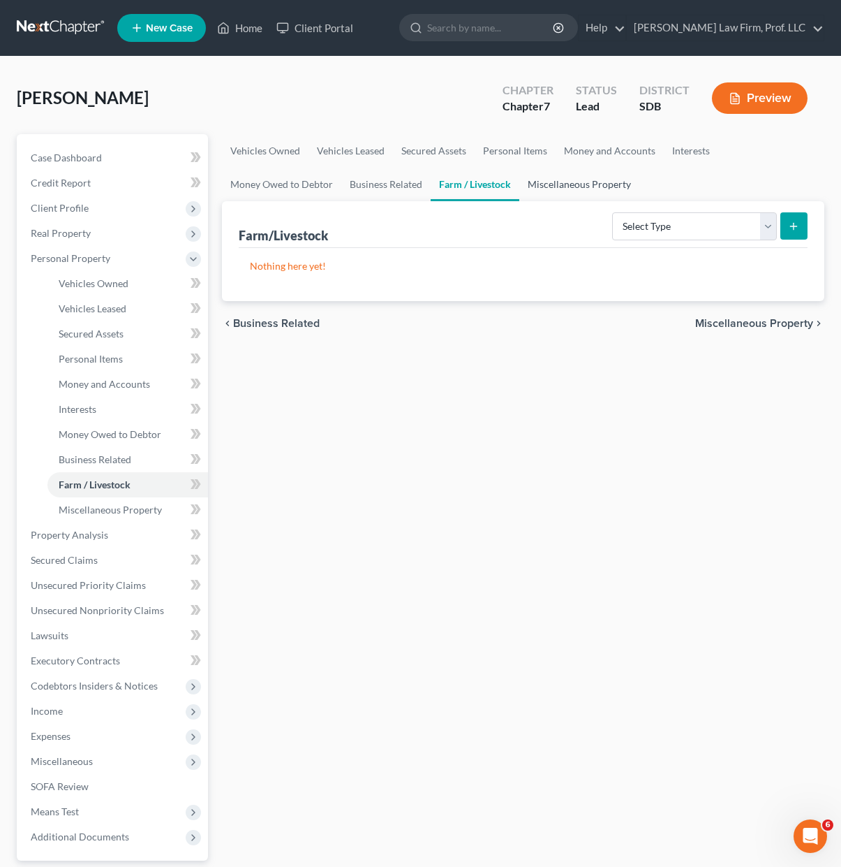
click at [618, 191] on link "Miscellaneous Property" at bounding box center [580, 185] width 120 height 34
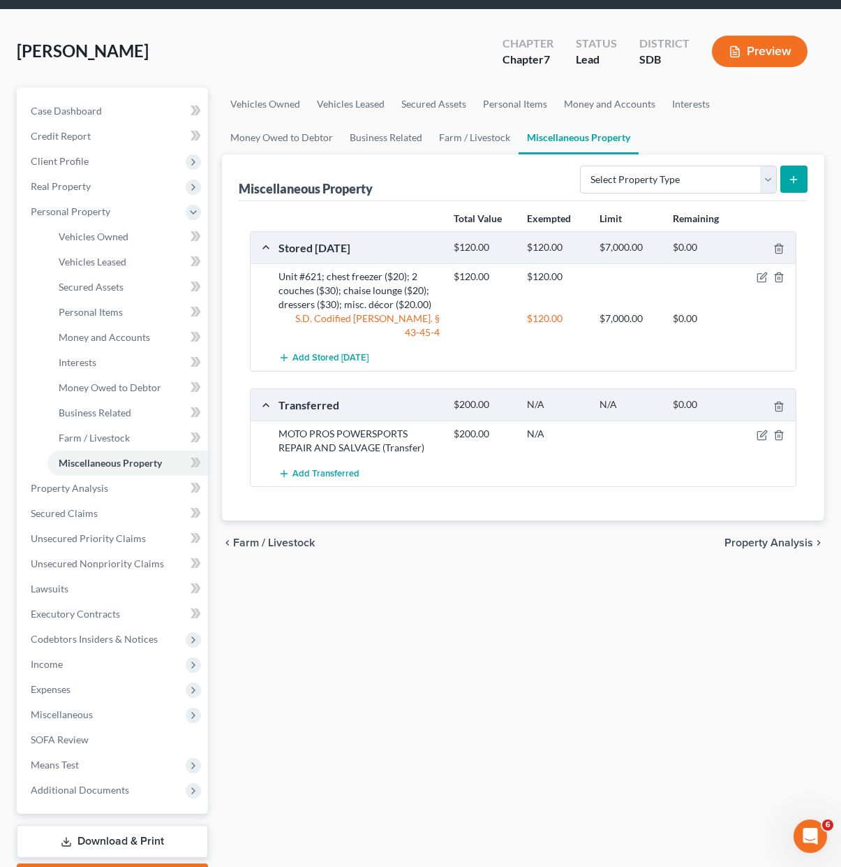
scroll to position [127, 0]
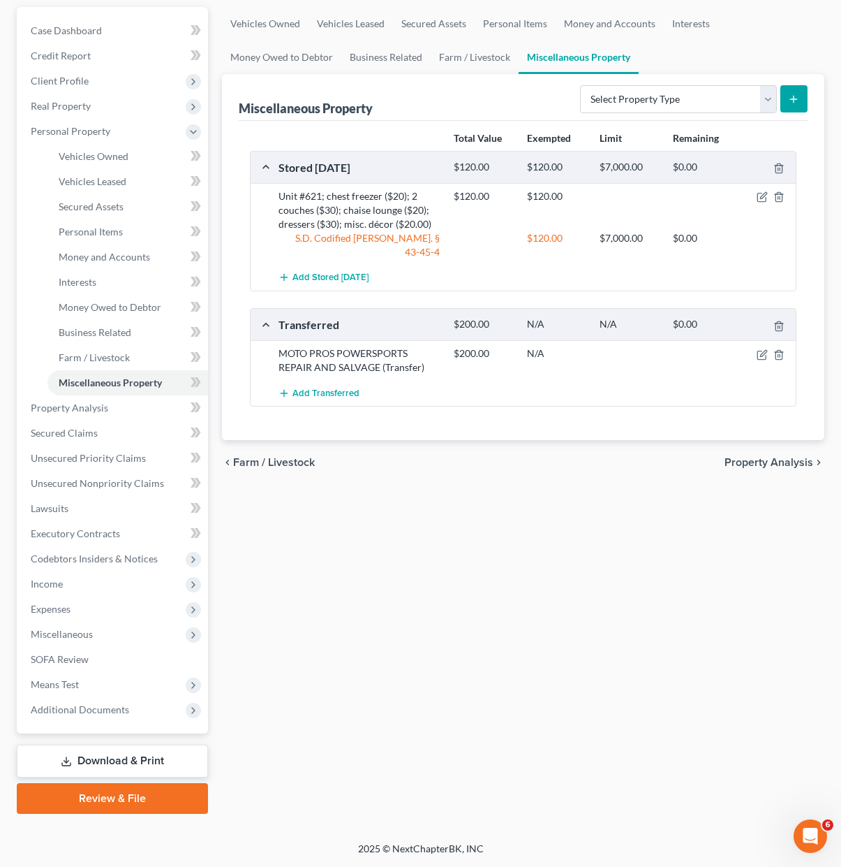
click at [131, 808] on link "Review & File" at bounding box center [112, 798] width 191 height 31
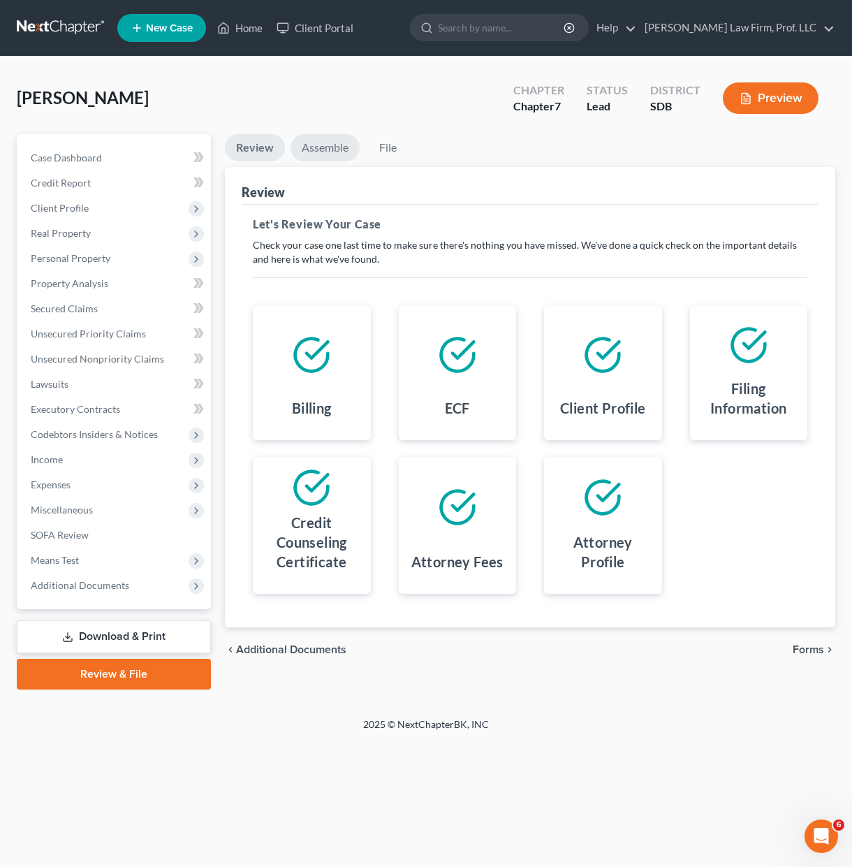
click at [346, 146] on link "Assemble" at bounding box center [324, 147] width 69 height 27
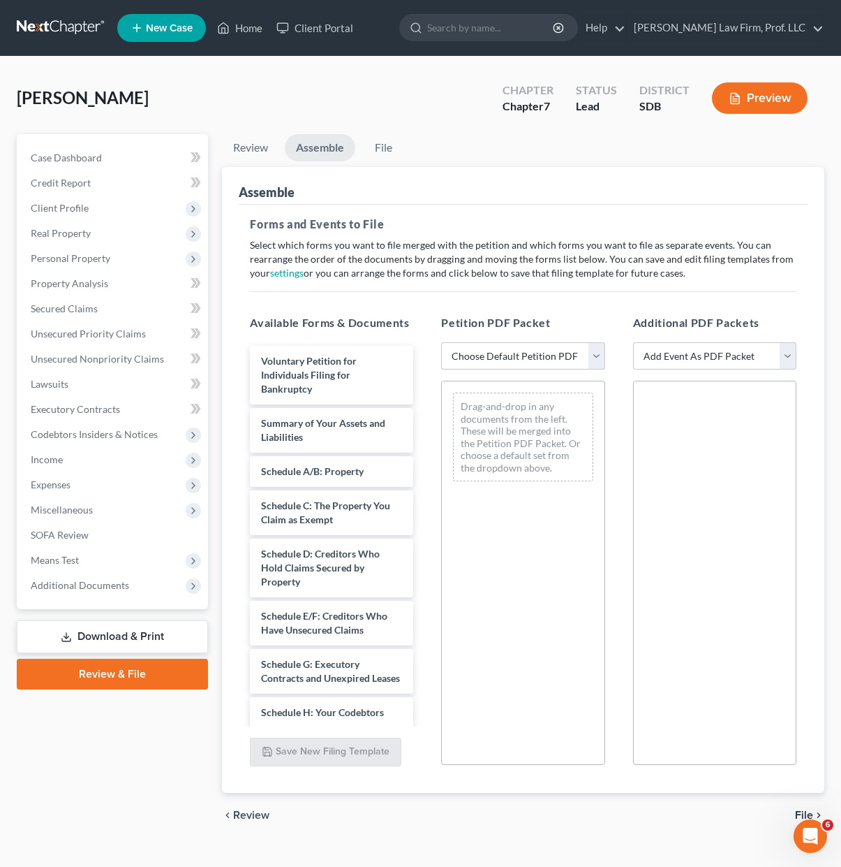
click at [557, 346] on select "Choose Default Petition PDF Packet Emergency Filing (Voluntary Petition and Cre…" at bounding box center [522, 356] width 163 height 28
select select "1"
click at [441, 342] on select "Choose Default Petition PDF Packet Emergency Filing (Voluntary Petition and Cre…" at bounding box center [522, 356] width 163 height 28
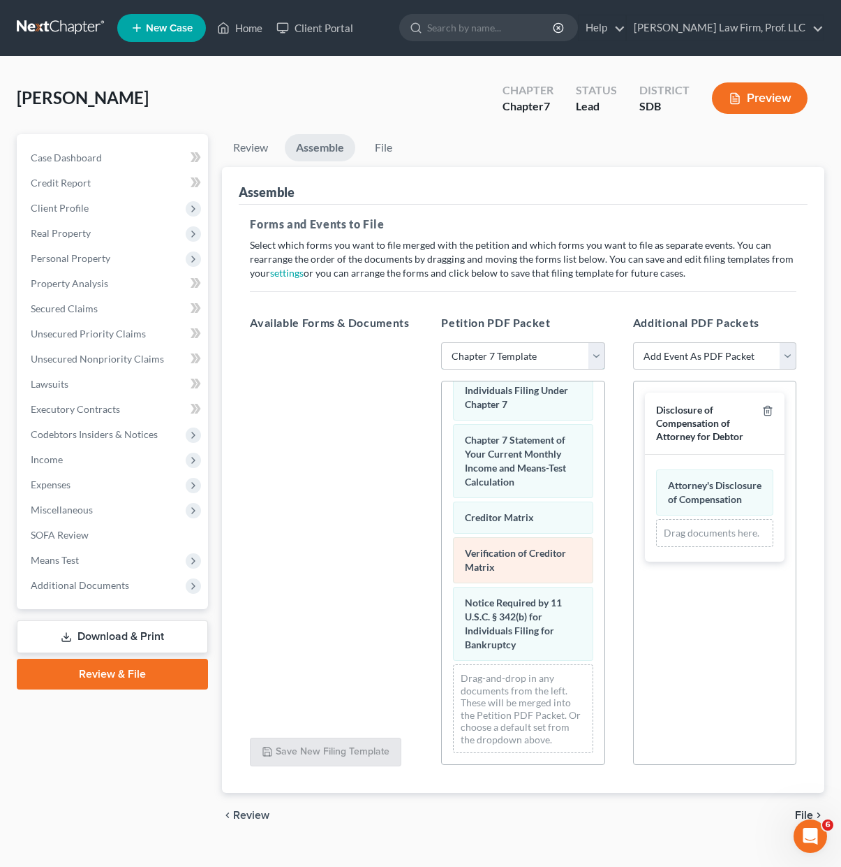
scroll to position [711, 0]
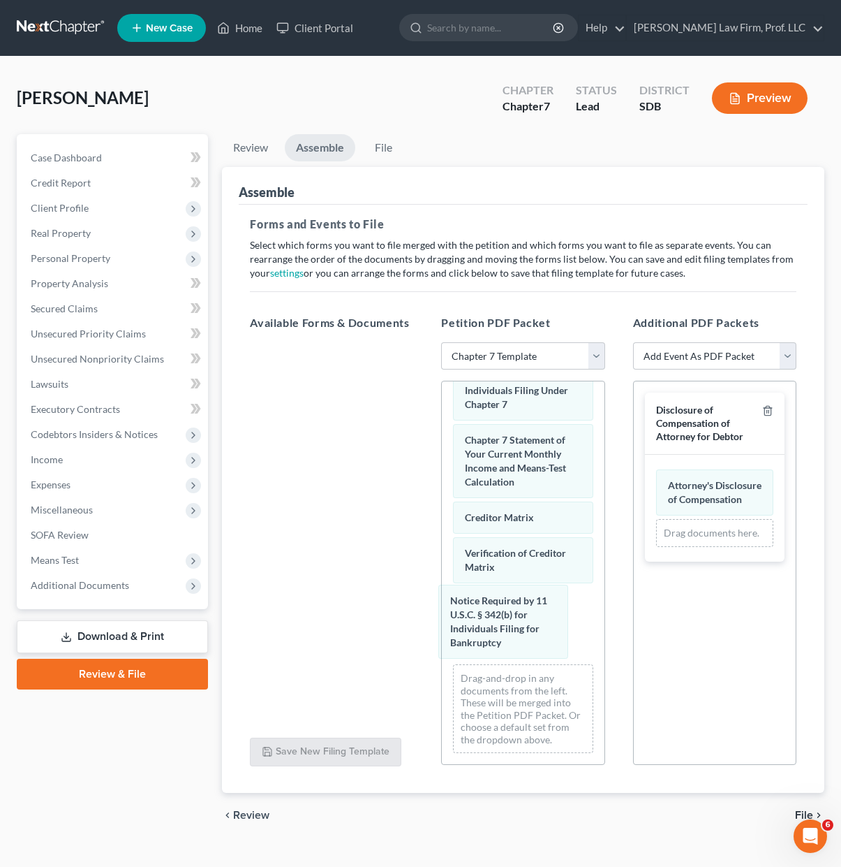
click at [508, 620] on div "Notice Required by 11 U.S.C. § 342(b) for Individuals Filing for Bankruptcy Vol…" at bounding box center [523, 231] width 162 height 1066
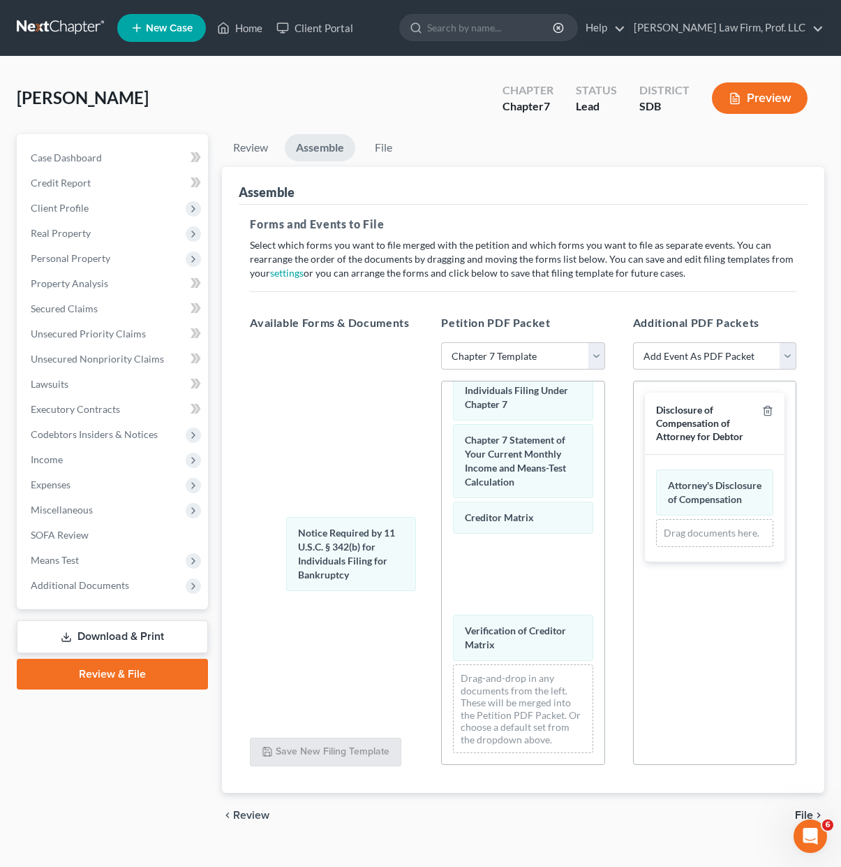
drag, startPoint x: 535, startPoint y: 628, endPoint x: 482, endPoint y: 599, distance: 60.3
click at [442, 553] on div "Notice Required by 11 U.S.C. § 342(b) for Individuals Filing for Bankruptcy Vol…" at bounding box center [523, 231] width 162 height 1066
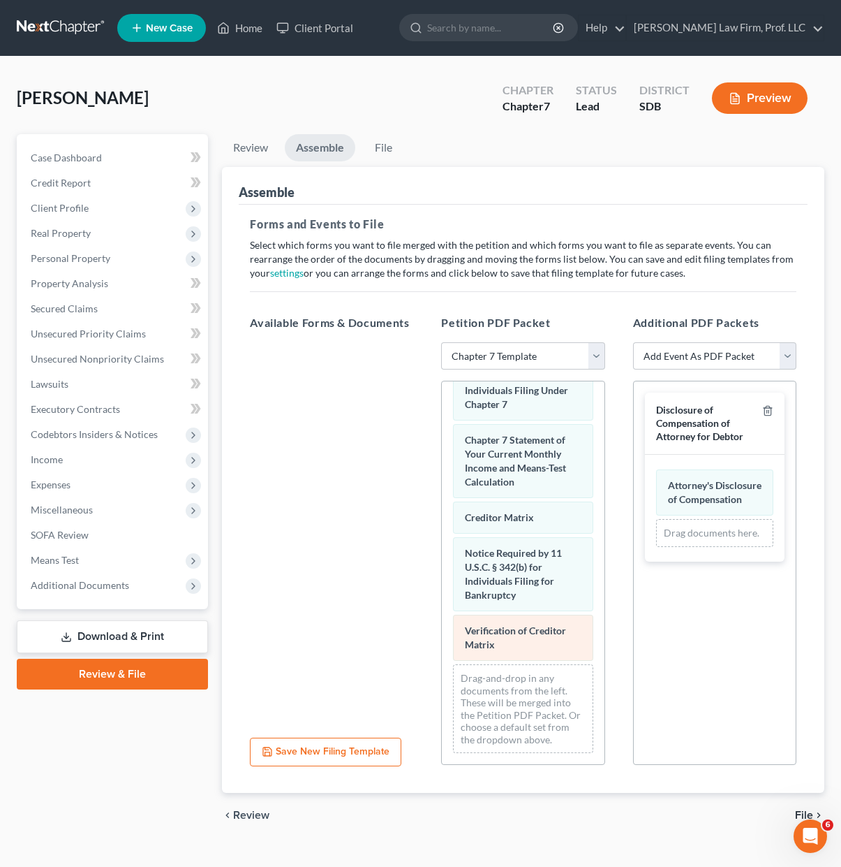
click at [442, 584] on div "Voluntary Petition for Individuals Filing for Bankruptcy Summary of Your Assets…" at bounding box center [523, 231] width 162 height 1066
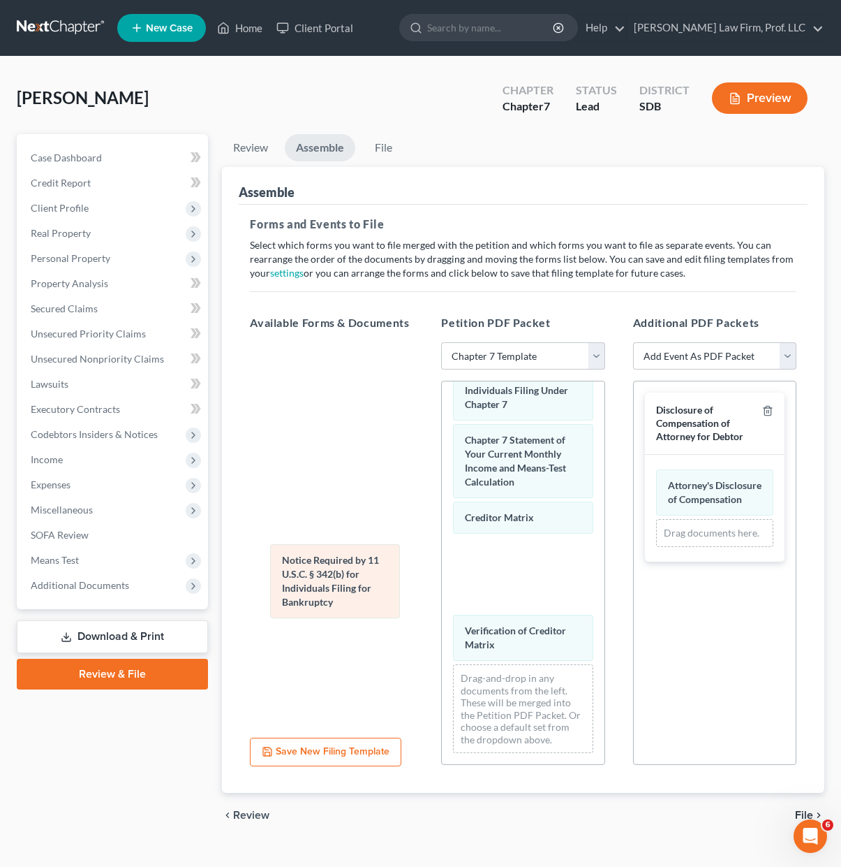
drag, startPoint x: 526, startPoint y: 569, endPoint x: 313, endPoint y: 568, distance: 213.0
click at [442, 571] on div "Notice Required by 11 U.S.C. § 342(b) for Individuals Filing for Bankruptcy Vol…" at bounding box center [523, 231] width 162 height 1066
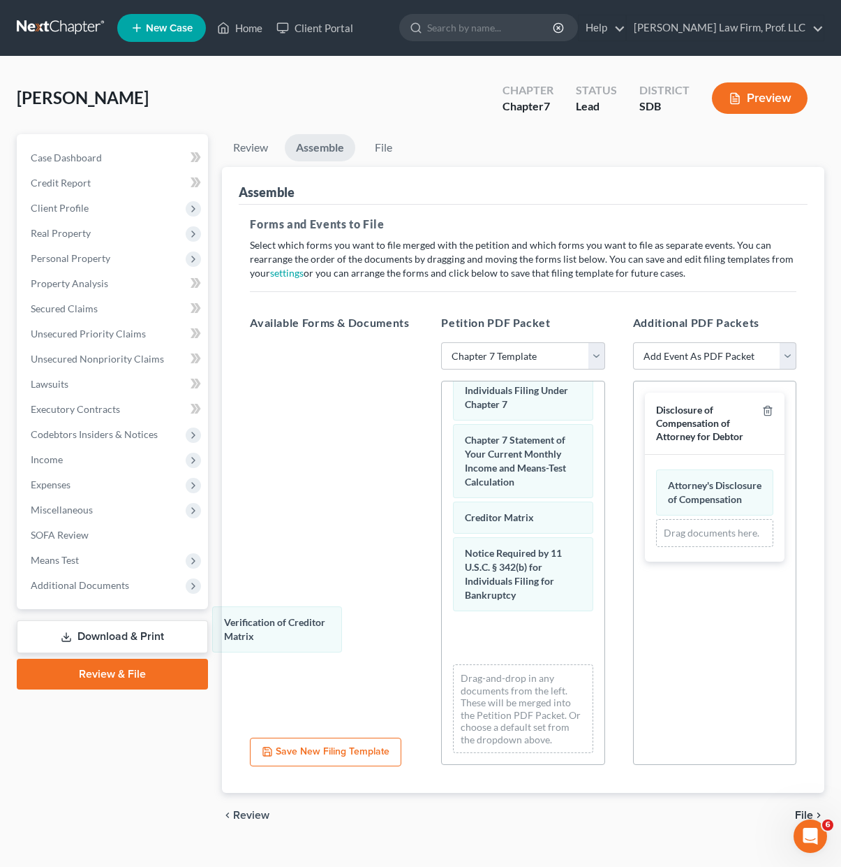
drag, startPoint x: 543, startPoint y: 632, endPoint x: 422, endPoint y: 598, distance: 125.6
click at [442, 621] on div "Verification of Creditor Matrix Voluntary Petition for Individuals Filing for B…" at bounding box center [523, 231] width 162 height 1066
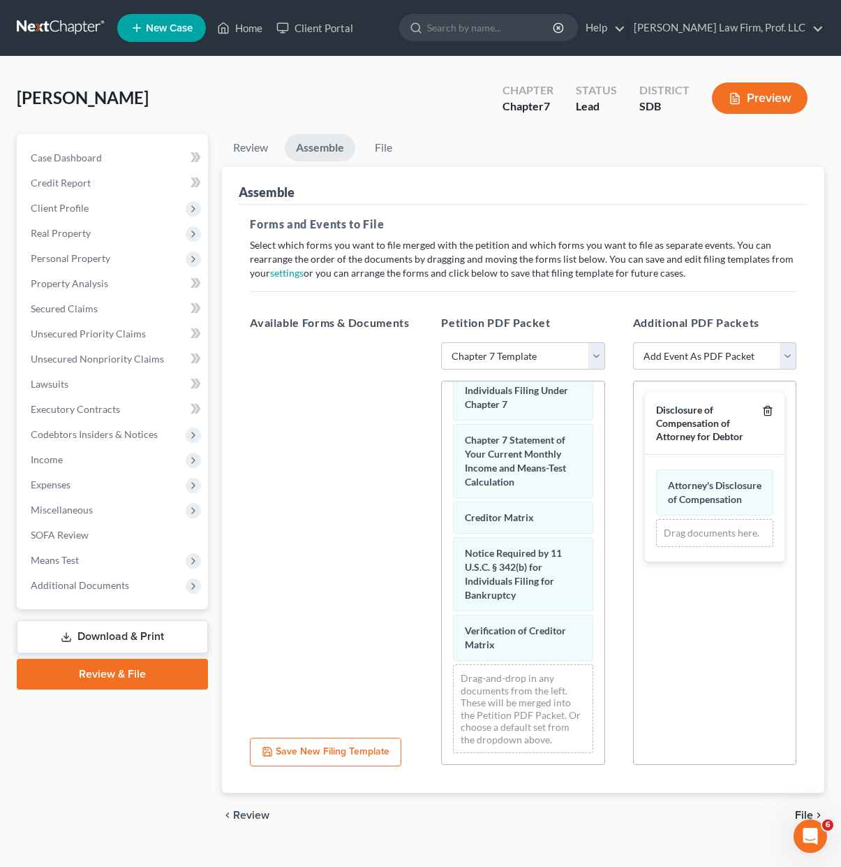
click at [773, 414] on icon "button" at bounding box center [768, 410] width 11 height 11
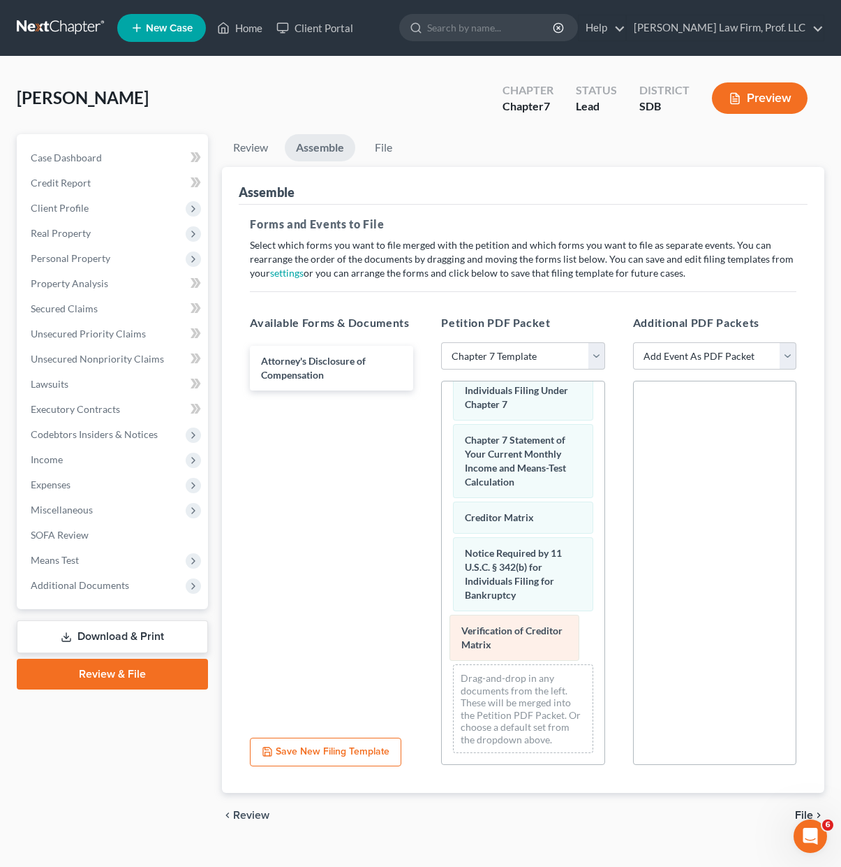
scroll to position [661, 0]
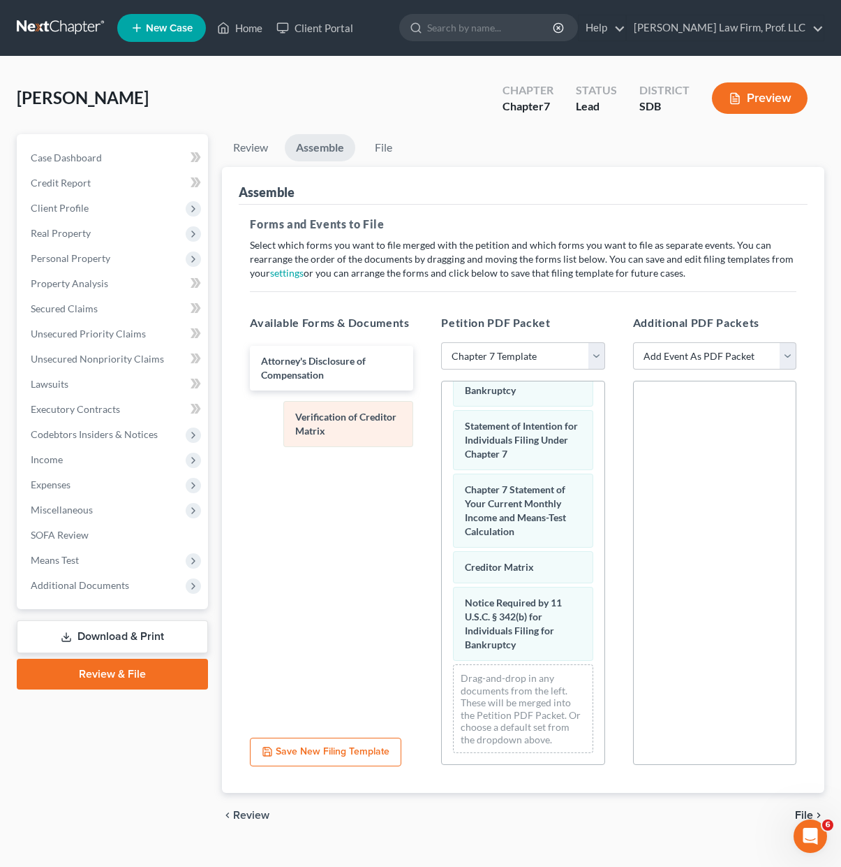
drag, startPoint x: 479, startPoint y: 635, endPoint x: 308, endPoint y: 434, distance: 263.5
click at [442, 431] on div "Verification of Creditor Matrix Voluntary Petition for Individuals Filing for B…" at bounding box center [523, 256] width 162 height 1016
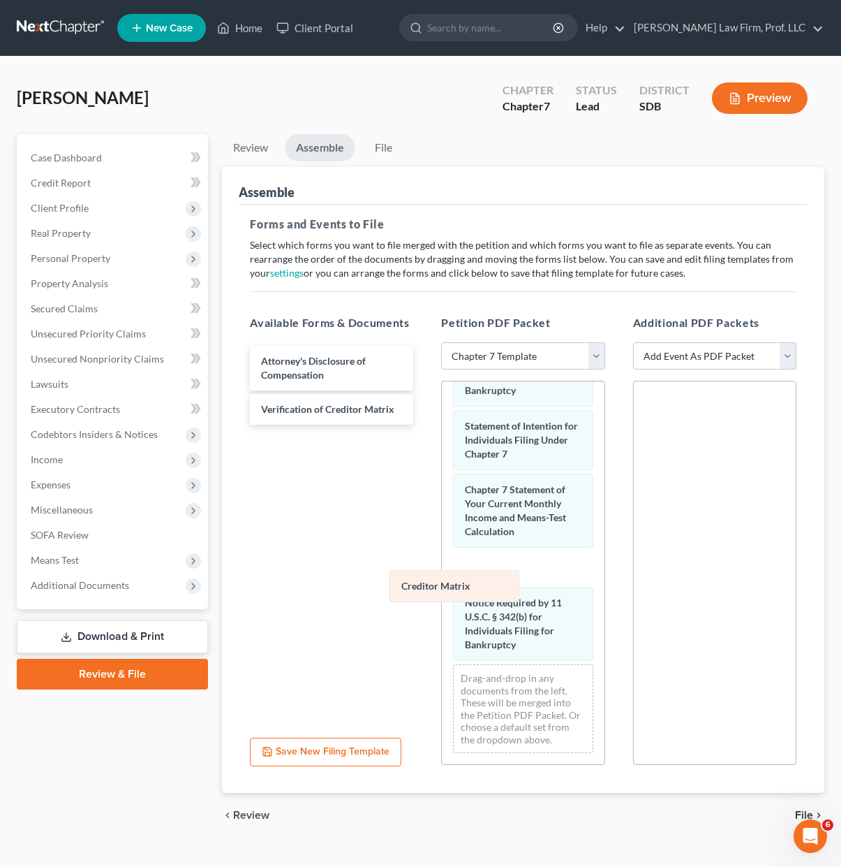
scroll to position [626, 0]
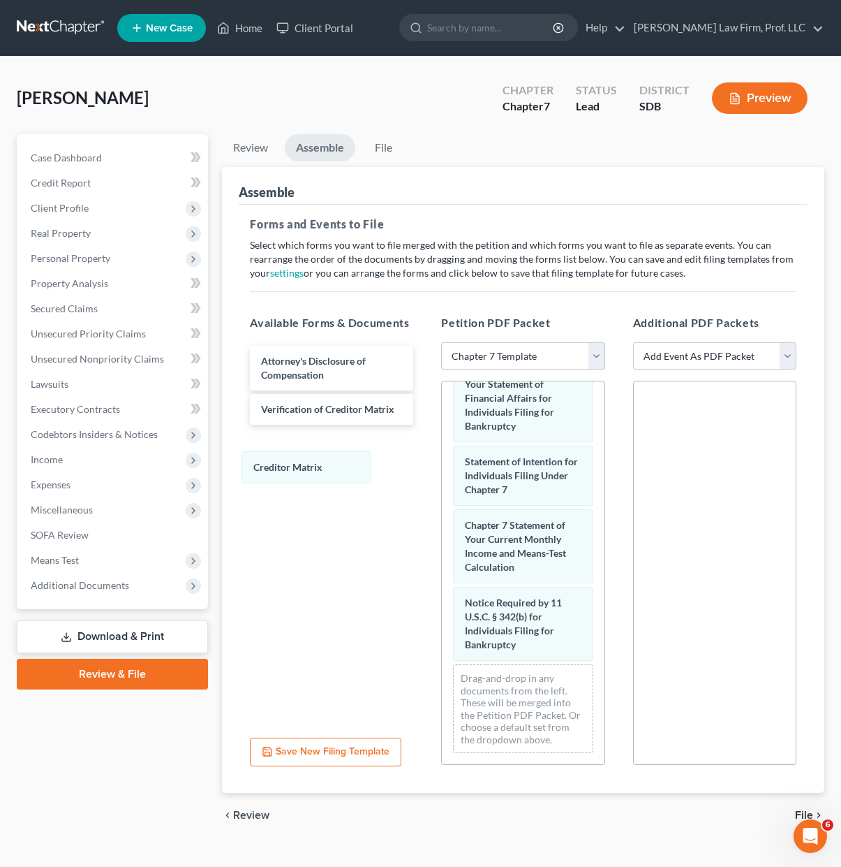
drag, startPoint x: 517, startPoint y: 562, endPoint x: 404, endPoint y: 566, distance: 112.5
click at [442, 462] on div "Creditor Matrix Voluntary Petition for Individuals Filing for Bankruptcy Summar…" at bounding box center [523, 274] width 162 height 980
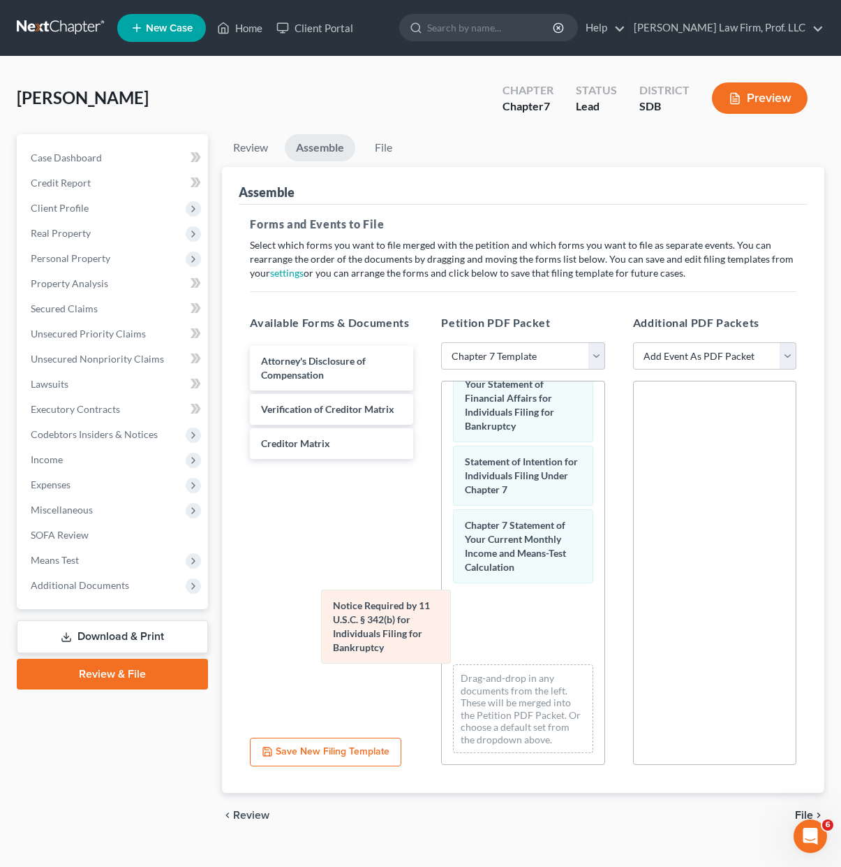
scroll to position [548, 0]
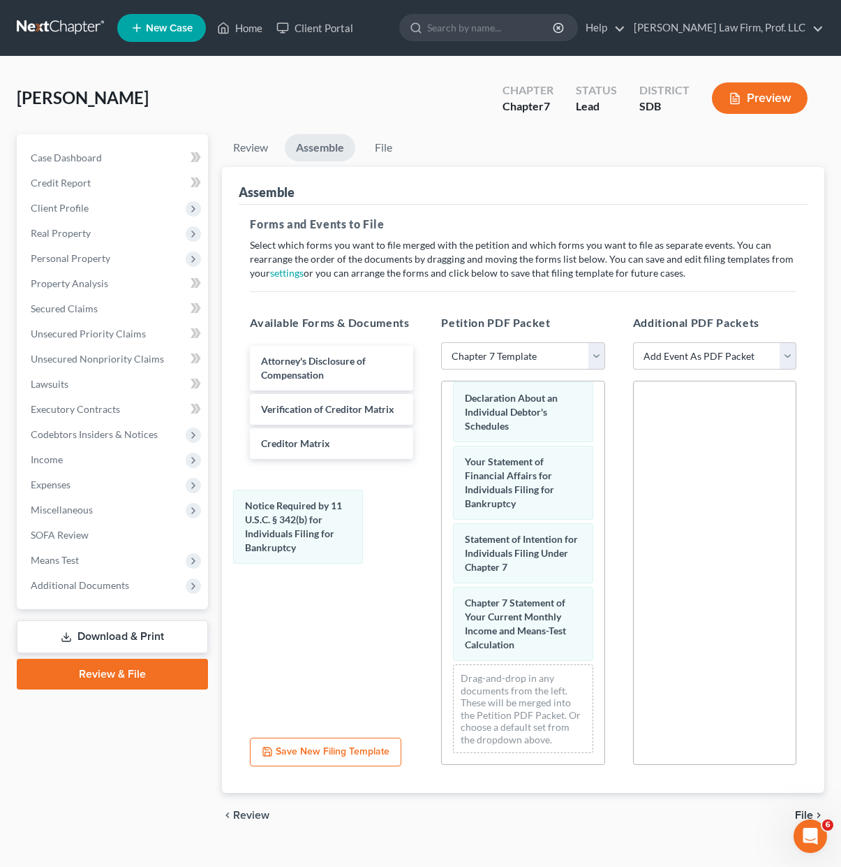
drag, startPoint x: 520, startPoint y: 635, endPoint x: 365, endPoint y: 596, distance: 159.7
click at [442, 538] on div "Notice Required by 11 U.S.C. § 342(b) for Individuals Filing for Bankruptcy Vol…" at bounding box center [523, 312] width 162 height 903
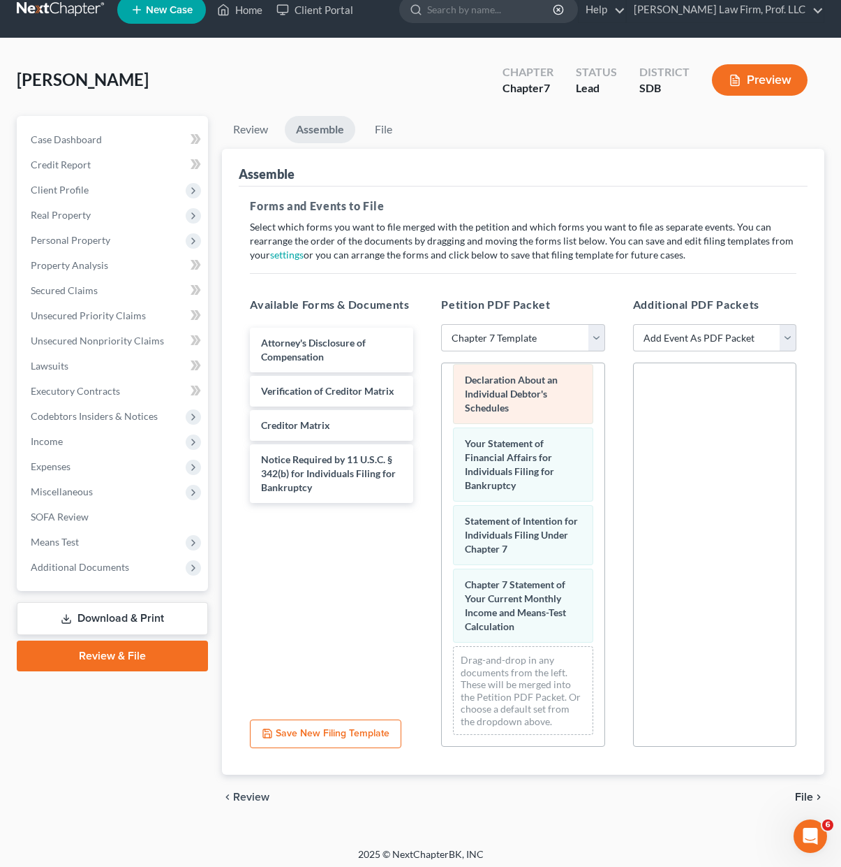
scroll to position [24, 0]
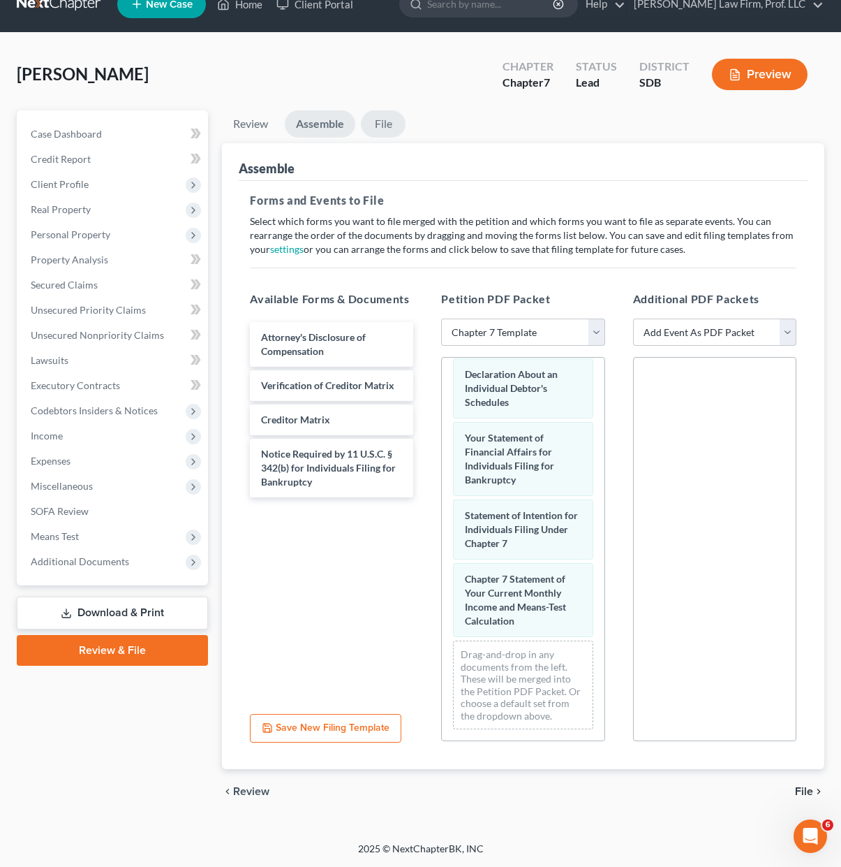
click at [385, 121] on link "File" at bounding box center [383, 123] width 45 height 27
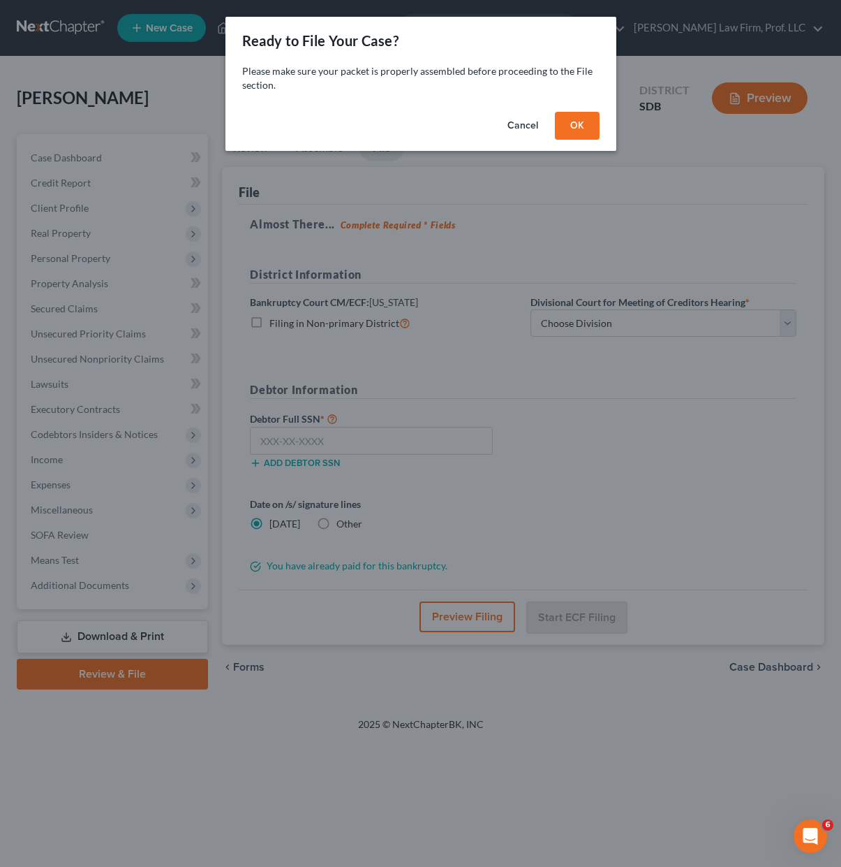
scroll to position [0, 0]
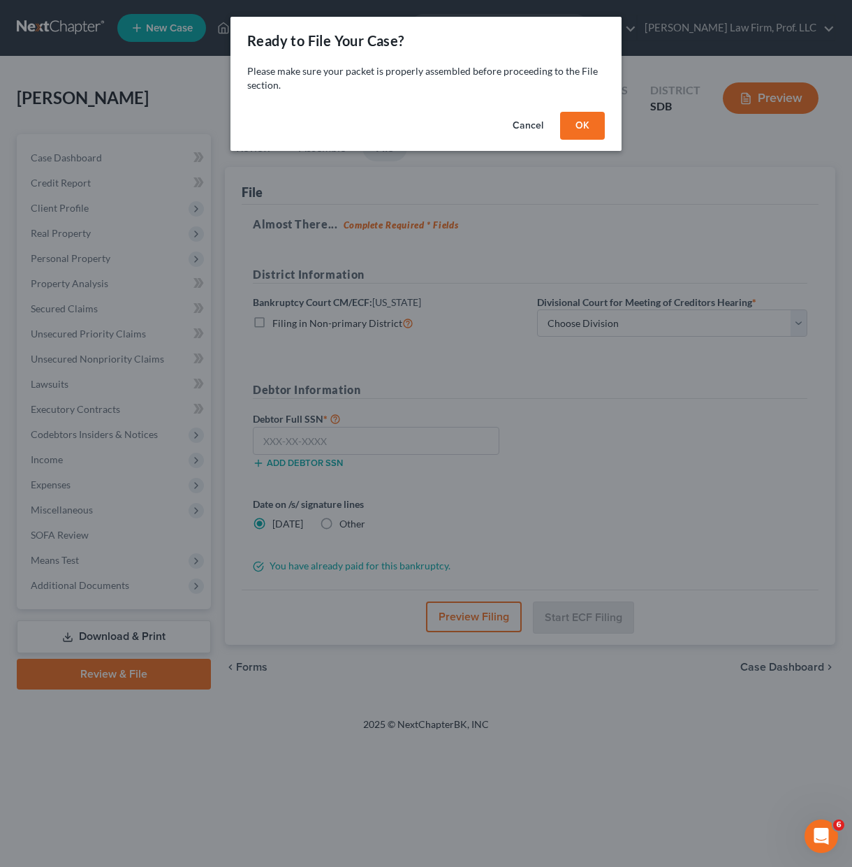
click at [591, 125] on button "OK" at bounding box center [582, 126] width 45 height 28
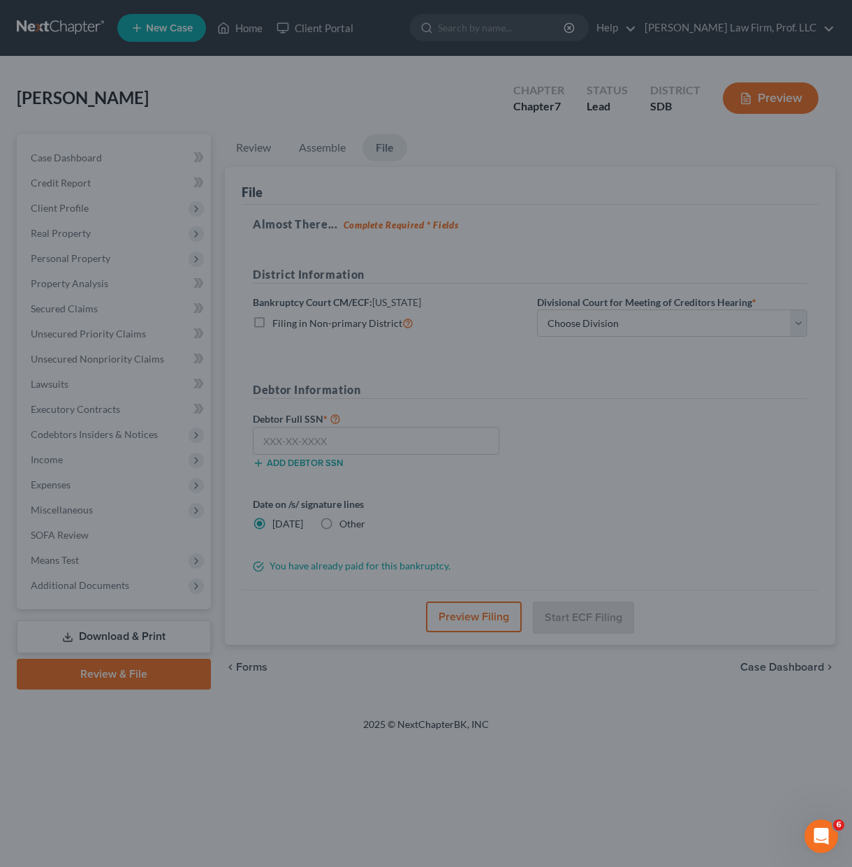
click at [582, 126] on button "OK" at bounding box center [562, 120] width 39 height 24
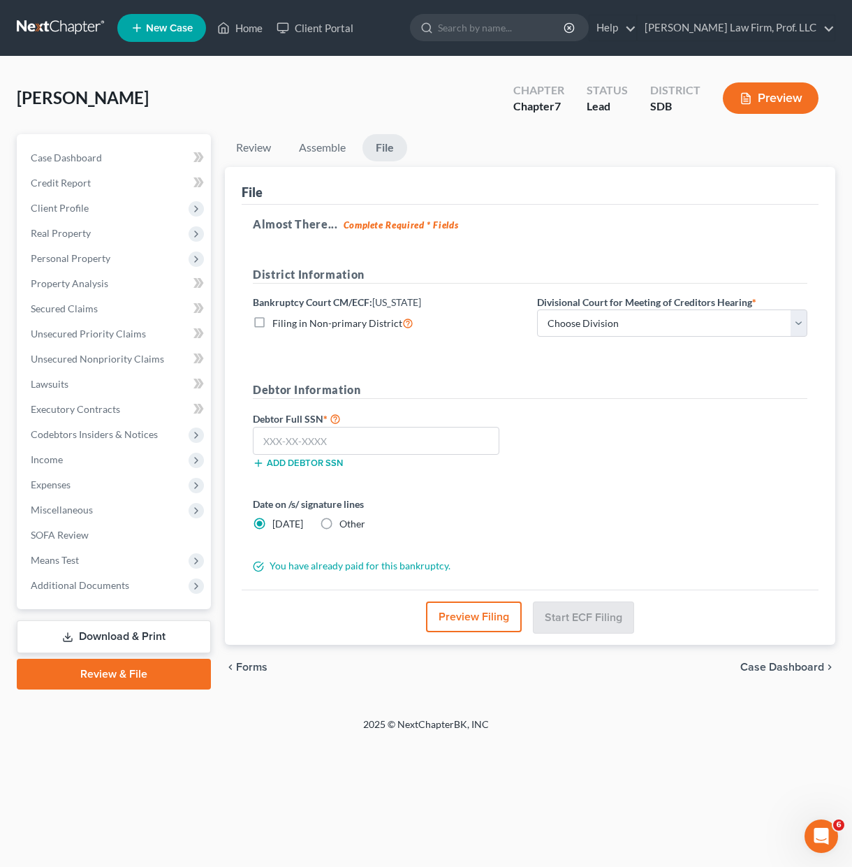
drag, startPoint x: 594, startPoint y: 126, endPoint x: 614, endPoint y: 230, distance: 106.0
click at [405, 432] on input "text" at bounding box center [376, 441] width 246 height 28
type input "504-11-7945"
click at [546, 489] on form "District Information Bankruptcy Court CM/ECF: South Dakota Filing in Non-primar…" at bounding box center [530, 419] width 554 height 307
click at [610, 344] on div "District Information Bankruptcy Court CM/ECF: South Dakota Filing in Non-primar…" at bounding box center [530, 307] width 568 height 82
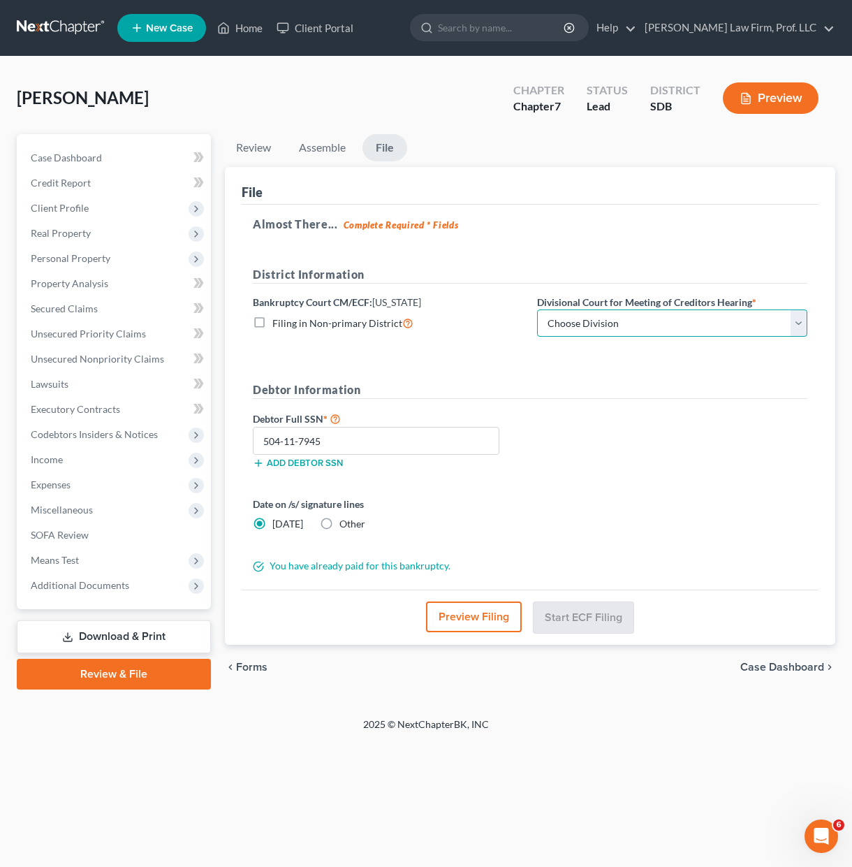
click at [619, 334] on select "Choose Division Aberdeen Pierre Rapid City Sioux Falls" at bounding box center [672, 323] width 270 height 28
select select "3"
click at [537, 309] on select "Choose Division Aberdeen Pierre Rapid City Sioux Falls" at bounding box center [672, 323] width 270 height 28
click at [681, 457] on div "Debtor Full SSN * 504-11-7945 Add debtor SSN" at bounding box center [530, 445] width 568 height 70
click at [616, 695] on div "Petition Navigation Case Dashboard Payments Invoices Payments Payments Credit R…" at bounding box center [426, 417] width 818 height 566
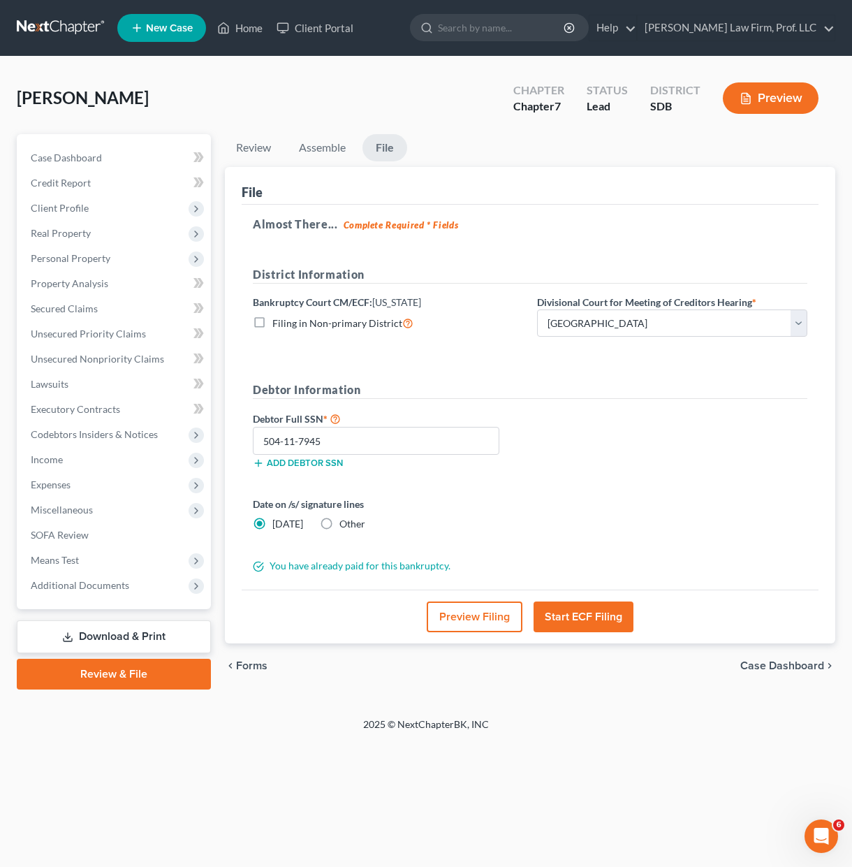
click at [602, 613] on button "Start ECF Filing" at bounding box center [583, 616] width 100 height 31
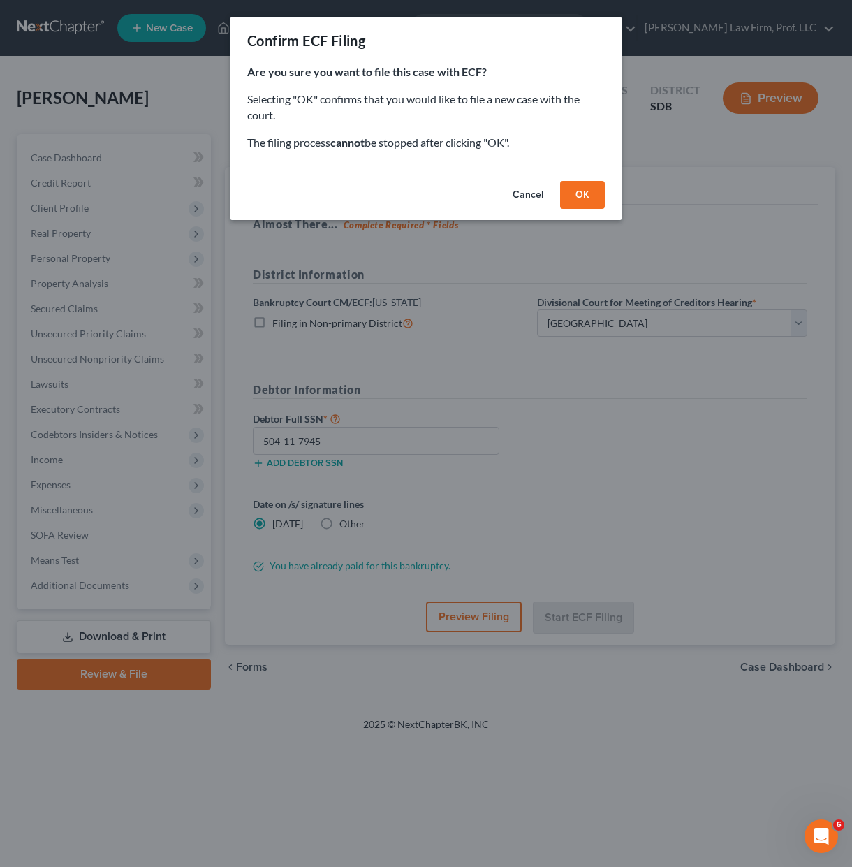
click at [584, 195] on button "OK" at bounding box center [582, 195] width 45 height 28
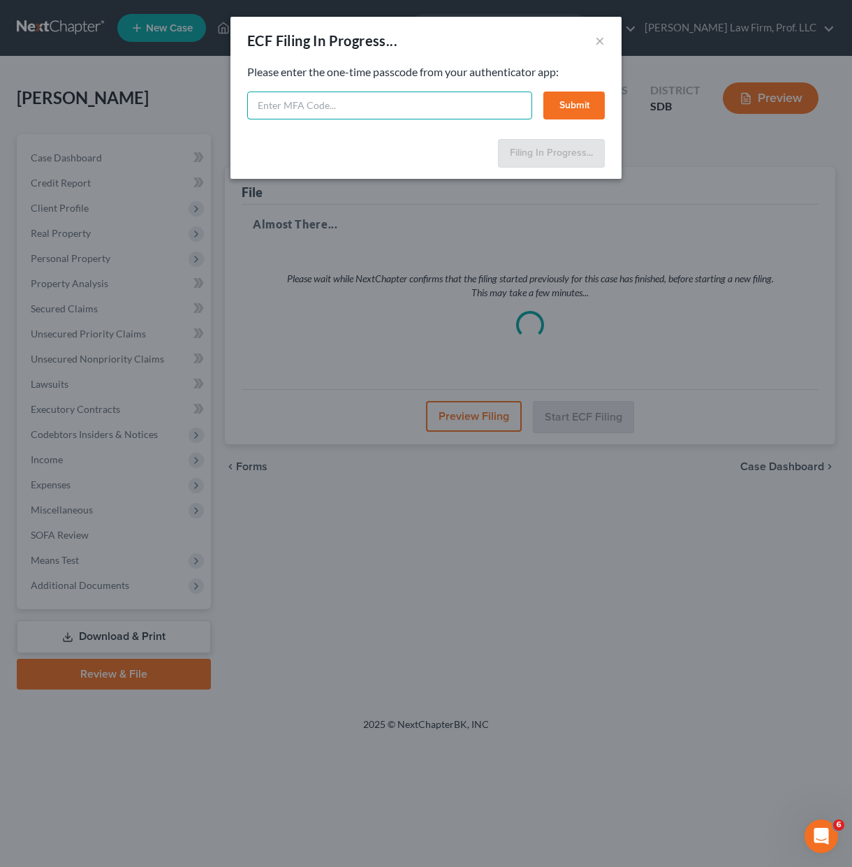
click at [320, 116] on input "text" at bounding box center [389, 105] width 285 height 28
type input "212875"
click at [567, 98] on button "Submit" at bounding box center [573, 105] width 61 height 28
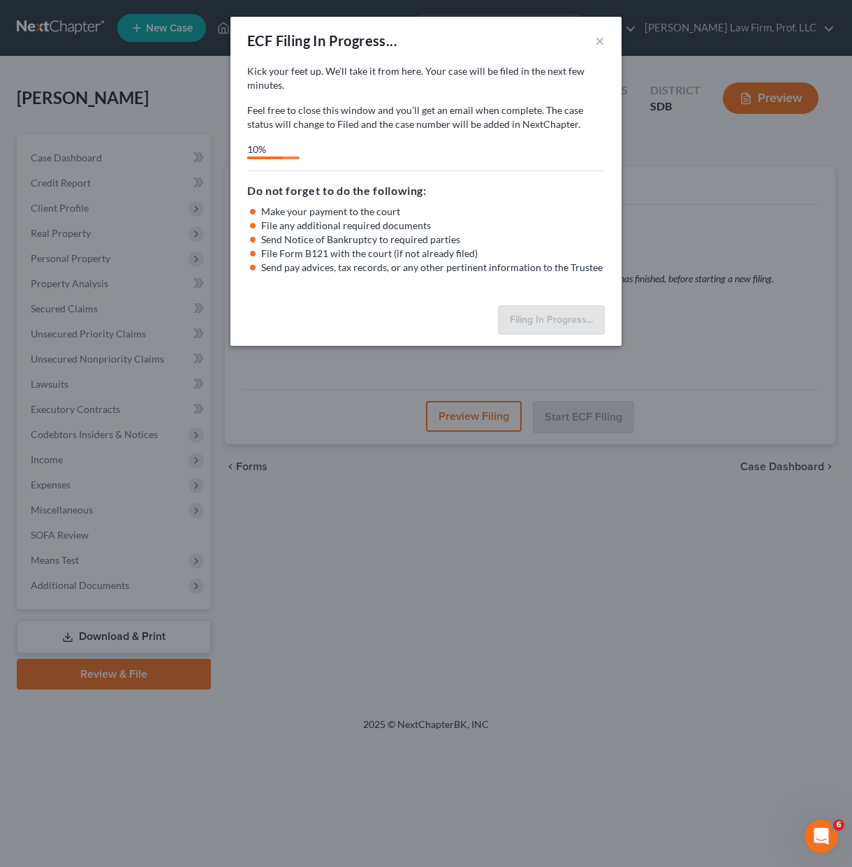
select select "3"
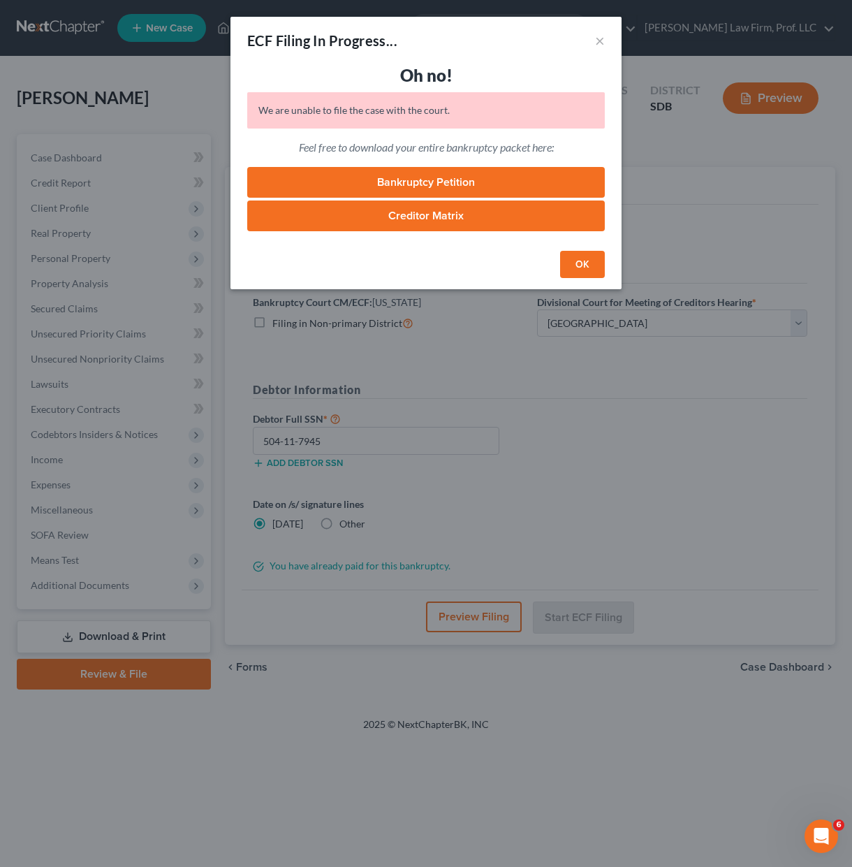
click at [362, 117] on div "We are unable to file the case with the court." at bounding box center [426, 110] width 358 height 36
drag, startPoint x: 582, startPoint y: 267, endPoint x: 603, endPoint y: 346, distance: 81.8
click at [582, 265] on button "OK" at bounding box center [582, 265] width 45 height 28
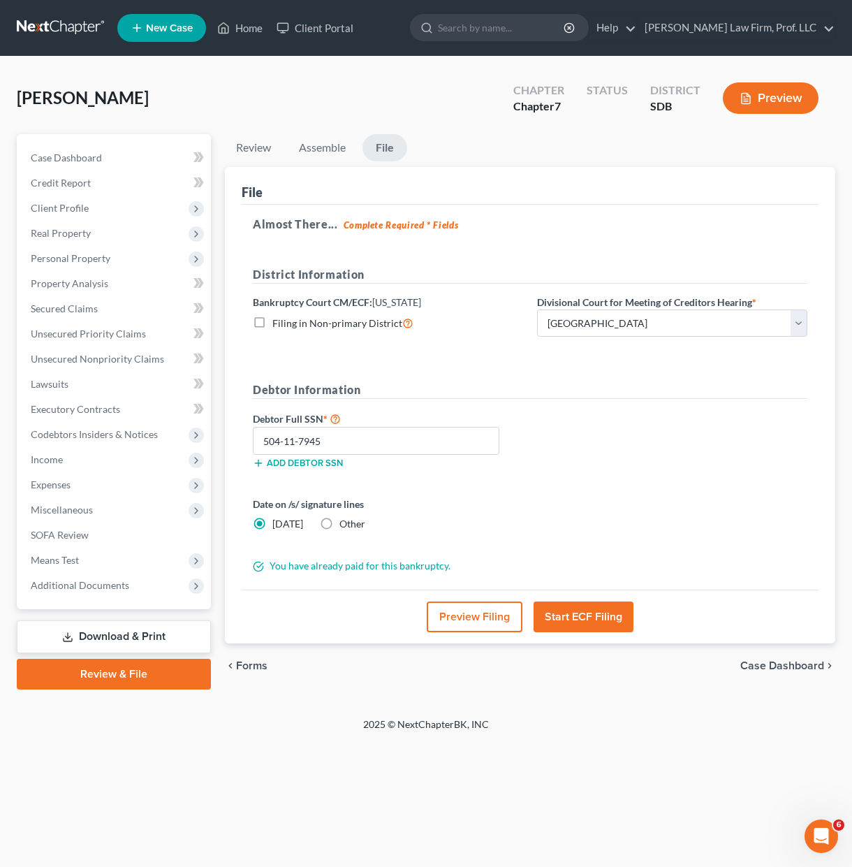
click at [729, 535] on div "Date on /s/ signature lines Today Other" at bounding box center [530, 518] width 568 height 45
click at [753, 476] on div "Debtor Full SSN * 504-11-7945 Add debtor SSN" at bounding box center [530, 445] width 568 height 70
click at [638, 500] on div "Date on /s/ signature lines Today Other" at bounding box center [530, 518] width 568 height 45
click at [427, 96] on div "Foster, Brian Upgraded Chapter Chapter 7 Status District SDB Preview" at bounding box center [426, 103] width 818 height 61
click at [637, 532] on div "Date on /s/ signature lines Today Other" at bounding box center [530, 518] width 568 height 45
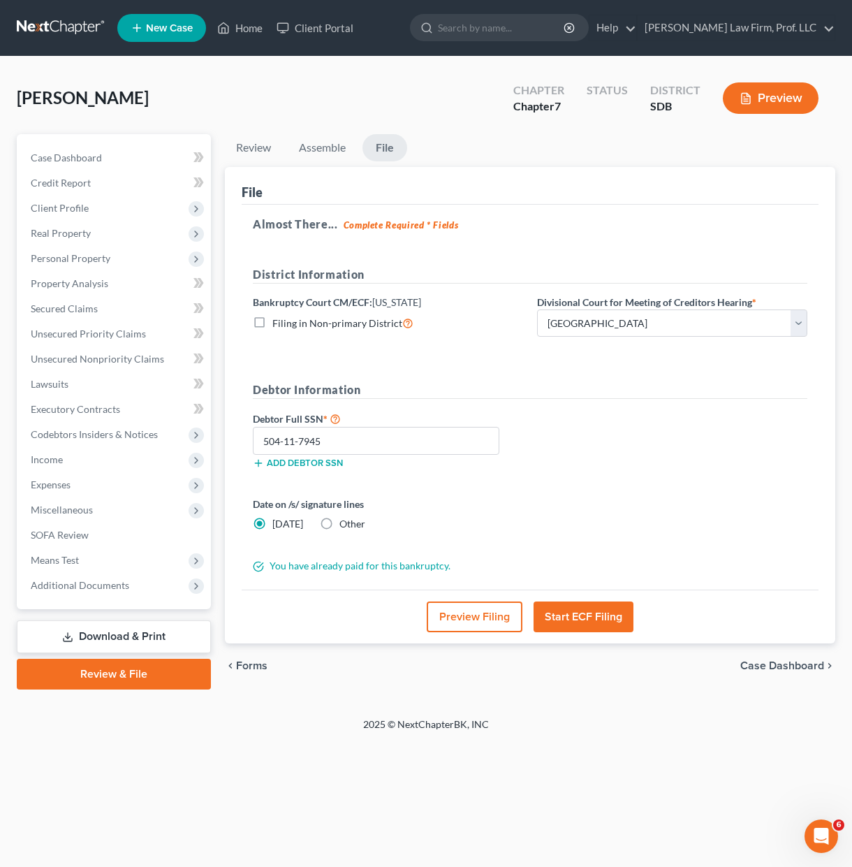
click at [617, 739] on div "2025 © NextChapterBK, INC" at bounding box center [426, 729] width 796 height 25
click at [626, 500] on div "Date on /s/ signature lines Today Other" at bounding box center [530, 518] width 568 height 45
click at [242, 21] on link "Home" at bounding box center [239, 27] width 59 height 25
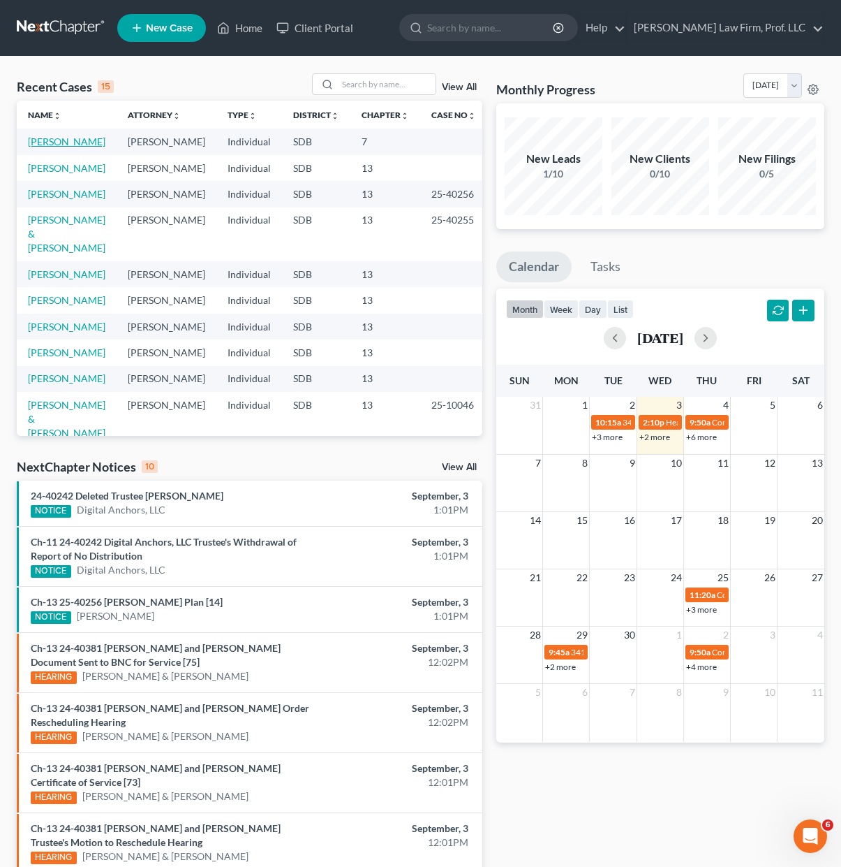
click at [56, 136] on link "[PERSON_NAME]" at bounding box center [67, 141] width 78 height 12
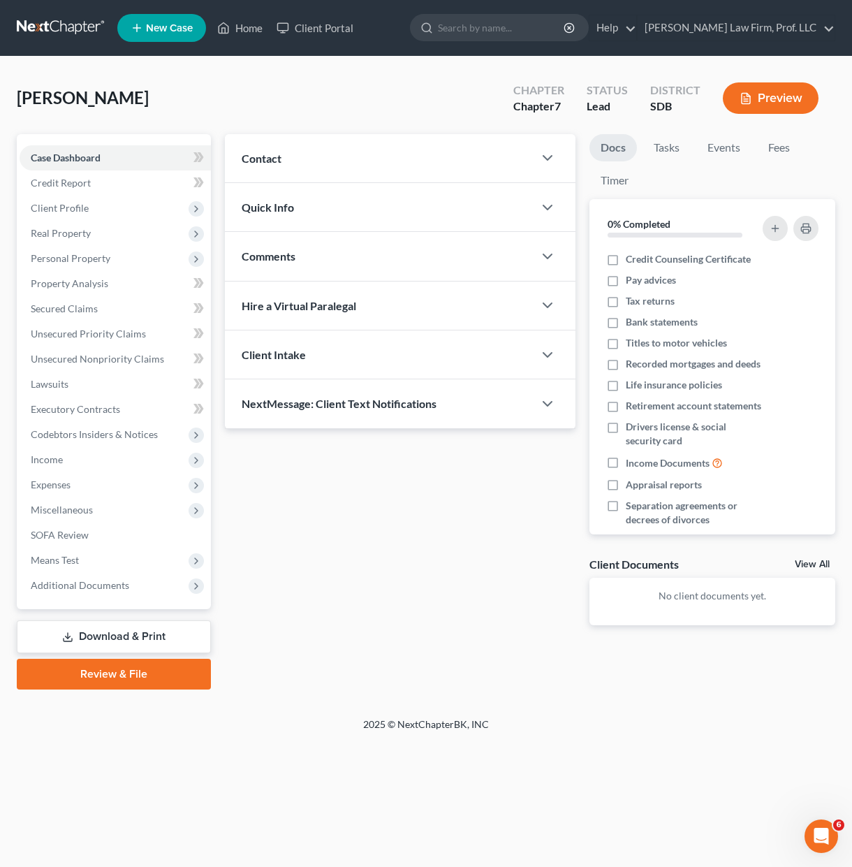
click at [112, 680] on link "Review & File" at bounding box center [114, 673] width 194 height 31
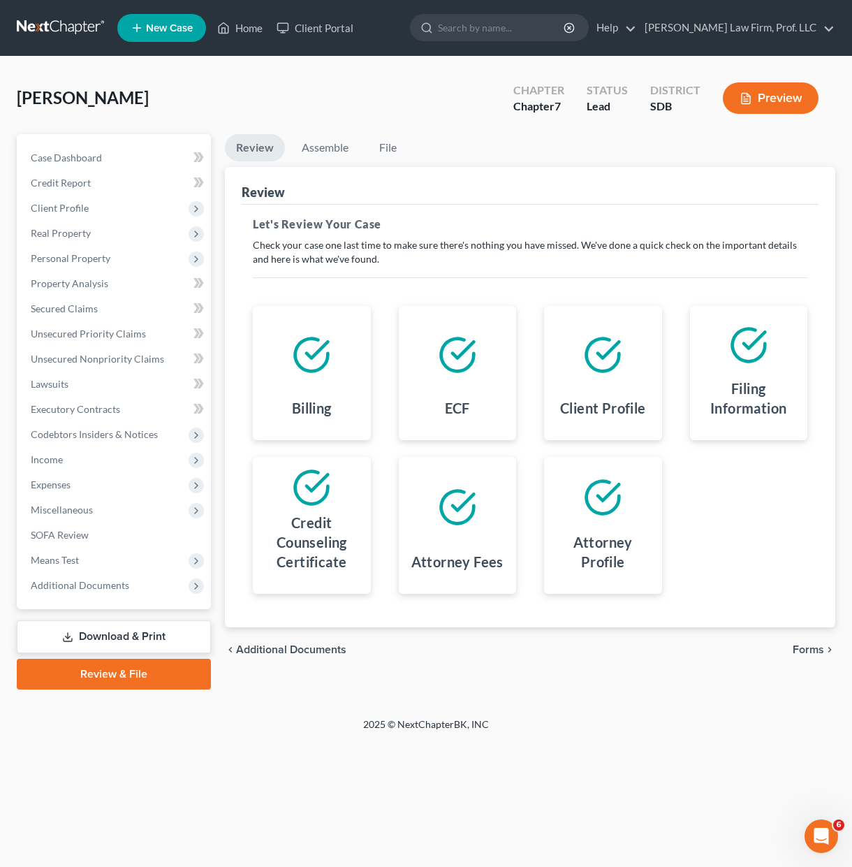
click at [725, 777] on div "Home New Case Client Portal Gerry Law Firm, Prof. LLC riedel@sgsllc.com My Acco…" at bounding box center [426, 433] width 852 height 867
click at [338, 150] on link "Assemble" at bounding box center [324, 147] width 69 height 27
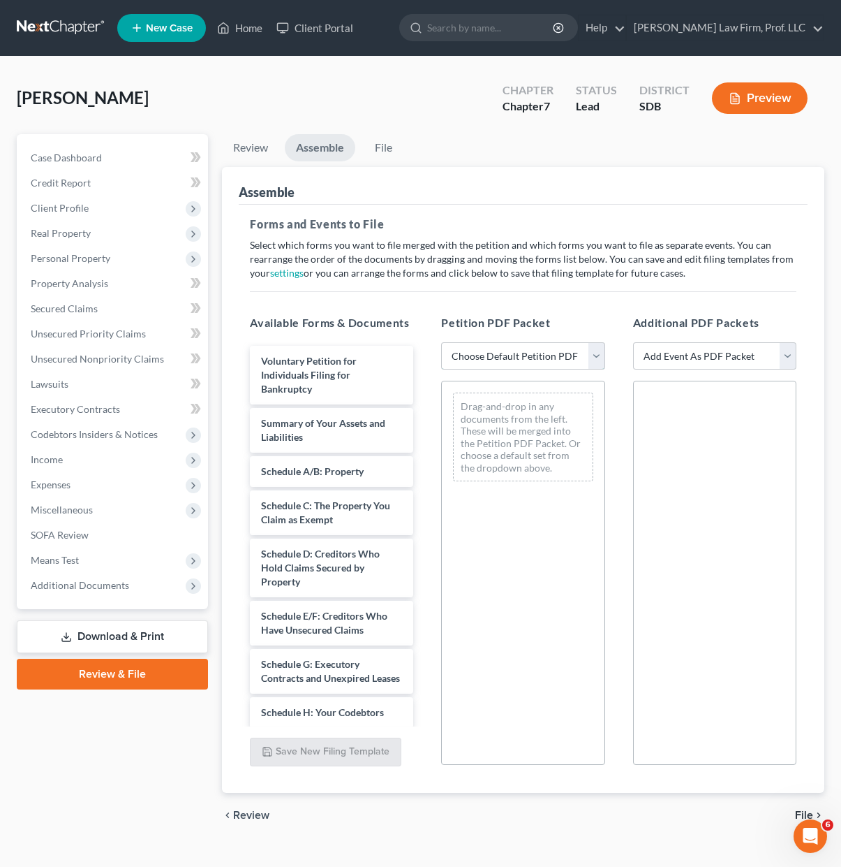
click at [529, 352] on select "Choose Default Petition PDF Packet Emergency Filing (Voluntary Petition and Cre…" at bounding box center [522, 356] width 163 height 28
select select "1"
click at [441, 342] on select "Choose Default Petition PDF Packet Emergency Filing (Voluntary Petition and Cre…" at bounding box center [522, 356] width 163 height 28
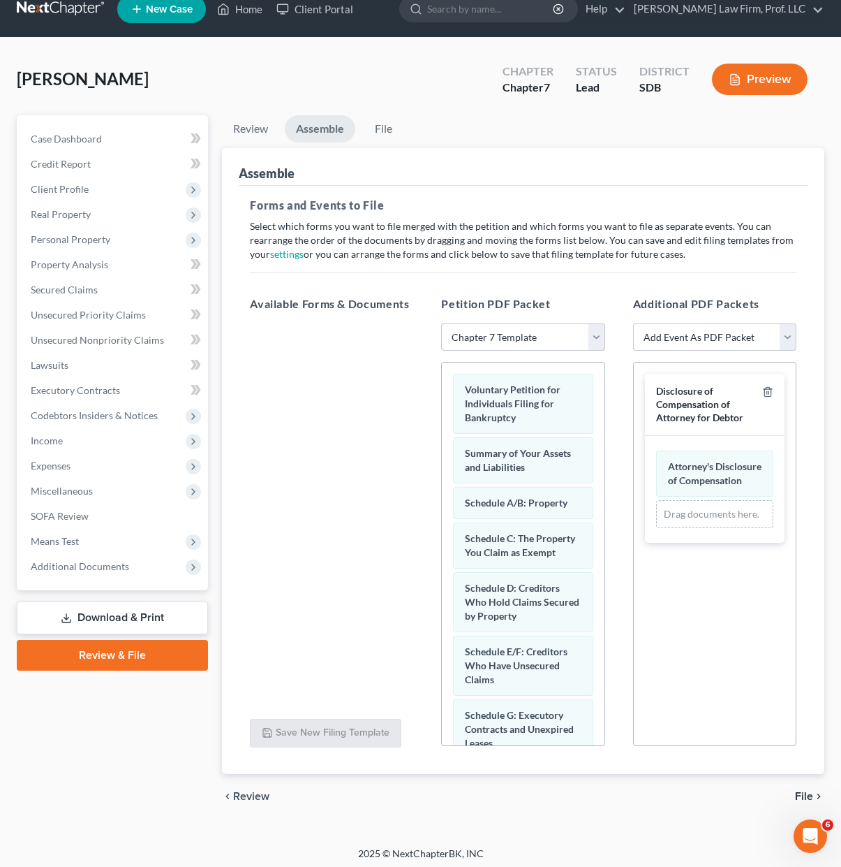
scroll to position [24, 0]
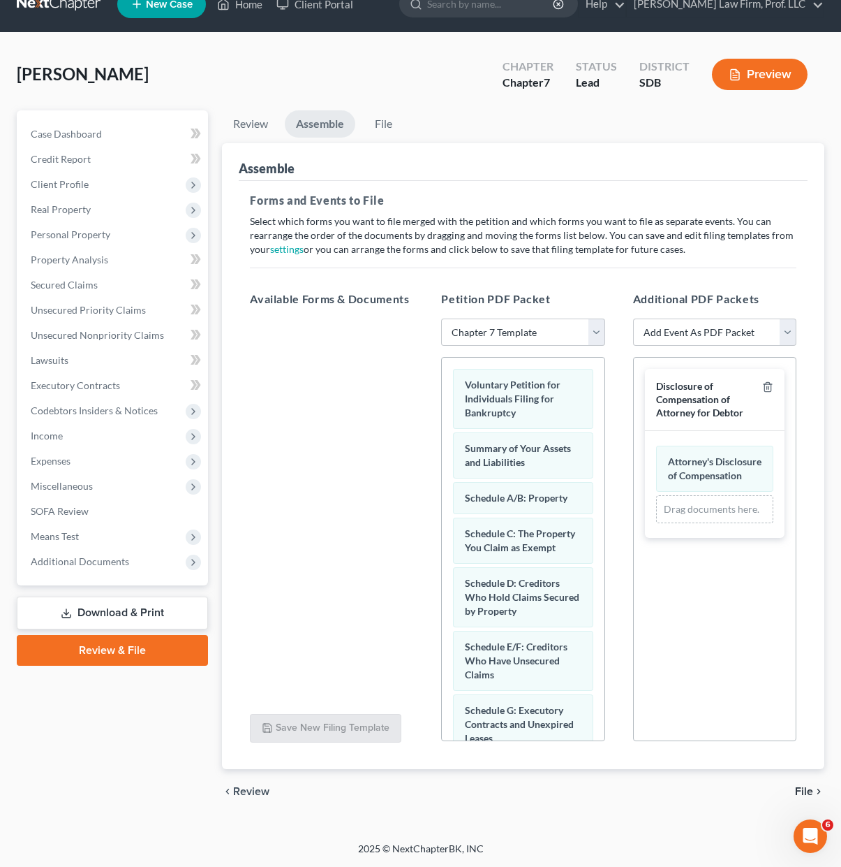
click at [769, 381] on div at bounding box center [765, 399] width 17 height 39
click at [769, 384] on polyline "button" at bounding box center [768, 384] width 8 height 0
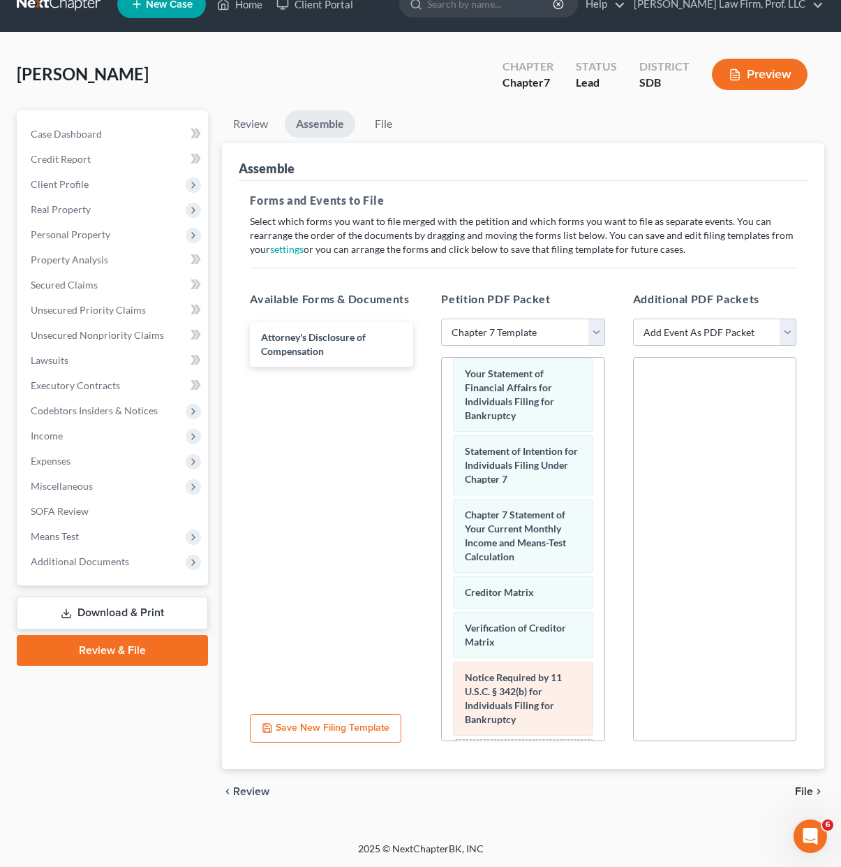
scroll to position [711, 0]
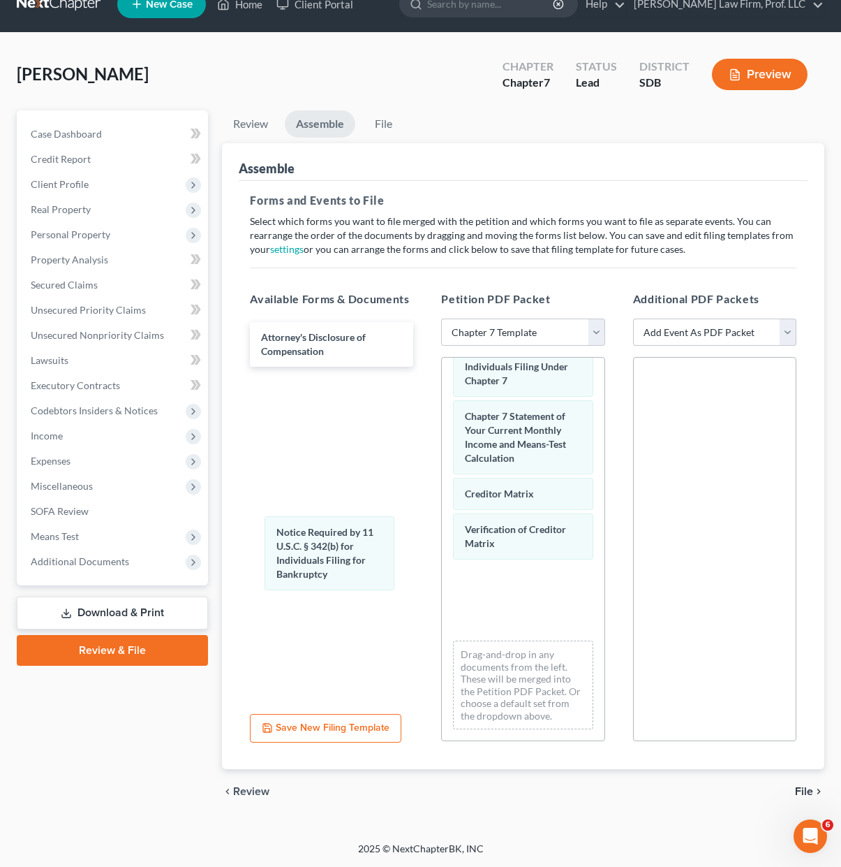
drag, startPoint x: 531, startPoint y: 611, endPoint x: 405, endPoint y: 533, distance: 148.3
click at [442, 529] on div "Notice Required by 11 U.S.C. § 342(b) for Individuals Filing for Bankruptcy Vol…" at bounding box center [523, 208] width 162 height 1066
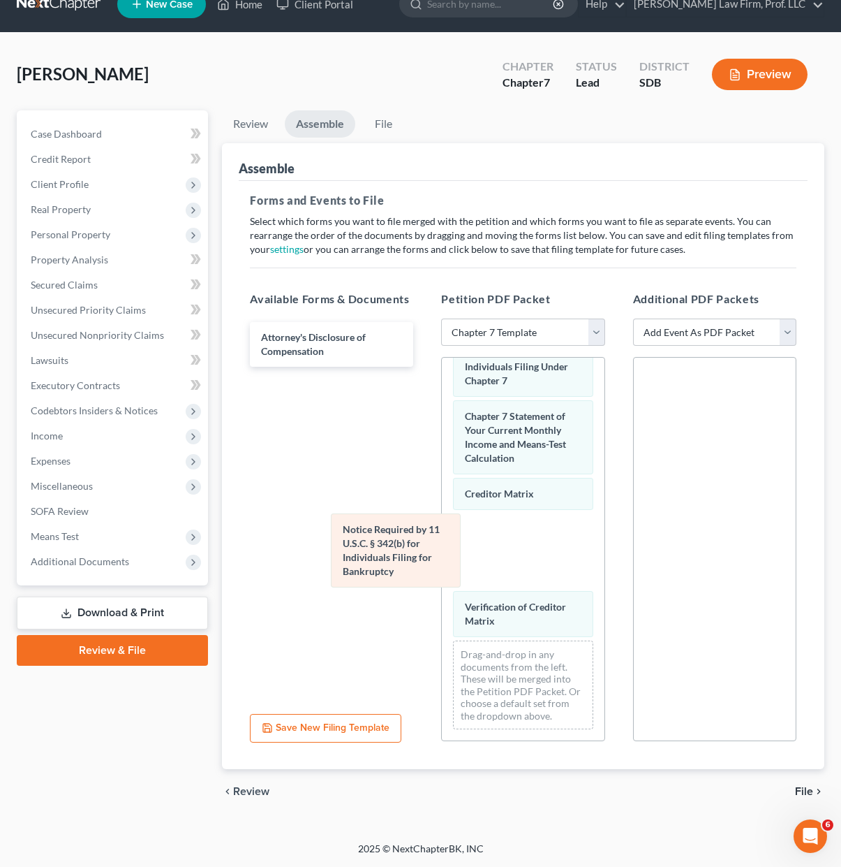
scroll to position [633, 0]
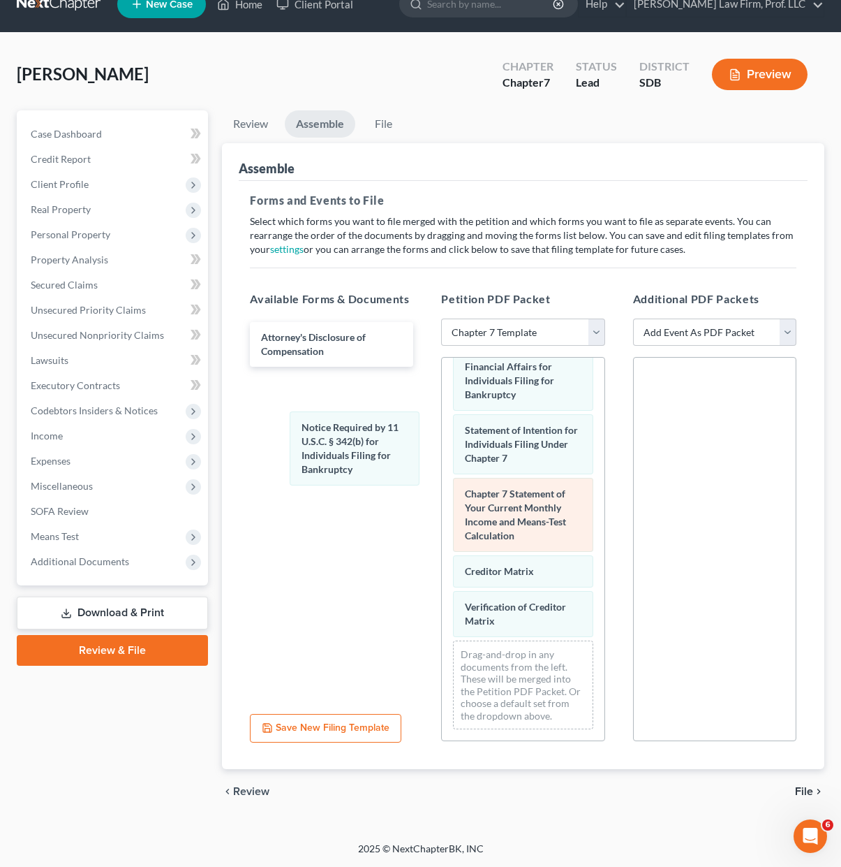
drag, startPoint x: 522, startPoint y: 561, endPoint x: 471, endPoint y: 534, distance: 58.1
click at [442, 442] on div "Notice Required by 11 U.S.C. § 342(b) for Individuals Filing for Bankruptcy Vol…" at bounding box center [523, 246] width 162 height 988
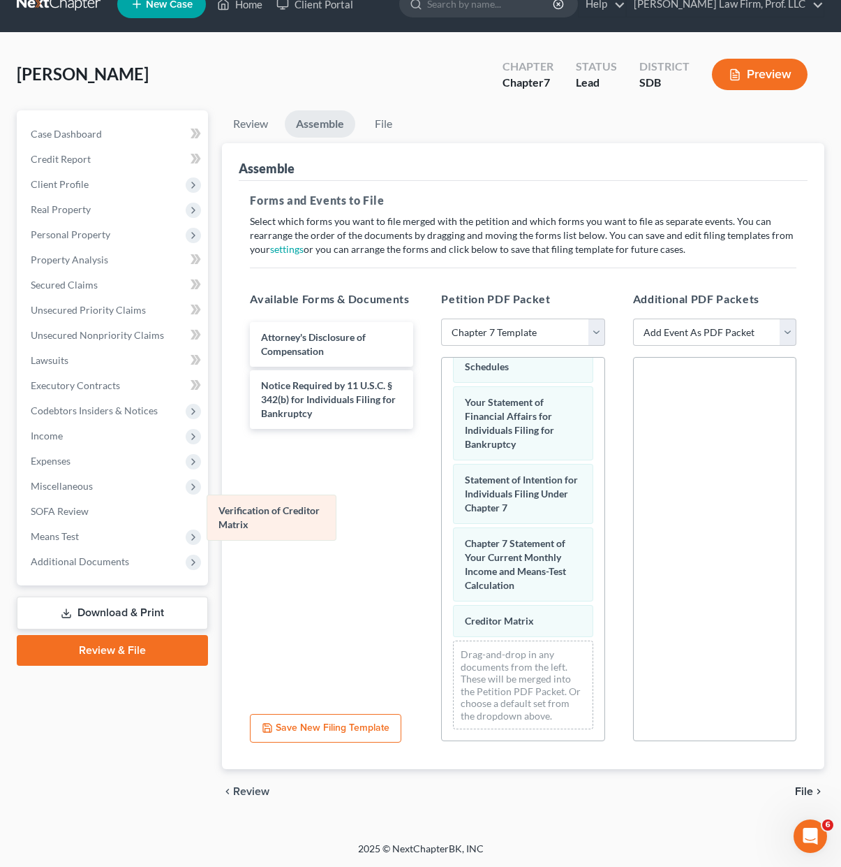
drag, startPoint x: 503, startPoint y: 628, endPoint x: 340, endPoint y: 514, distance: 198.6
click at [442, 508] on div "Verification of Creditor Matrix Voluntary Petition for Individuals Filing for B…" at bounding box center [523, 271] width 162 height 938
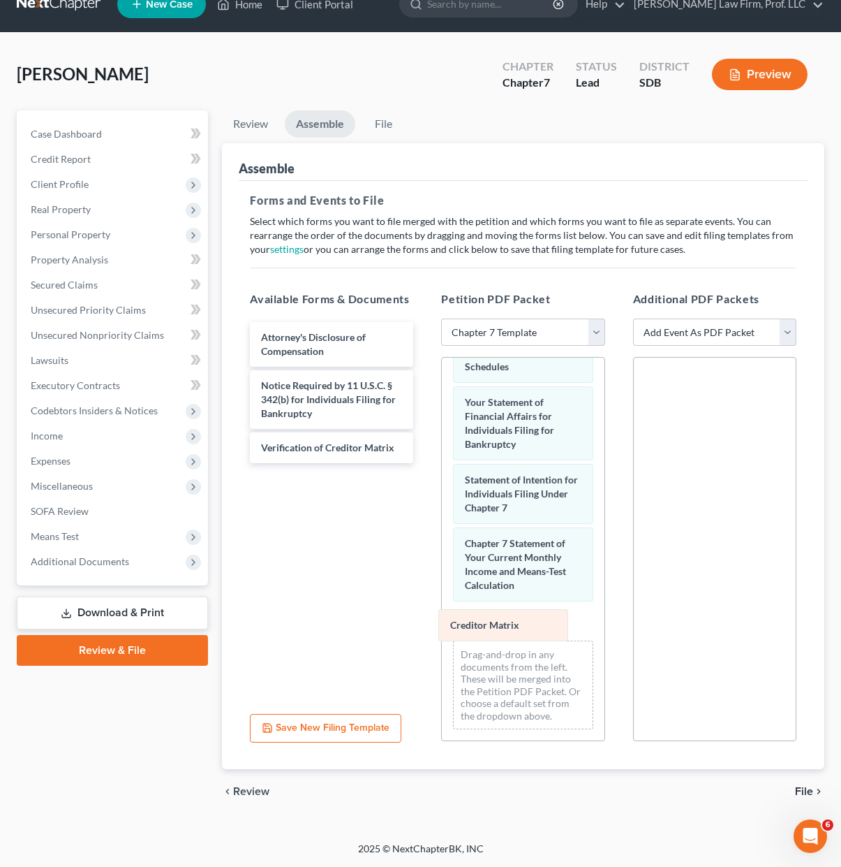
scroll to position [548, 0]
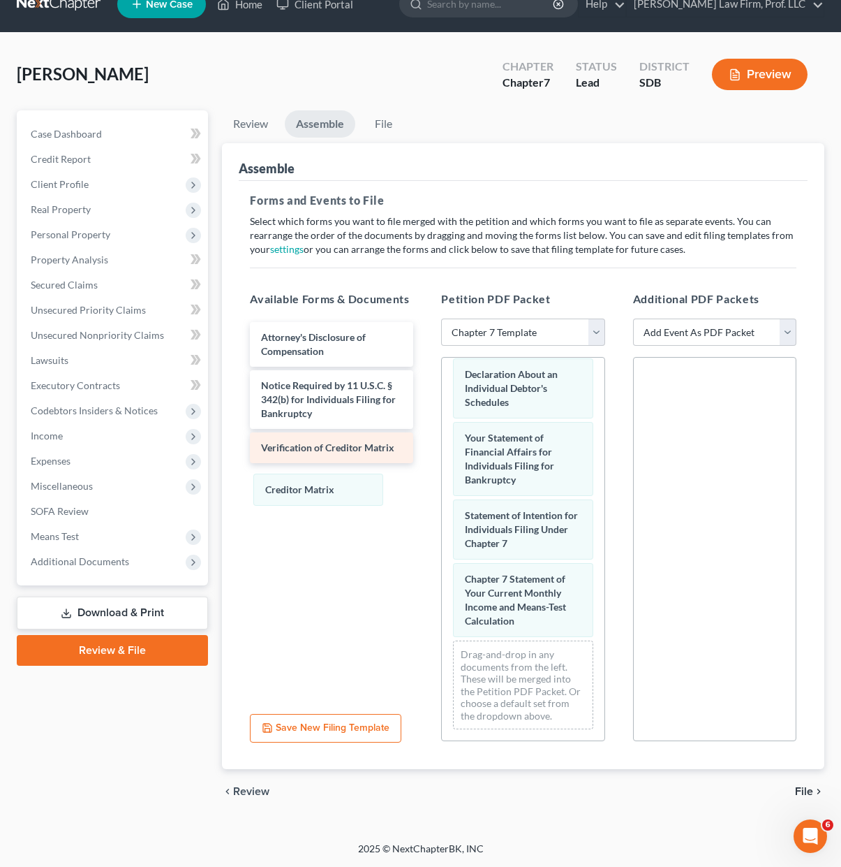
drag, startPoint x: 515, startPoint y: 616, endPoint x: 325, endPoint y: 457, distance: 247.3
click at [442, 479] on div "Creditor Matrix Voluntary Petition for Individuals Filing for Bankruptcy Summar…" at bounding box center [523, 288] width 162 height 903
click at [378, 118] on link "File" at bounding box center [383, 123] width 45 height 27
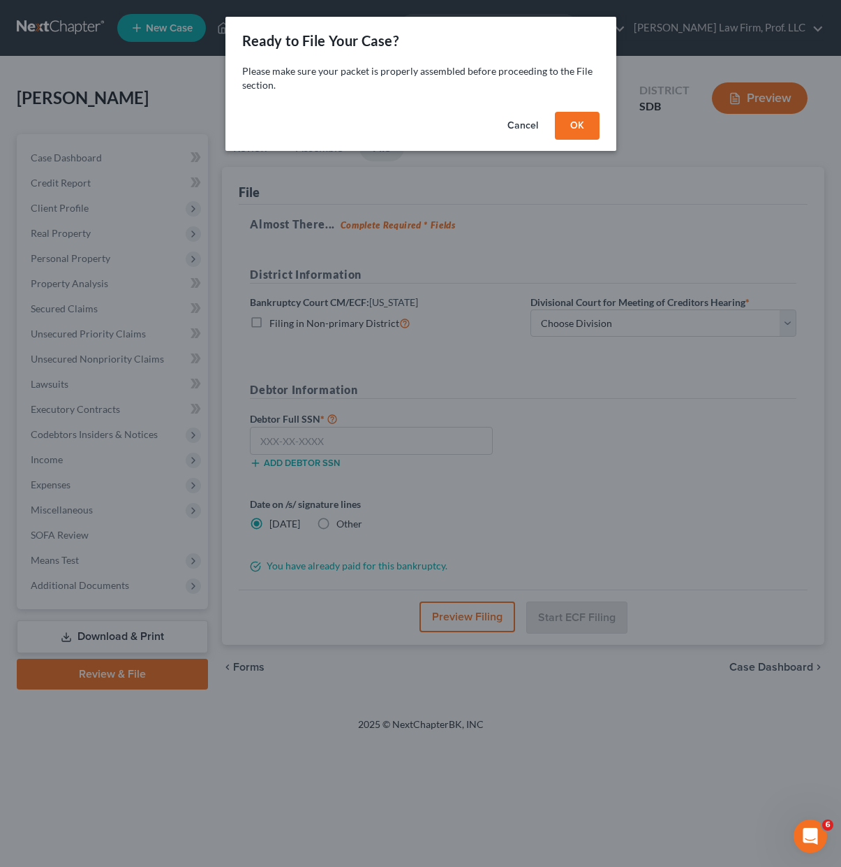
scroll to position [0, 0]
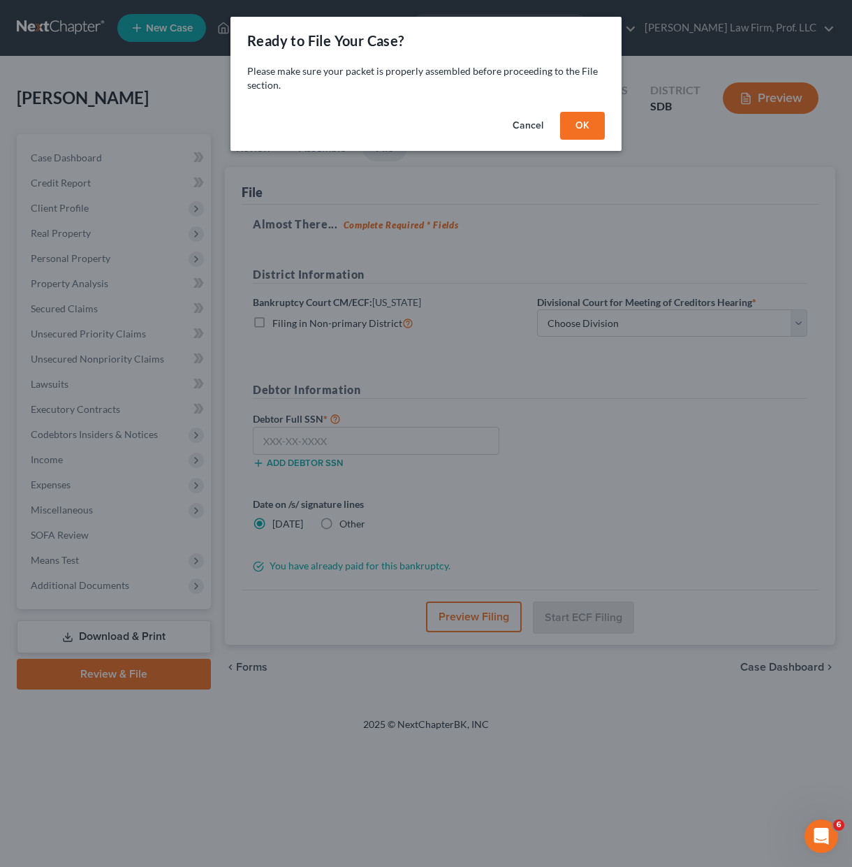
drag, startPoint x: 589, startPoint y: 133, endPoint x: 564, endPoint y: 164, distance: 39.3
click at [589, 133] on button "OK" at bounding box center [582, 126] width 45 height 28
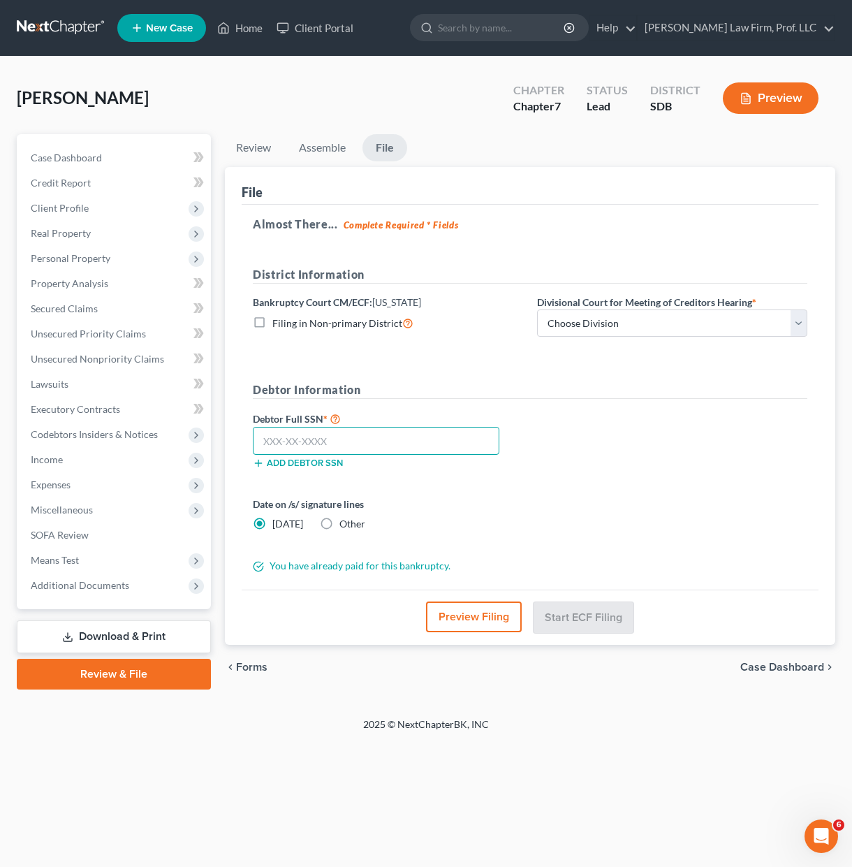
click at [345, 443] on input "text" at bounding box center [376, 441] width 246 height 28
type input "504-11-7945"
click at [452, 481] on form "District Information Bankruptcy Court CM/ECF: South Dakota Filing in Non-primar…" at bounding box center [530, 419] width 554 height 307
click at [695, 323] on select "Choose Division Aberdeen Pierre Rapid City Sioux Falls" at bounding box center [672, 323] width 270 height 28
select select "3"
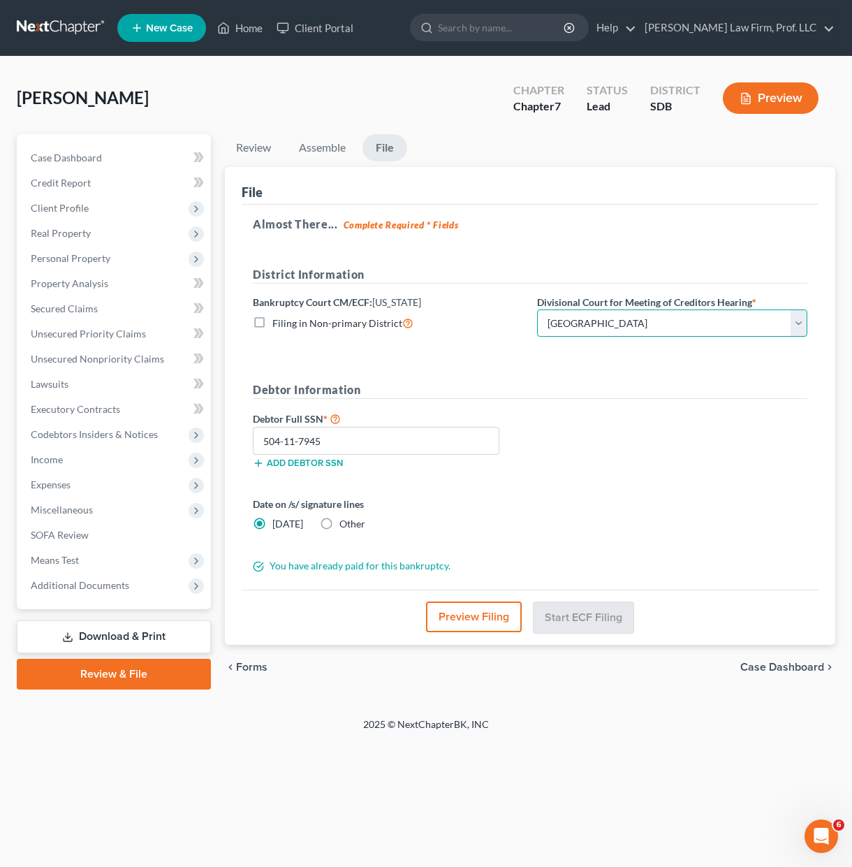
click at [537, 309] on select "Choose Division Aberdeen Pierre Rapid City Sioux Falls" at bounding box center [672, 323] width 270 height 28
click at [656, 701] on div "Foster, Brian Upgraded Chapter Chapter 7 Status Lead District SDB Preview Petit…" at bounding box center [426, 387] width 852 height 661
drag, startPoint x: 554, startPoint y: 499, endPoint x: 576, endPoint y: 501, distance: 21.7
click at [554, 499] on div "Date on /s/ signature lines Today Other" at bounding box center [530, 518] width 568 height 45
click at [572, 477] on div "Debtor Full SSN * 504-11-7945 Add debtor SSN" at bounding box center [530, 445] width 568 height 70
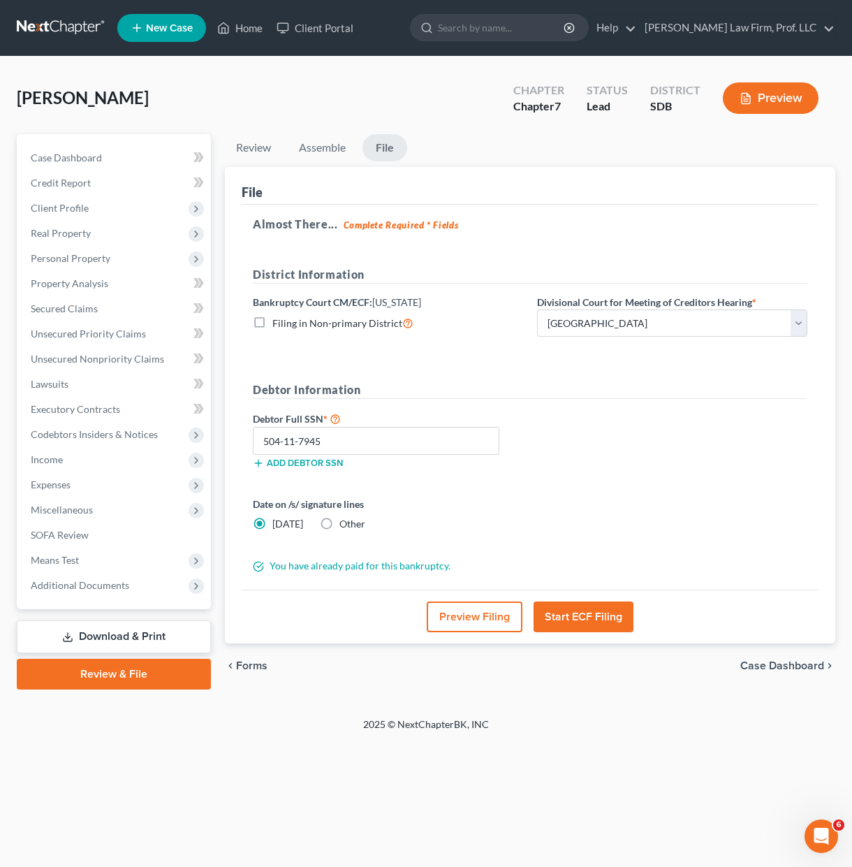
click at [355, 572] on div "You have already paid for this bankruptcy." at bounding box center [530, 566] width 568 height 14
click at [357, 570] on div "You have already paid for this bankruptcy." at bounding box center [530, 566] width 568 height 14
click at [357, 568] on div "You have already paid for this bankruptcy." at bounding box center [530, 566] width 568 height 14
click at [356, 568] on div "You have already paid for this bankruptcy." at bounding box center [530, 566] width 568 height 14
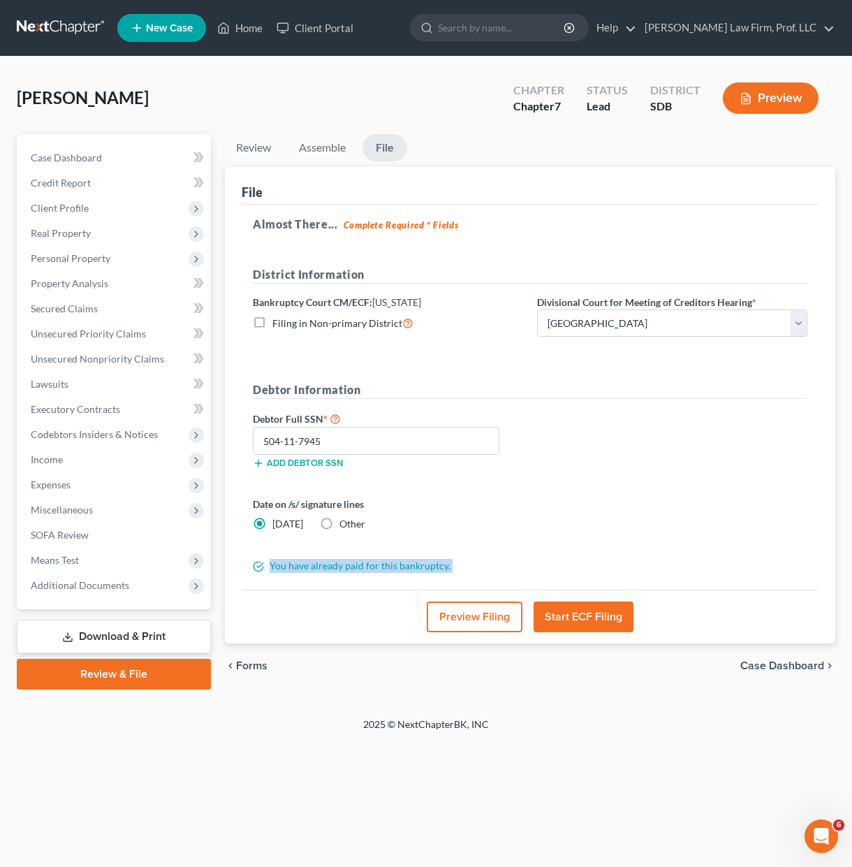
drag, startPoint x: 476, startPoint y: 559, endPoint x: 508, endPoint y: 557, distance: 31.5
click at [477, 559] on div "You have already paid for this bankruptcy." at bounding box center [530, 566] width 568 height 14
click at [611, 670] on div "chevron_left Forms Case Dashboard chevron_right" at bounding box center [530, 665] width 610 height 45
click at [598, 624] on button "Start ECF Filing" at bounding box center [583, 616] width 100 height 31
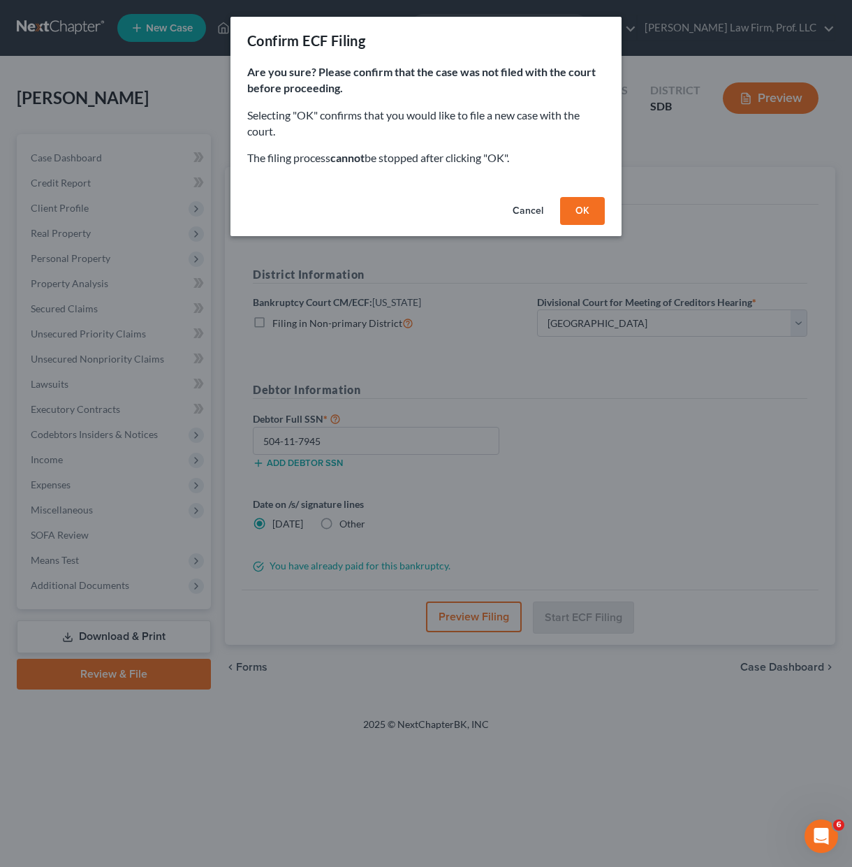
click at [538, 215] on button "Cancel" at bounding box center [527, 211] width 53 height 28
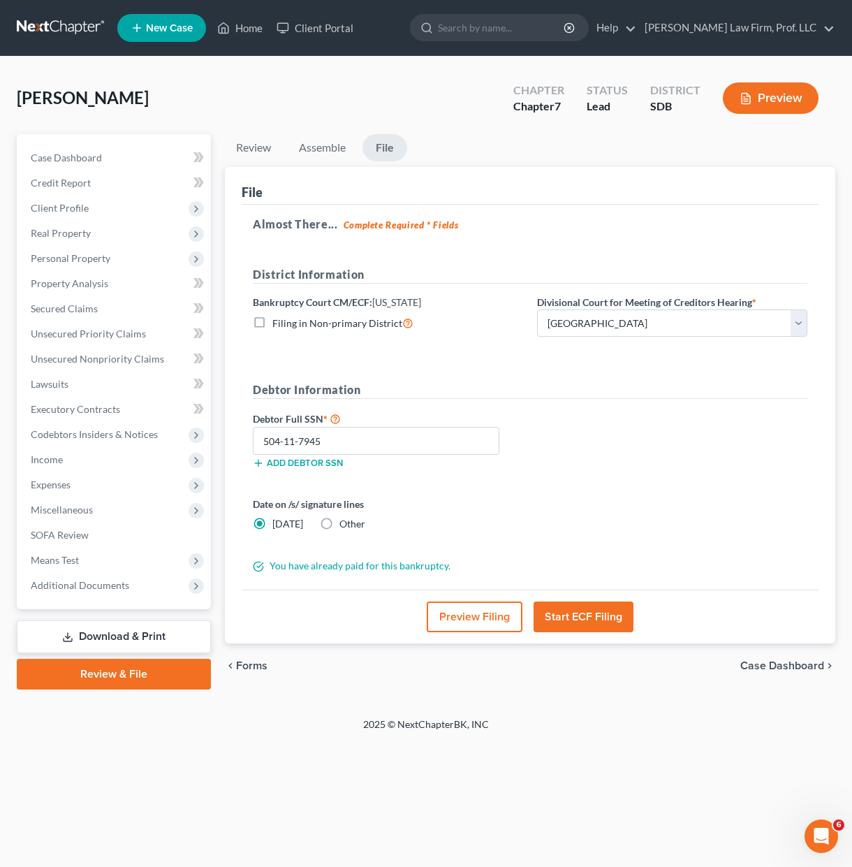
click at [669, 469] on div "Debtor Full SSN * 504-11-7945 Add debtor SSN" at bounding box center [530, 445] width 568 height 70
click at [610, 610] on button "Start ECF Filing" at bounding box center [583, 616] width 100 height 31
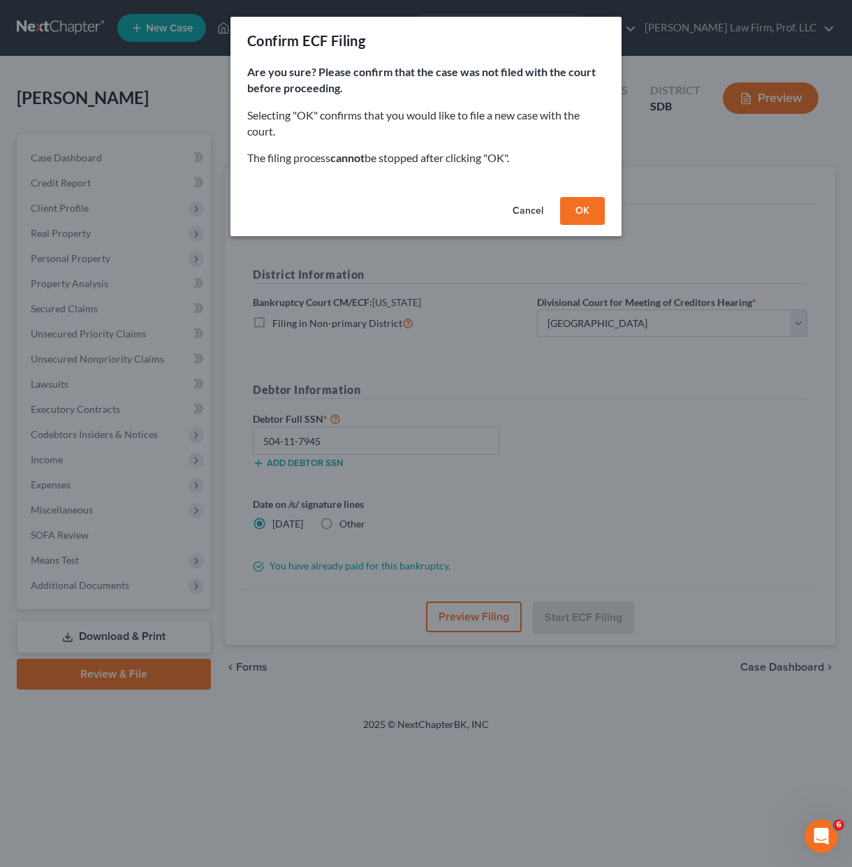
click at [478, 187] on div "Are you sure? Please confirm that the case was not filed with the court before …" at bounding box center [425, 127] width 391 height 127
click at [582, 209] on button "OK" at bounding box center [582, 211] width 45 height 28
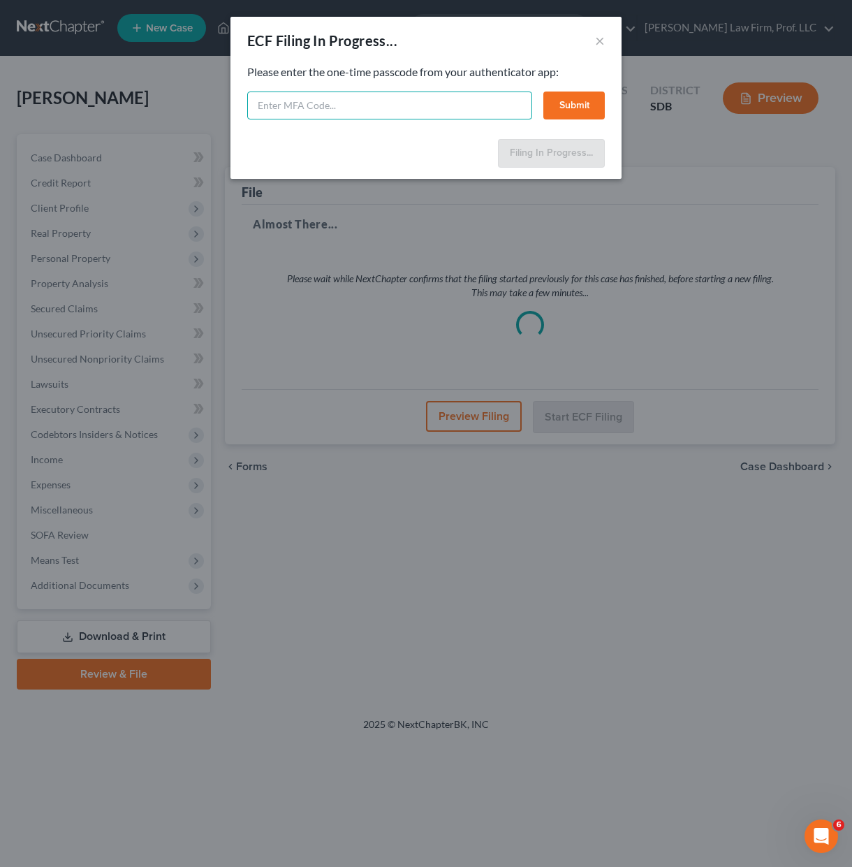
click at [441, 100] on input "text" at bounding box center [389, 105] width 285 height 28
type input "109330"
drag, startPoint x: 590, startPoint y: 116, endPoint x: 585, endPoint y: 133, distance: 17.5
click at [589, 116] on button "Submit" at bounding box center [573, 105] width 61 height 28
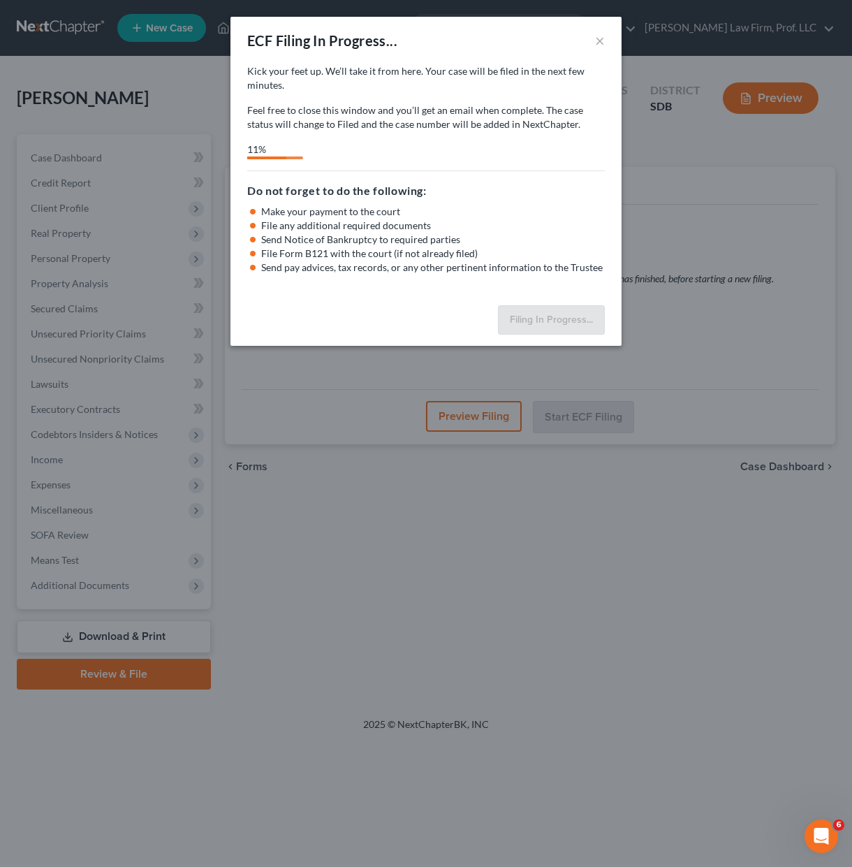
select select "3"
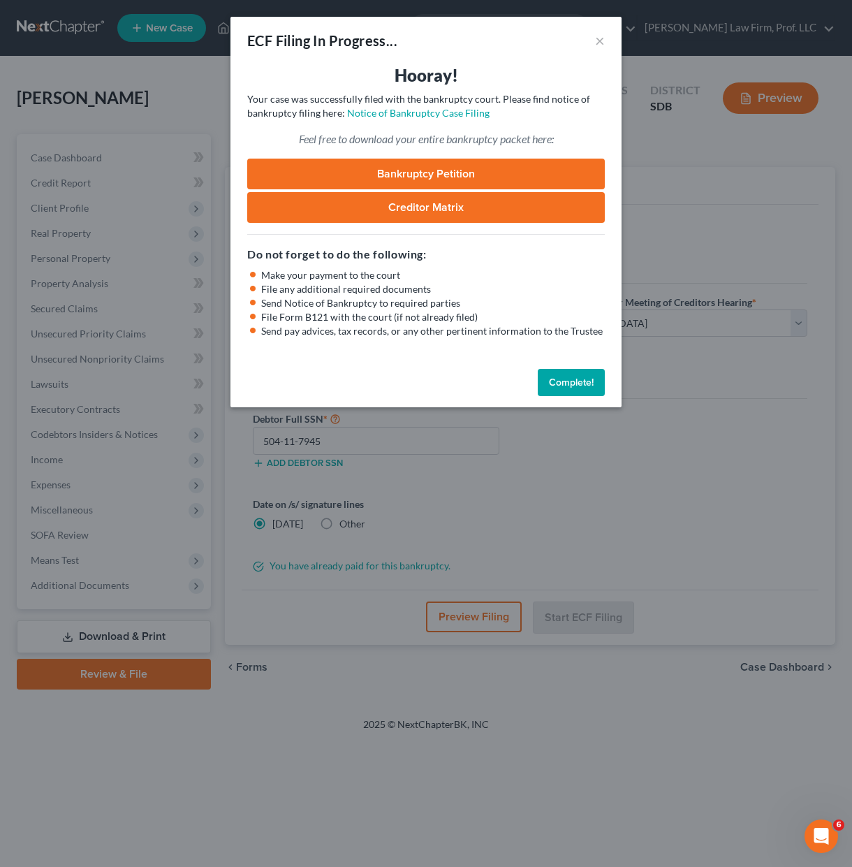
click at [563, 375] on button "Complete!" at bounding box center [571, 383] width 67 height 28
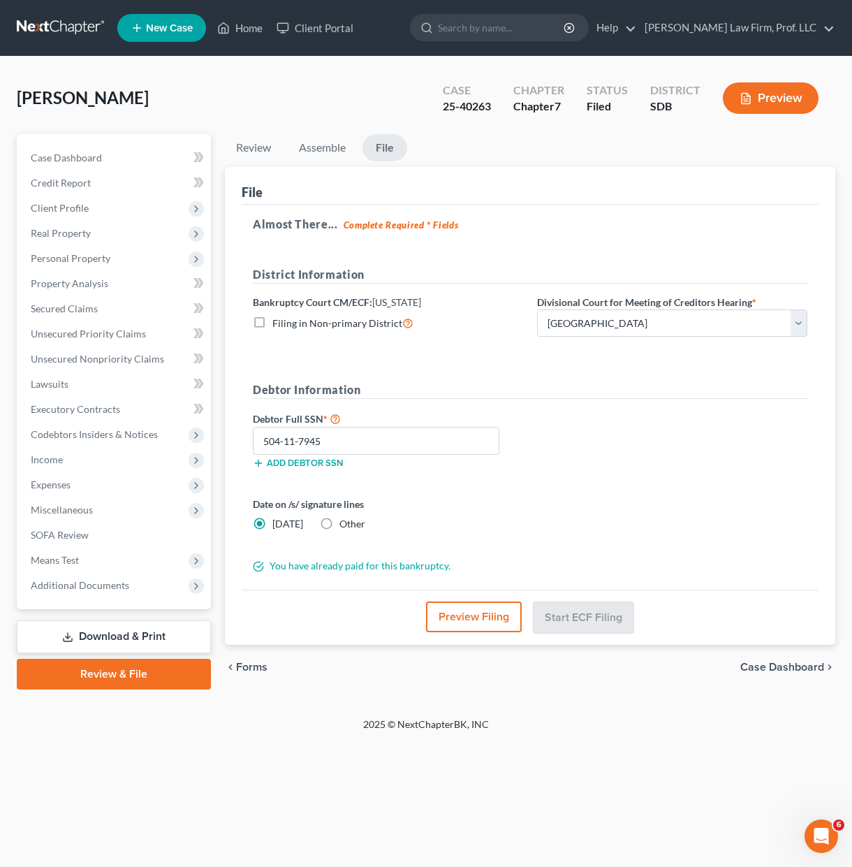
click at [693, 434] on div "Debtor Full SSN * 504-11-7945 Add debtor SSN" at bounding box center [530, 445] width 568 height 70
click at [89, 839] on div "Home New Case Client Portal Gerry Law Firm, Prof. LLC riedel@sgsllc.com My Acco…" at bounding box center [426, 433] width 852 height 867
drag, startPoint x: 357, startPoint y: 763, endPoint x: 18, endPoint y: 652, distance: 356.2
click at [353, 763] on div "Home New Case Client Portal Gerry Law Firm, Prof. LLC riedel@sgsllc.com My Acco…" at bounding box center [426, 433] width 852 height 867
click at [110, 587] on span "Additional Documents" at bounding box center [80, 585] width 98 height 12
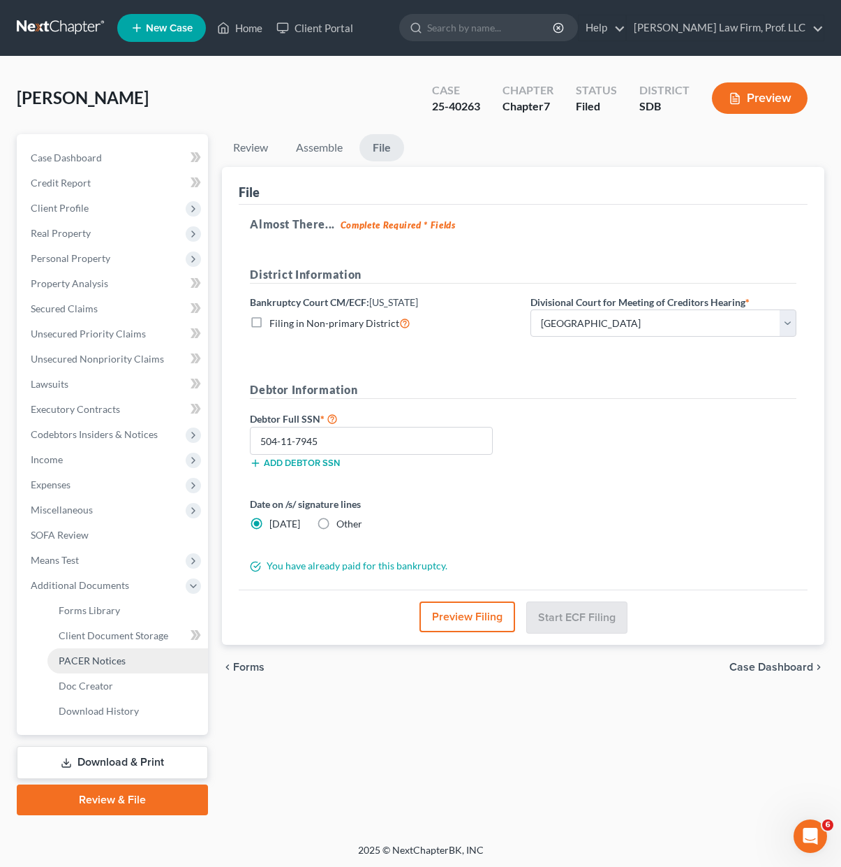
click at [96, 661] on span "PACER Notices" at bounding box center [92, 660] width 67 height 12
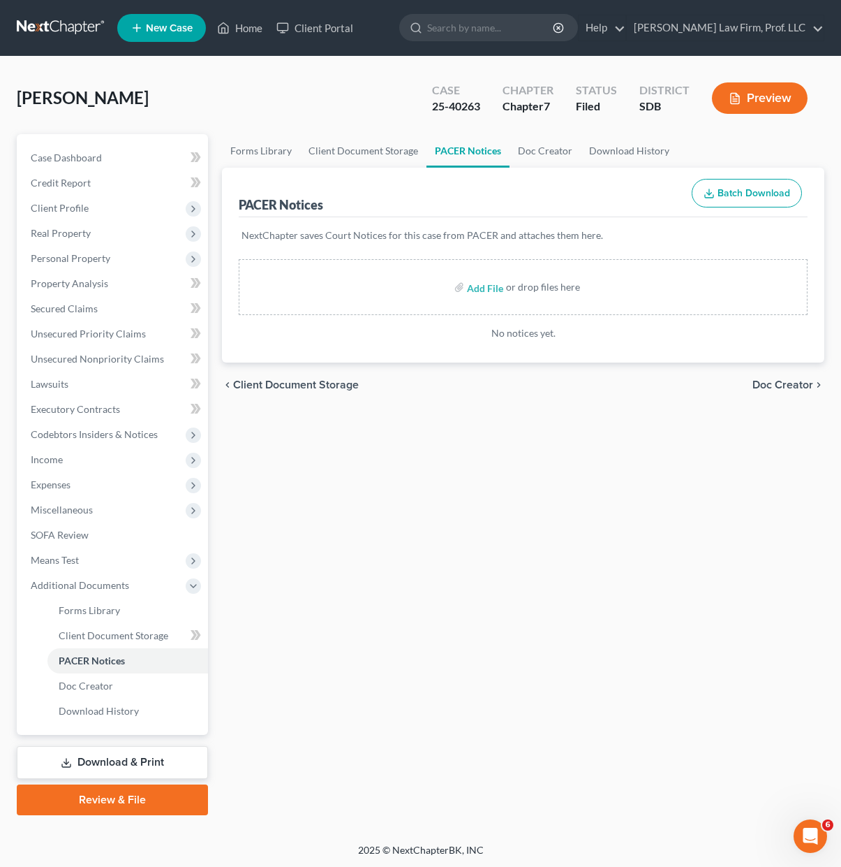
drag, startPoint x: 550, startPoint y: 656, endPoint x: 612, endPoint y: 303, distance: 358.2
click at [550, 654] on div "Forms Library Client Document Storage PACER Notices Doc Creator Download Histor…" at bounding box center [523, 474] width 617 height 681
click at [540, 594] on div "Forms Library Client Document Storage PACER Notices Doc Creator Download Histor…" at bounding box center [523, 474] width 617 height 681
click at [364, 150] on link "Client Document Storage" at bounding box center [363, 151] width 126 height 34
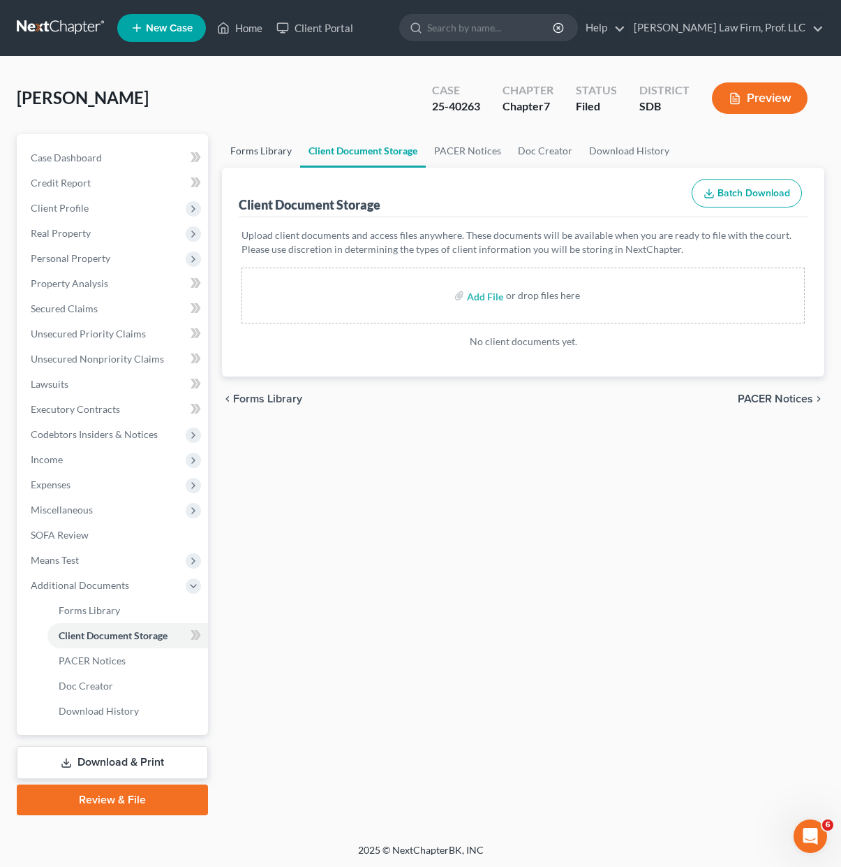
click at [233, 149] on link "Forms Library" at bounding box center [261, 151] width 78 height 34
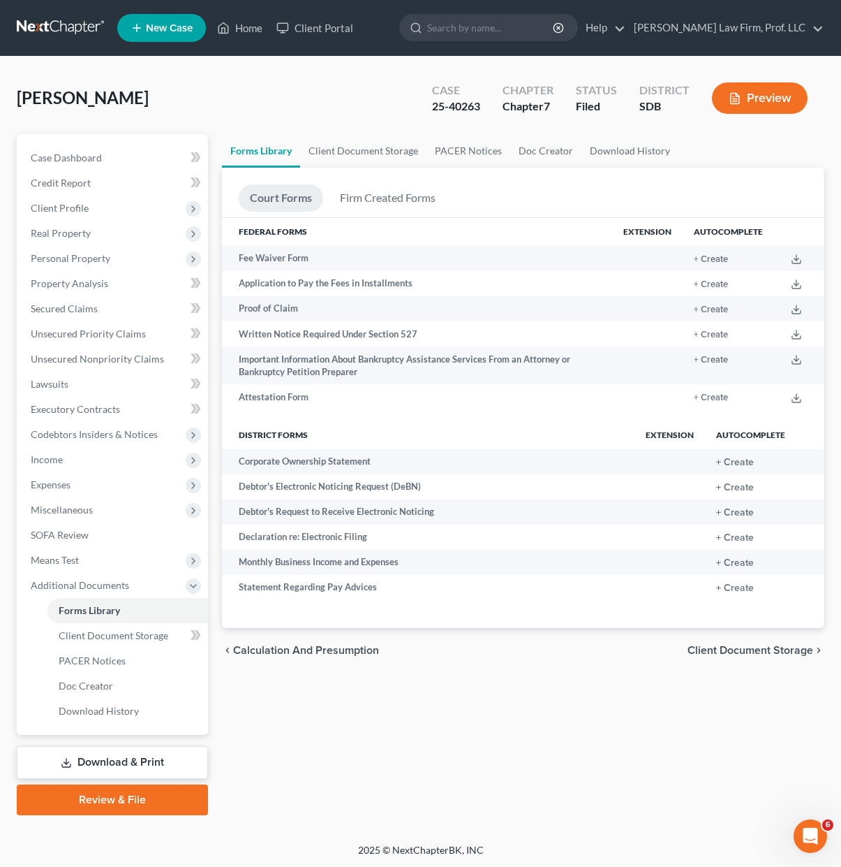
click at [557, 686] on div "Forms Library Client Document Storage PACER Notices Doc Creator Download Histor…" at bounding box center [523, 474] width 617 height 681
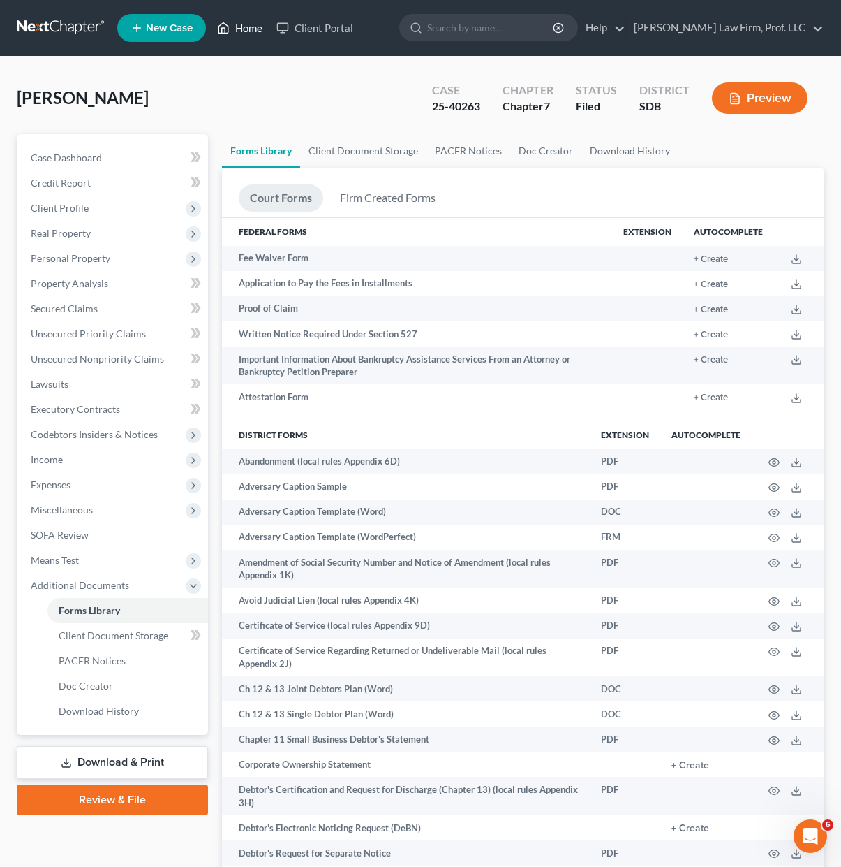
click at [247, 38] on link "Home" at bounding box center [239, 27] width 59 height 25
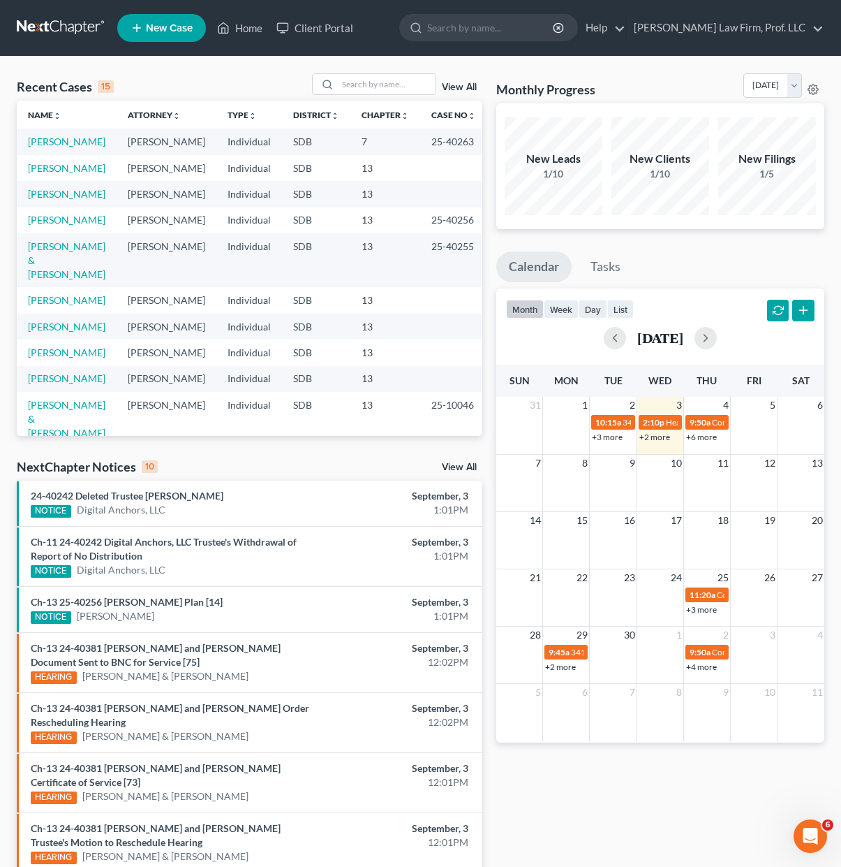
click at [642, 825] on div "Monthly Progress Bankruptcy Bankruptcy September 2025 August 2025 July 2025 Jun…" at bounding box center [660, 573] width 342 height 1001
click at [61, 144] on link "[PERSON_NAME]" at bounding box center [67, 141] width 78 height 12
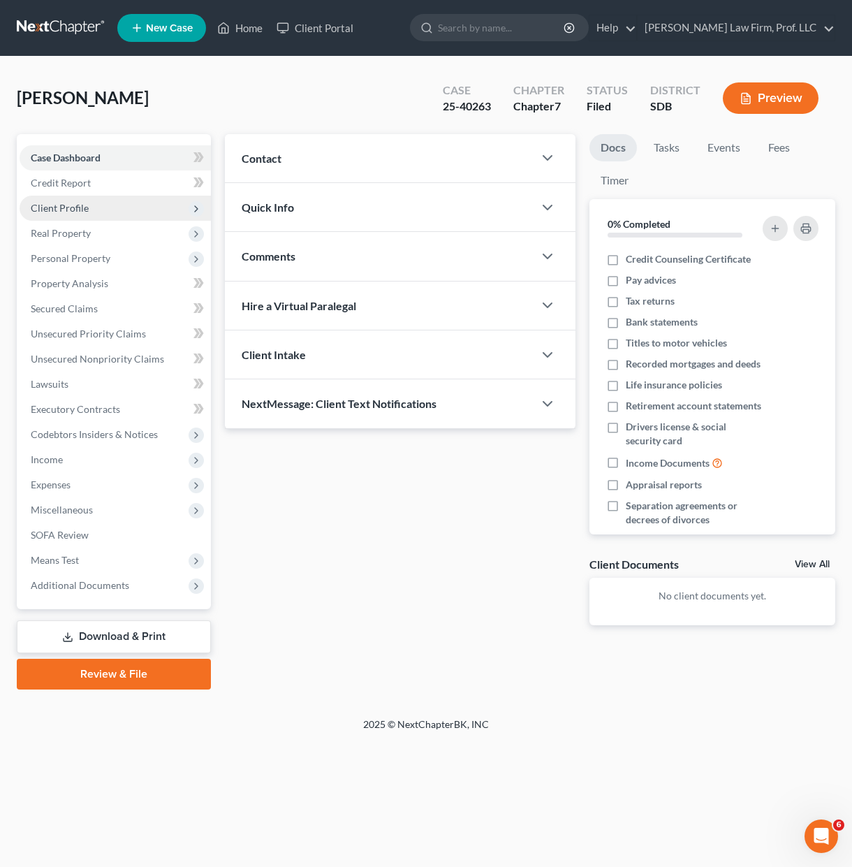
click at [80, 202] on span "Client Profile" at bounding box center [60, 208] width 58 height 12
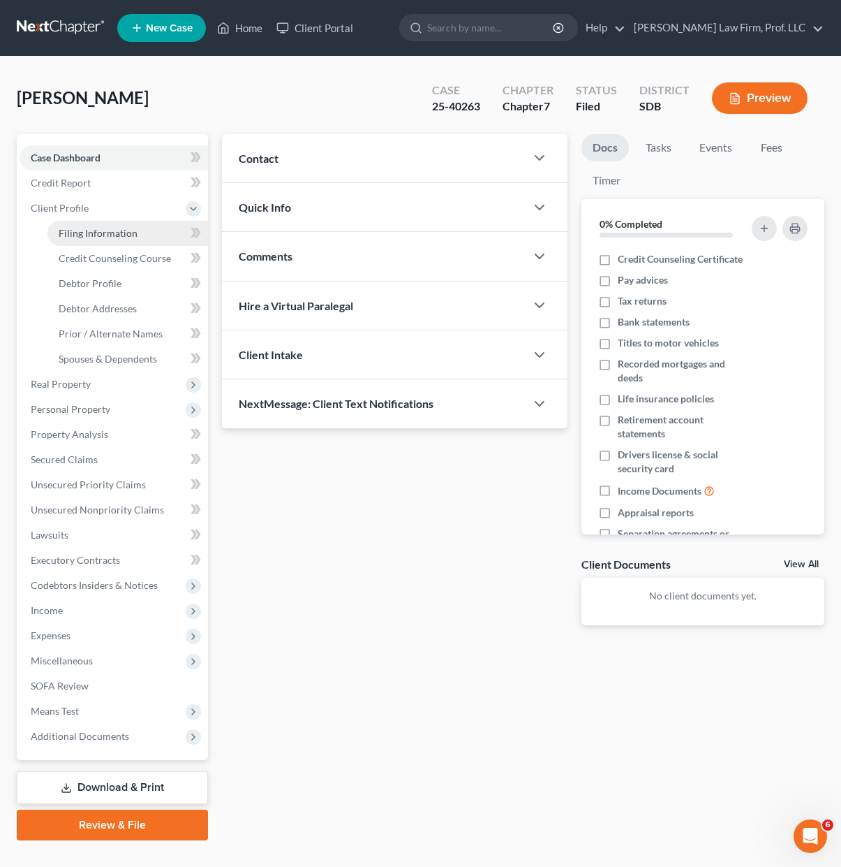
click at [108, 232] on span "Filing Information" at bounding box center [98, 233] width 79 height 12
select select "1"
select select "0"
select select "43"
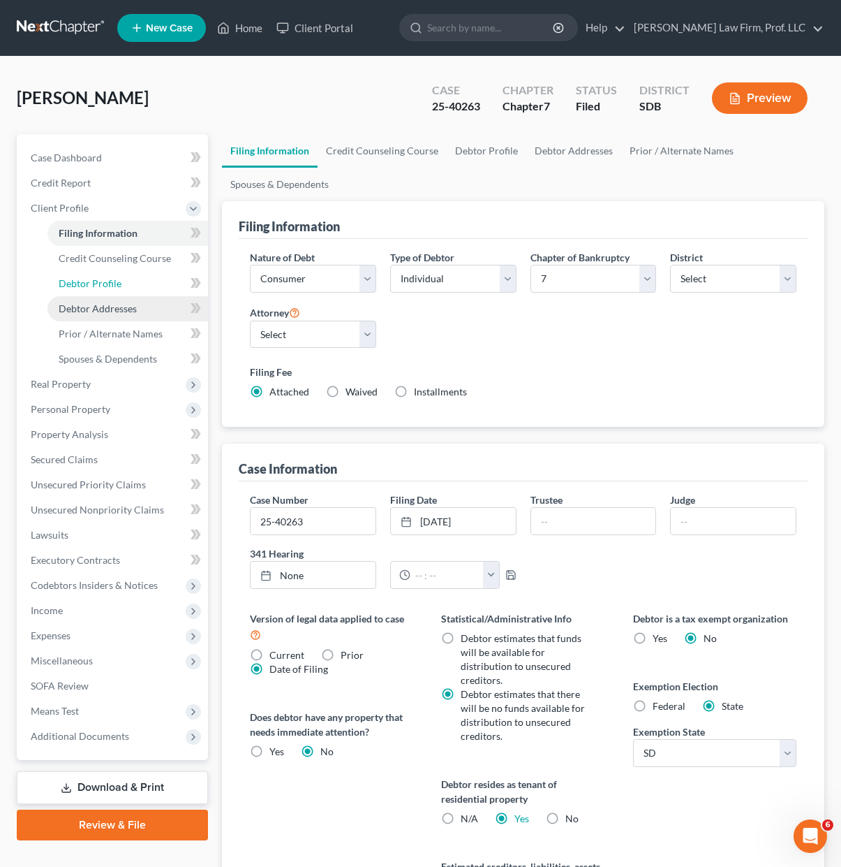
click at [115, 278] on span "Debtor Profile" at bounding box center [90, 283] width 63 height 12
select select "0"
select select "1"
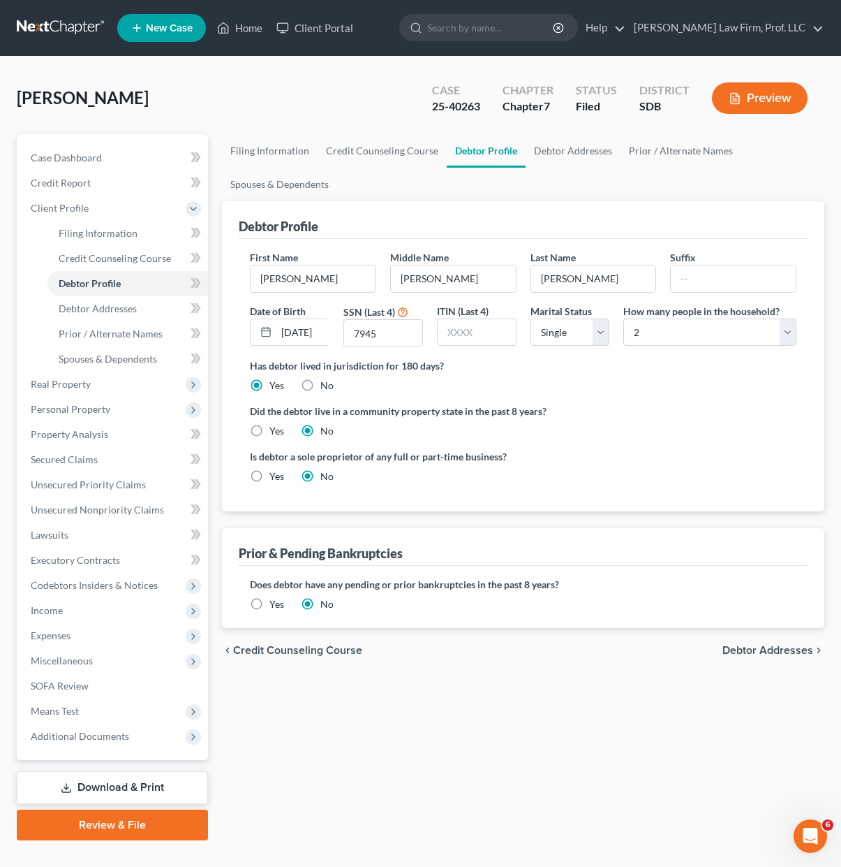
click at [588, 388] on div "Has debtor lived in jurisdiction for 180 days? Yes No Debtor must reside in jur…" at bounding box center [523, 375] width 547 height 34
click at [244, 16] on link "Home" at bounding box center [239, 27] width 59 height 25
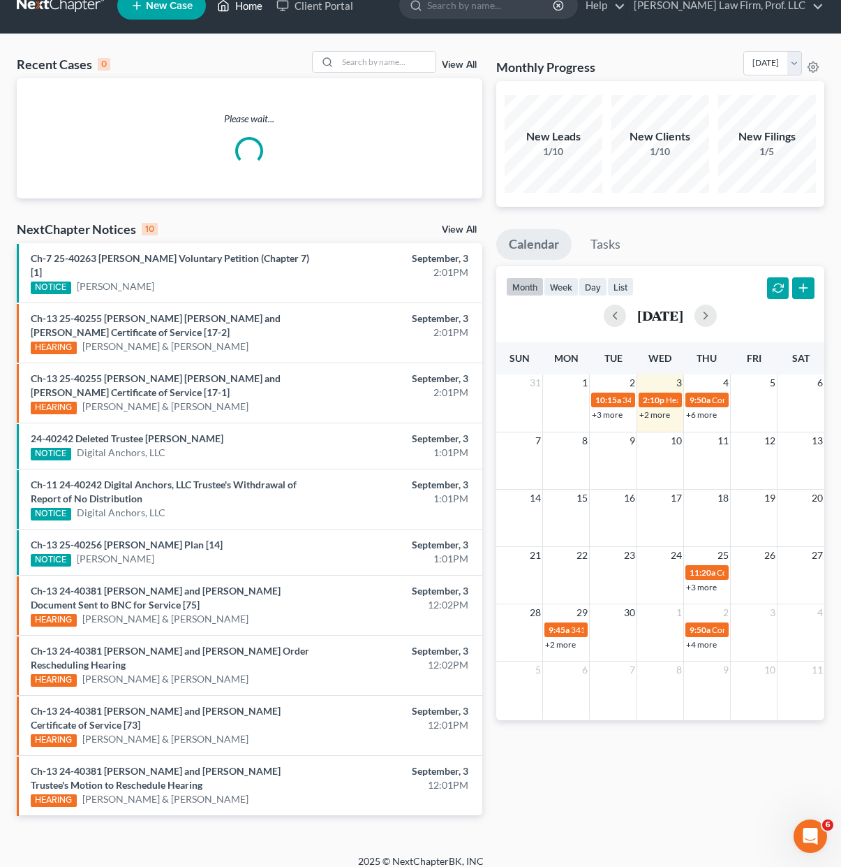
scroll to position [35, 0]
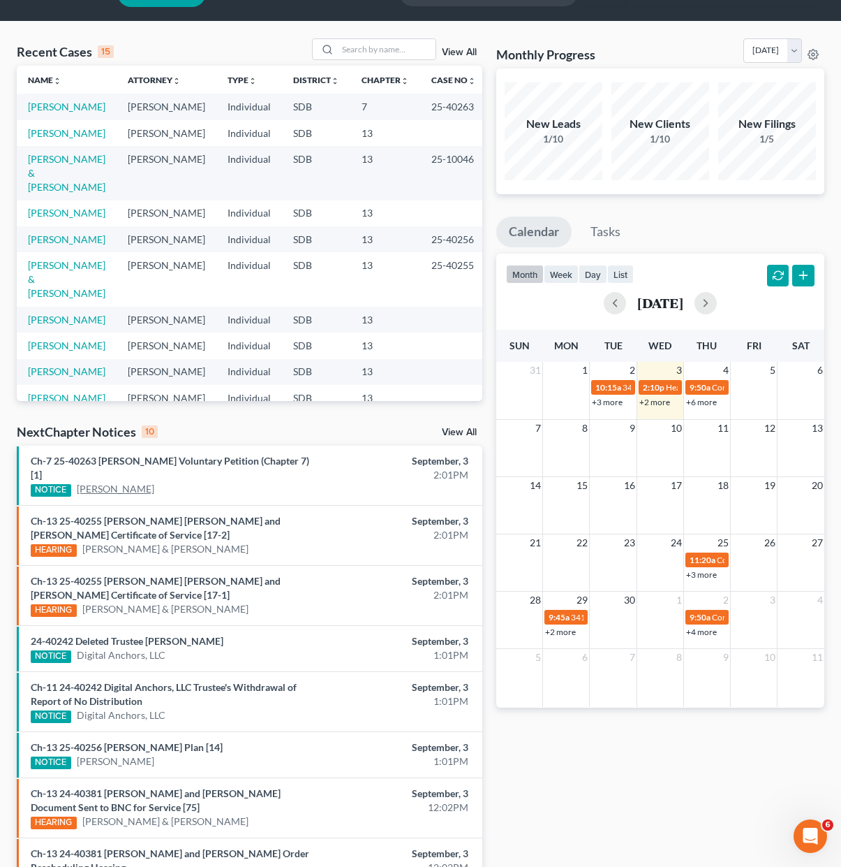
click at [87, 492] on link "[PERSON_NAME]" at bounding box center [116, 489] width 78 height 14
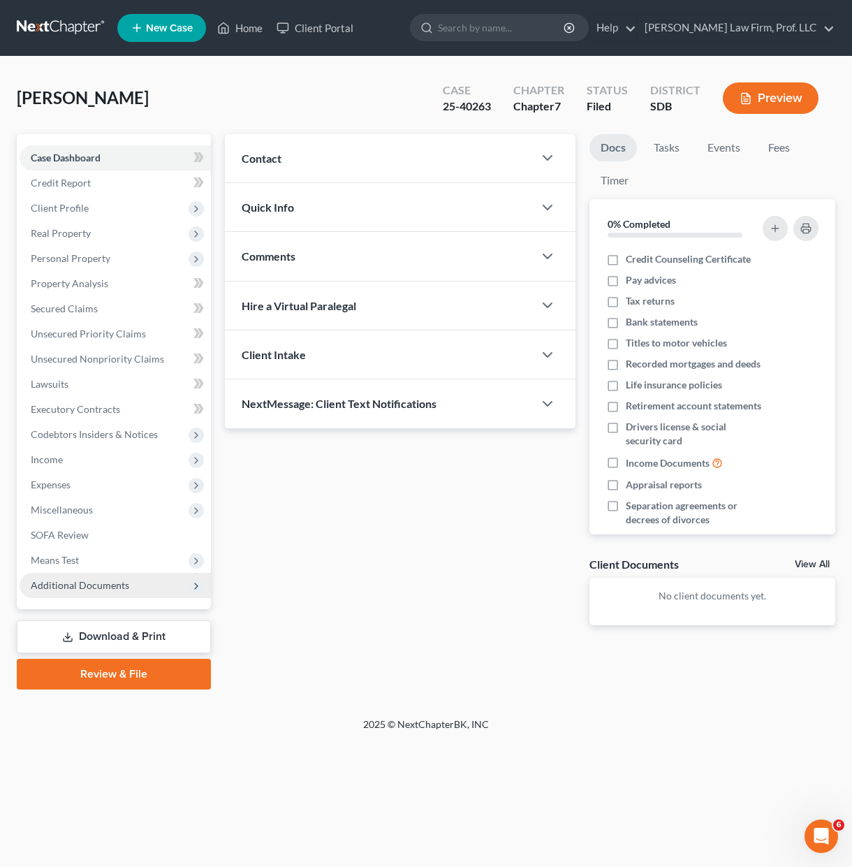
click at [98, 590] on span "Additional Documents" at bounding box center [80, 585] width 98 height 12
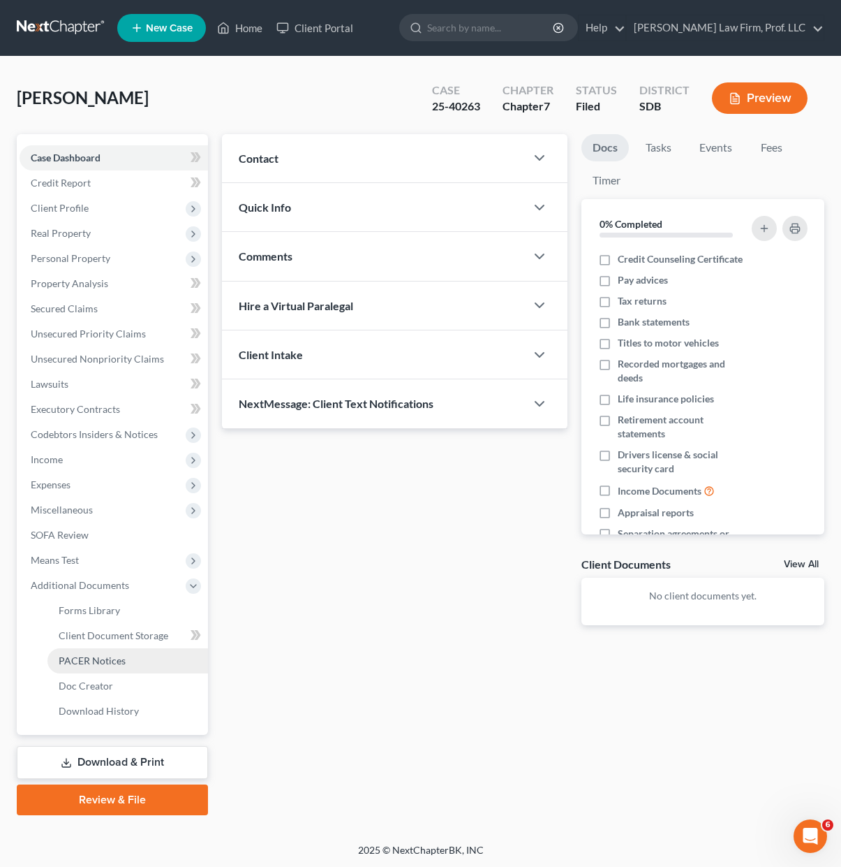
click at [99, 670] on link "PACER Notices" at bounding box center [127, 660] width 161 height 25
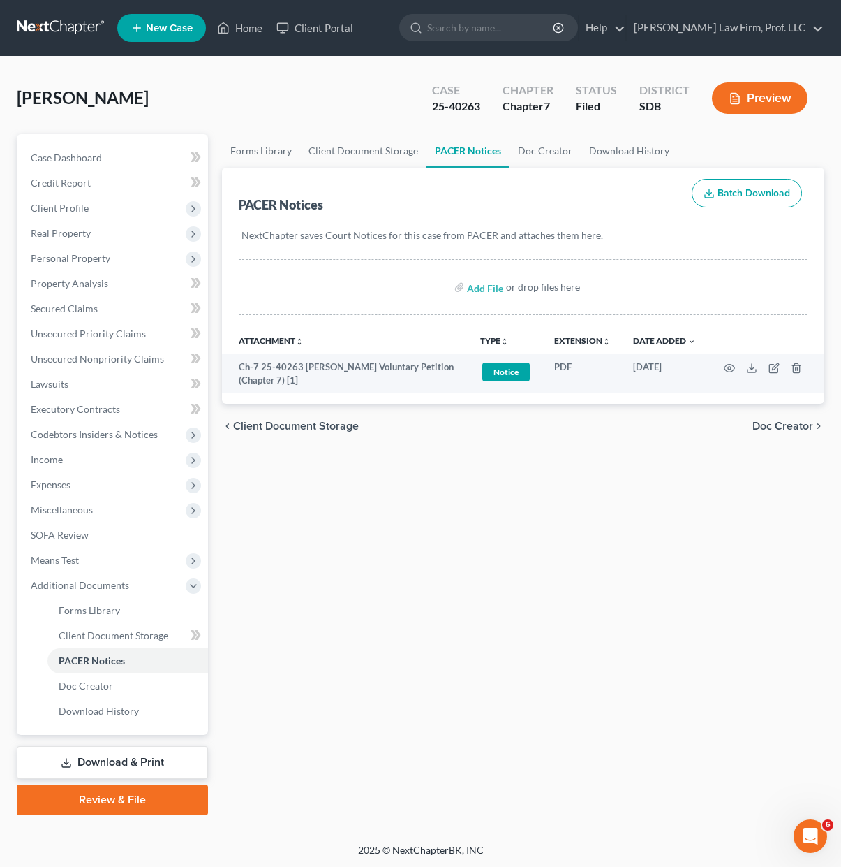
drag, startPoint x: 508, startPoint y: 567, endPoint x: 589, endPoint y: 440, distance: 151.1
click at [508, 567] on div "Forms Library Client Document Storage PACER Notices Doc Creator Download Histor…" at bounding box center [523, 474] width 617 height 681
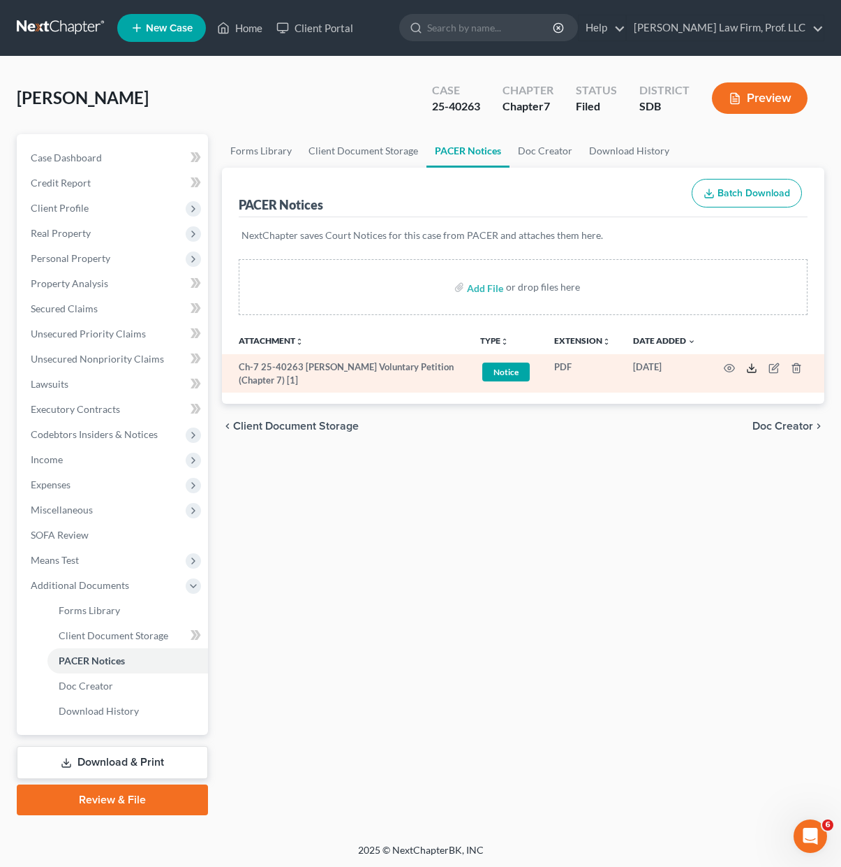
click at [751, 367] on icon at bounding box center [751, 367] width 11 height 11
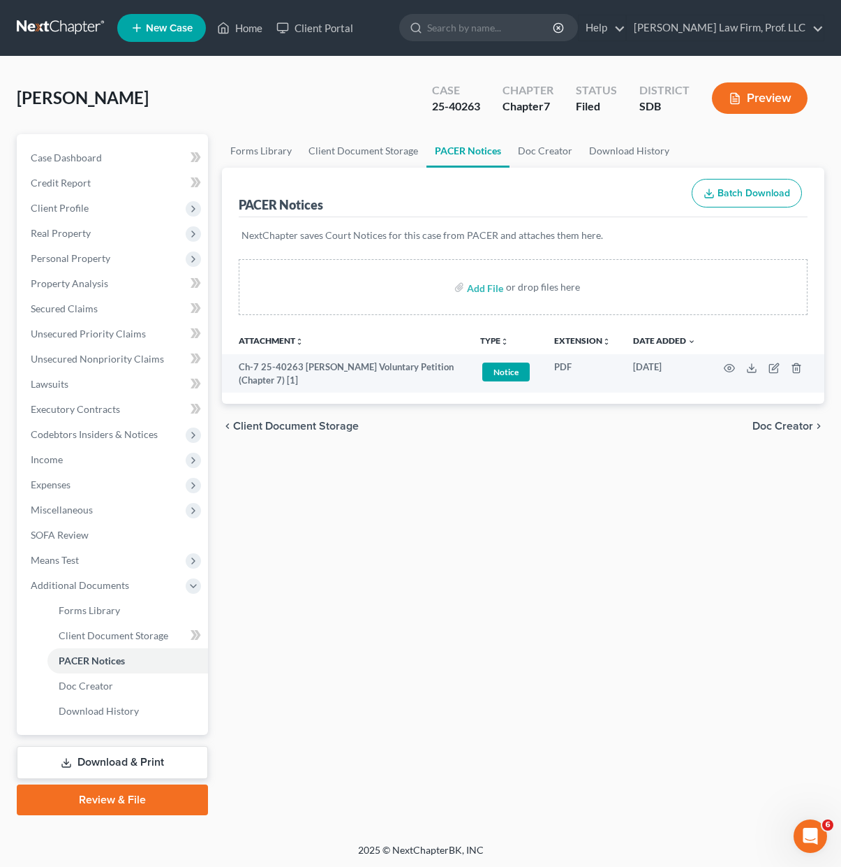
click at [560, 672] on div "Forms Library Client Document Storage PACER Notices Doc Creator Download Histor…" at bounding box center [523, 474] width 617 height 681
click at [612, 629] on div "Forms Library Client Document Storage PACER Notices Doc Creator Download Histor…" at bounding box center [523, 474] width 617 height 681
drag, startPoint x: 542, startPoint y: 598, endPoint x: 559, endPoint y: 547, distance: 53.9
click at [542, 598] on div "Forms Library Client Document Storage PACER Notices Doc Creator Download Histor…" at bounding box center [523, 474] width 617 height 681
click at [332, 459] on div "Forms Library Client Document Storage PACER Notices Doc Creator Download Histor…" at bounding box center [523, 474] width 617 height 681
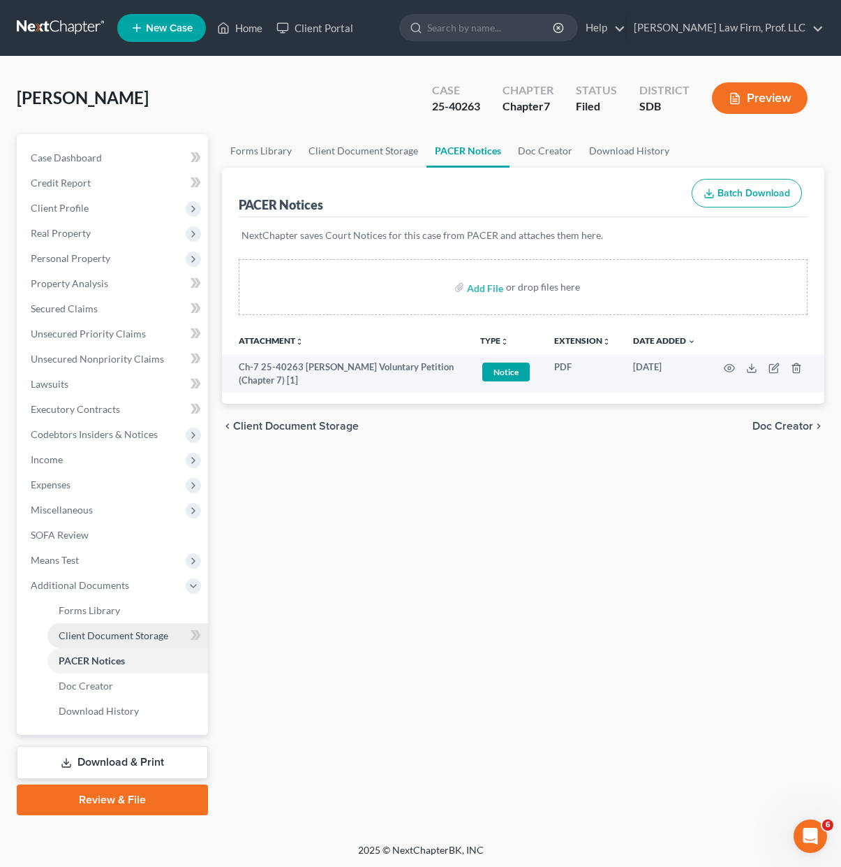
click at [126, 639] on span "Client Document Storage" at bounding box center [114, 635] width 110 height 12
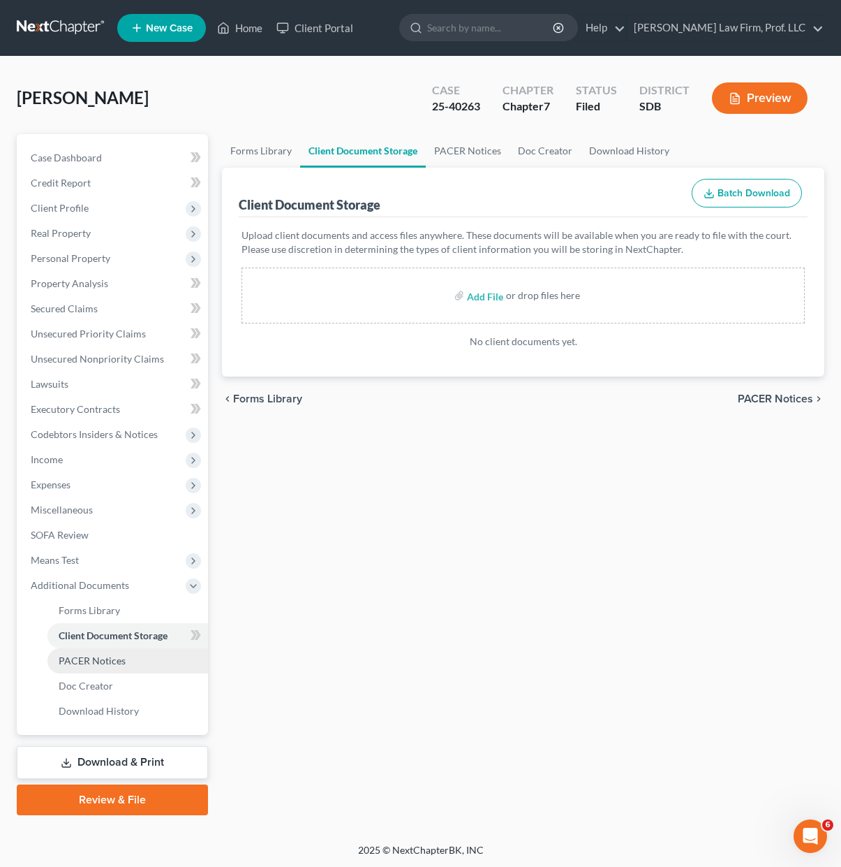
click at [123, 659] on span "PACER Notices" at bounding box center [92, 660] width 67 height 12
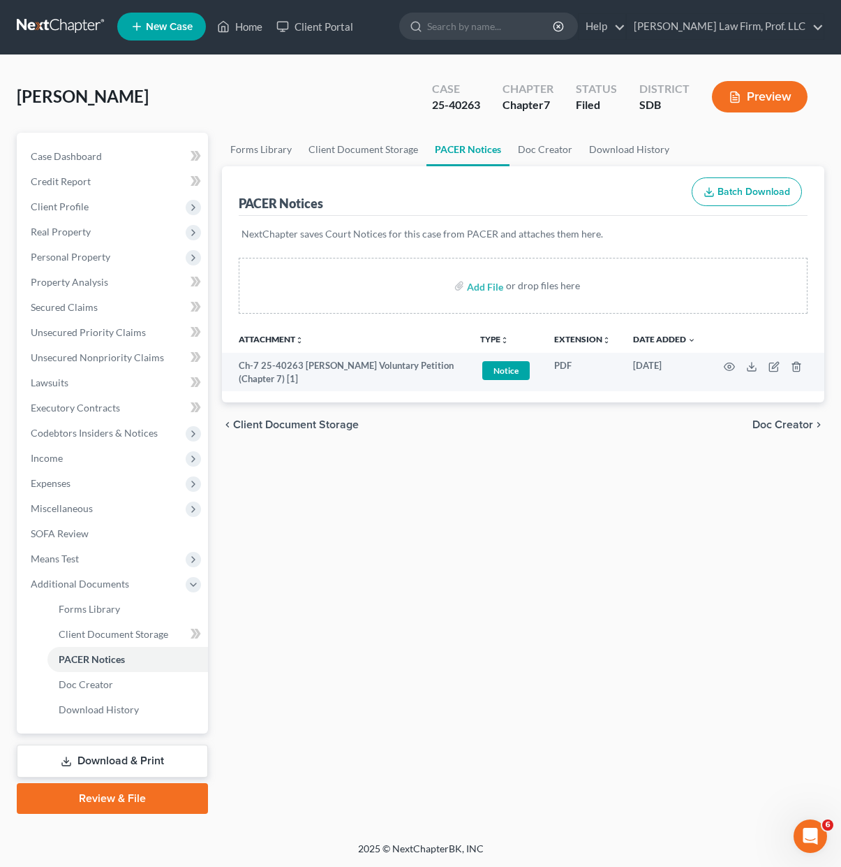
click at [392, 725] on div "Forms Library Client Document Storage PACER Notices Doc Creator Download Histor…" at bounding box center [523, 473] width 617 height 681
click at [80, 276] on span "Property Analysis" at bounding box center [70, 282] width 78 height 12
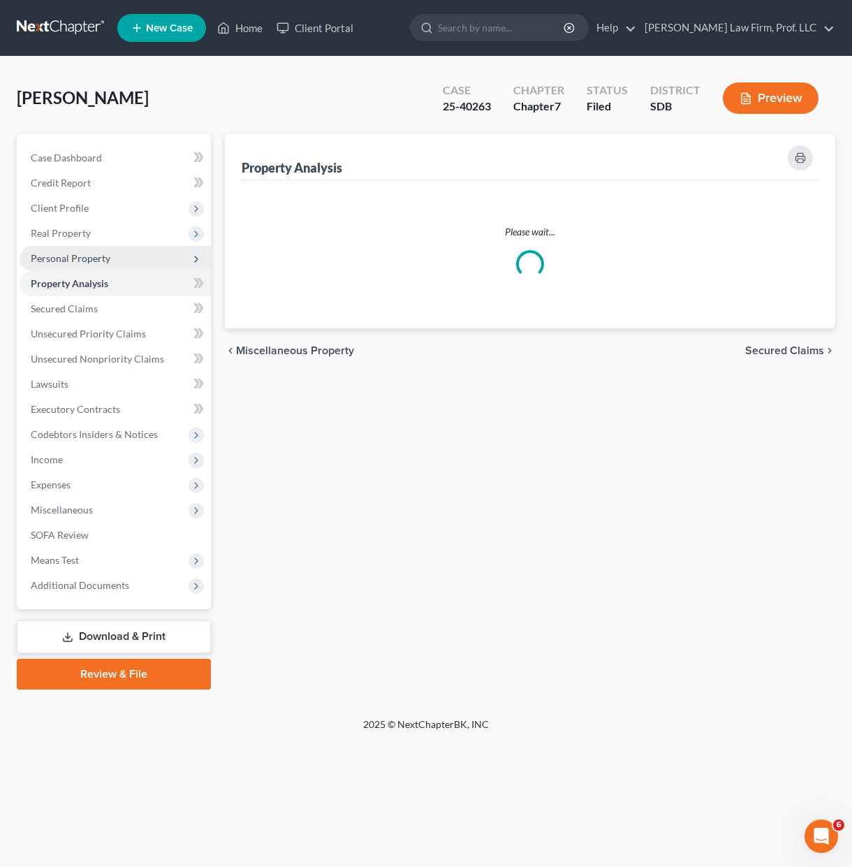
click at [102, 259] on span "Personal Property" at bounding box center [71, 258] width 80 height 12
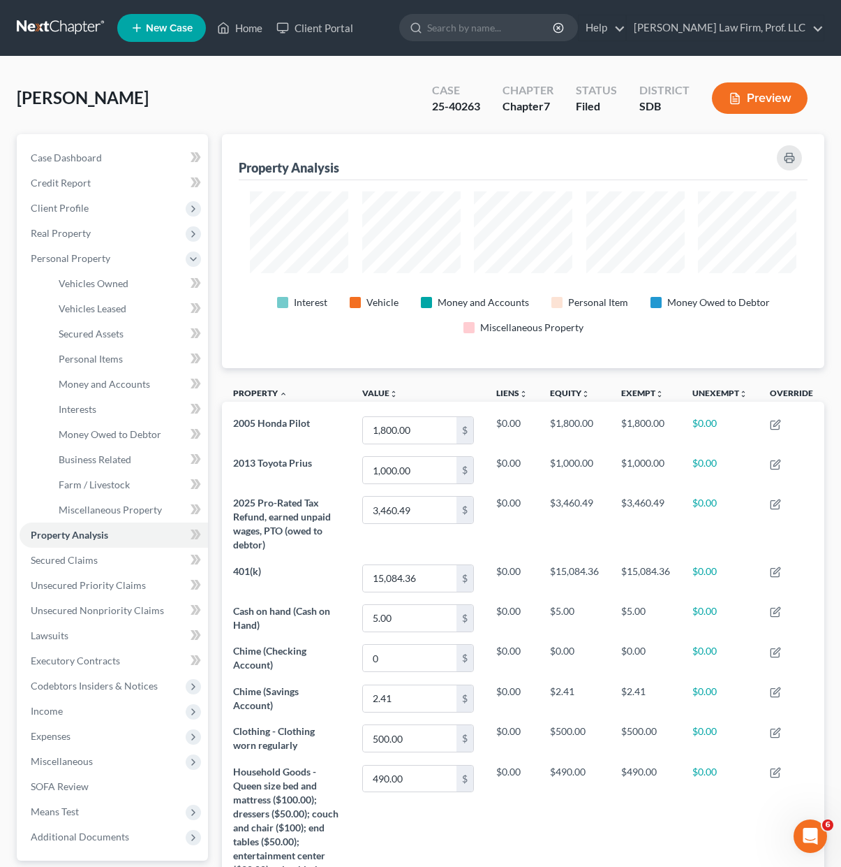
scroll to position [234, 603]
click at [121, 382] on span "Money and Accounts" at bounding box center [104, 384] width 91 height 12
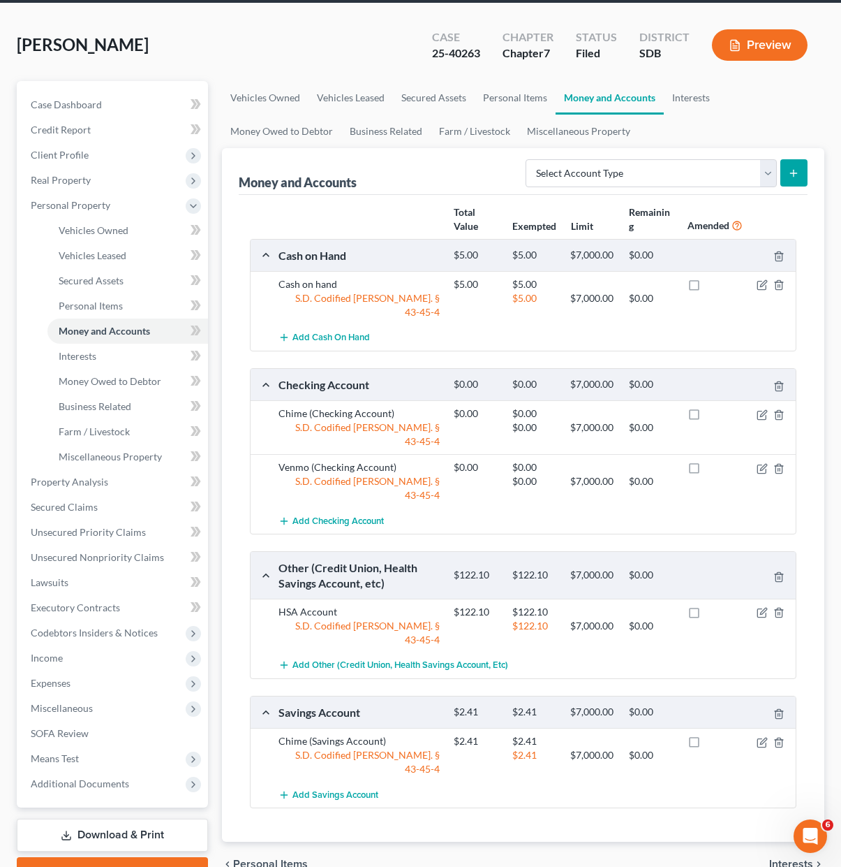
scroll to position [127, 0]
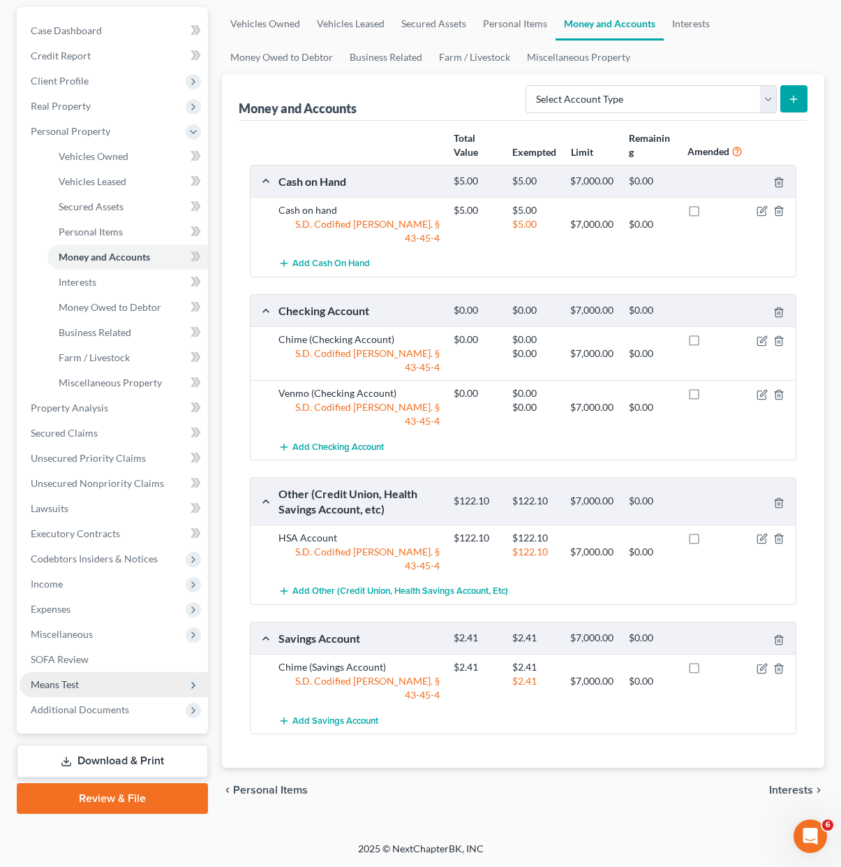
click at [91, 690] on span "Means Test" at bounding box center [114, 684] width 189 height 25
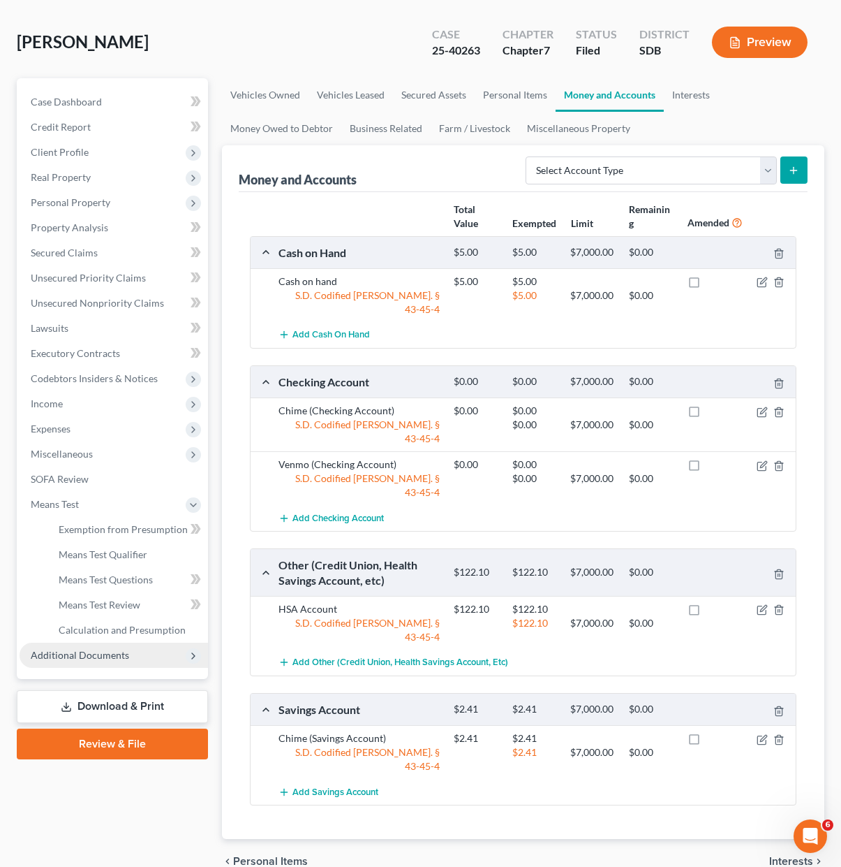
click at [94, 655] on span "Additional Documents" at bounding box center [80, 655] width 98 height 12
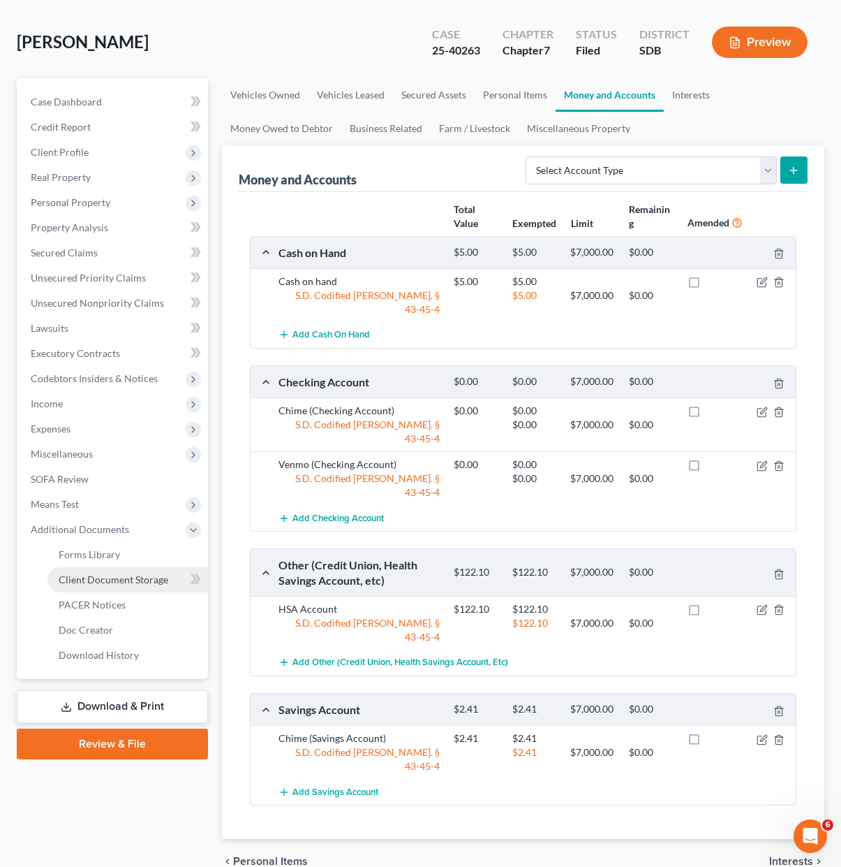
scroll to position [56, 0]
click at [101, 602] on span "PACER Notices" at bounding box center [92, 604] width 67 height 12
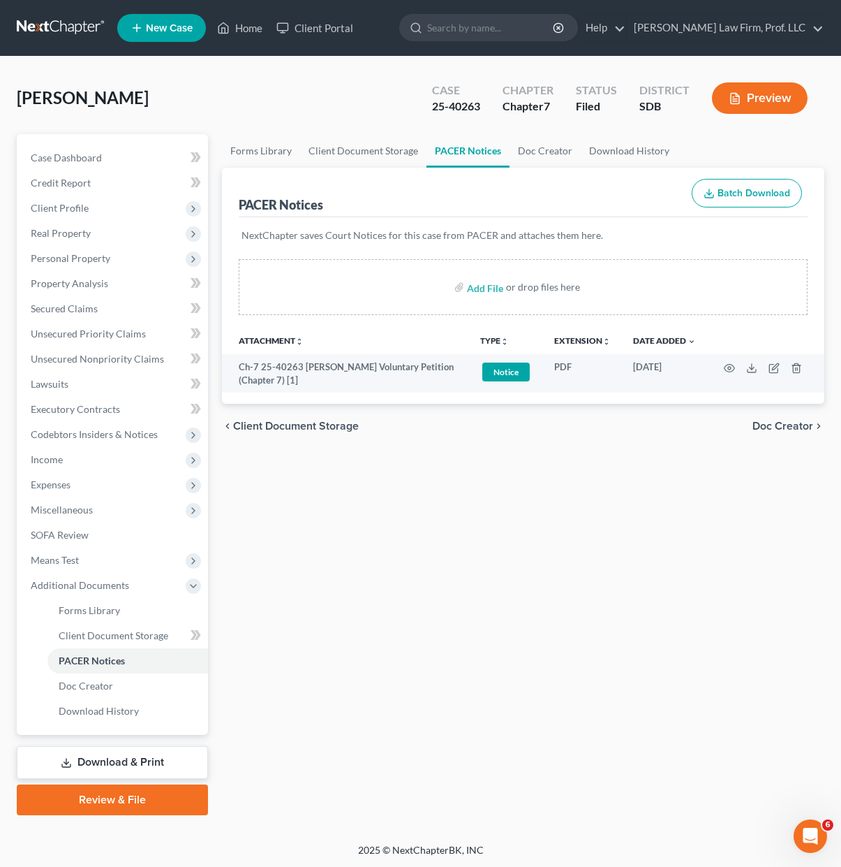
drag, startPoint x: 512, startPoint y: 564, endPoint x: 339, endPoint y: 228, distance: 378.2
click at [510, 547] on div "Forms Library Client Document Storage PACER Notices Doc Creator Download Histor…" at bounding box center [523, 474] width 617 height 681
click at [249, 34] on link "Home" at bounding box center [239, 27] width 59 height 25
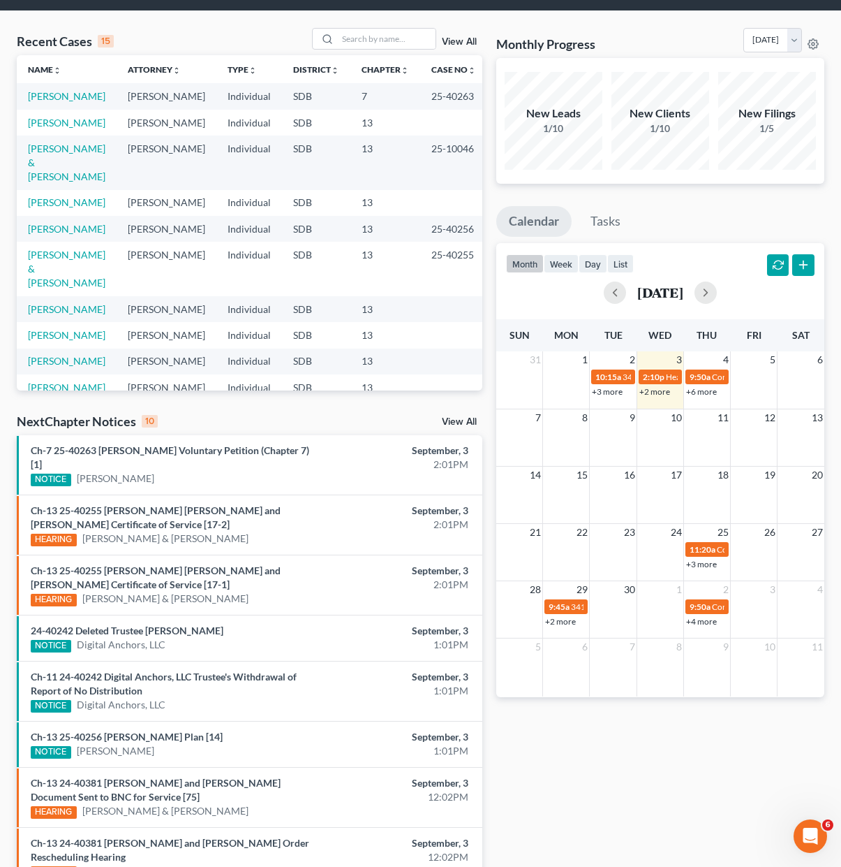
scroll to position [70, 0]
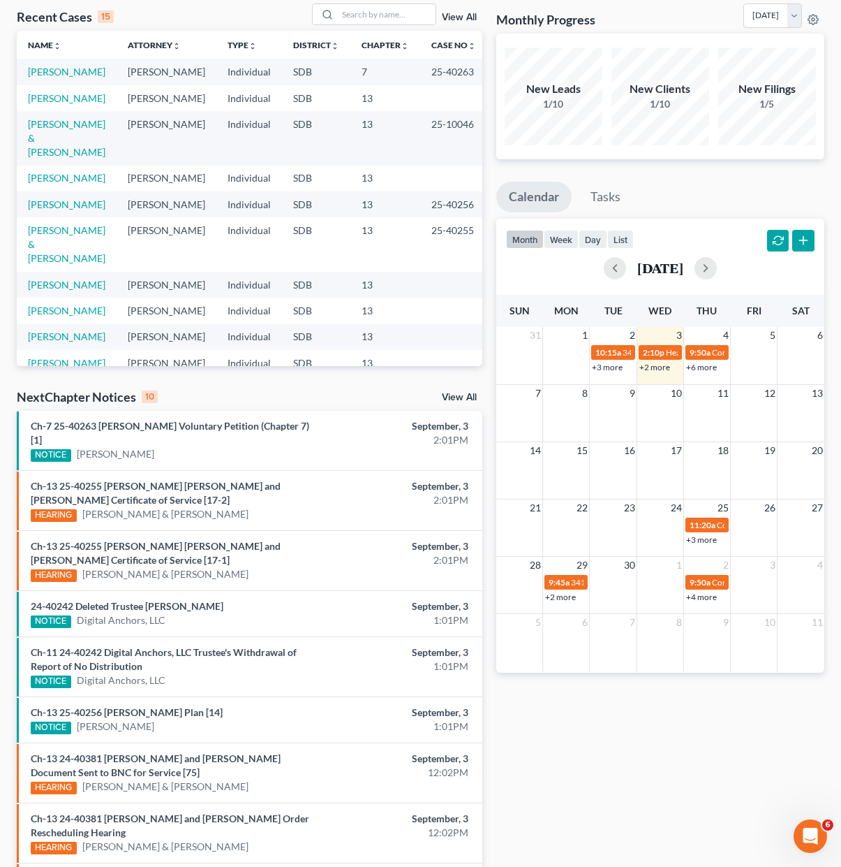
click at [605, 783] on div "Monthly Progress Bankruptcy Bankruptcy September 2025 August 2025 July 2025 Jun…" at bounding box center [660, 503] width 342 height 1001
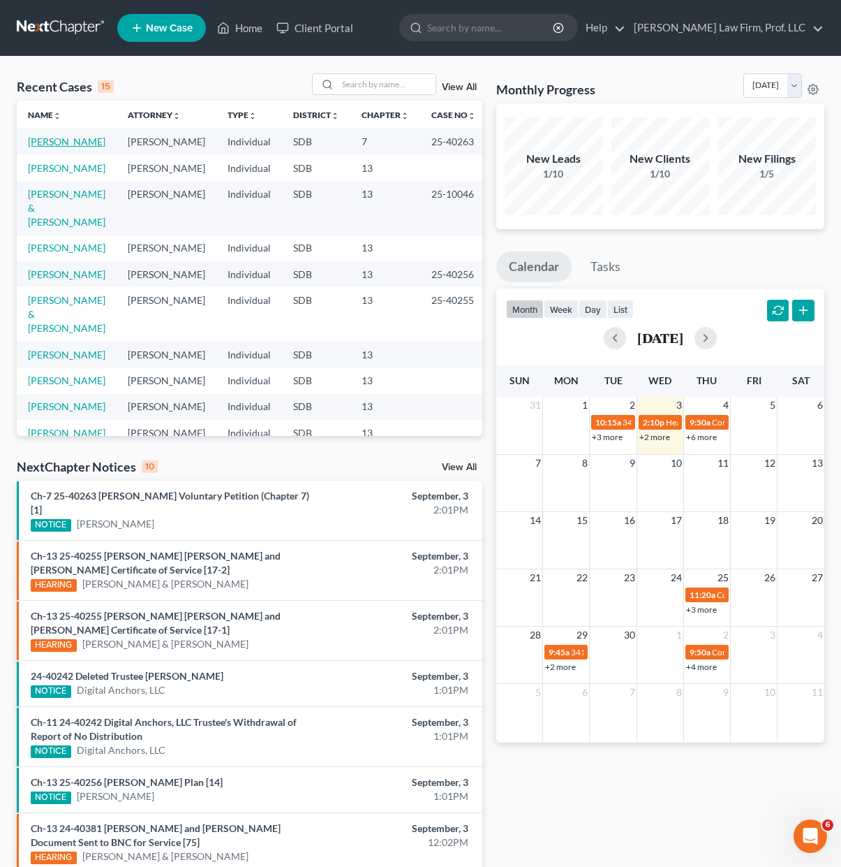
click at [78, 142] on link "[PERSON_NAME]" at bounding box center [67, 141] width 78 height 12
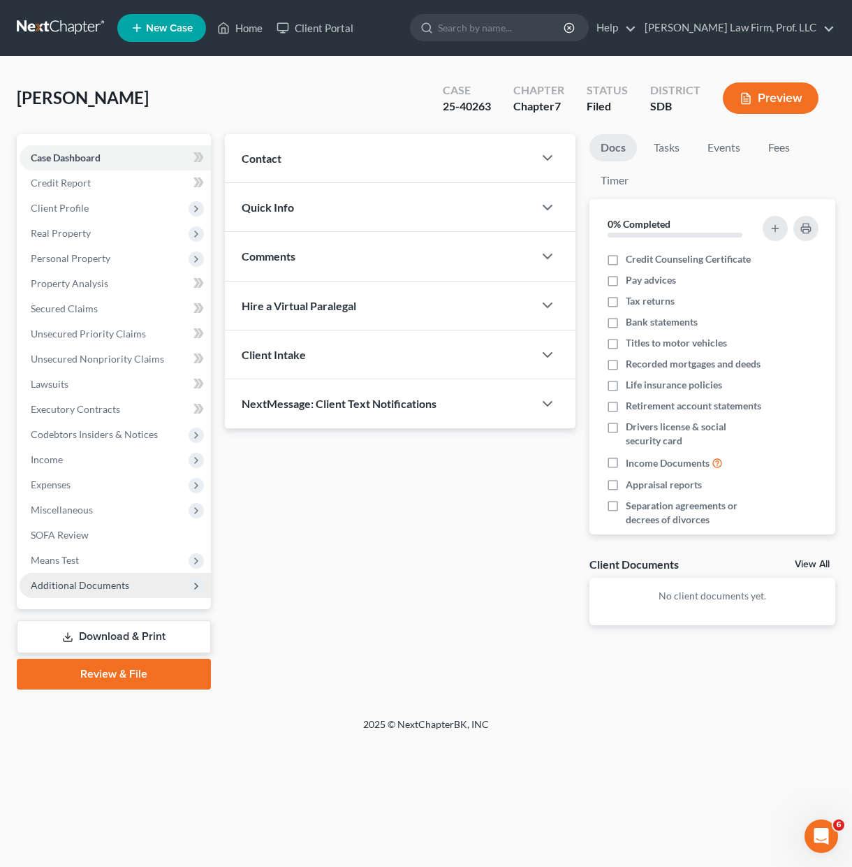
click at [71, 587] on span "Additional Documents" at bounding box center [80, 585] width 98 height 12
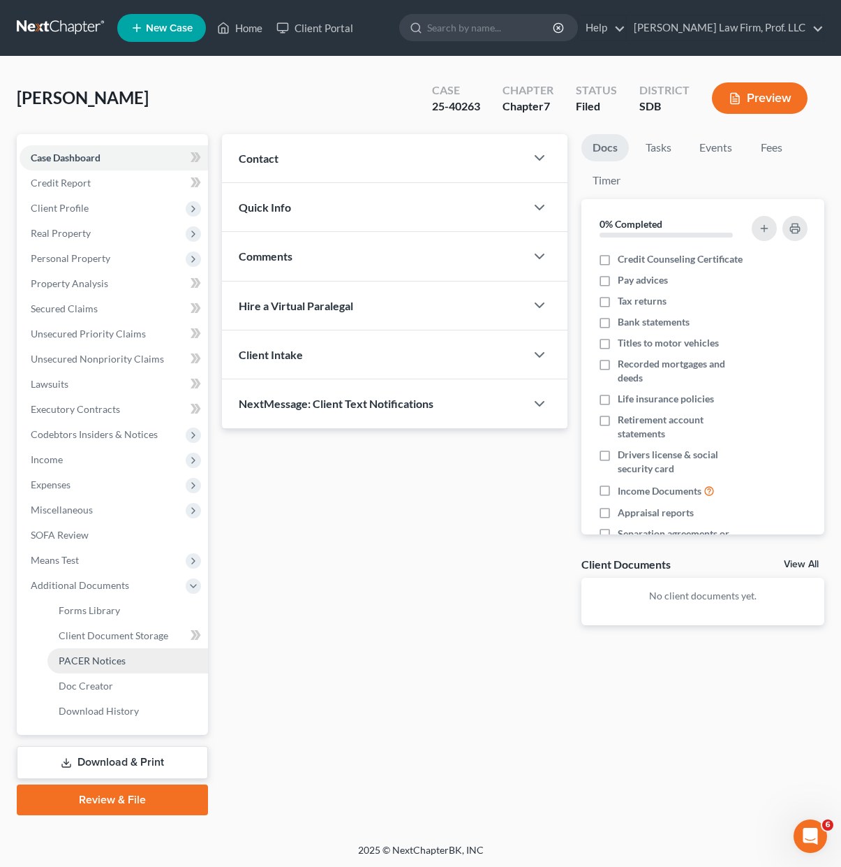
click at [103, 654] on span "PACER Notices" at bounding box center [92, 660] width 67 height 12
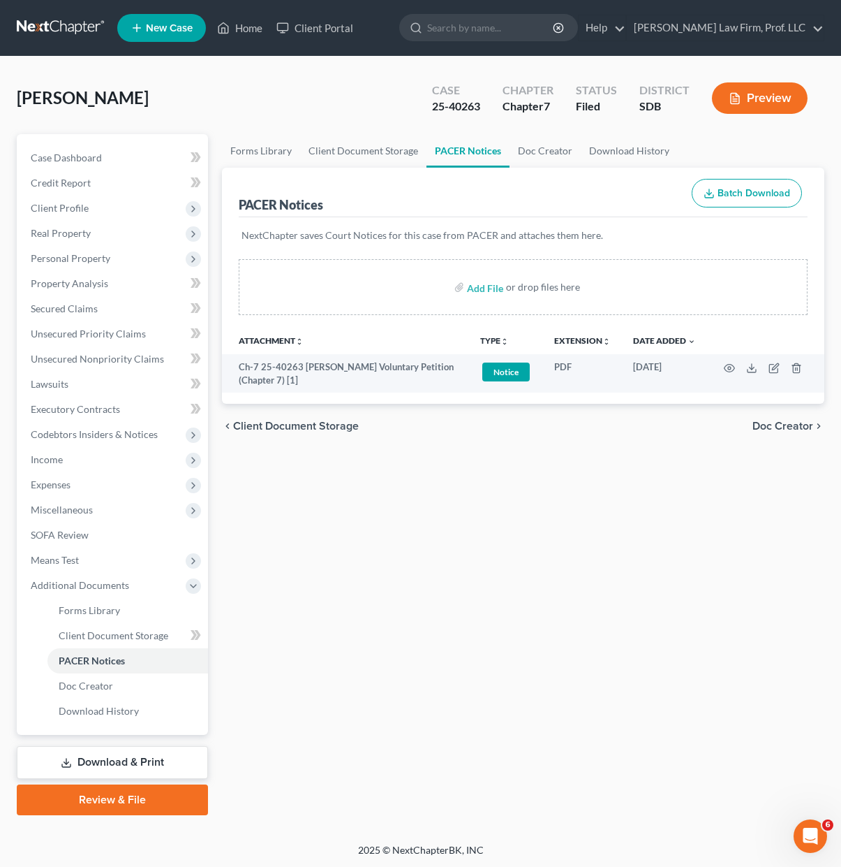
click at [408, 647] on div "Forms Library Client Document Storage PACER Notices Doc Creator Download Histor…" at bounding box center [523, 474] width 617 height 681
click at [242, 23] on link "Home" at bounding box center [239, 27] width 59 height 25
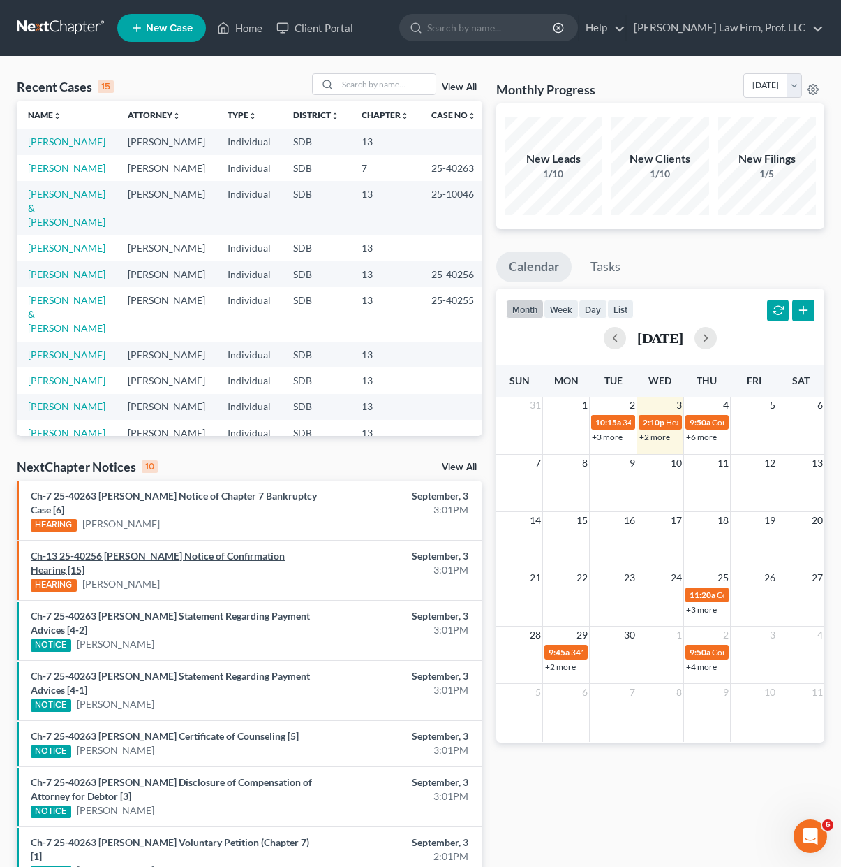
click at [97, 555] on link "Ch-13 25-40256 [PERSON_NAME] Notice of Confirmation Hearing [15]" at bounding box center [158, 563] width 254 height 26
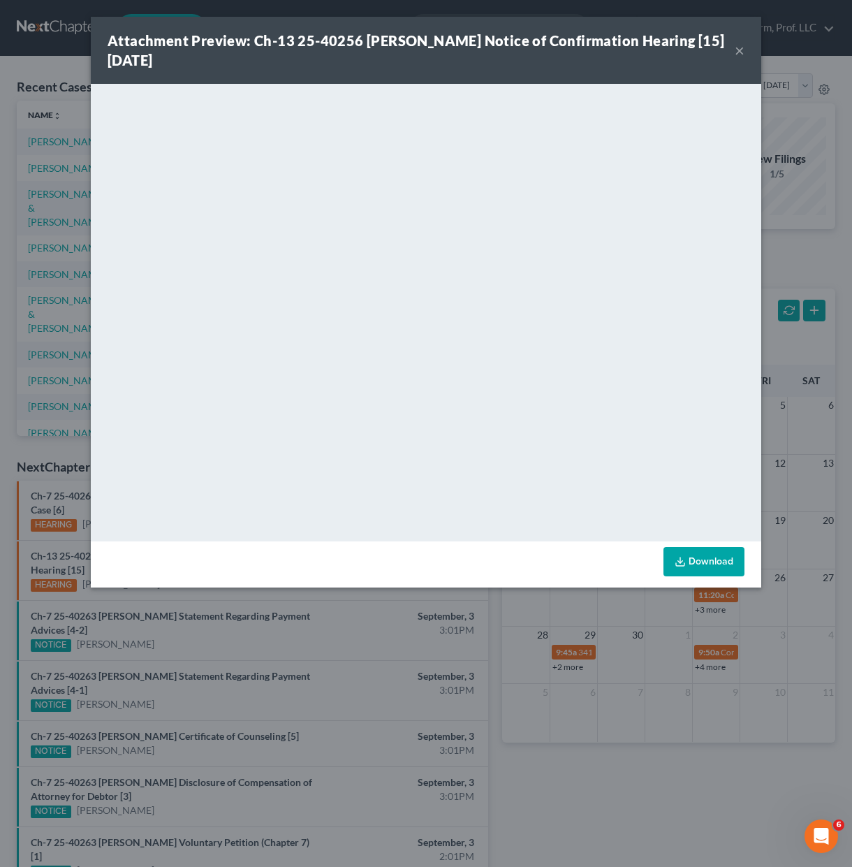
click at [704, 552] on link "Download" at bounding box center [703, 561] width 81 height 29
click at [733, 52] on div "Attachment Preview: Ch-13 25-40256 [PERSON_NAME] Notice of Confirmation Hearing…" at bounding box center [421, 50] width 627 height 39
click at [733, 51] on div "Attachment Preview: Ch-13 25-40256 [PERSON_NAME] Notice of Confirmation Hearing…" at bounding box center [421, 50] width 627 height 39
click at [737, 50] on button "×" at bounding box center [740, 50] width 10 height 17
